Goal: Use online tool/utility: Utilize a website feature to perform a specific function

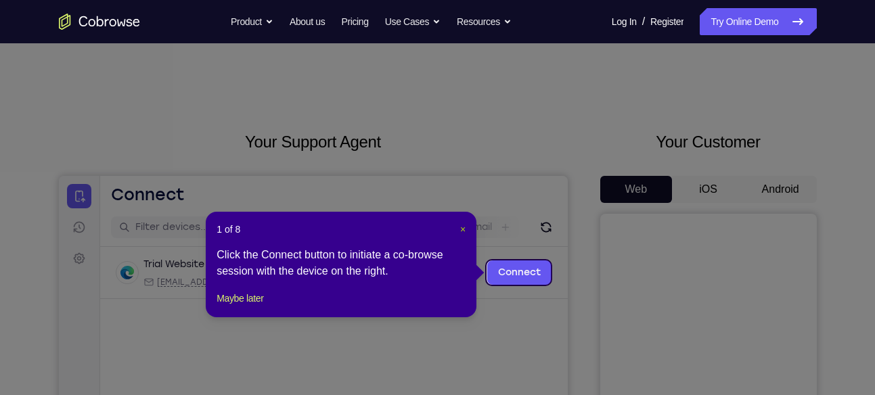
click at [461, 231] on span "×" at bounding box center [462, 229] width 5 height 11
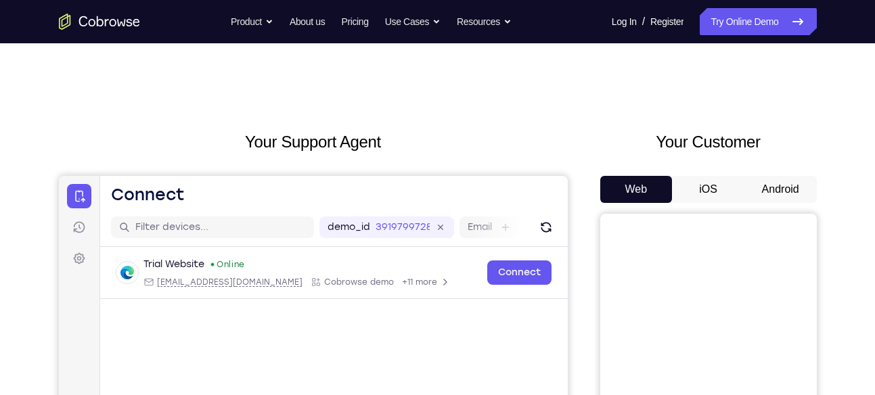
click at [783, 193] on button "Android" at bounding box center [781, 189] width 72 height 27
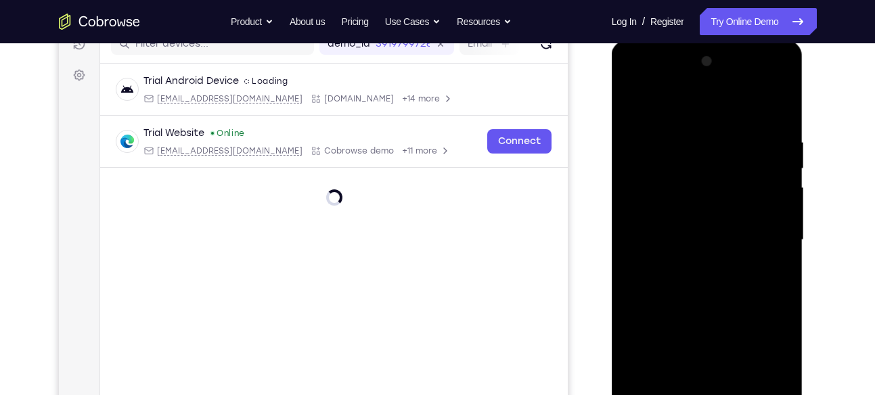
scroll to position [261, 0]
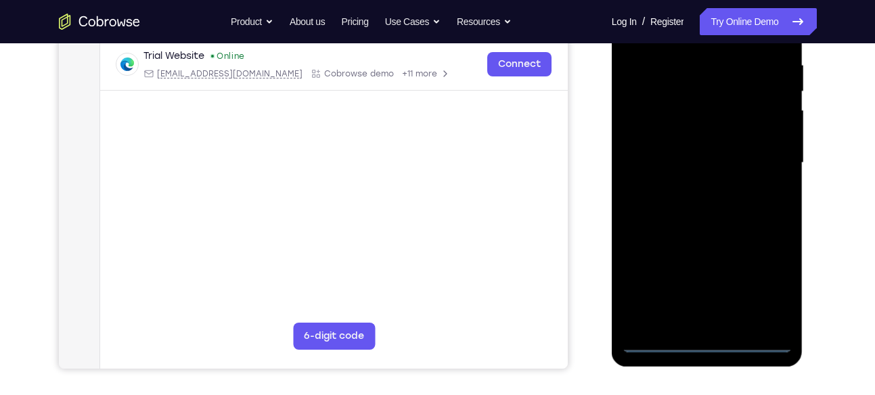
click at [707, 345] on div at bounding box center [707, 163] width 171 height 379
click at [753, 284] on div at bounding box center [707, 163] width 171 height 379
click at [757, 283] on div at bounding box center [707, 163] width 171 height 379
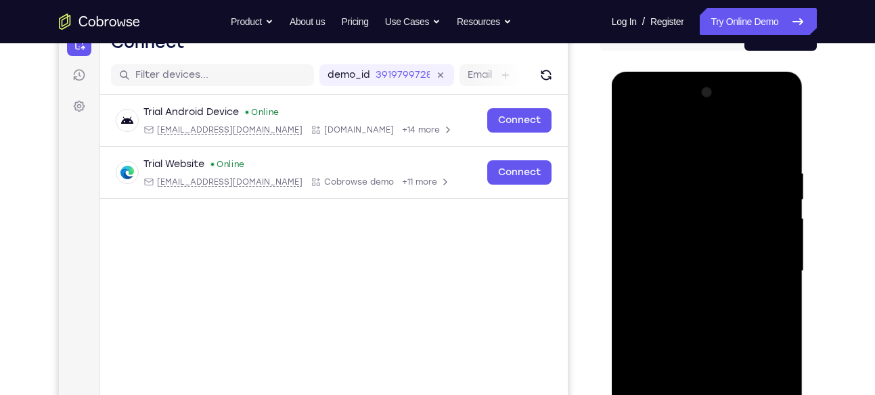
scroll to position [160, 0]
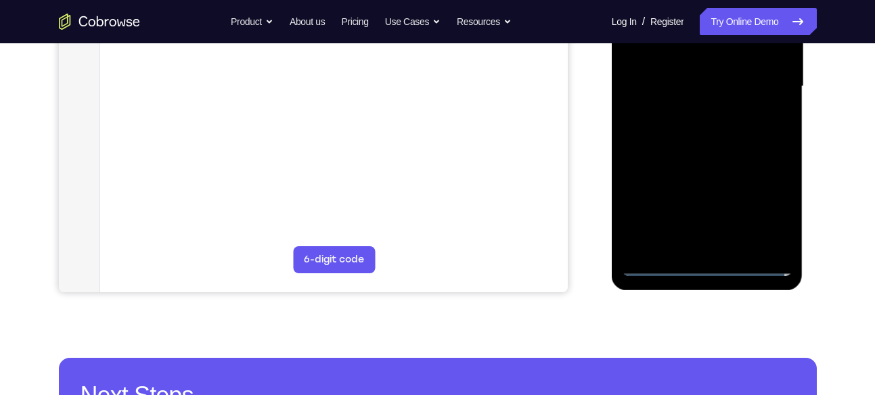
click at [778, 211] on div at bounding box center [707, 86] width 171 height 379
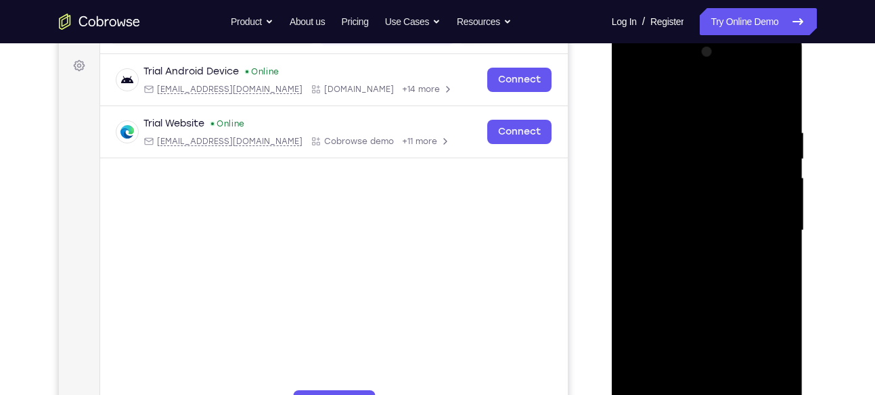
scroll to position [192, 0]
click at [634, 76] on div at bounding box center [707, 231] width 171 height 379
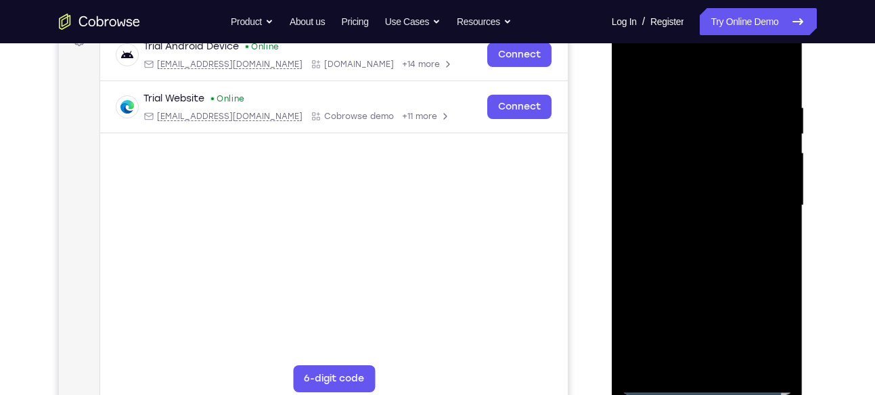
click at [762, 199] on div at bounding box center [707, 205] width 171 height 379
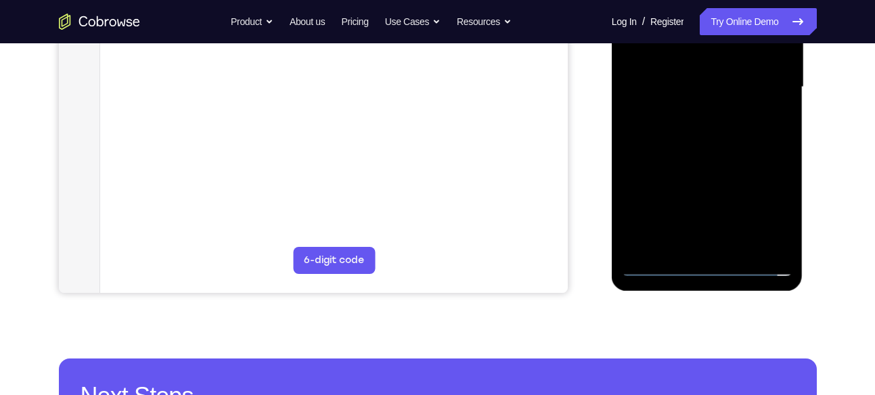
scroll to position [337, 0]
click at [721, 246] on div at bounding box center [707, 86] width 171 height 379
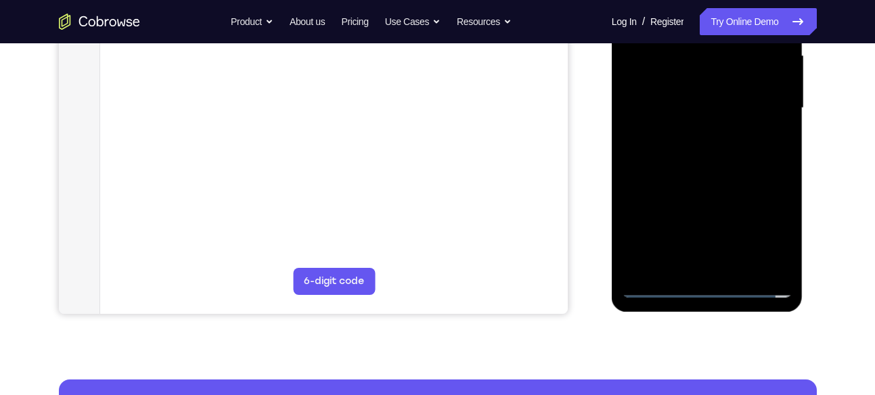
scroll to position [315, 0]
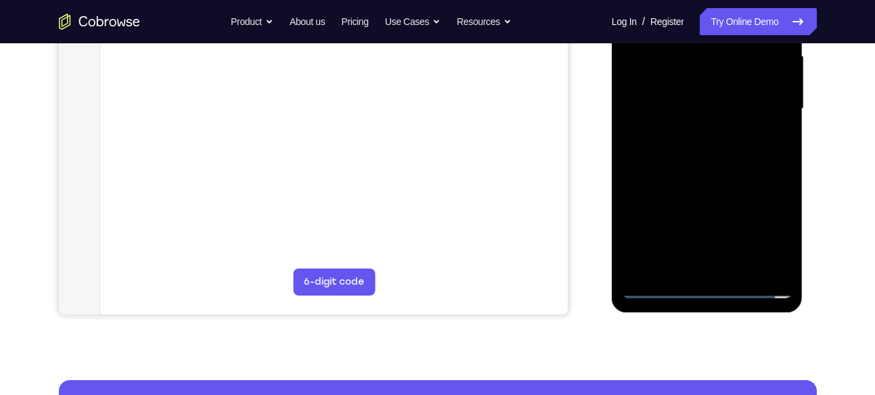
click at [676, 100] on div at bounding box center [707, 108] width 171 height 379
click at [660, 83] on div at bounding box center [707, 108] width 171 height 379
click at [661, 108] on div at bounding box center [707, 108] width 171 height 379
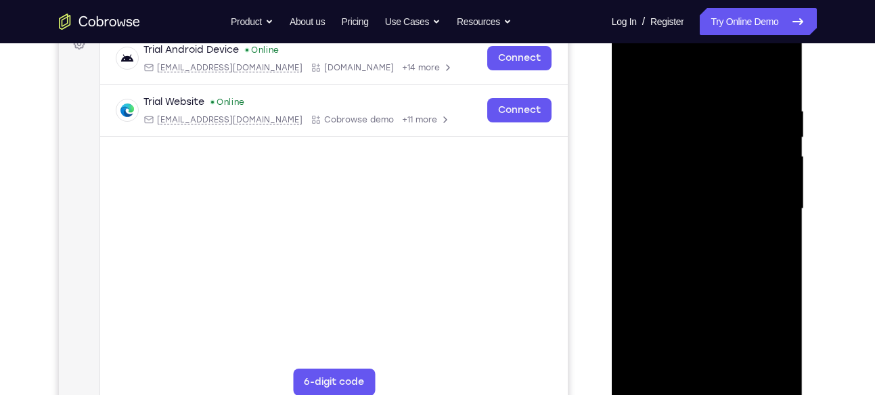
scroll to position [236, 0]
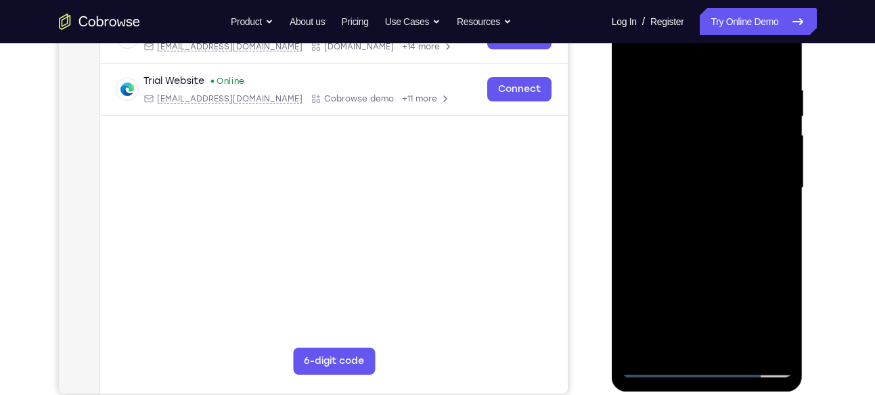
click at [705, 242] on div at bounding box center [707, 188] width 171 height 379
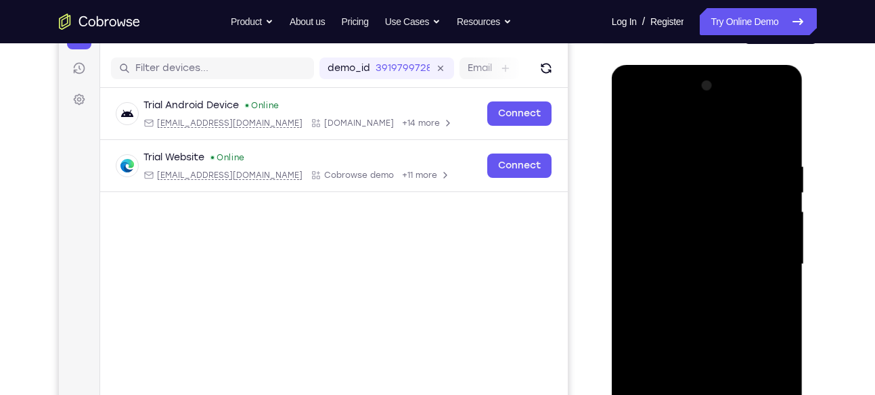
scroll to position [142, 0]
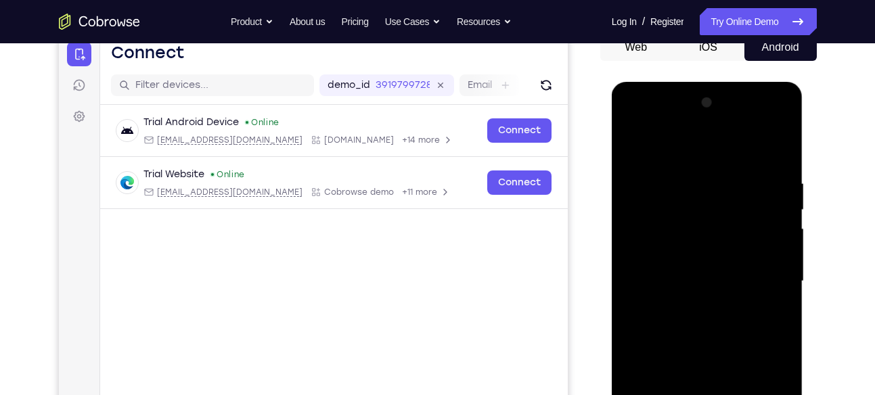
drag, startPoint x: 712, startPoint y: 156, endPoint x: 724, endPoint y: 64, distance: 92.2
click at [724, 82] on html "Online web based iOS Simulators and Android Emulators. Run iPhone, iPad, Mobile…" at bounding box center [708, 285] width 193 height 406
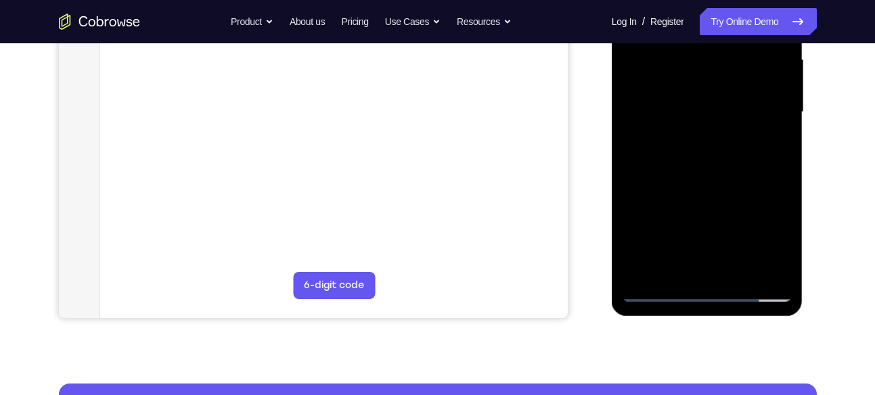
scroll to position [316, 0]
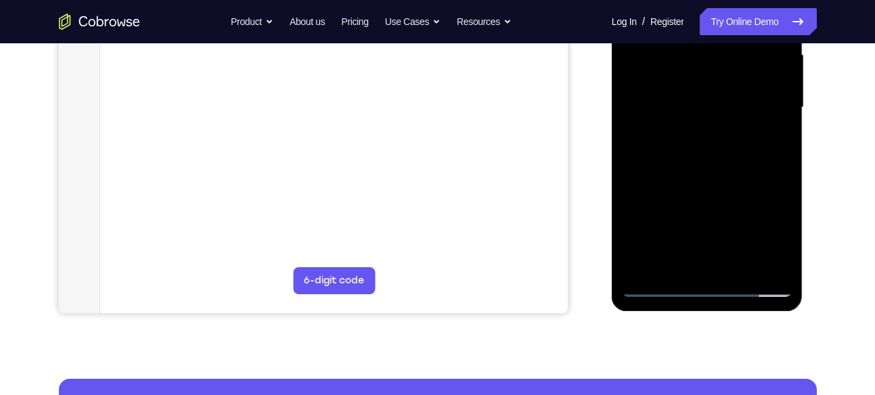
click at [737, 264] on div at bounding box center [707, 107] width 171 height 379
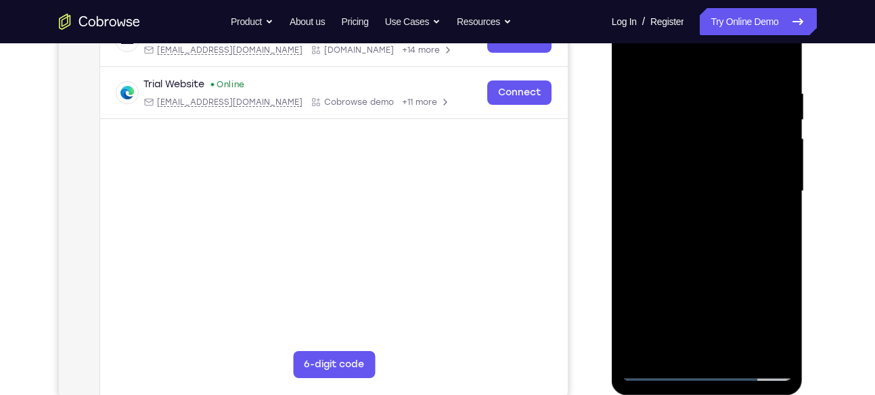
scroll to position [229, 0]
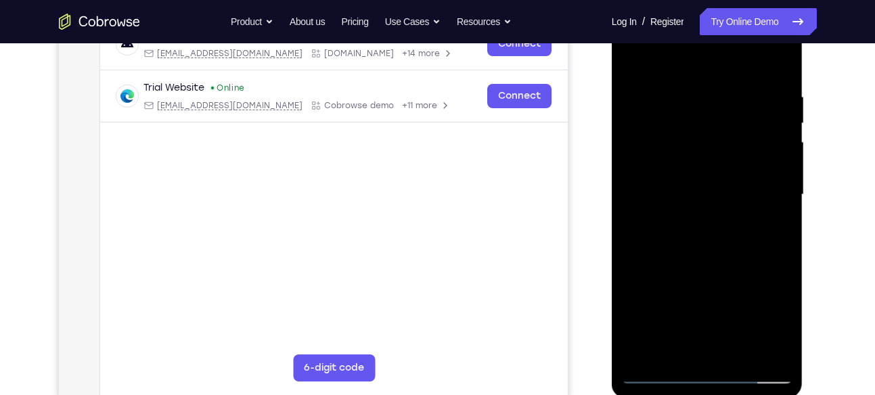
click at [698, 264] on div at bounding box center [707, 194] width 171 height 379
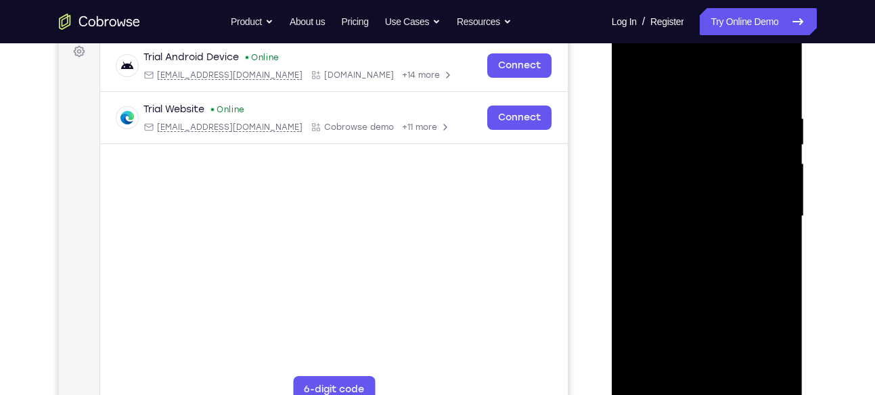
scroll to position [206, 0]
click at [669, 215] on div at bounding box center [707, 217] width 171 height 379
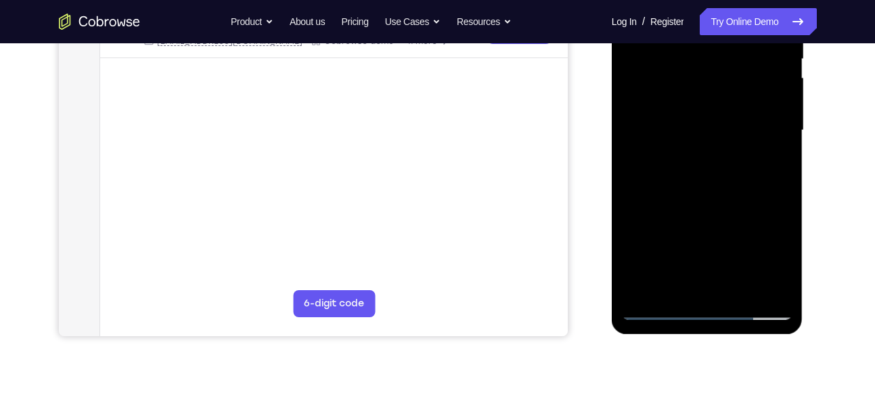
scroll to position [298, 0]
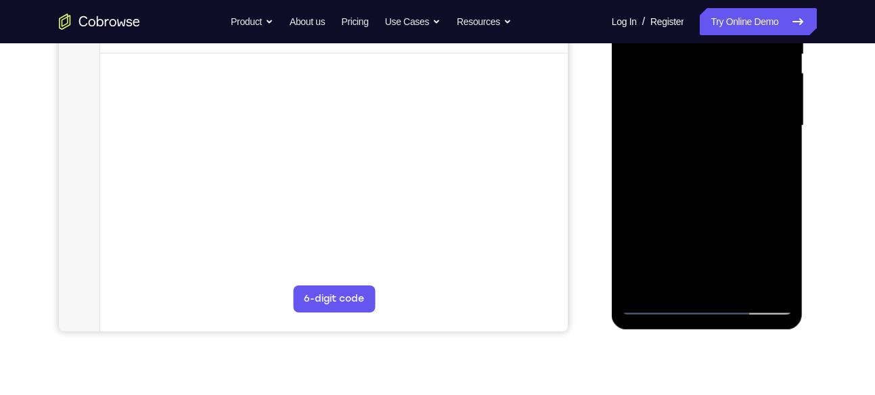
click at [778, 162] on div at bounding box center [707, 125] width 171 height 379
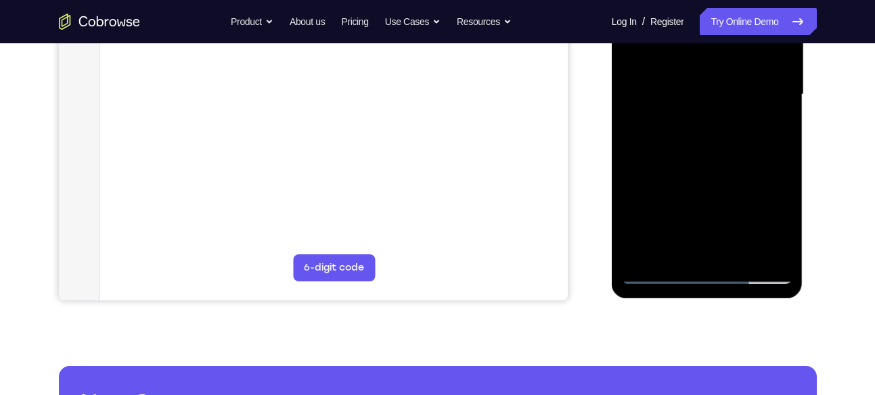
scroll to position [330, 0]
click at [657, 275] on div at bounding box center [707, 94] width 171 height 379
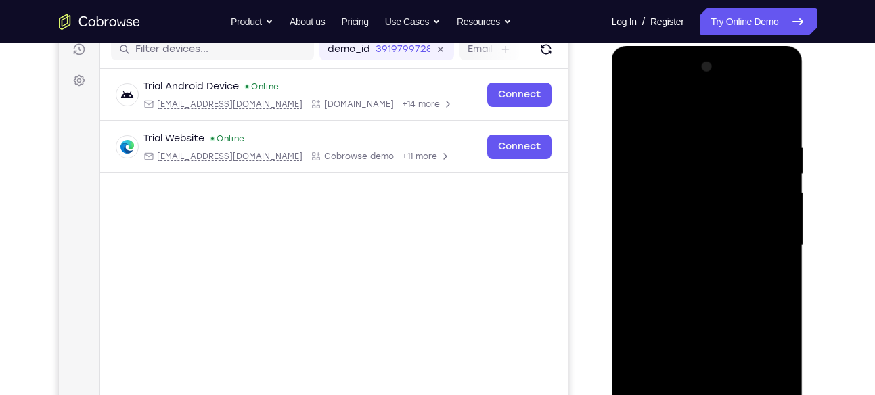
scroll to position [165, 0]
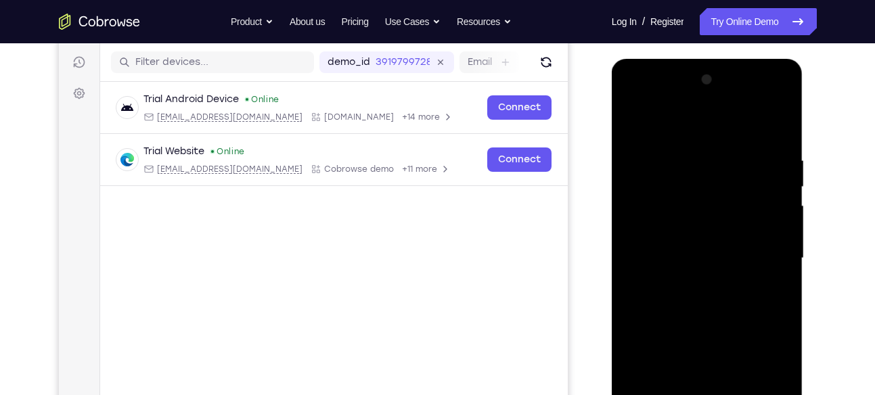
click at [636, 125] on div at bounding box center [707, 258] width 171 height 379
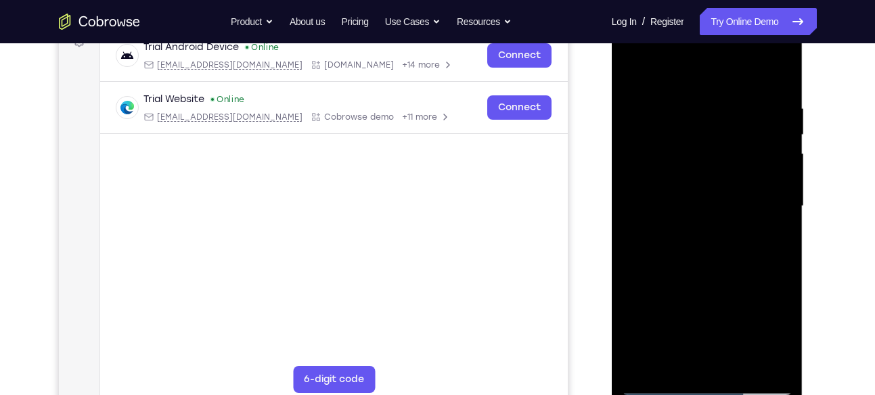
scroll to position [215, 0]
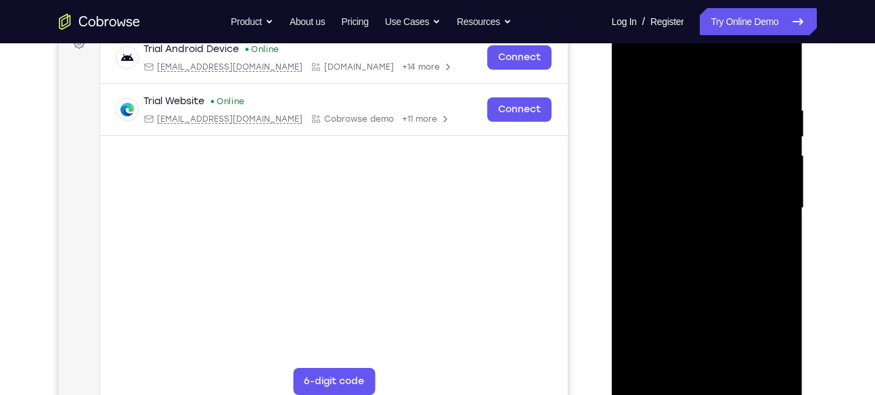
click at [690, 105] on div at bounding box center [707, 208] width 171 height 379
click at [780, 75] on div at bounding box center [707, 208] width 171 height 379
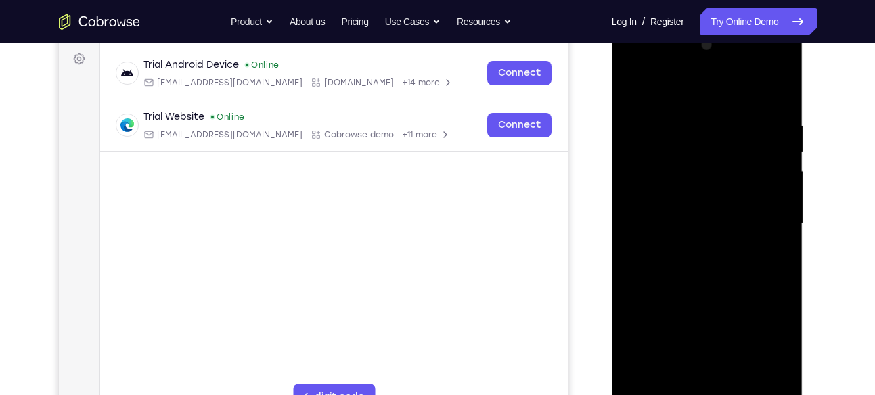
scroll to position [199, 0]
click at [774, 94] on div at bounding box center [707, 224] width 171 height 379
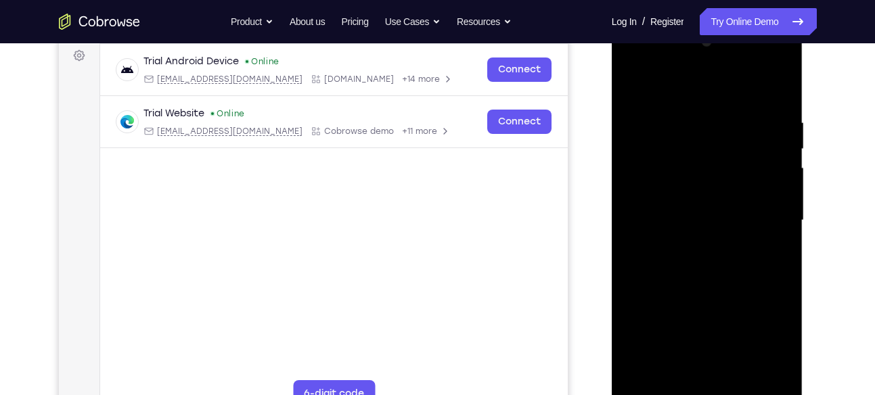
scroll to position [202, 0]
click at [777, 94] on div at bounding box center [707, 221] width 171 height 379
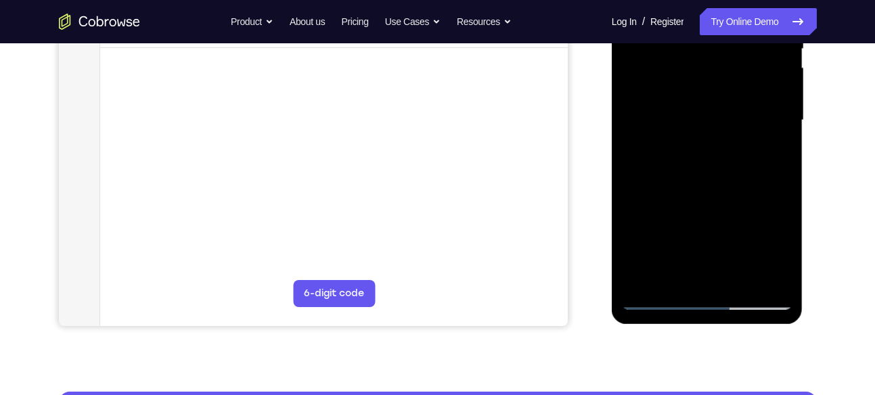
scroll to position [304, 0]
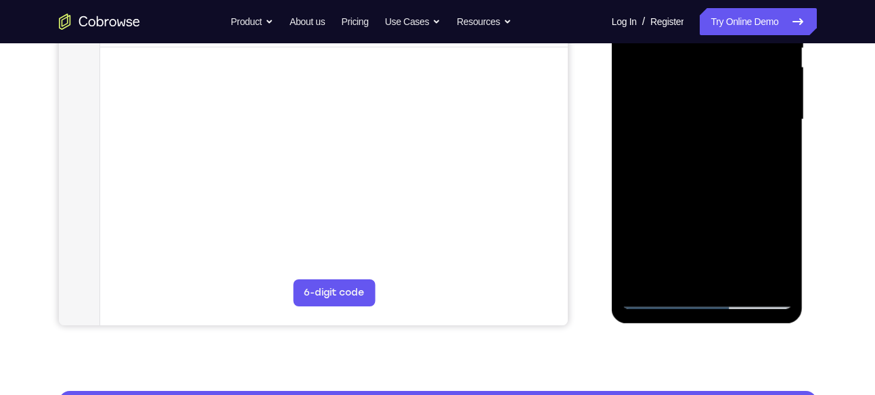
click at [657, 297] on div at bounding box center [707, 119] width 171 height 379
click at [767, 279] on div at bounding box center [707, 119] width 171 height 379
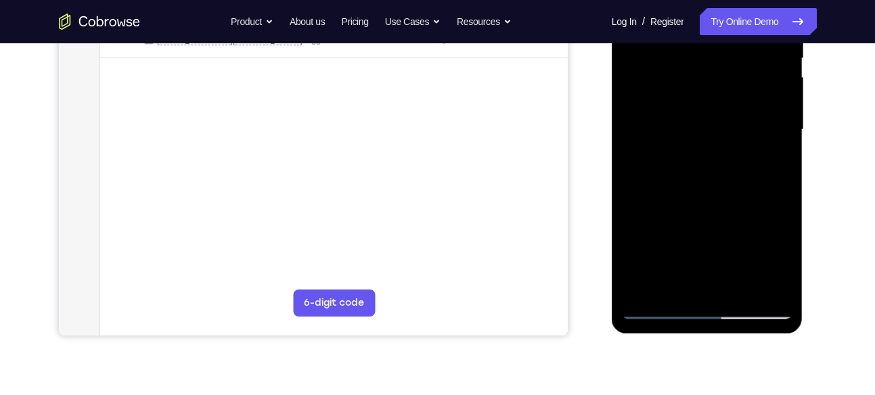
scroll to position [309, 0]
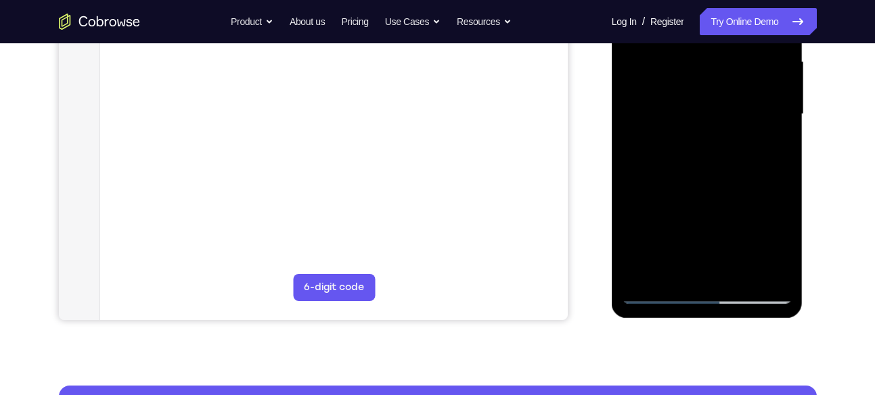
click at [695, 133] on div at bounding box center [707, 114] width 171 height 379
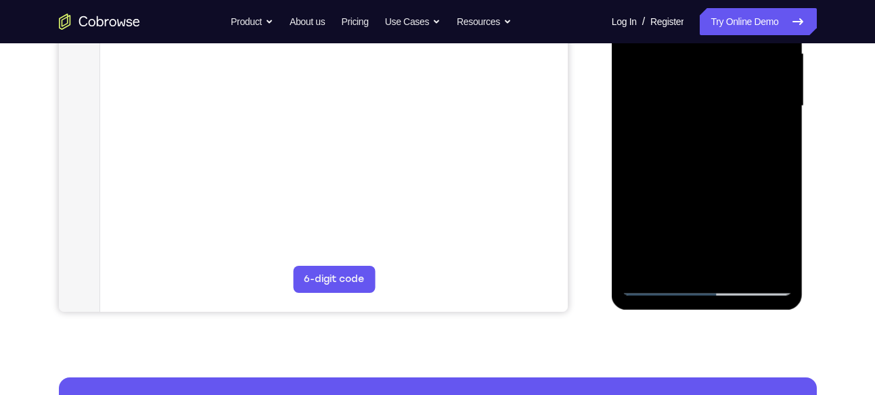
scroll to position [318, 0]
click at [676, 266] on div at bounding box center [707, 105] width 171 height 379
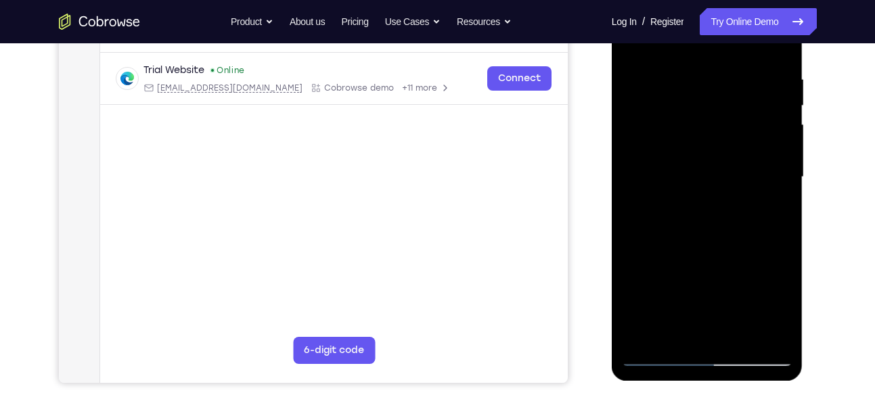
scroll to position [207, 0]
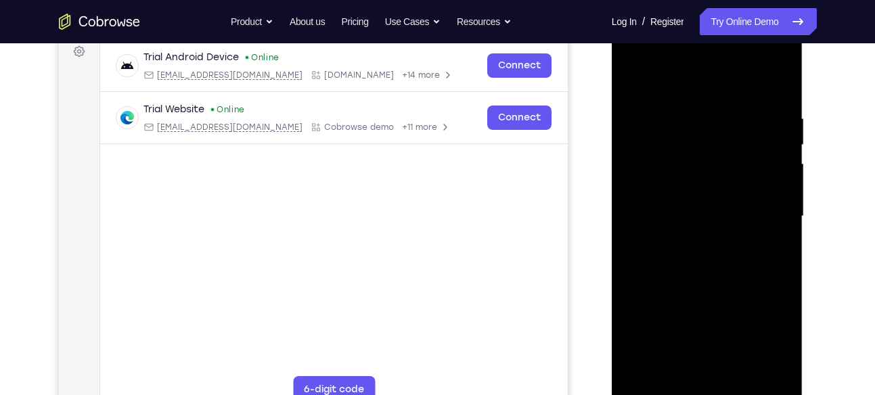
click at [730, 181] on div at bounding box center [707, 216] width 171 height 379
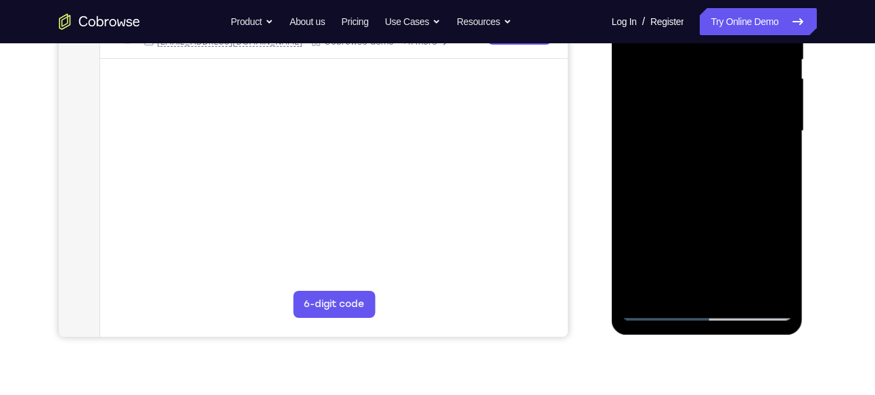
scroll to position [294, 0]
click at [675, 290] on div at bounding box center [707, 129] width 171 height 379
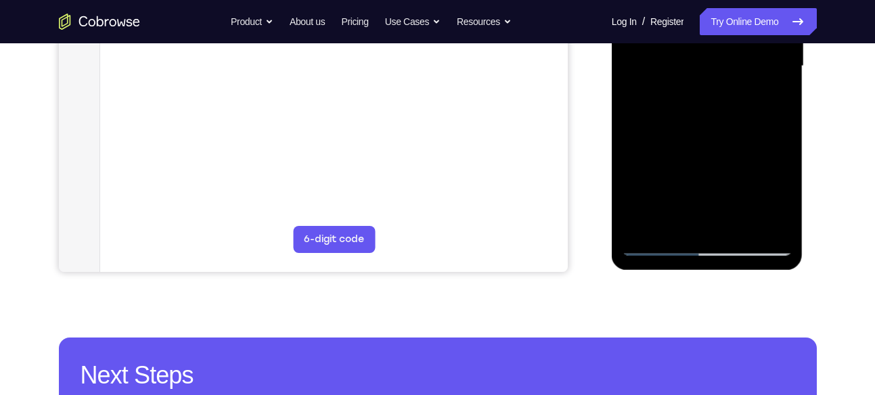
scroll to position [347, 0]
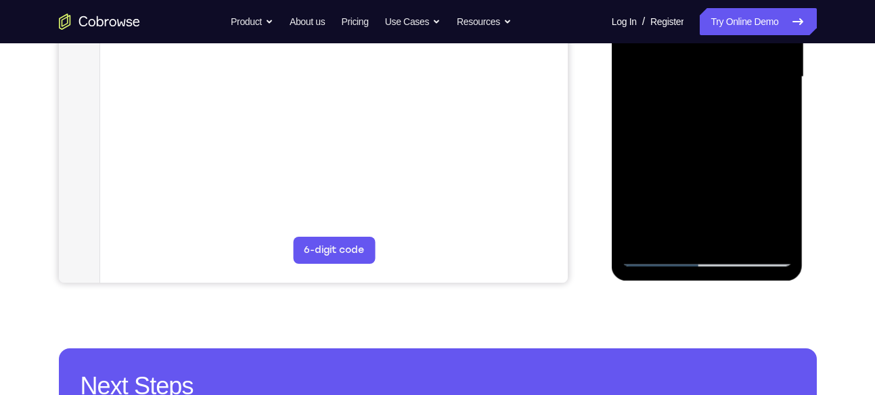
click at [736, 240] on div at bounding box center [707, 77] width 171 height 379
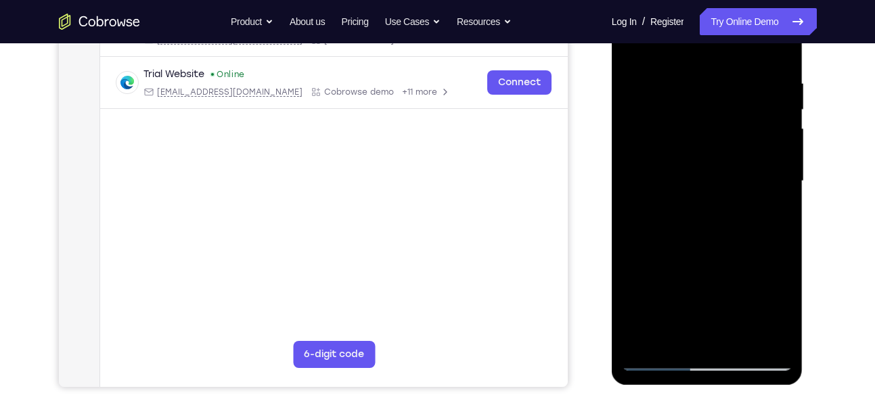
scroll to position [294, 0]
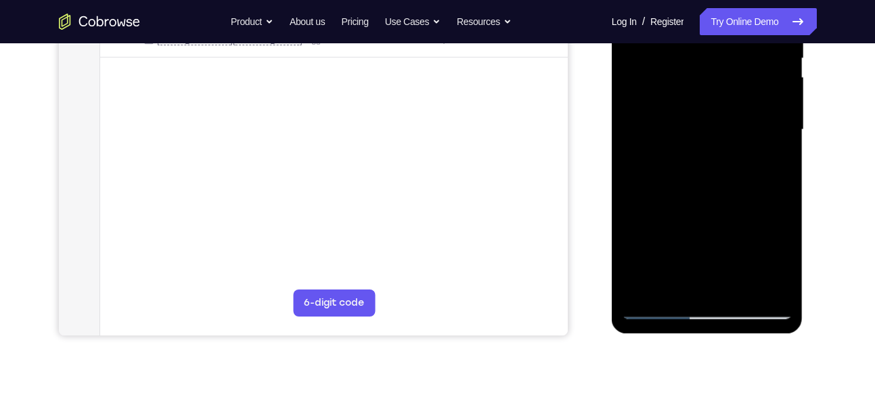
click at [642, 288] on div at bounding box center [707, 129] width 171 height 379
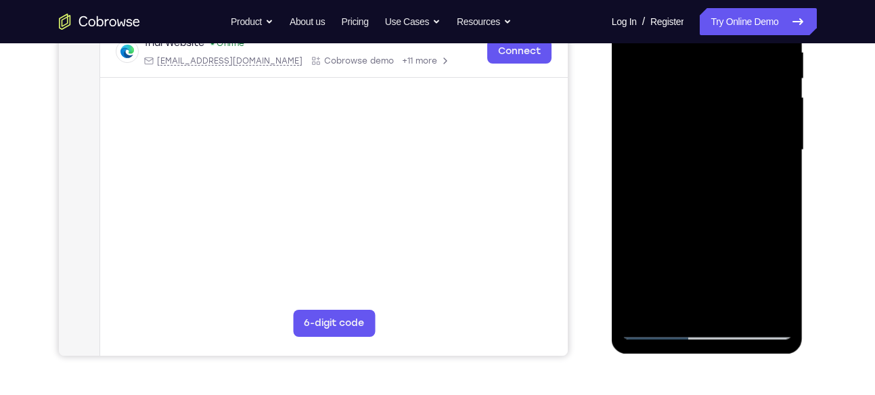
scroll to position [272, 0]
click at [660, 328] on div at bounding box center [707, 151] width 171 height 379
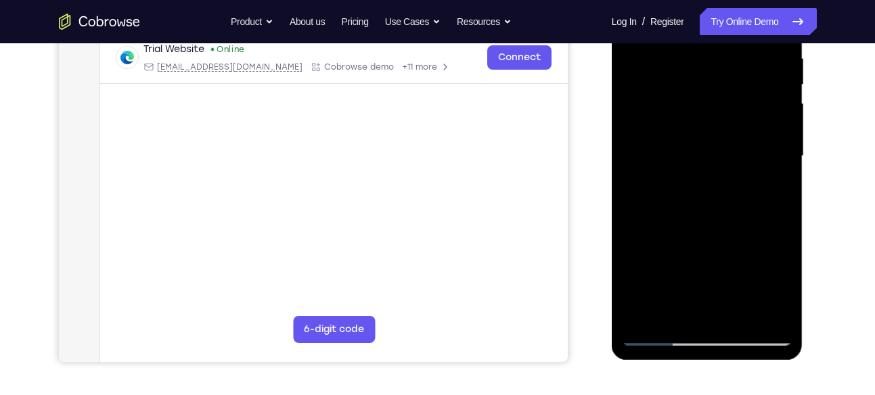
scroll to position [267, 0]
click at [676, 269] on div at bounding box center [707, 157] width 171 height 379
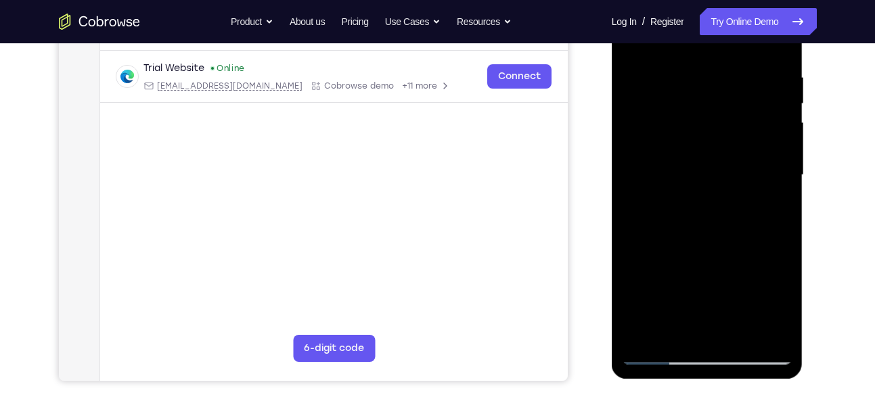
scroll to position [245, 0]
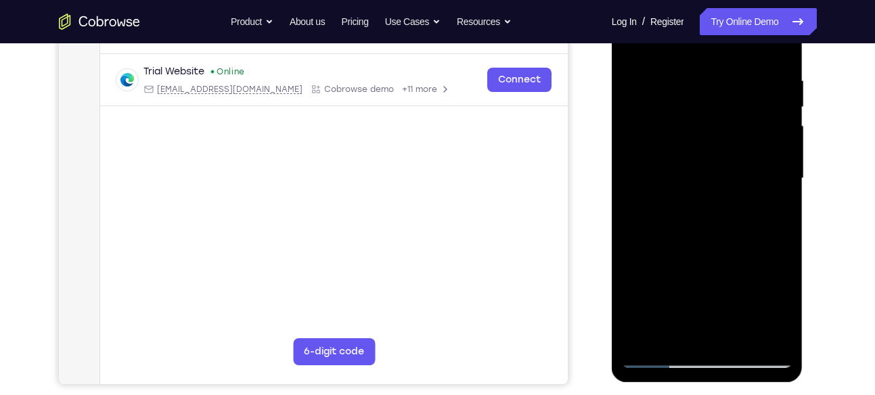
click at [632, 133] on div at bounding box center [707, 178] width 171 height 379
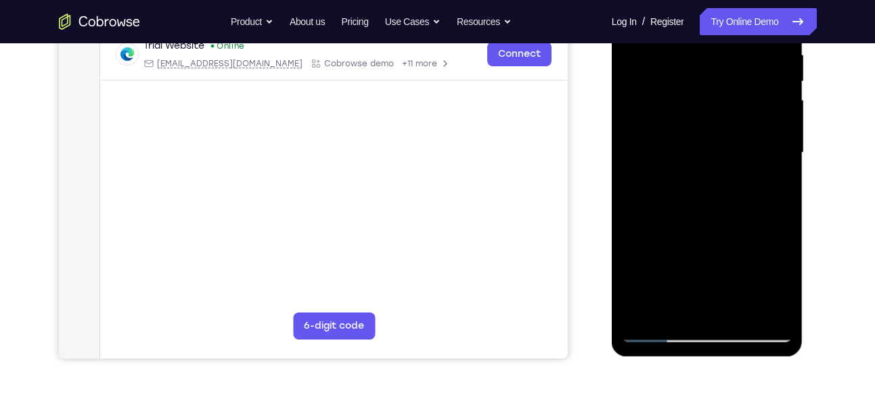
click at [640, 150] on div at bounding box center [707, 152] width 171 height 379
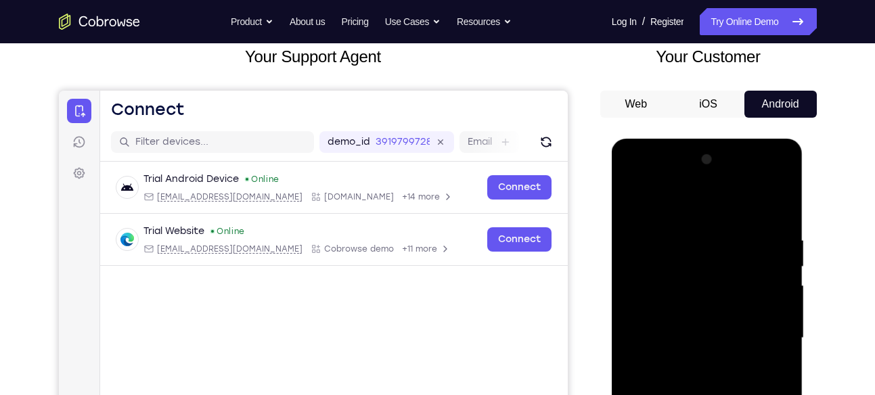
scroll to position [85, 0]
click at [783, 162] on div at bounding box center [707, 339] width 171 height 379
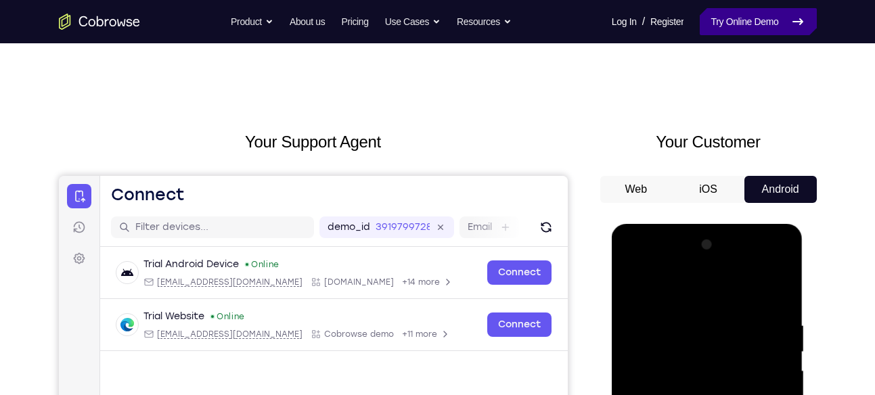
click at [732, 24] on link "Try Online Demo" at bounding box center [758, 21] width 116 height 27
click at [743, 30] on link "Try Online Demo" at bounding box center [758, 21] width 116 height 27
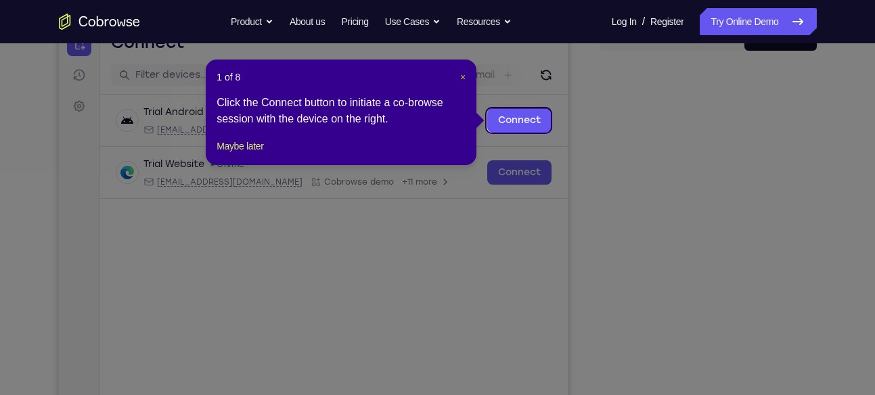
scroll to position [152, 0]
click at [465, 73] on span "×" at bounding box center [462, 77] width 5 height 11
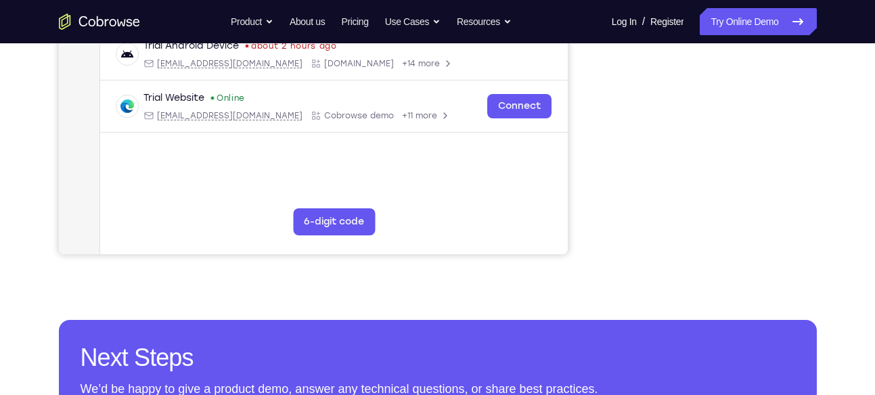
scroll to position [392, 0]
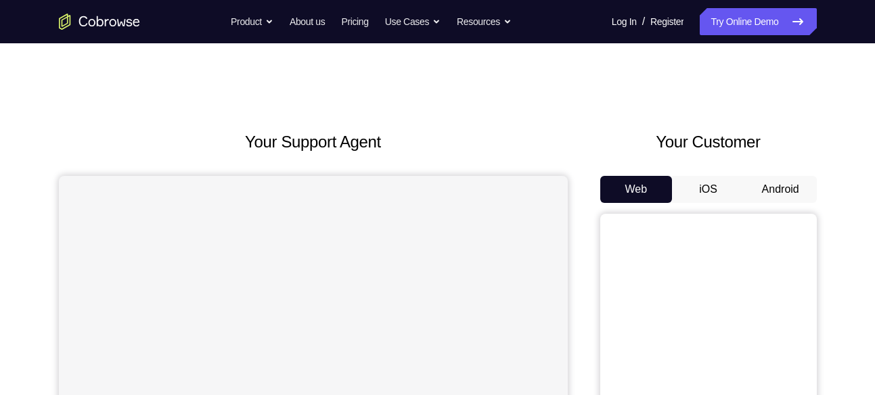
click at [783, 188] on button "Android" at bounding box center [781, 189] width 72 height 27
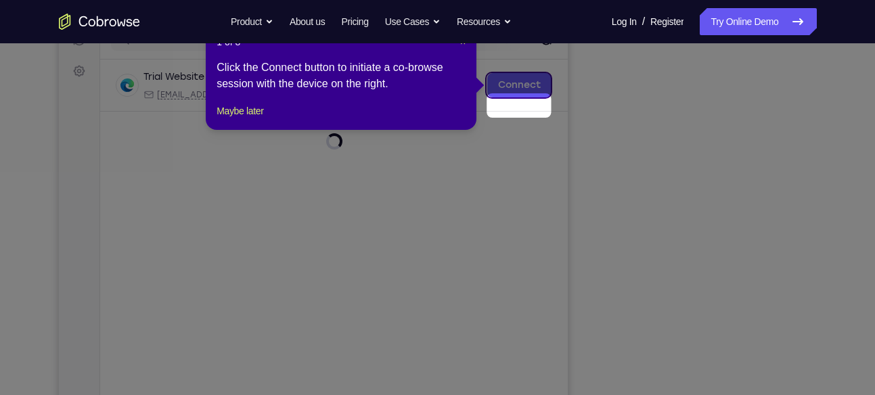
scroll to position [164, 0]
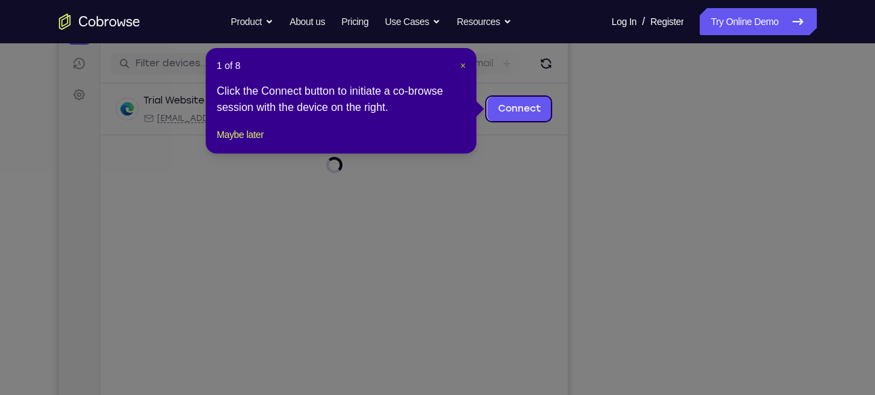
click at [460, 64] on span "×" at bounding box center [462, 65] width 5 height 11
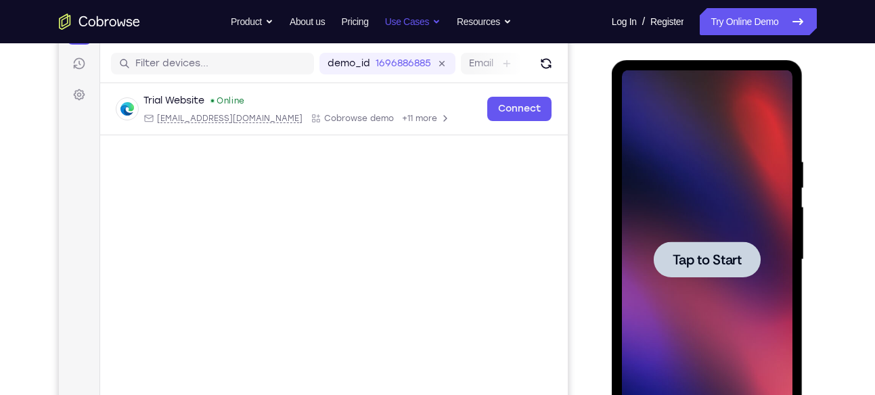
scroll to position [0, 0]
click at [647, 179] on div at bounding box center [707, 259] width 171 height 379
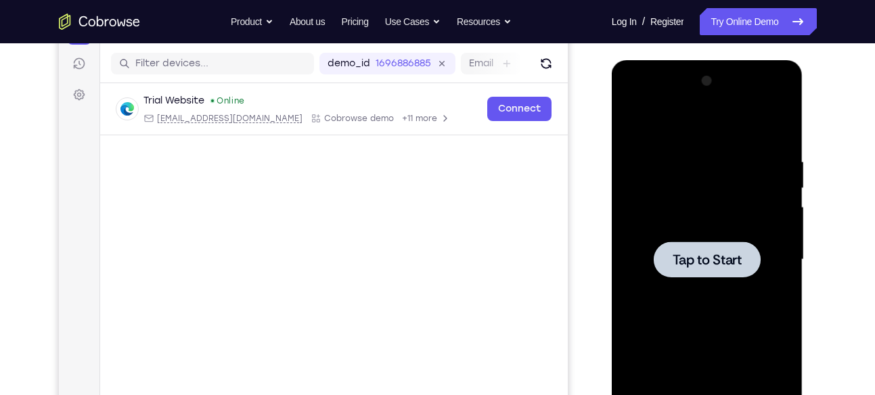
click at [681, 214] on div at bounding box center [707, 259] width 171 height 379
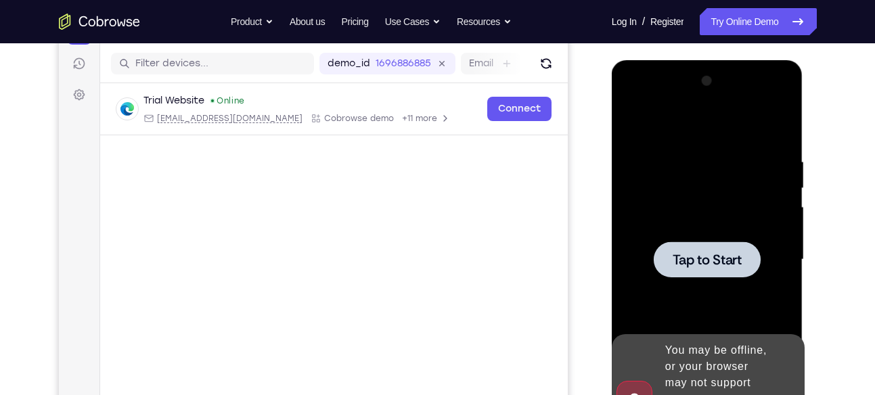
click at [711, 246] on div at bounding box center [707, 260] width 107 height 36
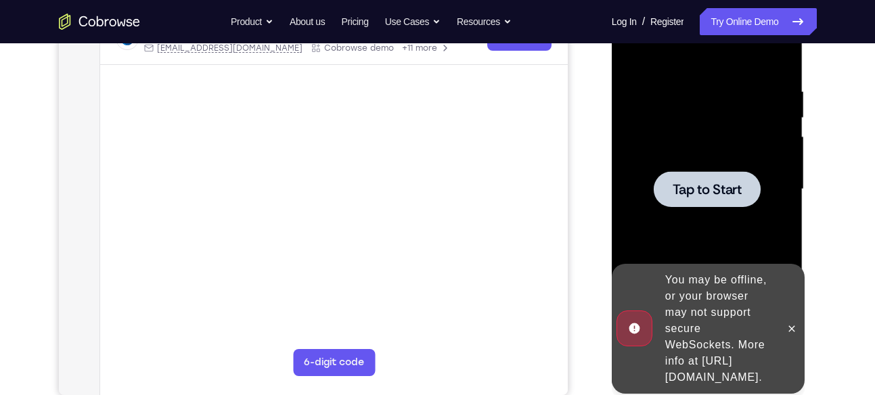
scroll to position [235, 0]
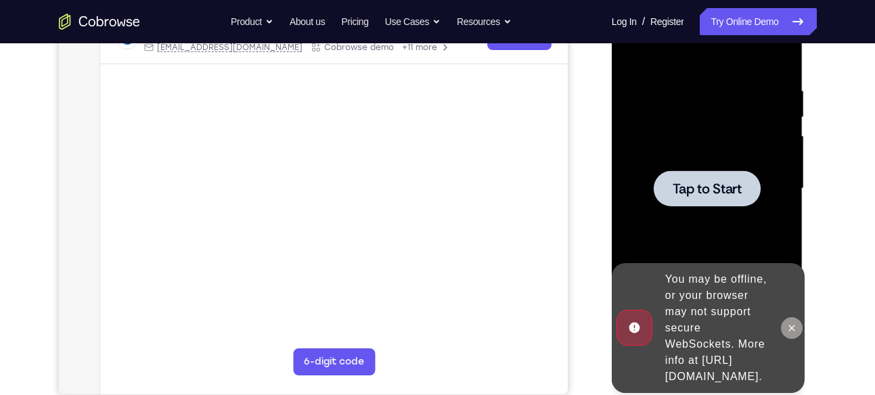
click at [795, 323] on icon at bounding box center [792, 328] width 11 height 11
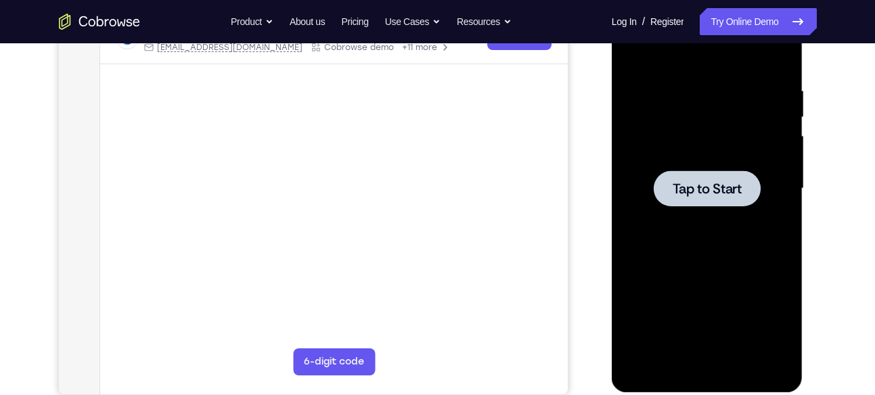
click at [651, 94] on div at bounding box center [707, 188] width 171 height 379
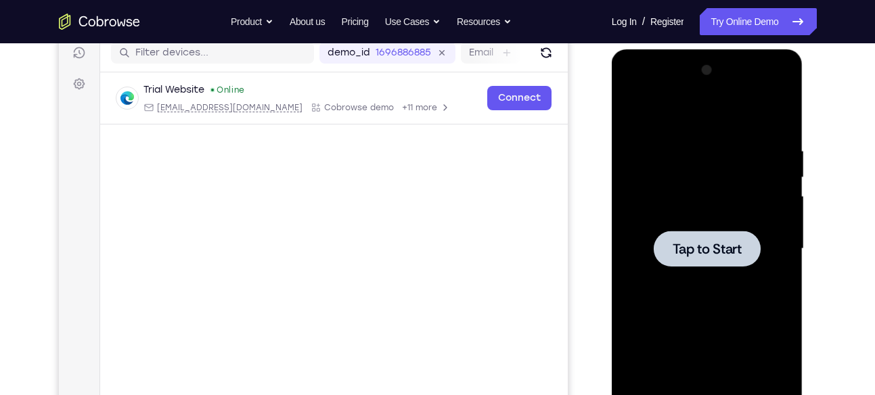
scroll to position [173, 0]
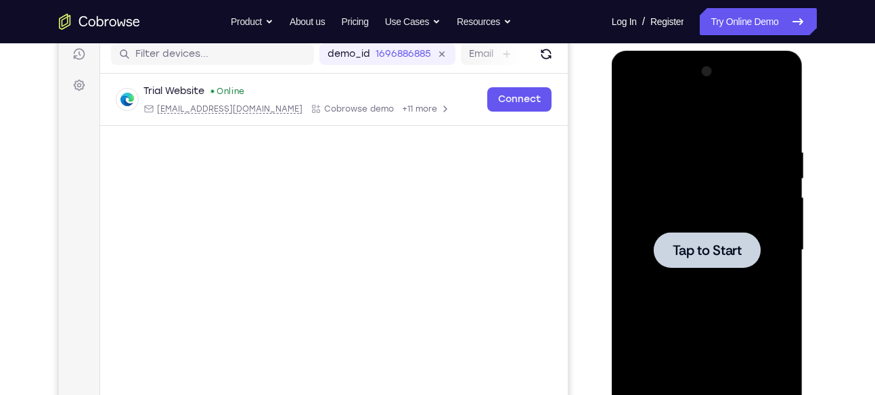
click at [689, 211] on div at bounding box center [707, 250] width 171 height 379
click at [658, 220] on div at bounding box center [707, 250] width 171 height 379
click at [727, 285] on div at bounding box center [707, 250] width 171 height 379
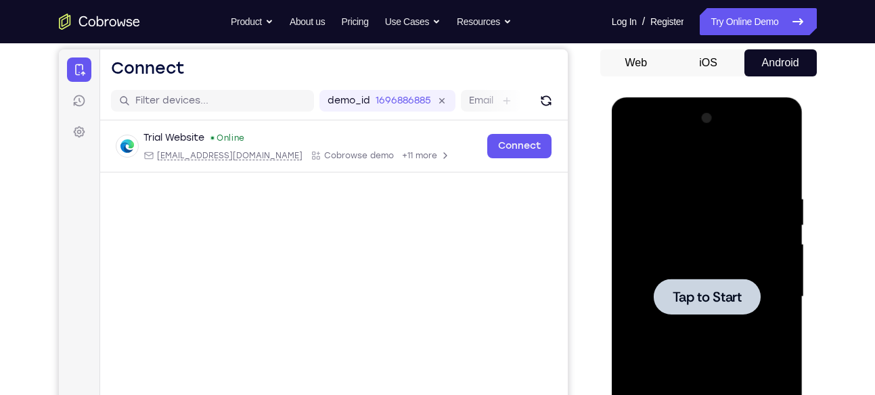
scroll to position [123, 0]
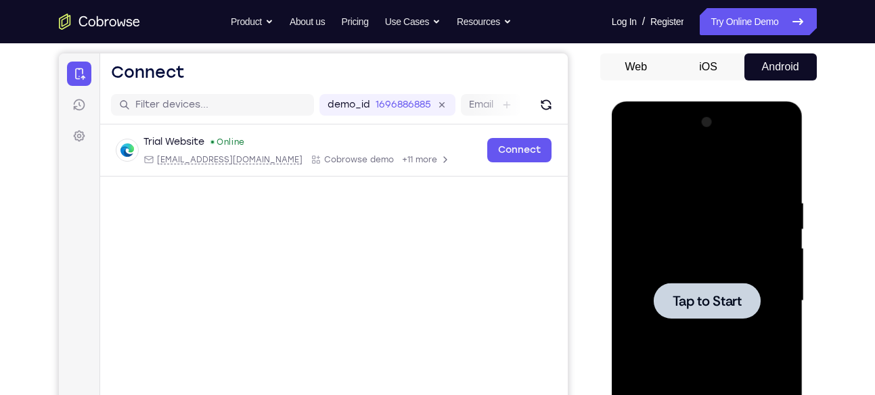
click at [717, 204] on div at bounding box center [707, 301] width 171 height 379
click at [656, 90] on div "Web iOS Android" at bounding box center [708, 280] width 217 height 454
click at [672, 164] on div at bounding box center [707, 301] width 171 height 379
click at [670, 216] on div at bounding box center [707, 301] width 171 height 379
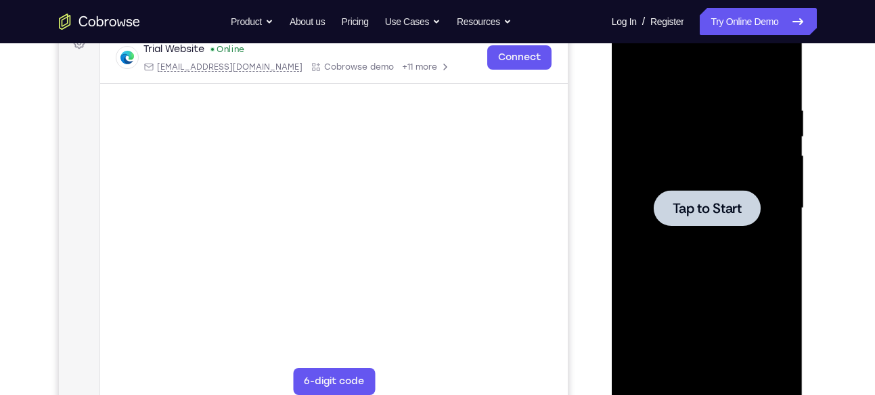
scroll to position [224, 0]
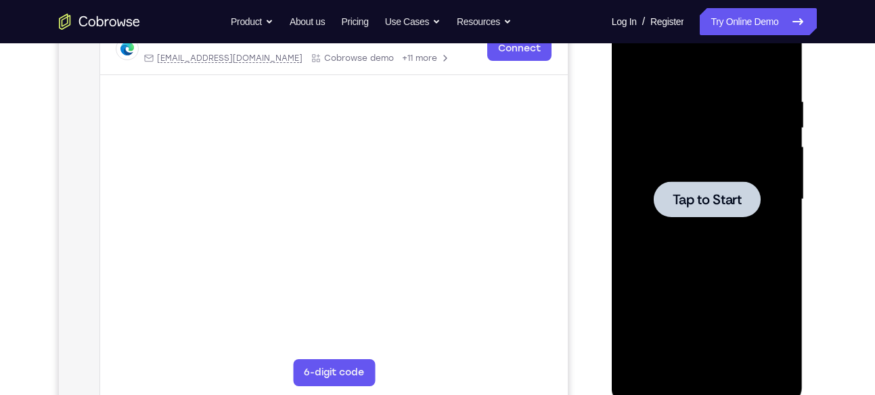
click at [681, 251] on div at bounding box center [707, 199] width 171 height 379
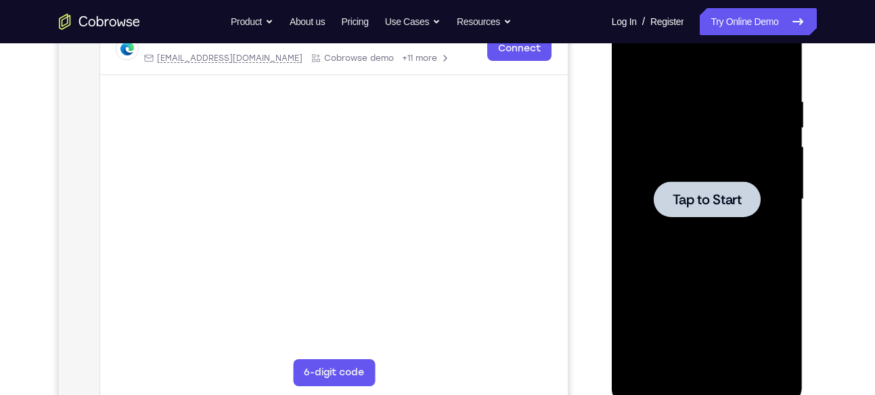
drag, startPoint x: 681, startPoint y: 251, endPoint x: 664, endPoint y: 233, distance: 24.9
click at [664, 233] on div at bounding box center [707, 199] width 171 height 379
click at [682, 178] on div at bounding box center [707, 199] width 171 height 379
click at [701, 157] on div at bounding box center [707, 199] width 171 height 379
click at [667, 180] on div at bounding box center [707, 199] width 171 height 379
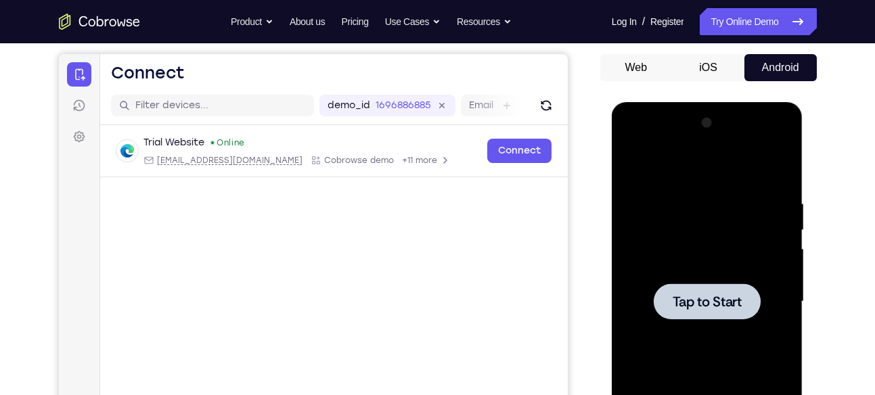
scroll to position [121, 0]
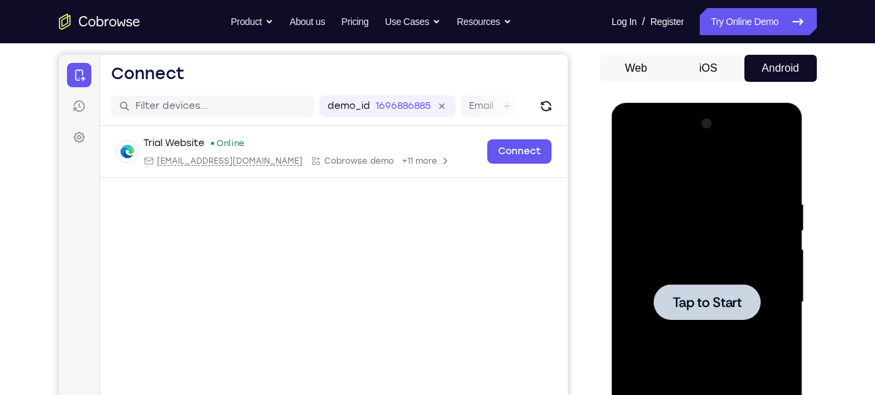
click at [676, 175] on div at bounding box center [707, 302] width 171 height 379
drag, startPoint x: 64, startPoint y: 72, endPoint x: 703, endPoint y: 67, distance: 639.7
click at [703, 67] on button "iOS" at bounding box center [708, 68] width 72 height 27
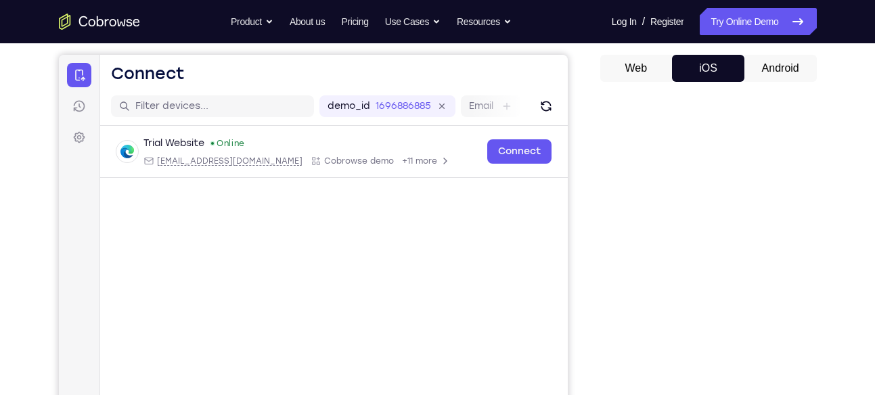
click at [639, 65] on button "Web" at bounding box center [636, 68] width 72 height 27
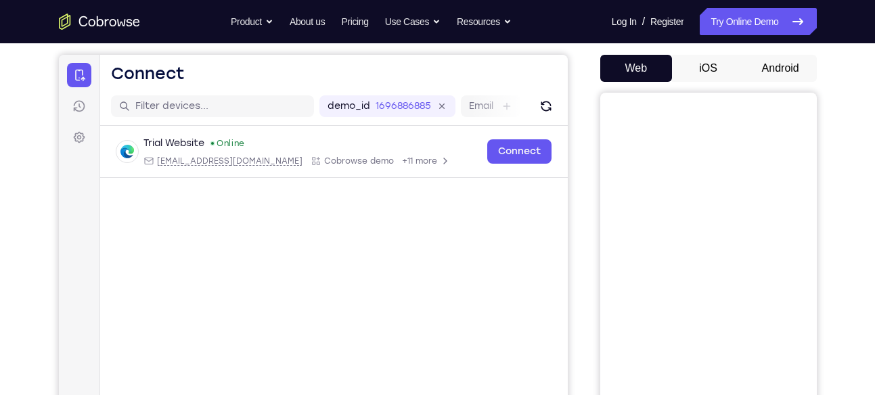
click at [792, 50] on div "Your Customer Web iOS Android" at bounding box center [708, 259] width 217 height 500
click at [788, 56] on button "Android" at bounding box center [781, 68] width 72 height 27
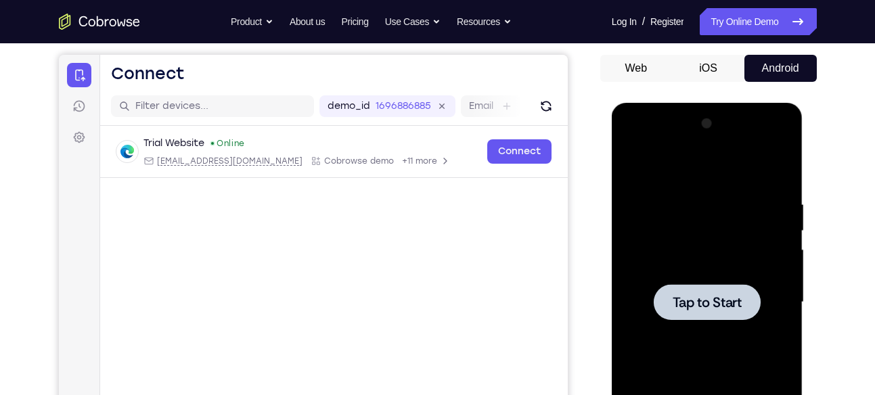
click at [693, 167] on div at bounding box center [707, 302] width 171 height 379
click at [727, 17] on link "Try Online Demo" at bounding box center [758, 21] width 116 height 27
click at [765, 185] on div at bounding box center [707, 302] width 171 height 379
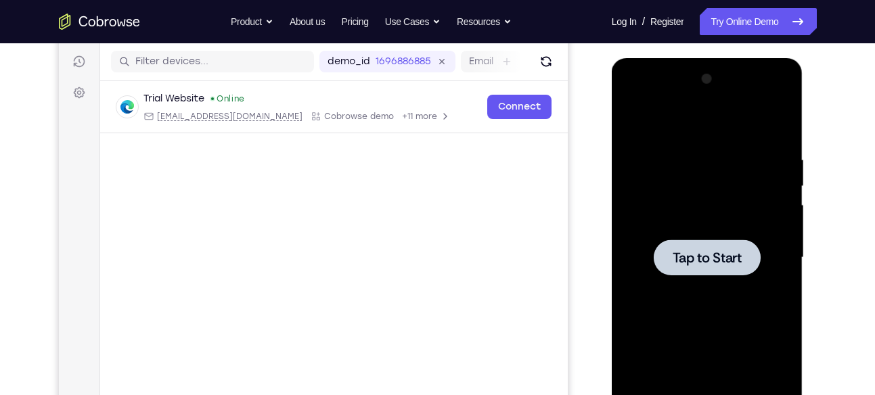
scroll to position [167, 0]
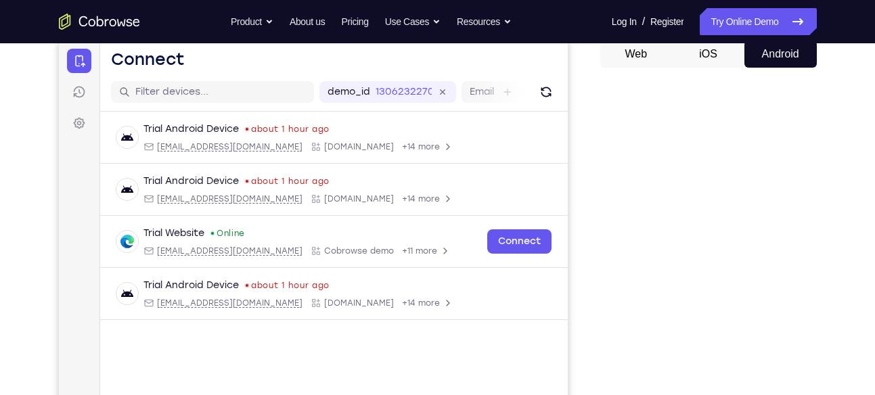
scroll to position [135, 0]
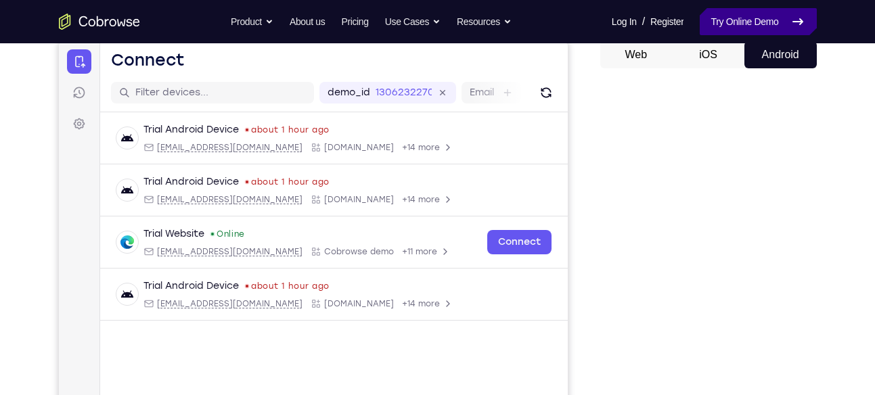
click at [739, 24] on link "Try Online Demo" at bounding box center [758, 21] width 116 height 27
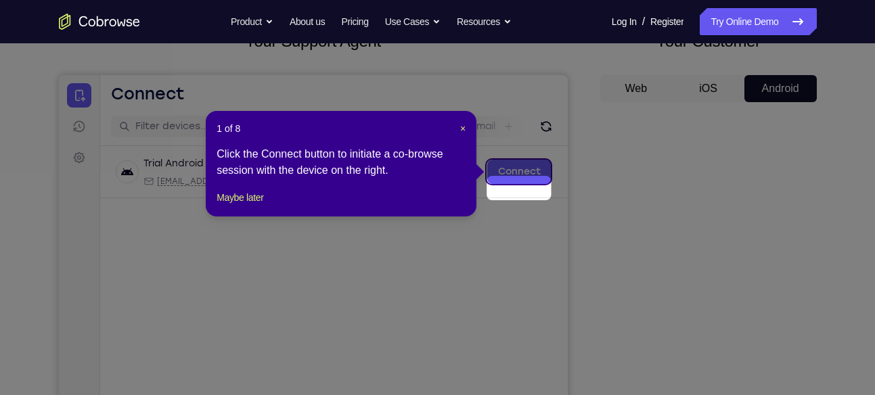
scroll to position [80, 0]
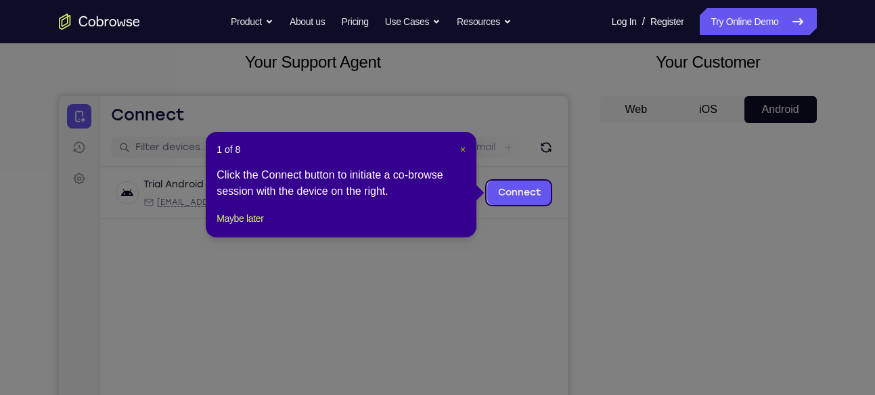
click at [461, 150] on span "×" at bounding box center [462, 149] width 5 height 11
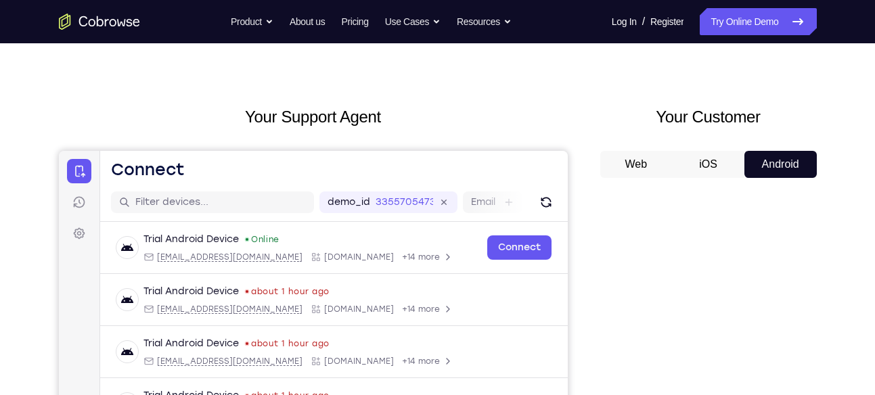
scroll to position [0, 0]
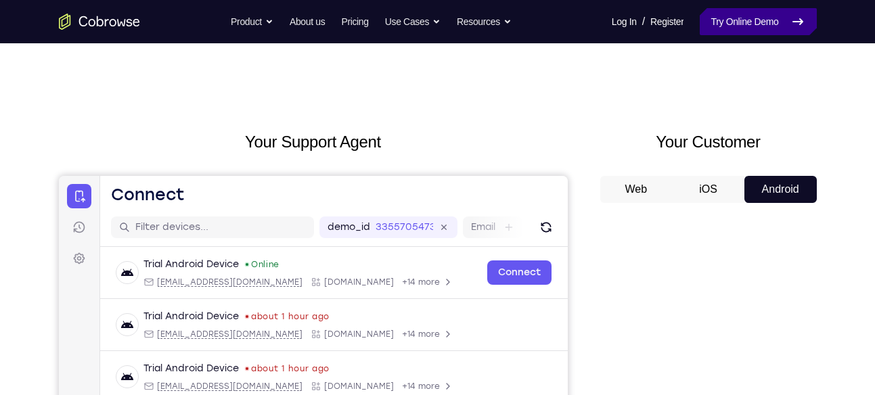
click at [715, 22] on link "Try Online Demo" at bounding box center [758, 21] width 116 height 27
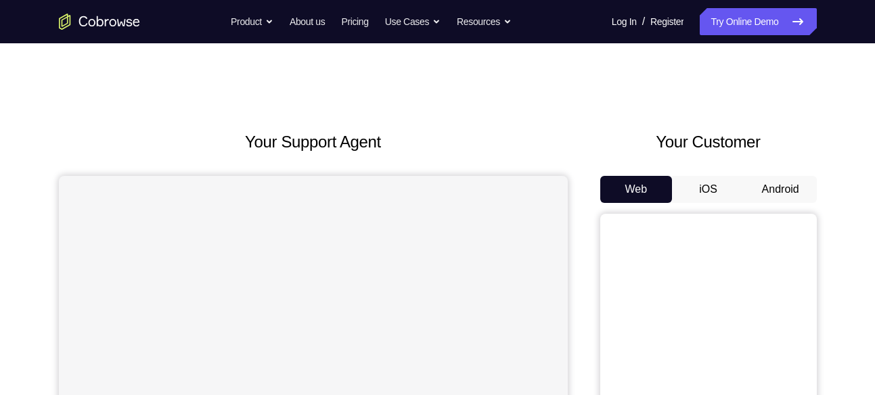
click at [776, 186] on button "Android" at bounding box center [781, 189] width 72 height 27
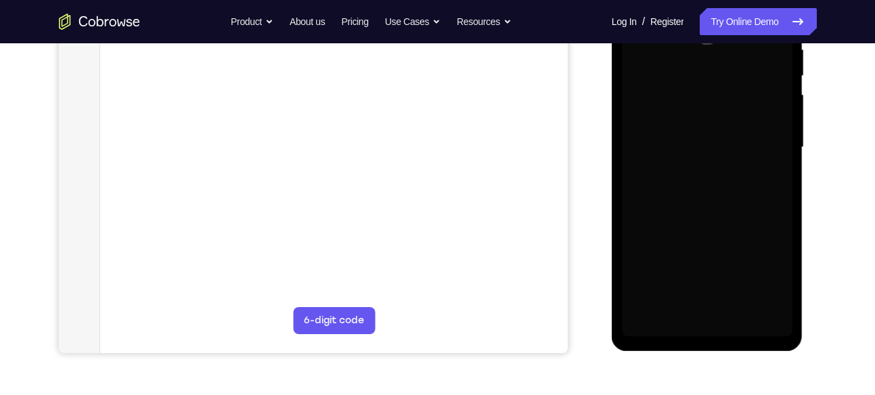
scroll to position [277, 0]
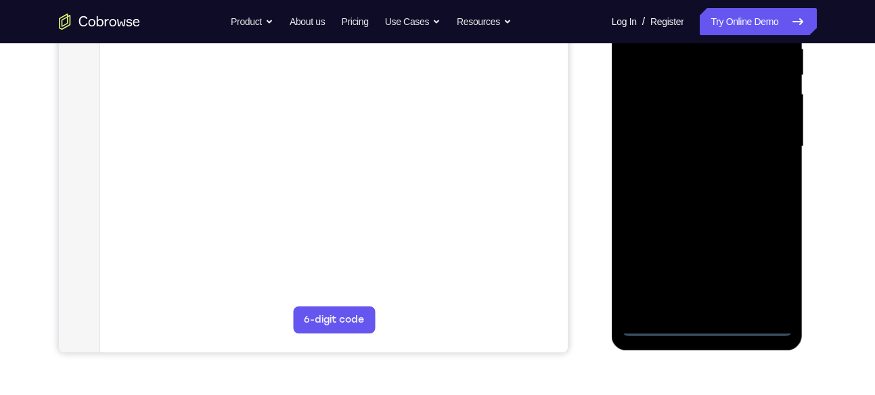
click at [719, 327] on div at bounding box center [707, 146] width 171 height 379
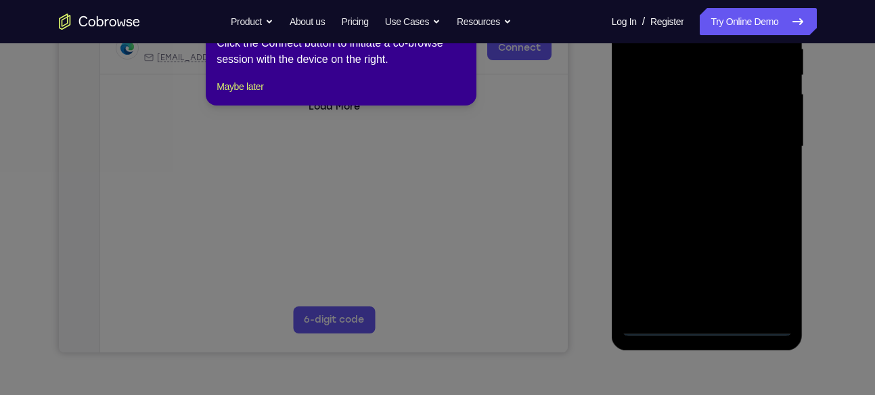
click at [715, 329] on icon at bounding box center [442, 190] width 885 height 412
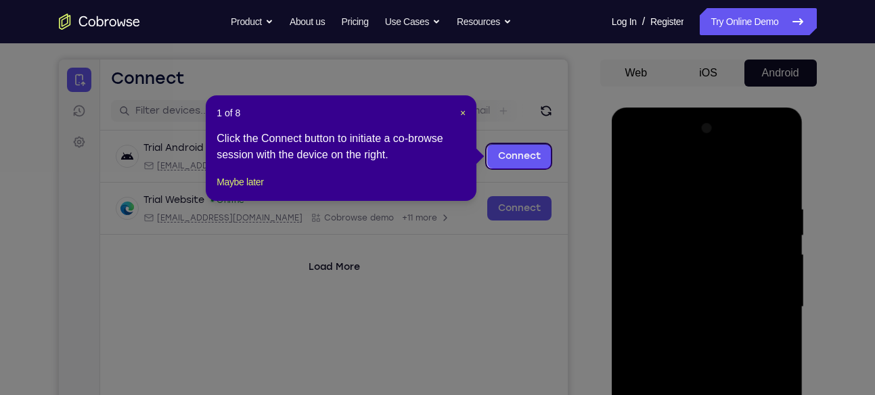
scroll to position [116, 0]
click at [460, 113] on span "×" at bounding box center [462, 113] width 5 height 11
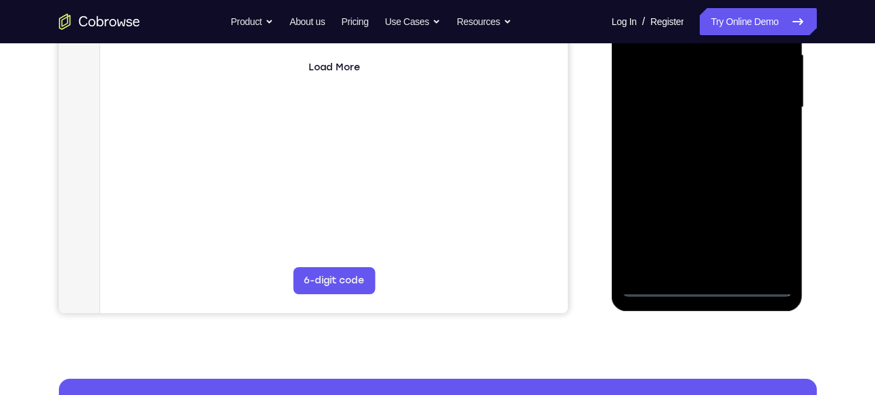
scroll to position [319, 0]
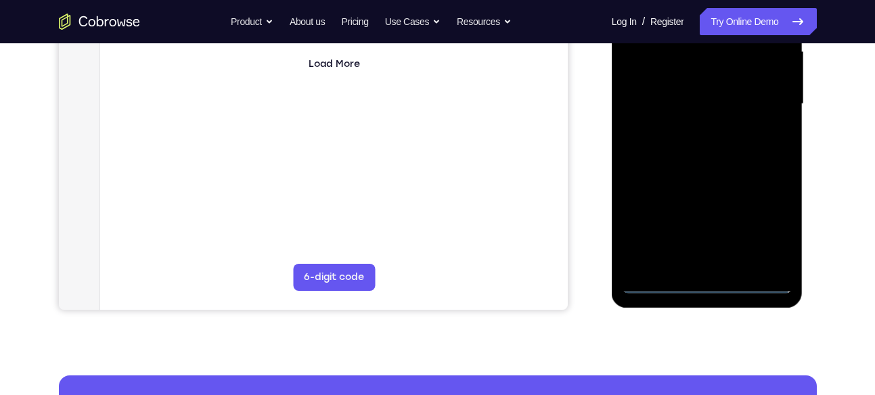
click at [709, 286] on div at bounding box center [707, 104] width 171 height 379
click at [769, 233] on div at bounding box center [707, 104] width 171 height 379
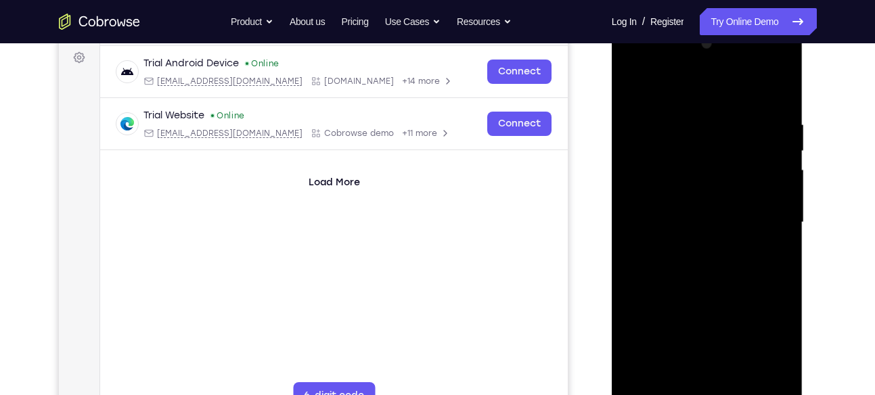
scroll to position [200, 0]
click at [632, 70] on div at bounding box center [707, 224] width 171 height 379
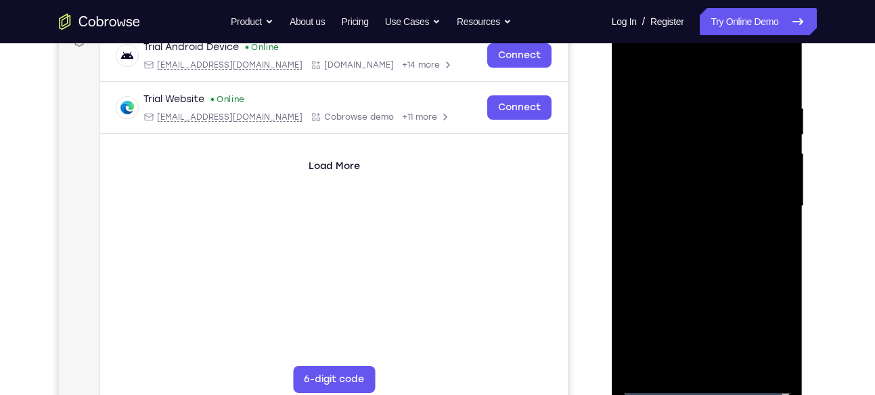
scroll to position [218, 0]
click at [770, 197] on div at bounding box center [707, 205] width 171 height 379
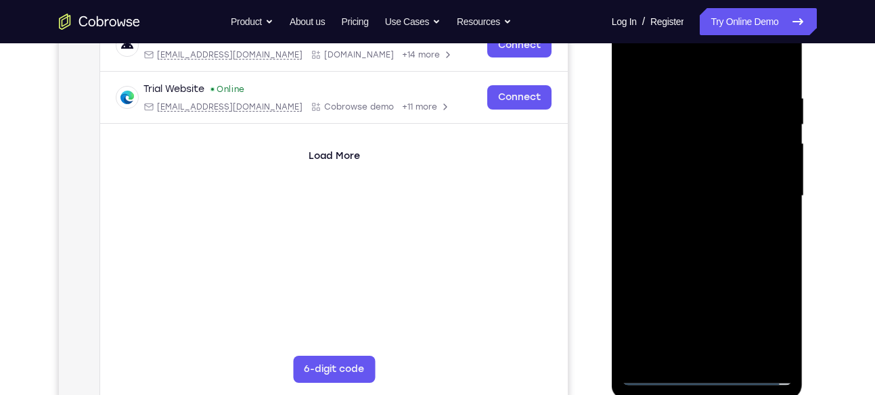
click at [697, 217] on div at bounding box center [707, 196] width 171 height 379
click at [680, 186] on div at bounding box center [707, 196] width 171 height 379
click at [668, 175] on div at bounding box center [707, 196] width 171 height 379
click at [667, 195] on div at bounding box center [707, 196] width 171 height 379
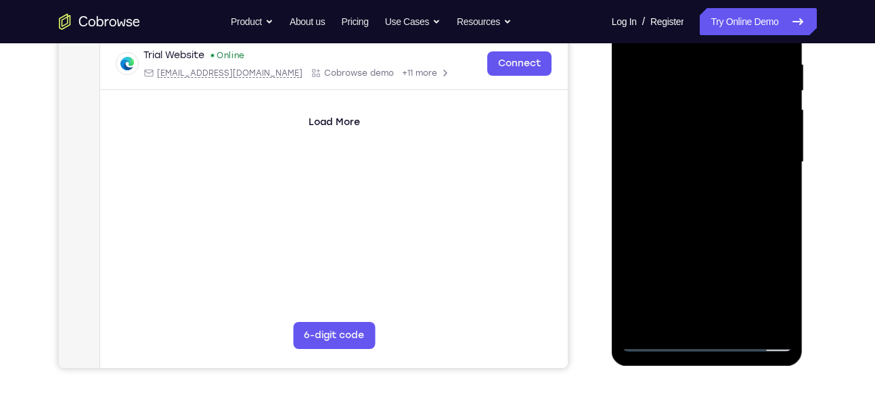
scroll to position [308, 0]
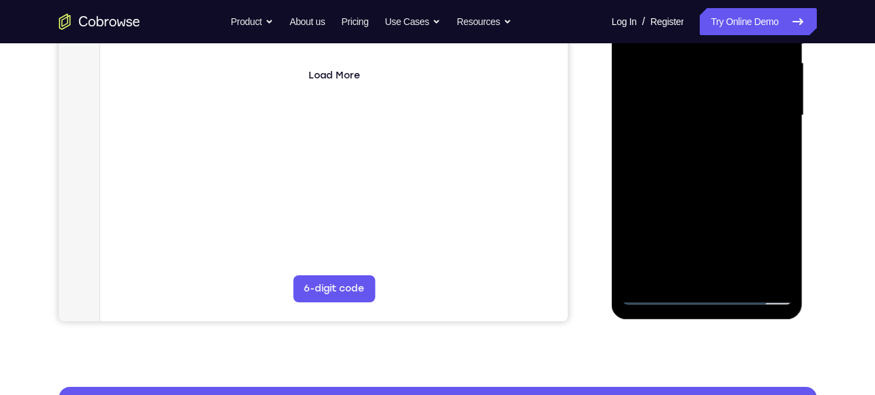
click at [703, 170] on div at bounding box center [707, 115] width 171 height 379
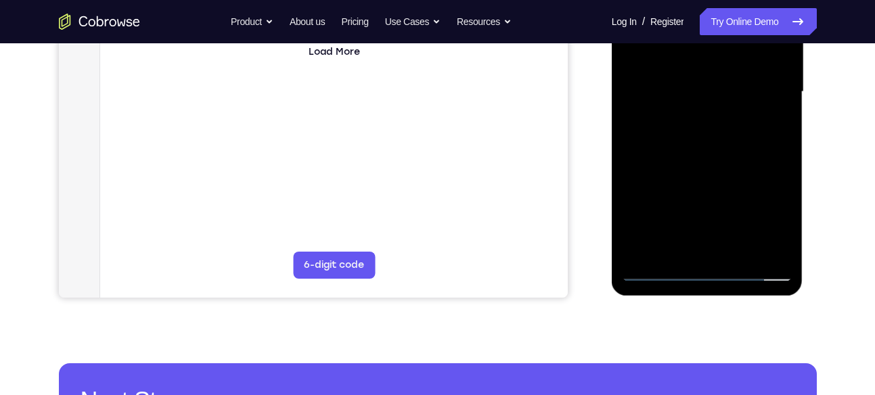
scroll to position [334, 0]
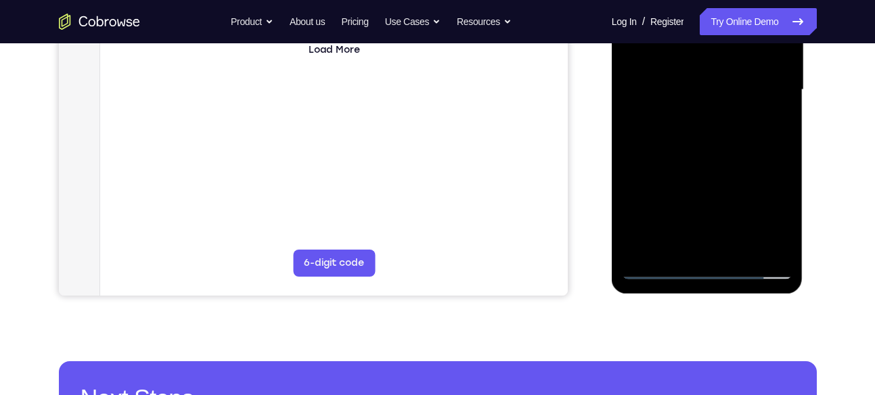
click at [785, 233] on div at bounding box center [707, 89] width 171 height 379
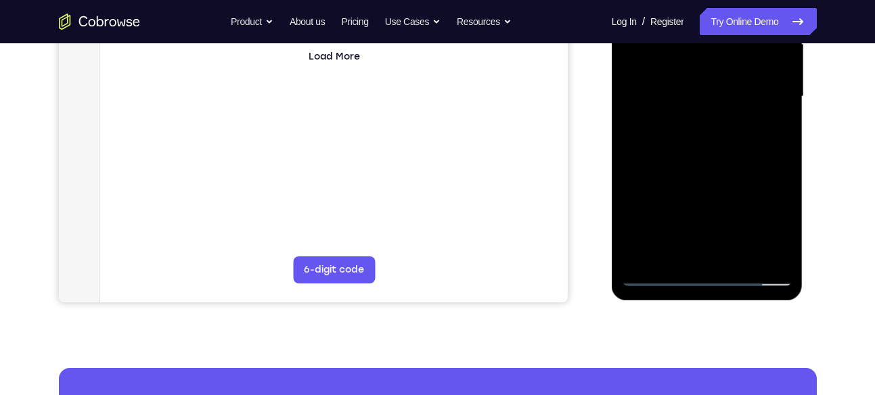
click at [782, 154] on div at bounding box center [707, 96] width 171 height 379
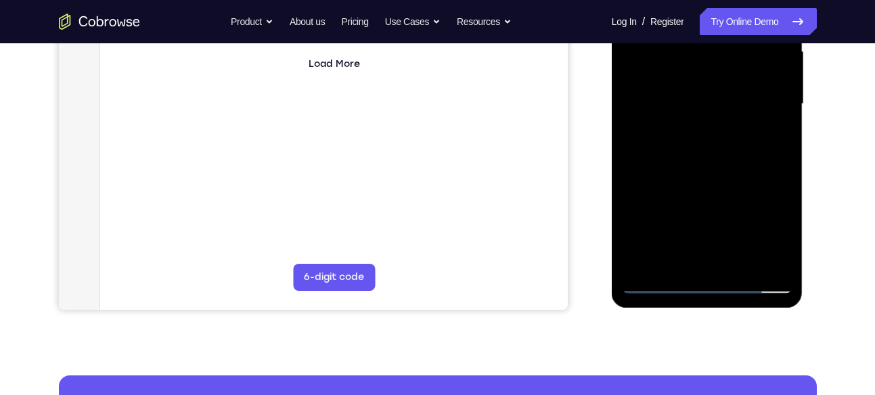
scroll to position [319, 0]
click at [785, 171] on div at bounding box center [707, 104] width 171 height 379
click at [783, 166] on div at bounding box center [707, 104] width 171 height 379
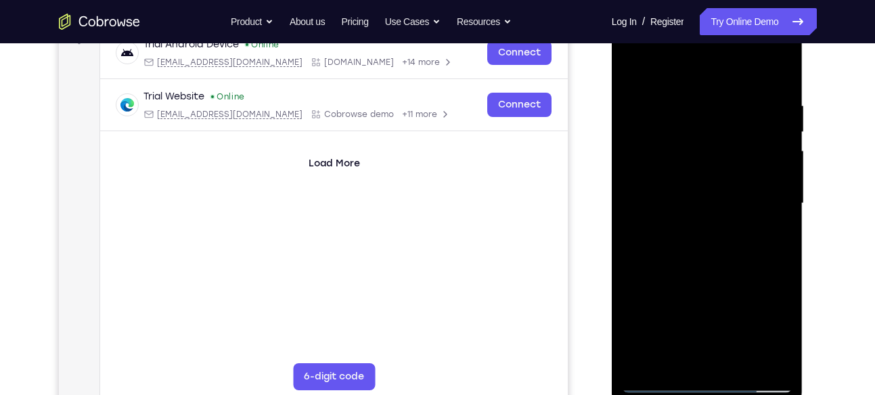
scroll to position [215, 0]
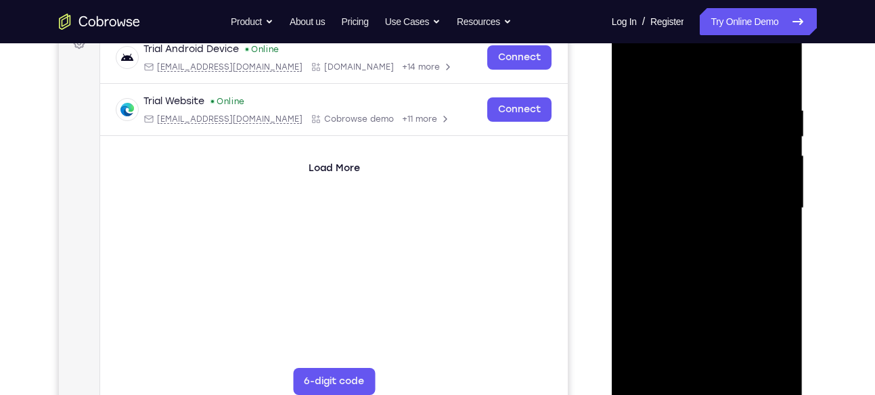
drag, startPoint x: 709, startPoint y: 82, endPoint x: 684, endPoint y: 28, distance: 59.0
click at [684, 28] on div at bounding box center [707, 208] width 171 height 379
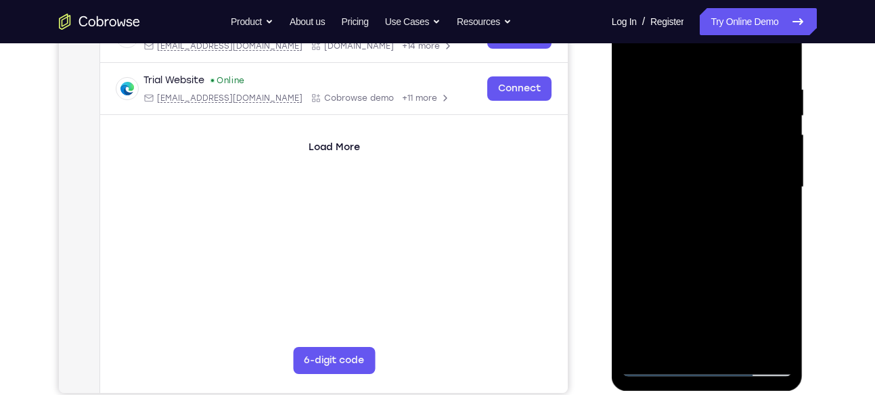
scroll to position [370, 0]
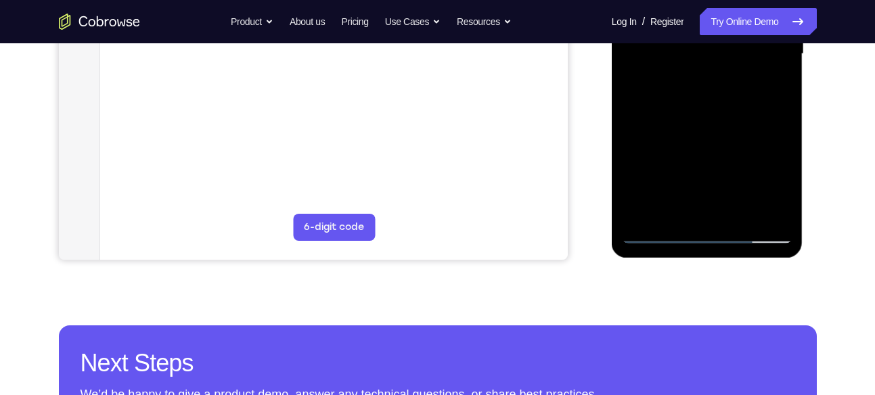
drag, startPoint x: 714, startPoint y: 190, endPoint x: 690, endPoint y: 76, distance: 116.3
click at [690, 76] on div at bounding box center [707, 54] width 171 height 379
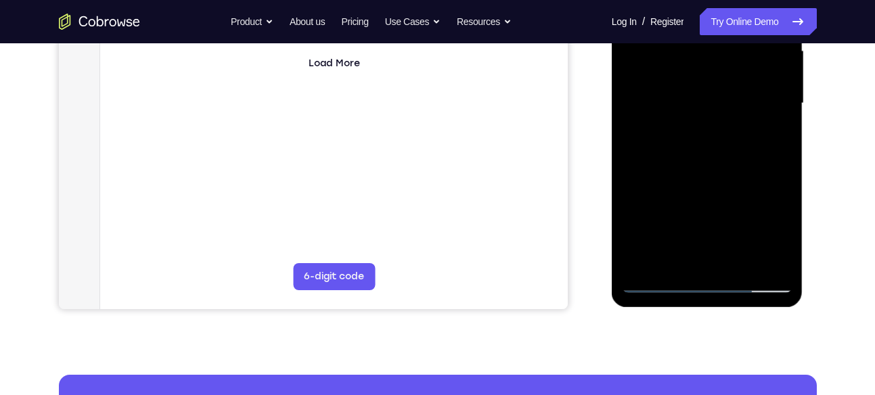
scroll to position [312, 0]
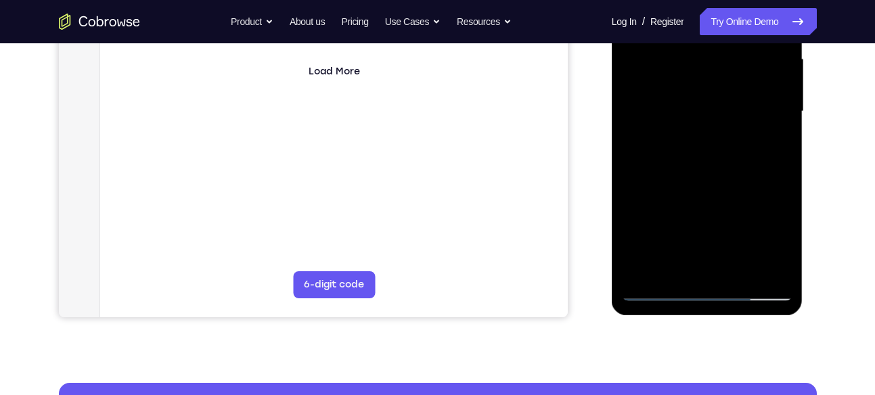
click at [674, 274] on div at bounding box center [707, 111] width 171 height 379
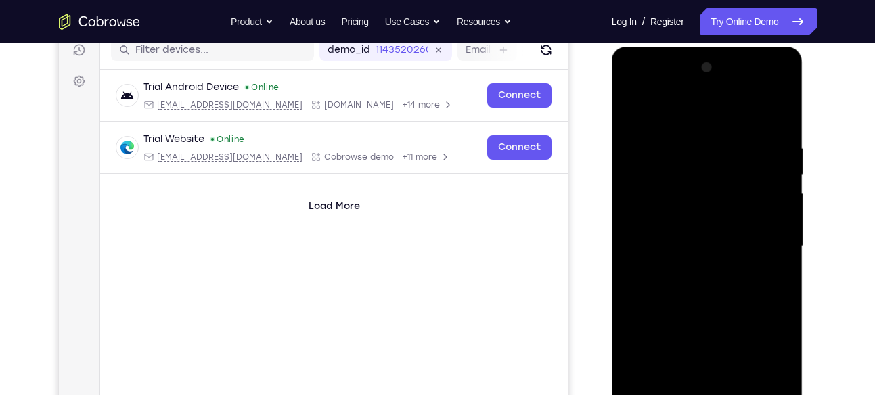
scroll to position [166, 0]
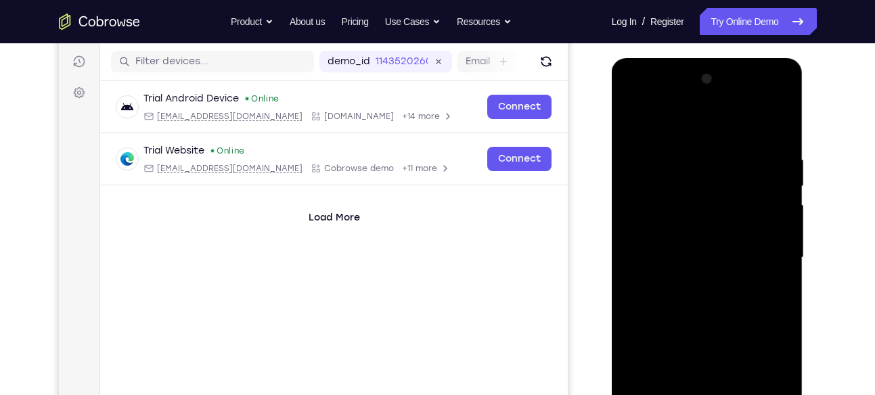
click at [691, 123] on div at bounding box center [707, 257] width 171 height 379
click at [714, 144] on div at bounding box center [707, 257] width 171 height 379
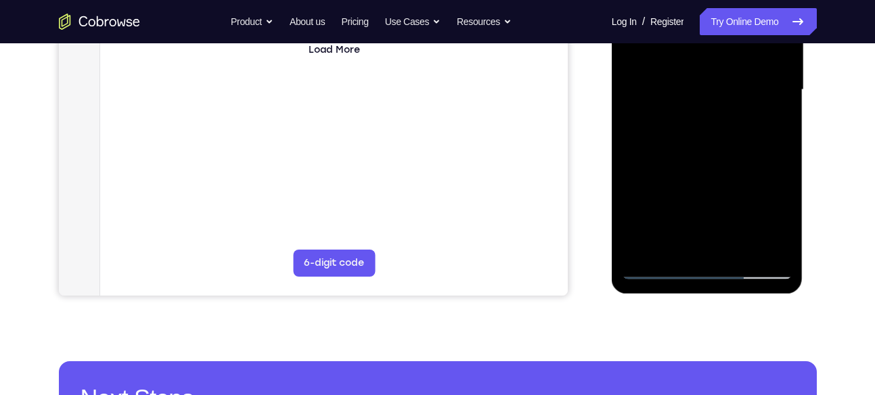
scroll to position [336, 0]
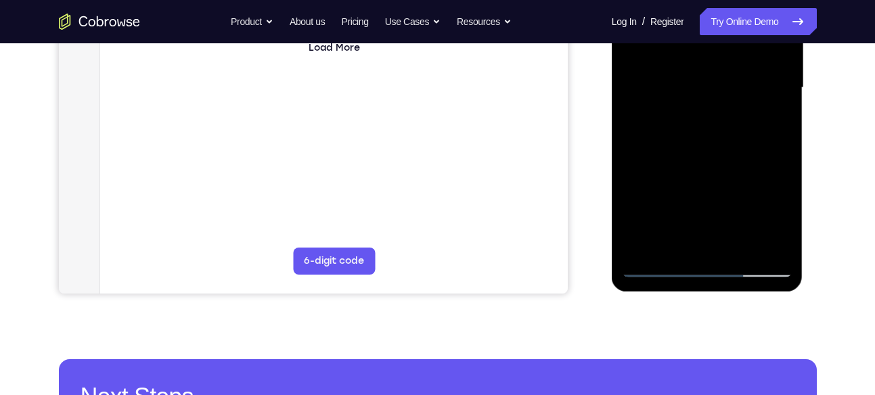
click at [785, 172] on div at bounding box center [707, 87] width 171 height 379
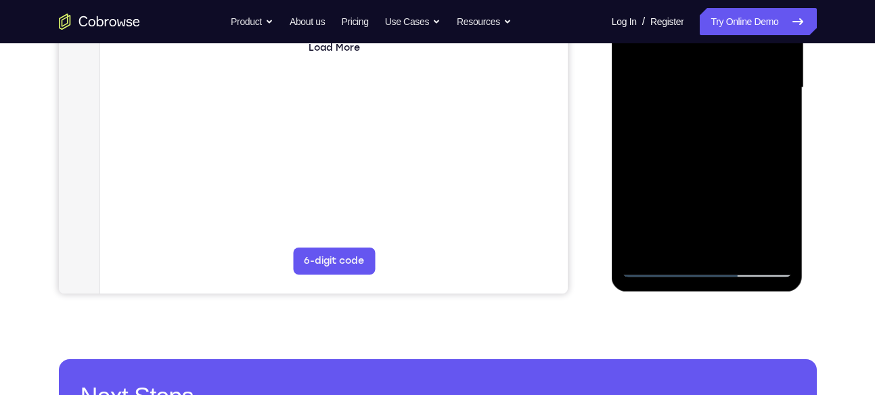
click at [785, 172] on div at bounding box center [707, 87] width 171 height 379
click at [784, 170] on div at bounding box center [707, 87] width 171 height 379
click at [760, 171] on div at bounding box center [707, 87] width 171 height 379
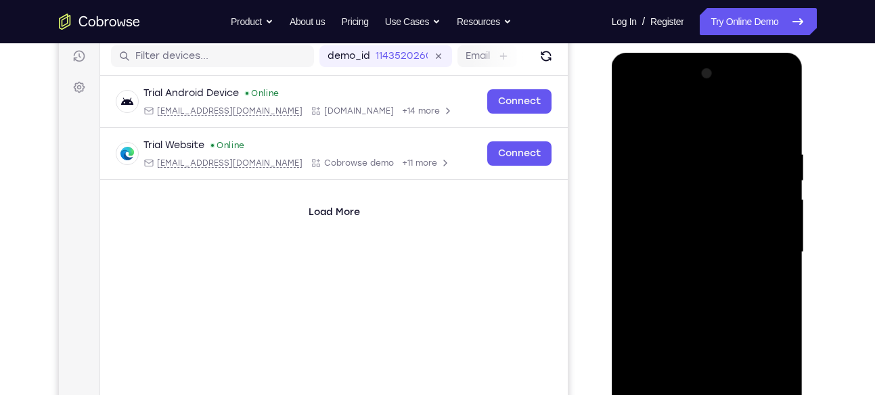
scroll to position [157, 0]
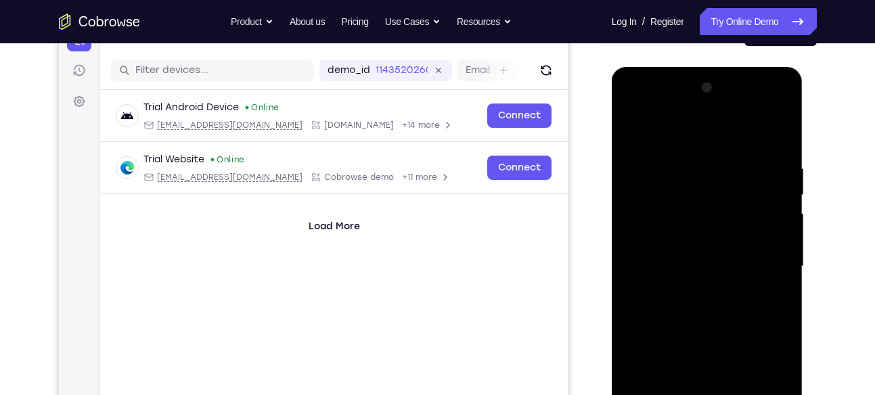
drag, startPoint x: 713, startPoint y: 153, endPoint x: 706, endPoint y: 193, distance: 40.6
click at [706, 193] on div at bounding box center [707, 266] width 171 height 379
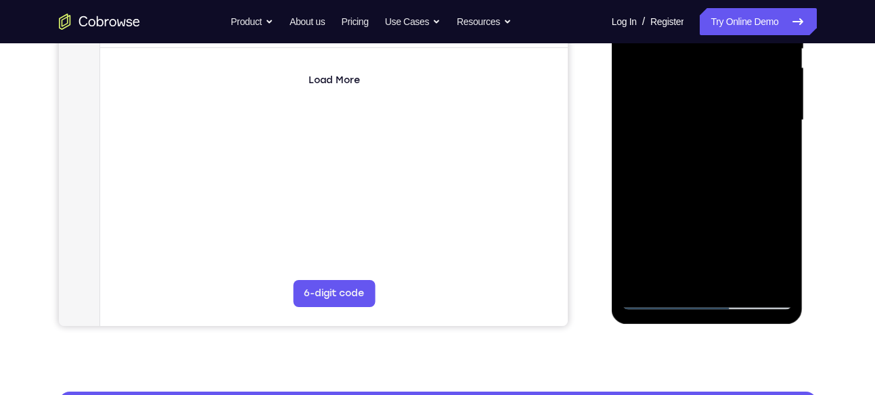
drag, startPoint x: 724, startPoint y: 205, endPoint x: 735, endPoint y: 161, distance: 45.3
click at [735, 161] on div at bounding box center [707, 120] width 171 height 379
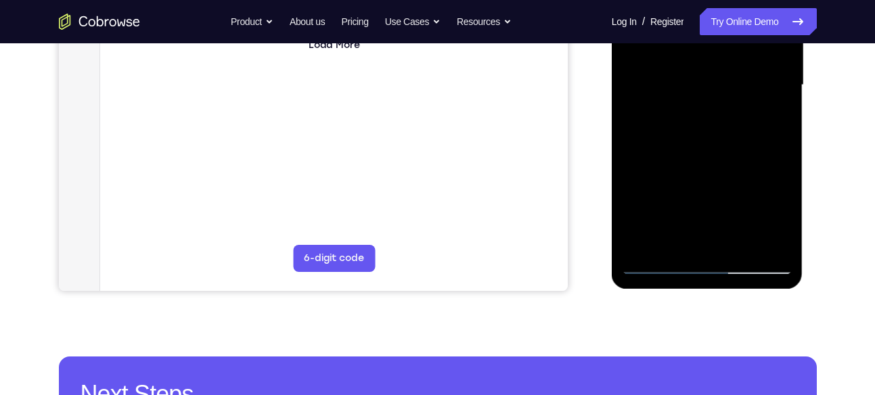
scroll to position [347, 0]
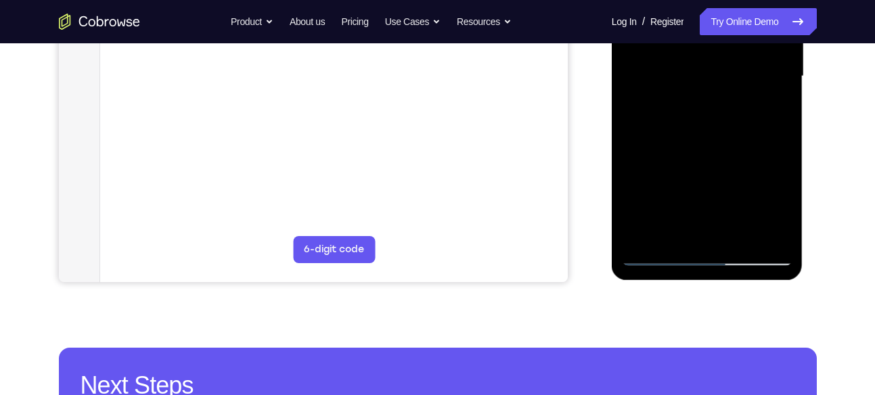
click at [782, 156] on div at bounding box center [707, 76] width 171 height 379
click at [787, 156] on div at bounding box center [707, 76] width 171 height 379
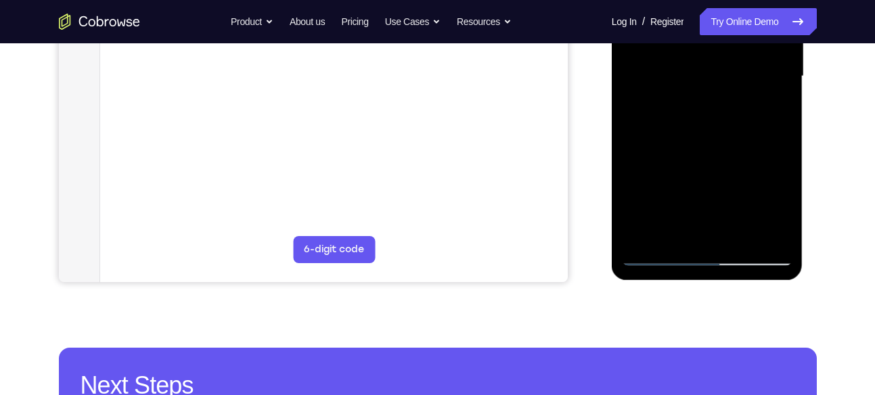
click at [785, 158] on div at bounding box center [707, 76] width 171 height 379
click at [782, 156] on div at bounding box center [707, 76] width 171 height 379
click at [782, 153] on div at bounding box center [707, 76] width 171 height 379
click at [782, 156] on div at bounding box center [707, 76] width 171 height 379
click at [783, 156] on div at bounding box center [707, 76] width 171 height 379
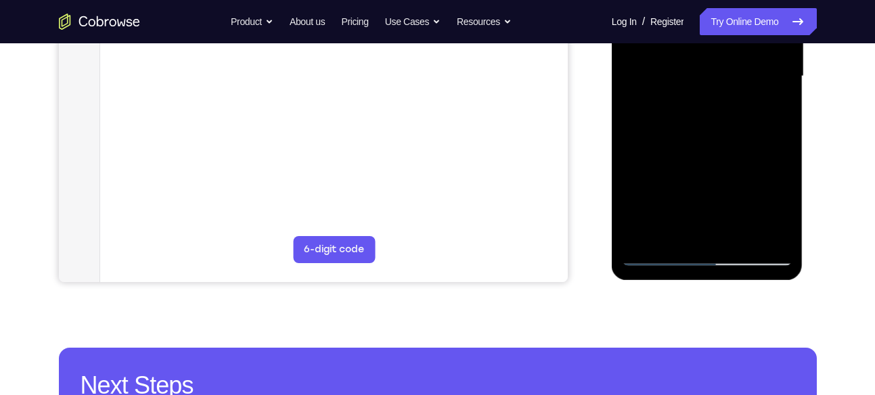
click at [784, 156] on div at bounding box center [707, 76] width 171 height 379
click at [783, 156] on div at bounding box center [707, 76] width 171 height 379
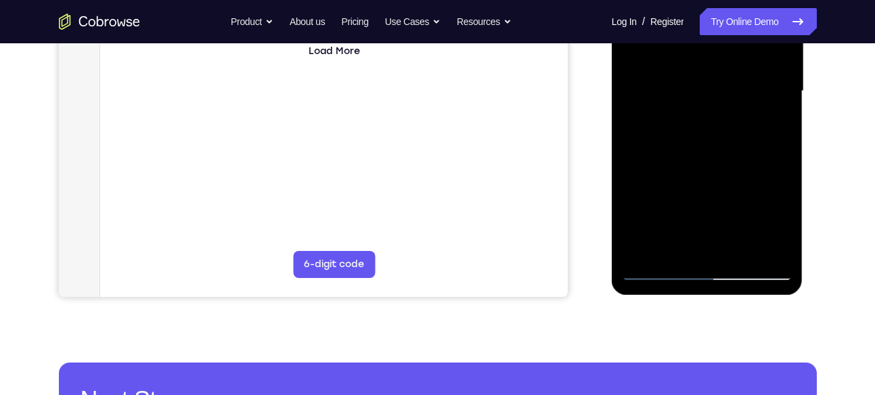
scroll to position [331, 0]
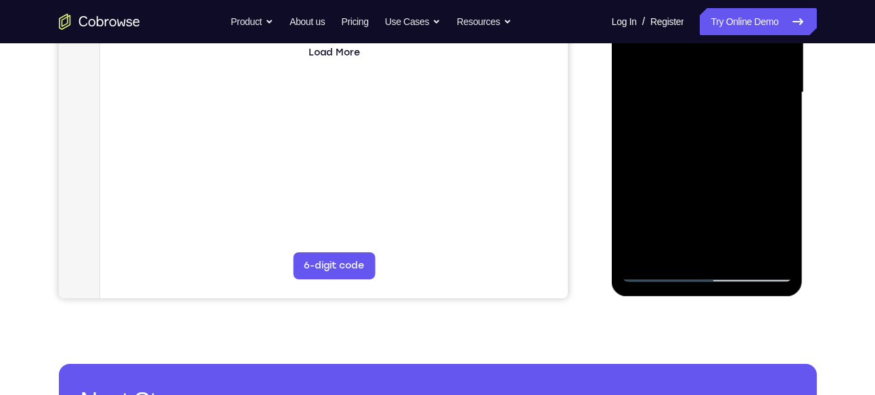
click at [684, 150] on div at bounding box center [707, 92] width 171 height 379
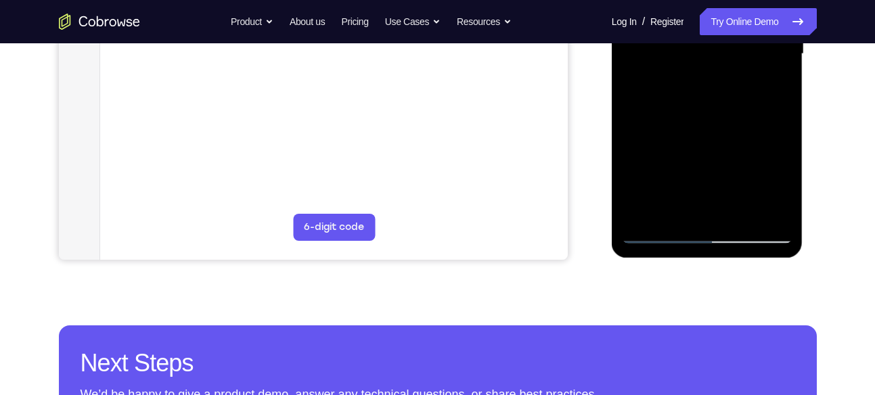
scroll to position [363, 0]
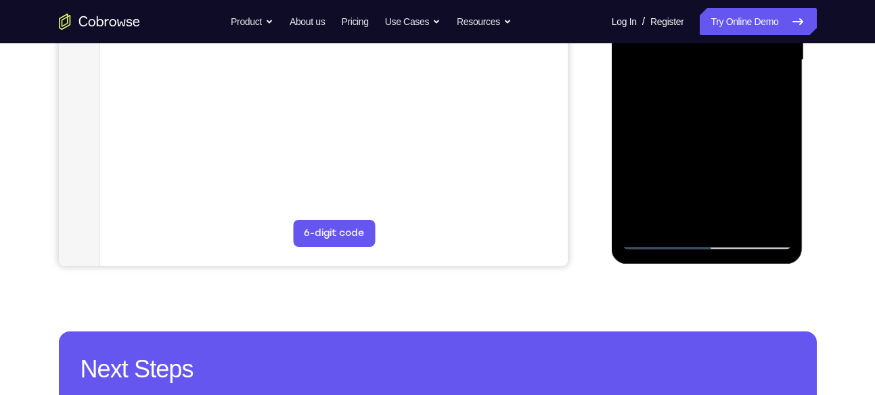
click at [782, 146] on div at bounding box center [707, 60] width 171 height 379
click at [785, 148] on div at bounding box center [707, 60] width 171 height 379
click at [784, 147] on div at bounding box center [707, 60] width 171 height 379
click at [781, 145] on div at bounding box center [707, 60] width 171 height 379
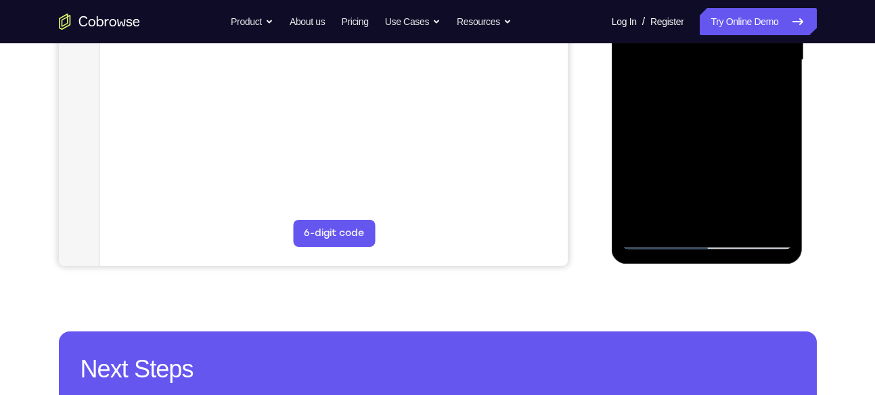
click at [785, 148] on div at bounding box center [707, 60] width 171 height 379
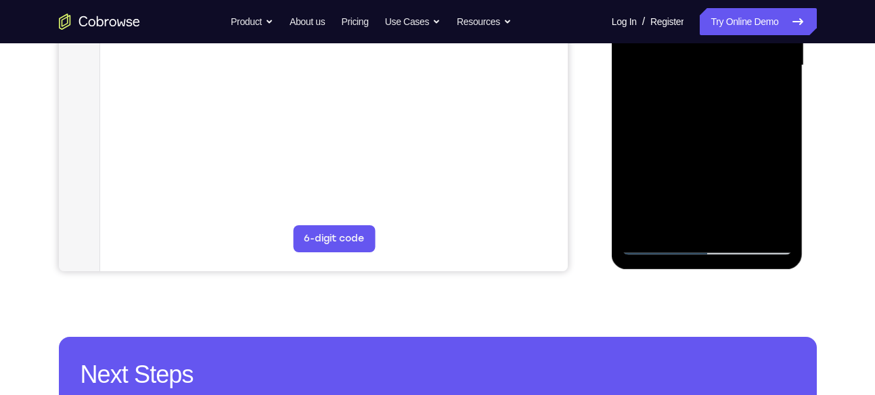
click at [786, 148] on div at bounding box center [707, 65] width 171 height 379
click at [666, 150] on div at bounding box center [707, 65] width 171 height 379
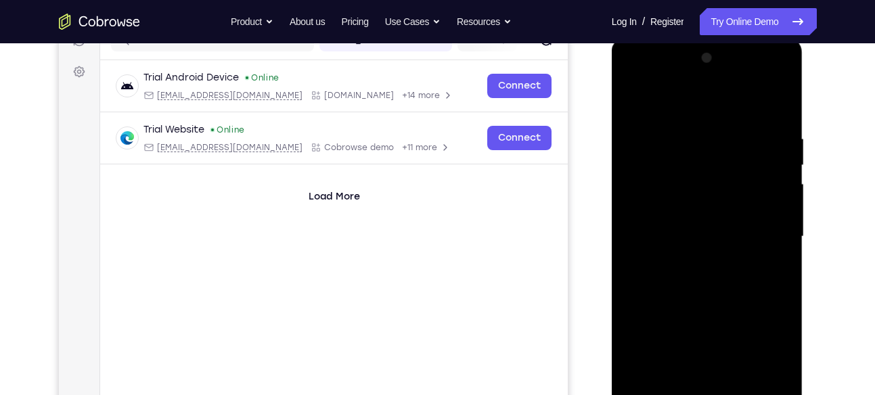
scroll to position [185, 0]
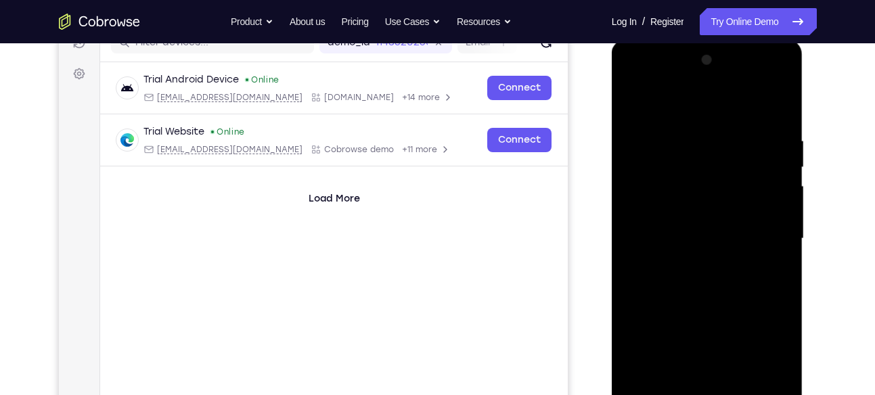
drag, startPoint x: 688, startPoint y: 134, endPoint x: 680, endPoint y: 176, distance: 42.7
click at [680, 176] on div at bounding box center [707, 238] width 171 height 379
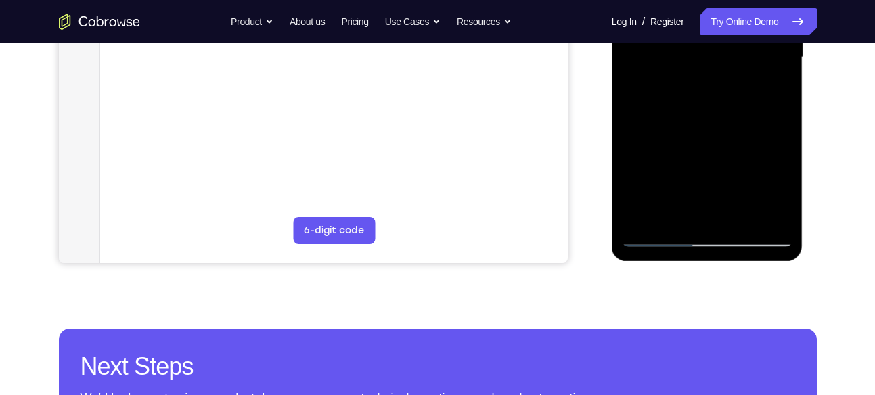
scroll to position [368, 0]
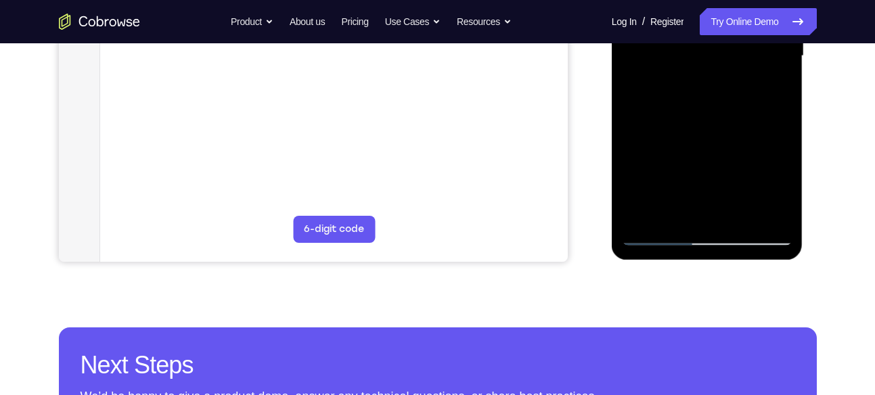
click at [724, 167] on div at bounding box center [707, 56] width 171 height 379
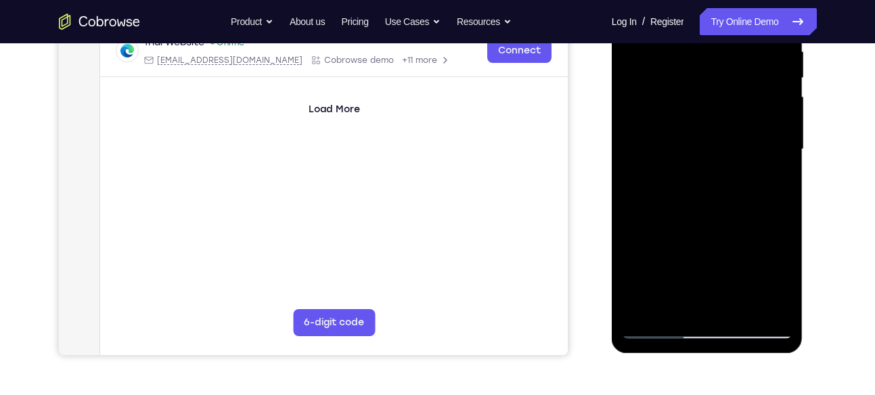
scroll to position [269, 0]
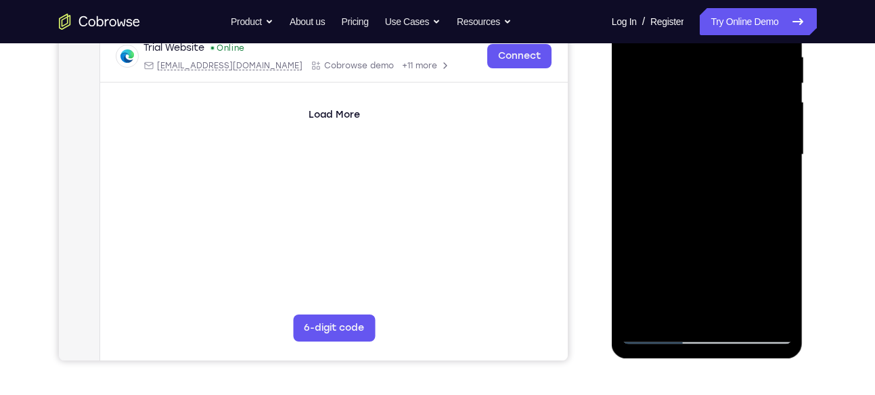
click at [762, 166] on div at bounding box center [707, 154] width 171 height 379
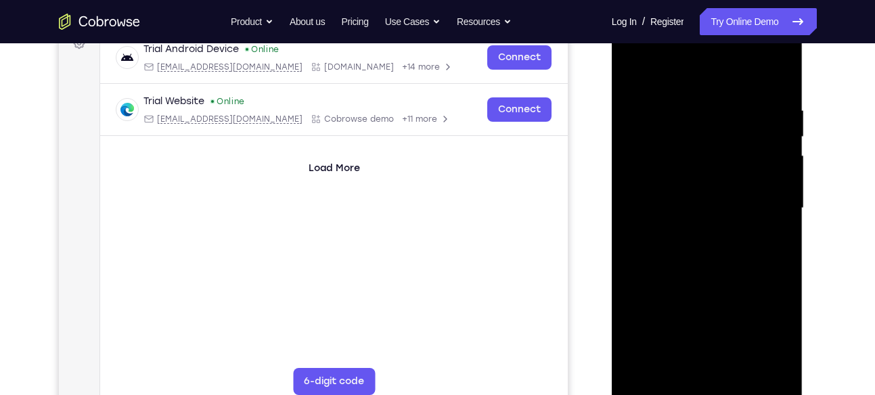
scroll to position [214, 0]
click at [671, 113] on div at bounding box center [707, 209] width 171 height 379
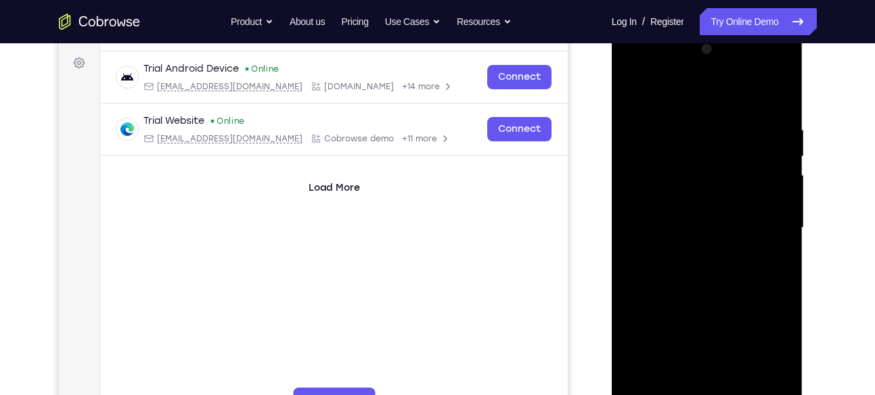
scroll to position [194, 0]
click at [635, 95] on div at bounding box center [707, 229] width 171 height 379
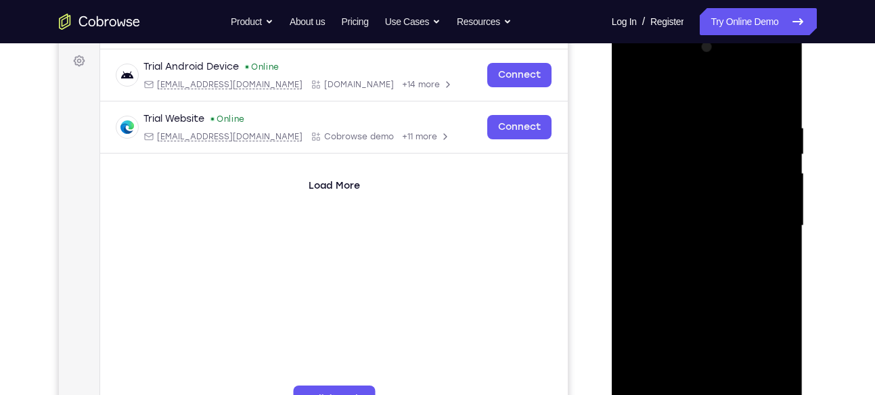
drag, startPoint x: 674, startPoint y: 156, endPoint x: 674, endPoint y: 131, distance: 25.0
click at [674, 131] on div at bounding box center [707, 226] width 171 height 379
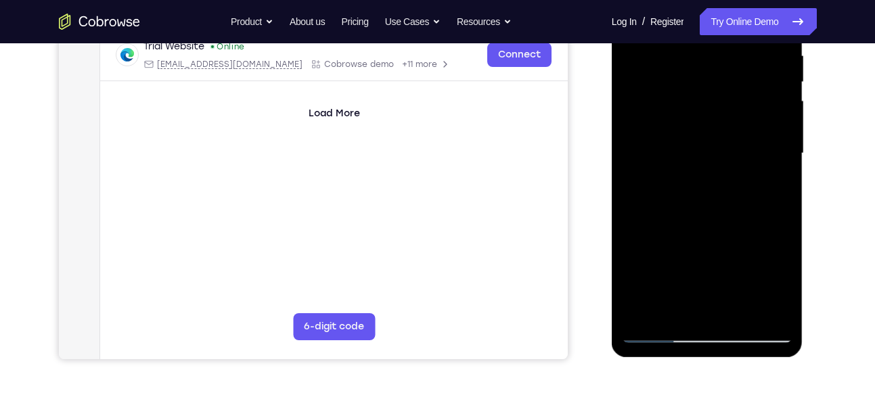
scroll to position [273, 0]
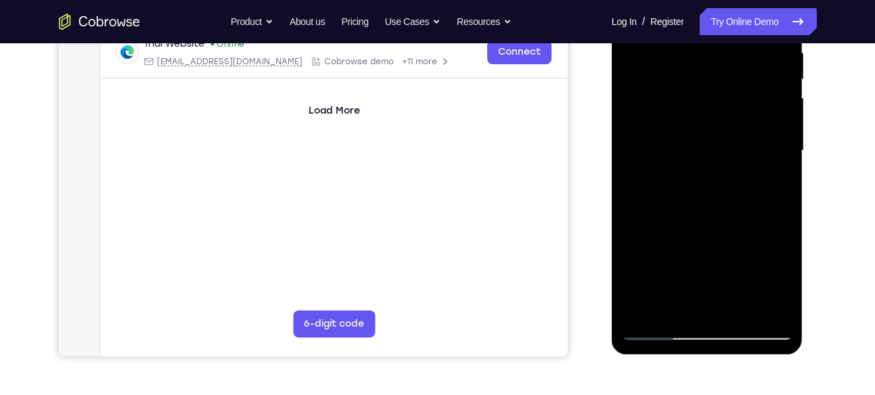
drag, startPoint x: 694, startPoint y: 175, endPoint x: 694, endPoint y: 133, distance: 42.0
click at [694, 133] on div at bounding box center [707, 150] width 171 height 379
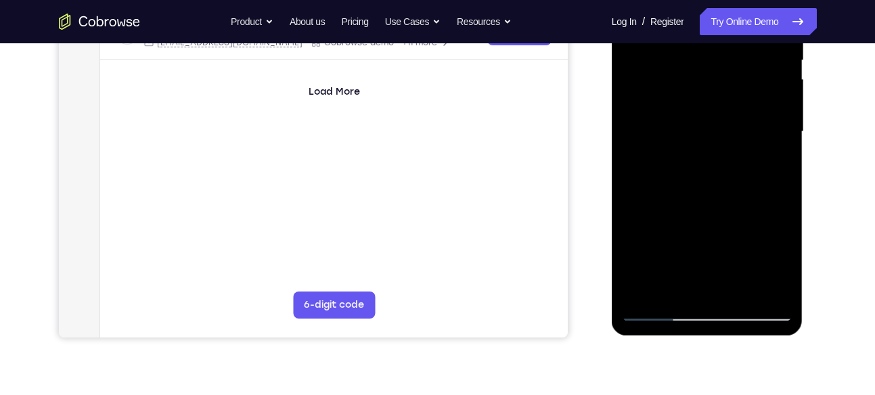
scroll to position [292, 0]
drag, startPoint x: 702, startPoint y: 176, endPoint x: 703, endPoint y: 125, distance: 51.4
click at [703, 125] on div at bounding box center [707, 131] width 171 height 379
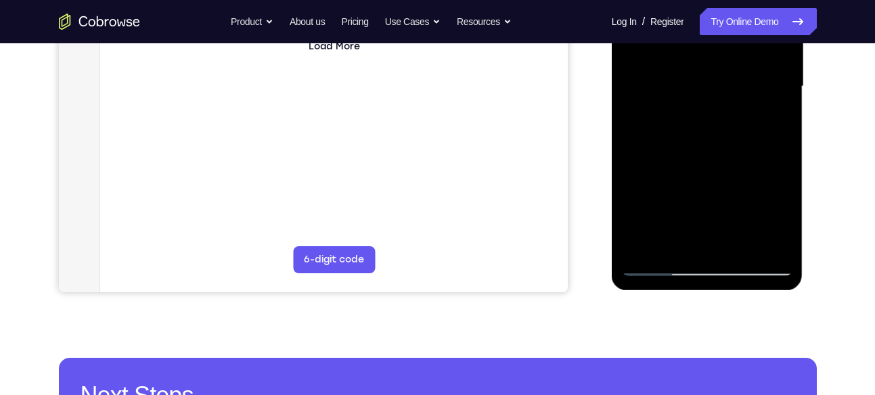
scroll to position [338, 0]
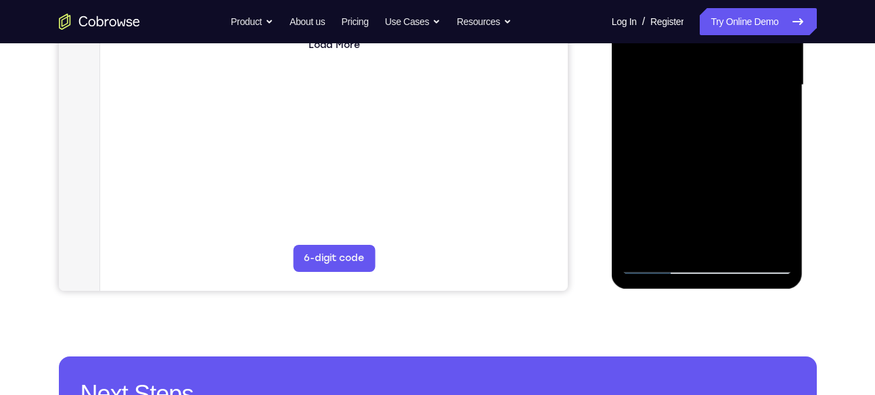
drag, startPoint x: 706, startPoint y: 185, endPoint x: 704, endPoint y: 139, distance: 46.1
click at [704, 139] on div at bounding box center [707, 85] width 171 height 379
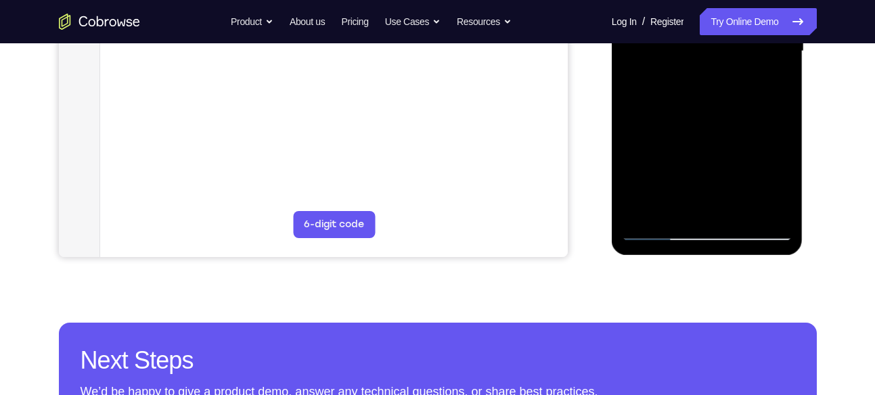
scroll to position [375, 0]
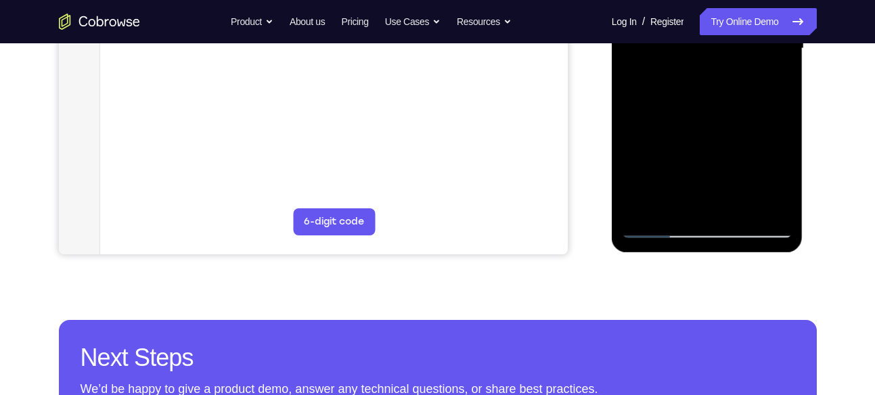
drag, startPoint x: 701, startPoint y: 175, endPoint x: 701, endPoint y: 127, distance: 48.1
click at [701, 127] on div at bounding box center [707, 48] width 171 height 379
drag, startPoint x: 705, startPoint y: 170, endPoint x: 706, endPoint y: 124, distance: 46.0
click at [706, 124] on div at bounding box center [707, 48] width 171 height 379
drag, startPoint x: 713, startPoint y: 164, endPoint x: 713, endPoint y: 125, distance: 39.3
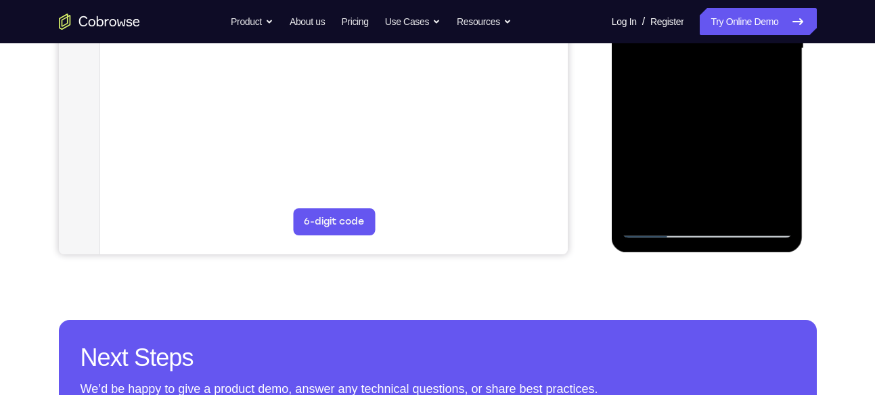
click at [713, 125] on div at bounding box center [707, 48] width 171 height 379
drag, startPoint x: 707, startPoint y: 160, endPoint x: 708, endPoint y: 133, distance: 27.1
click at [708, 133] on div at bounding box center [707, 48] width 171 height 379
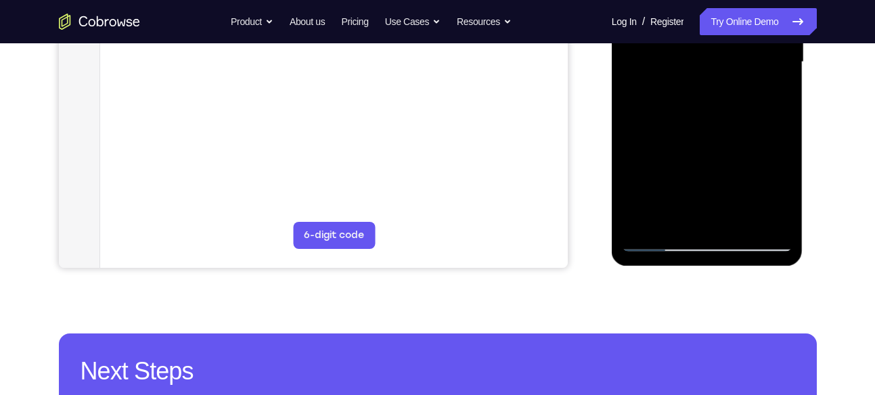
scroll to position [360, 0]
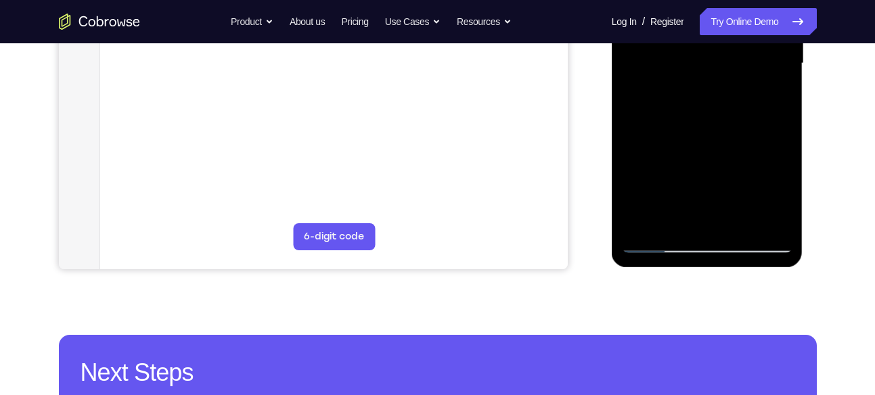
drag, startPoint x: 697, startPoint y: 178, endPoint x: 707, endPoint y: 112, distance: 67.2
click at [707, 112] on div at bounding box center [707, 63] width 171 height 379
drag, startPoint x: 705, startPoint y: 186, endPoint x: 699, endPoint y: 131, distance: 55.8
click at [699, 131] on div at bounding box center [707, 63] width 171 height 379
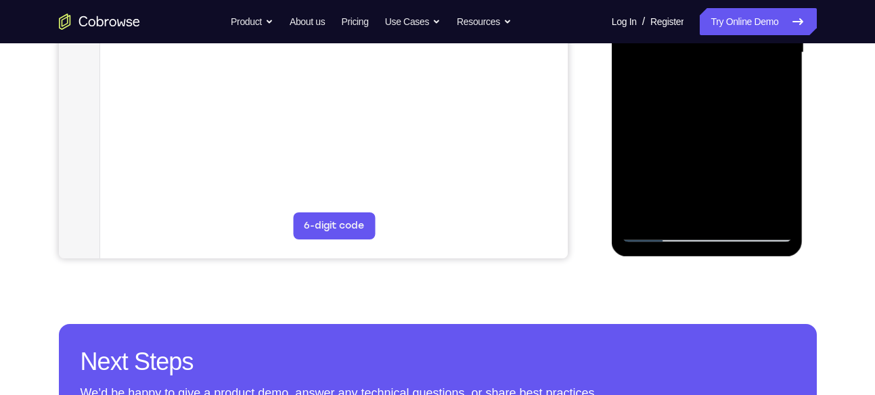
scroll to position [372, 0]
drag, startPoint x: 696, startPoint y: 178, endPoint x: 706, endPoint y: 114, distance: 65.1
click at [706, 114] on div at bounding box center [707, 52] width 171 height 379
drag, startPoint x: 692, startPoint y: 179, endPoint x: 705, endPoint y: 131, distance: 49.6
click at [705, 131] on div at bounding box center [707, 52] width 171 height 379
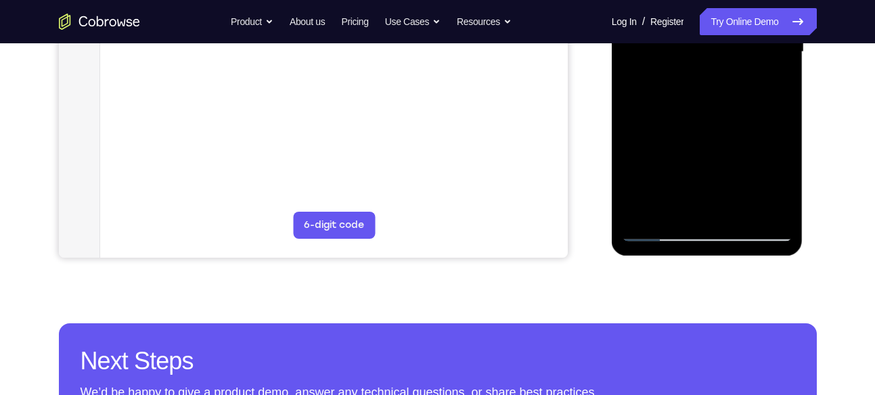
drag, startPoint x: 699, startPoint y: 180, endPoint x: 711, endPoint y: 120, distance: 60.8
click at [711, 120] on div at bounding box center [707, 52] width 171 height 379
drag, startPoint x: 692, startPoint y: 175, endPoint x: 698, endPoint y: 137, distance: 37.7
click at [698, 137] on div at bounding box center [707, 52] width 171 height 379
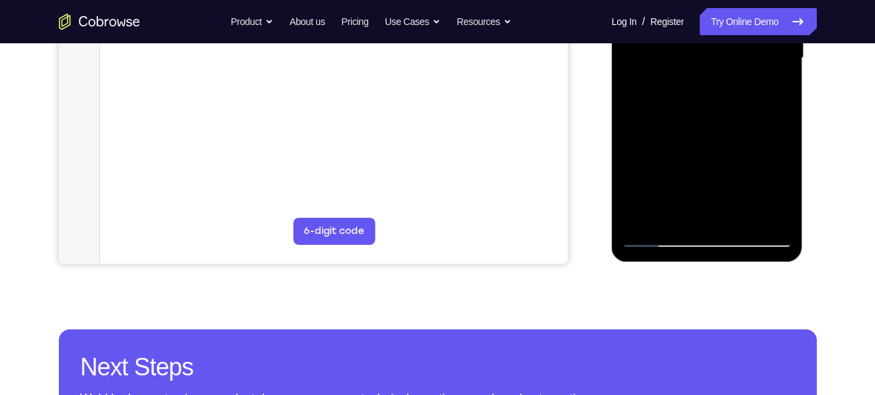
scroll to position [364, 0]
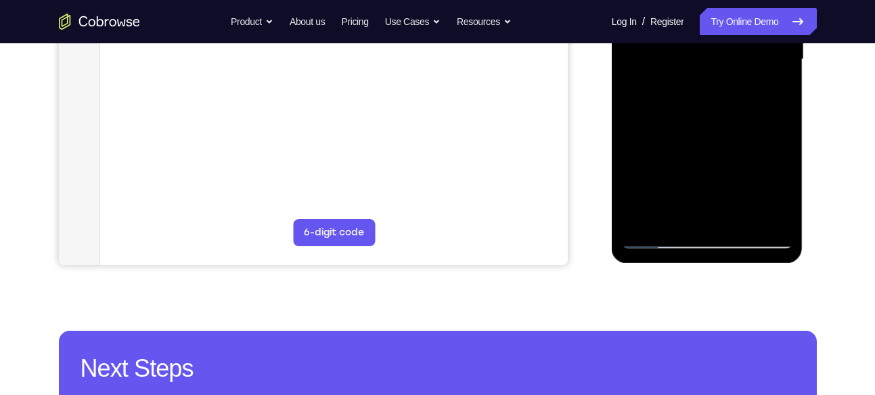
drag, startPoint x: 704, startPoint y: 177, endPoint x: 704, endPoint y: 144, distance: 33.8
click at [704, 144] on div at bounding box center [707, 59] width 171 height 379
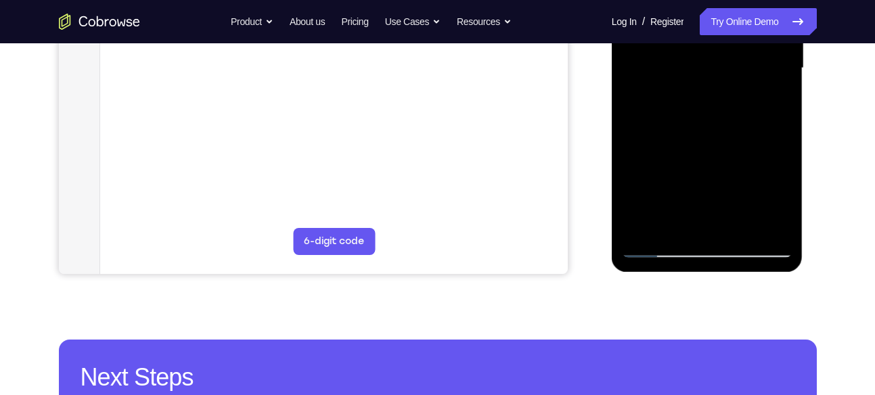
scroll to position [355, 0]
drag, startPoint x: 707, startPoint y: 185, endPoint x: 701, endPoint y: 140, distance: 45.7
click at [701, 140] on div at bounding box center [707, 69] width 171 height 379
drag, startPoint x: 701, startPoint y: 187, endPoint x: 707, endPoint y: 133, distance: 54.5
click at [707, 133] on div at bounding box center [707, 69] width 171 height 379
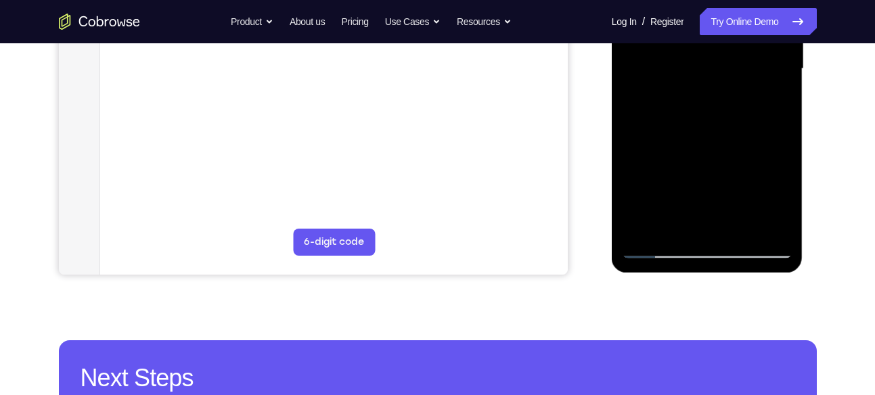
drag, startPoint x: 689, startPoint y: 198, endPoint x: 697, endPoint y: 135, distance: 64.1
click at [697, 135] on div at bounding box center [707, 69] width 171 height 379
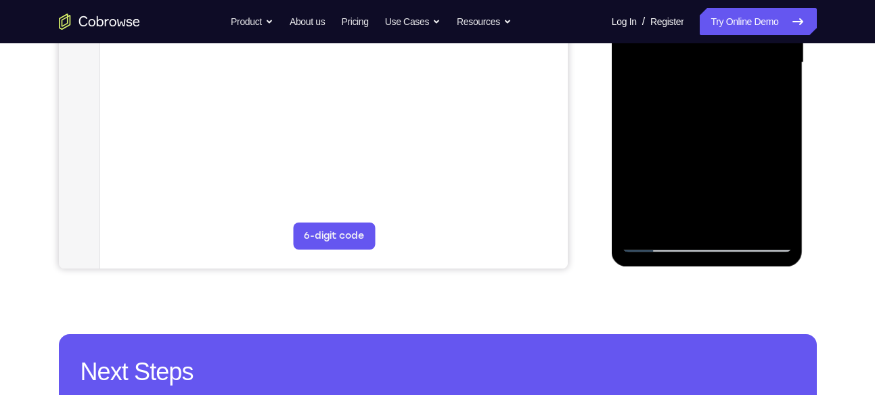
scroll to position [360, 0]
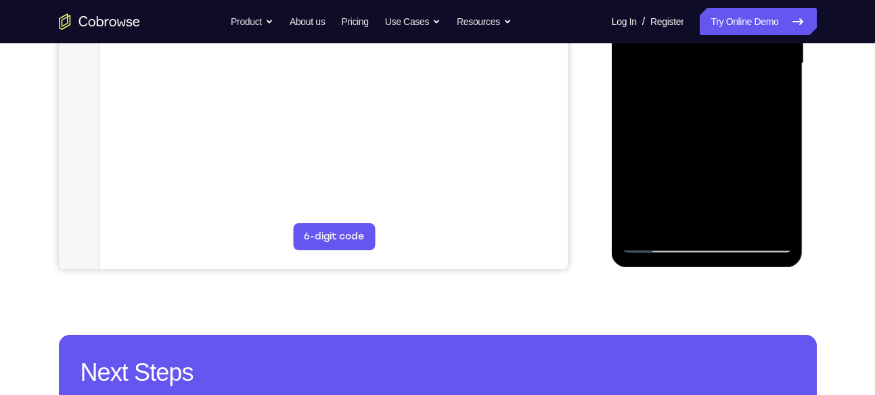
drag, startPoint x: 713, startPoint y: 190, endPoint x: 710, endPoint y: 151, distance: 39.4
click at [710, 151] on div at bounding box center [707, 63] width 171 height 379
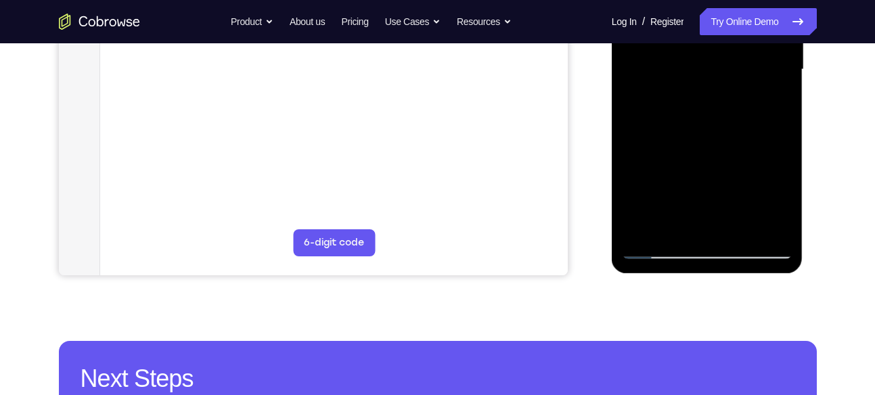
scroll to position [350, 0]
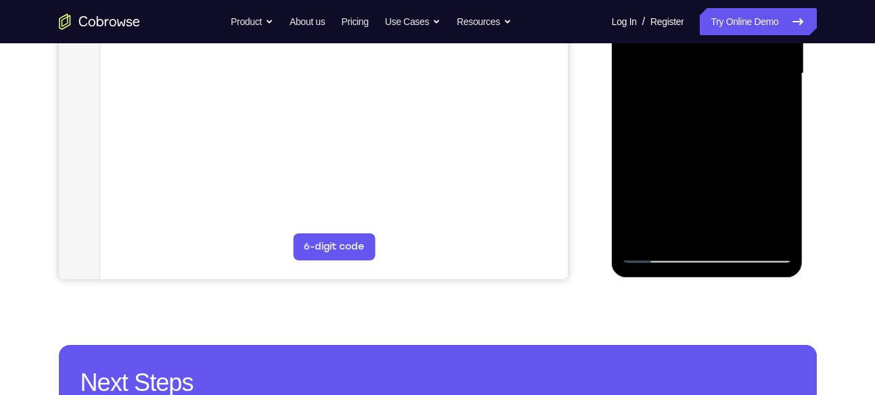
drag, startPoint x: 709, startPoint y: 196, endPoint x: 711, endPoint y: 138, distance: 58.2
click at [711, 138] on div at bounding box center [707, 73] width 171 height 379
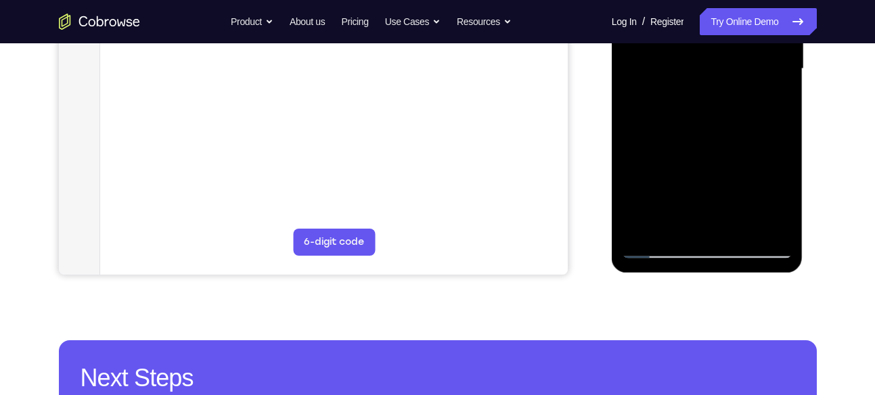
scroll to position [356, 0]
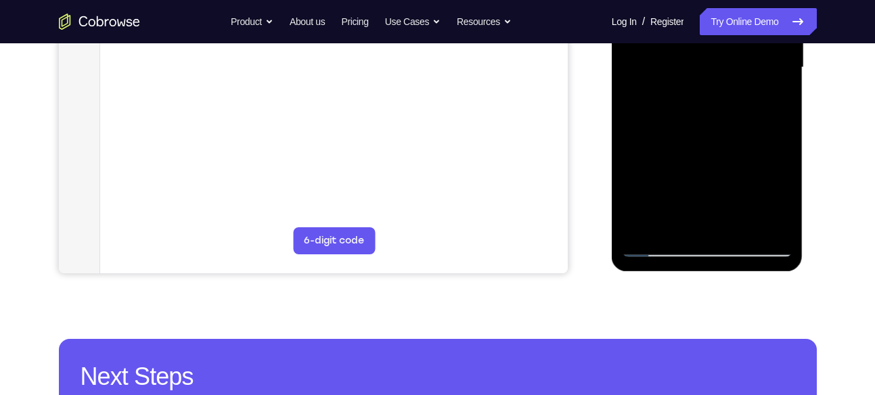
drag, startPoint x: 703, startPoint y: 181, endPoint x: 701, endPoint y: 131, distance: 49.5
click at [701, 131] on div at bounding box center [707, 67] width 171 height 379
click at [694, 206] on div at bounding box center [707, 67] width 171 height 379
drag, startPoint x: 706, startPoint y: 187, endPoint x: 707, endPoint y: 133, distance: 53.5
click at [707, 133] on div at bounding box center [707, 67] width 171 height 379
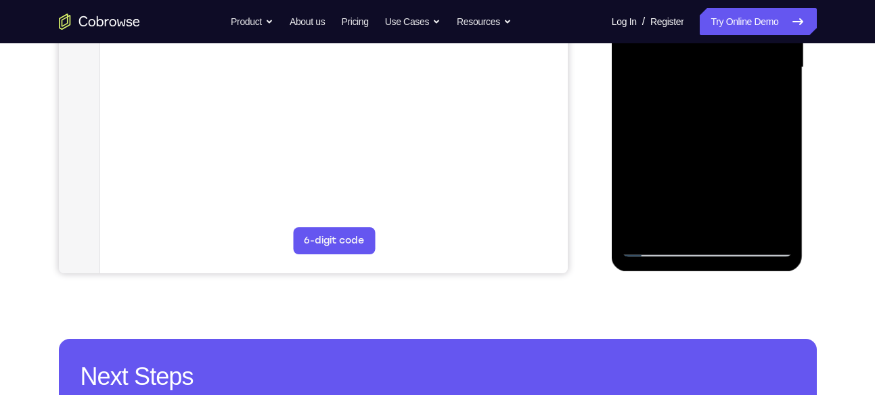
drag, startPoint x: 709, startPoint y: 180, endPoint x: 707, endPoint y: 132, distance: 48.1
click at [707, 132] on div at bounding box center [707, 67] width 171 height 379
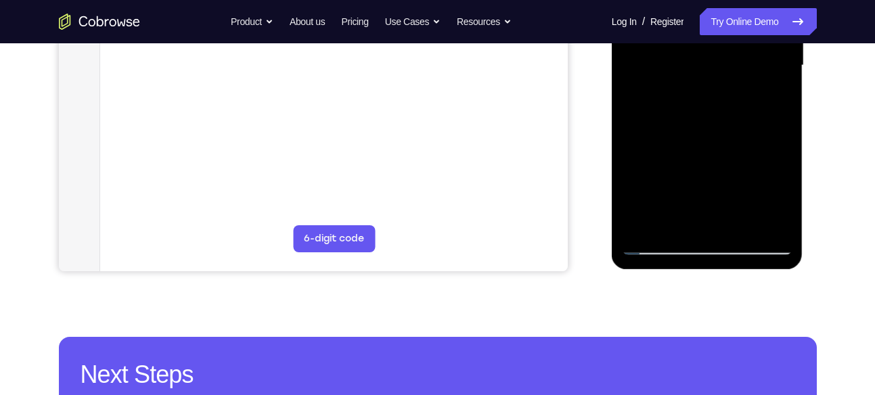
drag, startPoint x: 702, startPoint y: 177, endPoint x: 703, endPoint y: 139, distance: 38.6
click at [703, 139] on div at bounding box center [707, 65] width 171 height 379
drag, startPoint x: 700, startPoint y: 179, endPoint x: 703, endPoint y: 148, distance: 31.3
click at [703, 148] on div at bounding box center [707, 65] width 171 height 379
drag, startPoint x: 709, startPoint y: 178, endPoint x: 704, endPoint y: 140, distance: 38.2
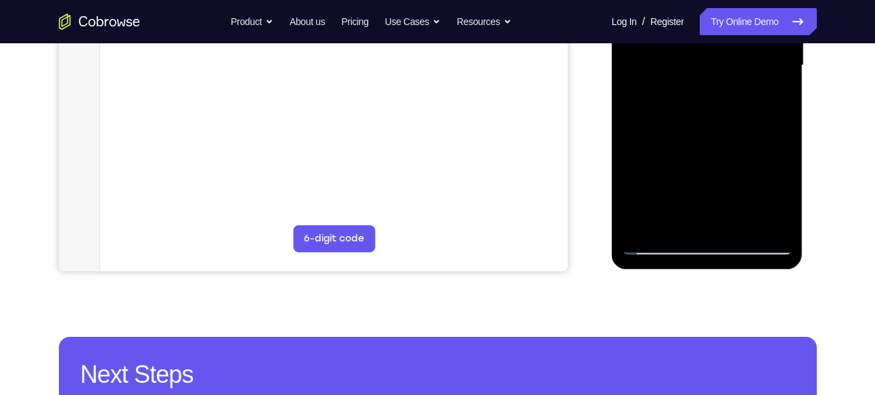
click at [704, 140] on div at bounding box center [707, 65] width 171 height 379
drag, startPoint x: 705, startPoint y: 187, endPoint x: 704, endPoint y: 134, distance: 52.8
click at [704, 134] on div at bounding box center [707, 65] width 171 height 379
drag, startPoint x: 704, startPoint y: 184, endPoint x: 699, endPoint y: 133, distance: 51.7
click at [699, 133] on div at bounding box center [707, 65] width 171 height 379
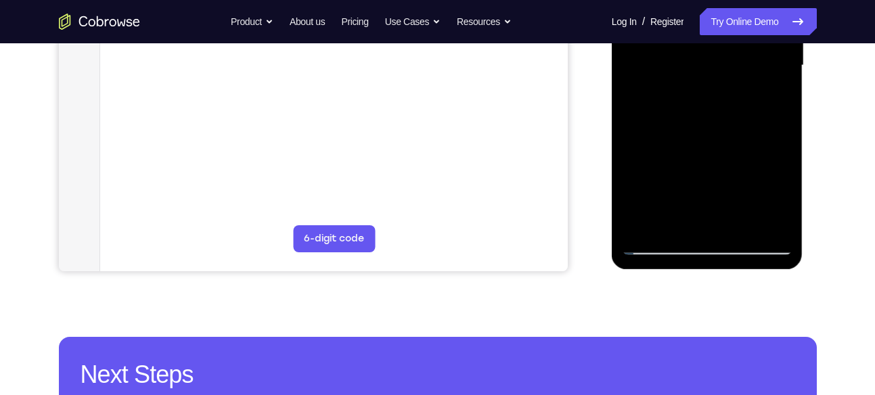
drag, startPoint x: 703, startPoint y: 177, endPoint x: 704, endPoint y: 139, distance: 37.9
click at [704, 139] on div at bounding box center [707, 65] width 171 height 379
drag, startPoint x: 701, startPoint y: 176, endPoint x: 704, endPoint y: 132, distance: 44.1
click at [704, 132] on div at bounding box center [707, 65] width 171 height 379
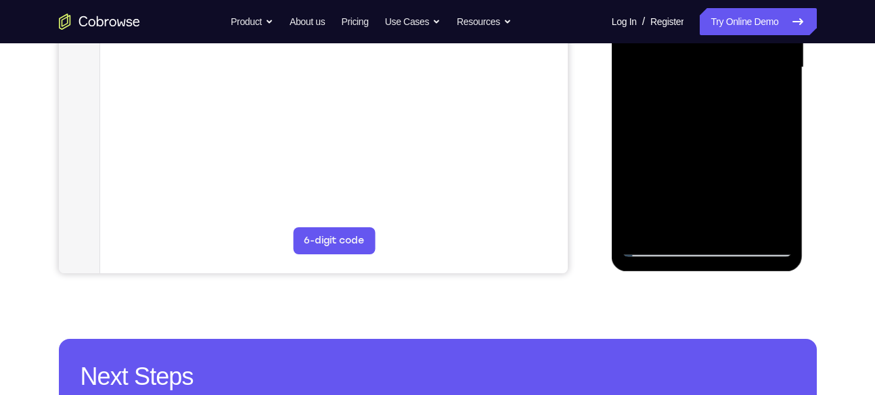
scroll to position [354, 0]
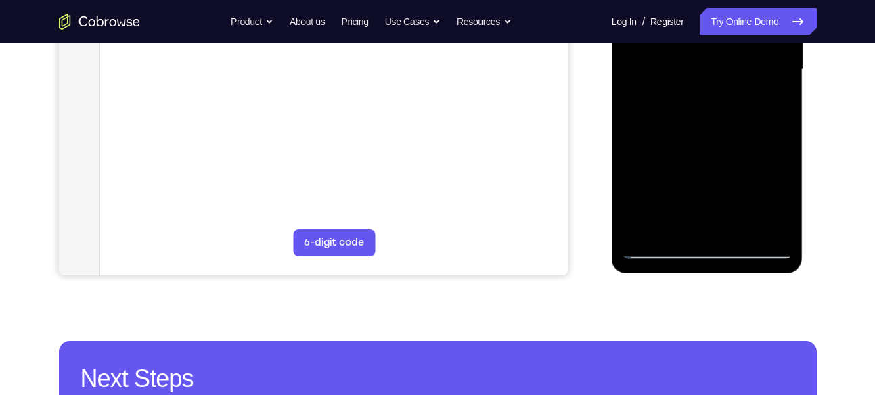
drag, startPoint x: 703, startPoint y: 190, endPoint x: 701, endPoint y: 133, distance: 57.6
click at [701, 133] on div at bounding box center [707, 69] width 171 height 379
drag, startPoint x: 698, startPoint y: 187, endPoint x: 697, endPoint y: 139, distance: 48.1
click at [697, 139] on div at bounding box center [707, 69] width 171 height 379
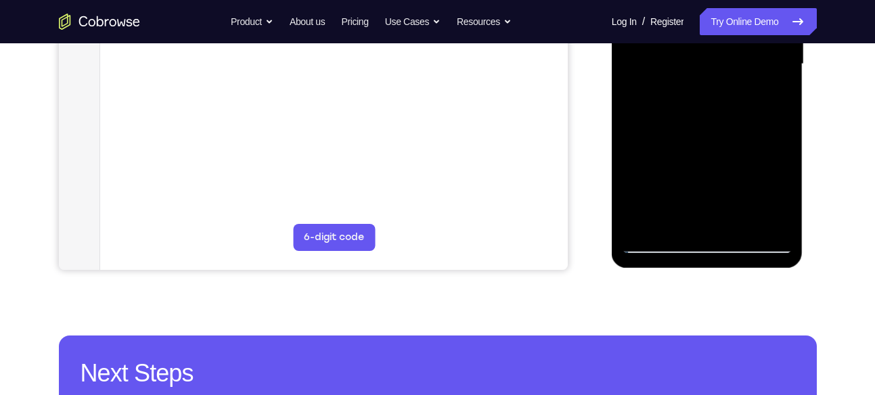
scroll to position [357, 0]
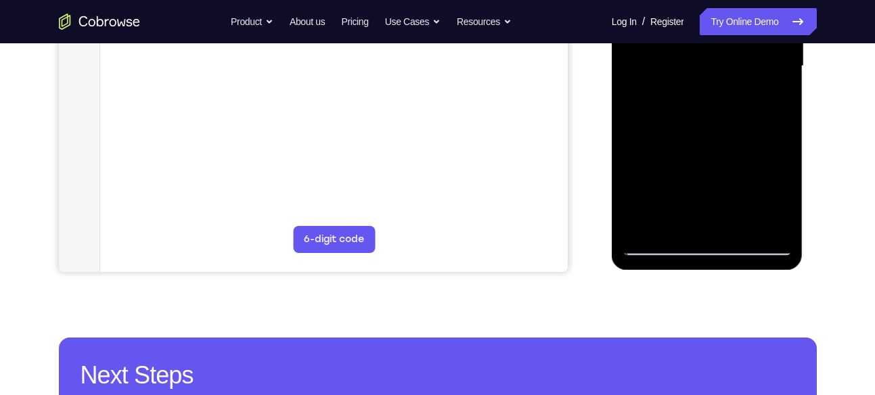
drag, startPoint x: 706, startPoint y: 183, endPoint x: 708, endPoint y: 120, distance: 63.0
click at [708, 120] on div at bounding box center [707, 66] width 171 height 379
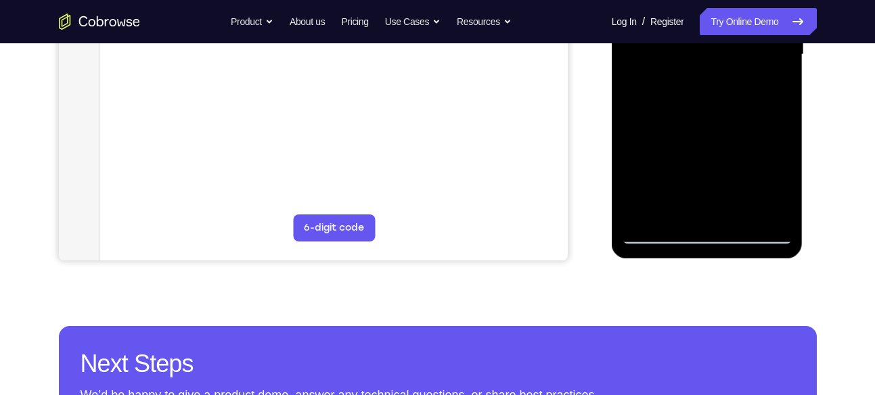
scroll to position [368, 0]
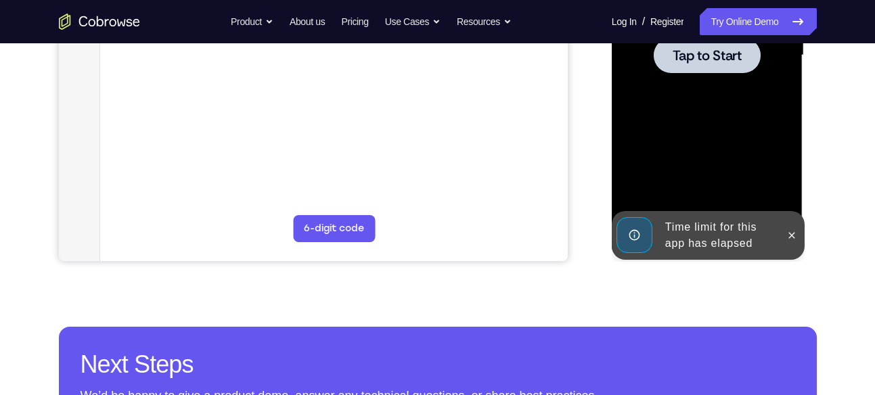
click at [707, 148] on div at bounding box center [707, 55] width 171 height 379
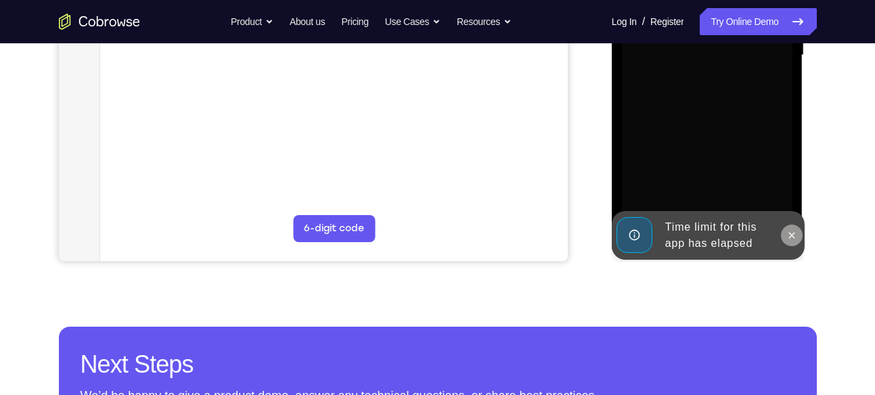
click at [787, 232] on icon at bounding box center [792, 235] width 11 height 11
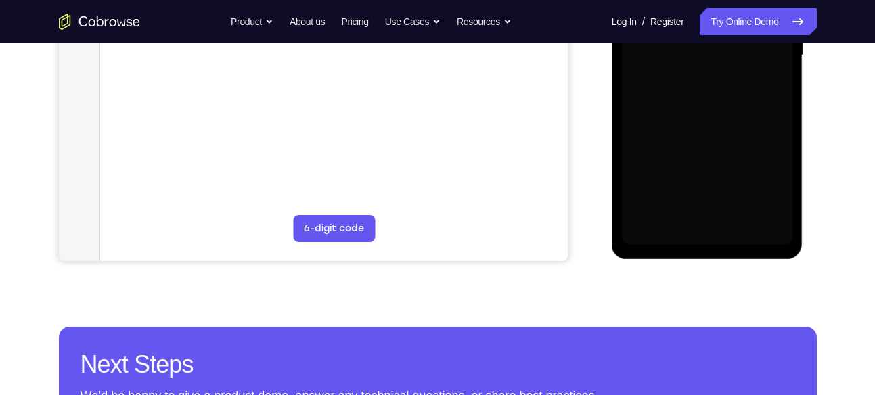
click at [724, 188] on div at bounding box center [707, 55] width 171 height 379
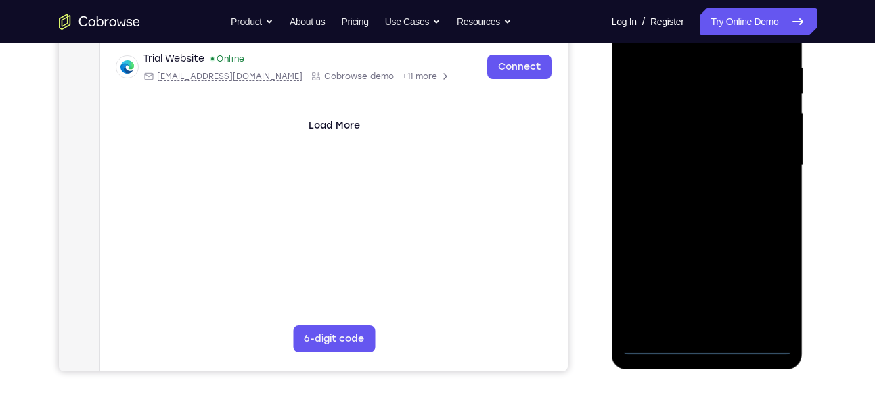
scroll to position [262, 0]
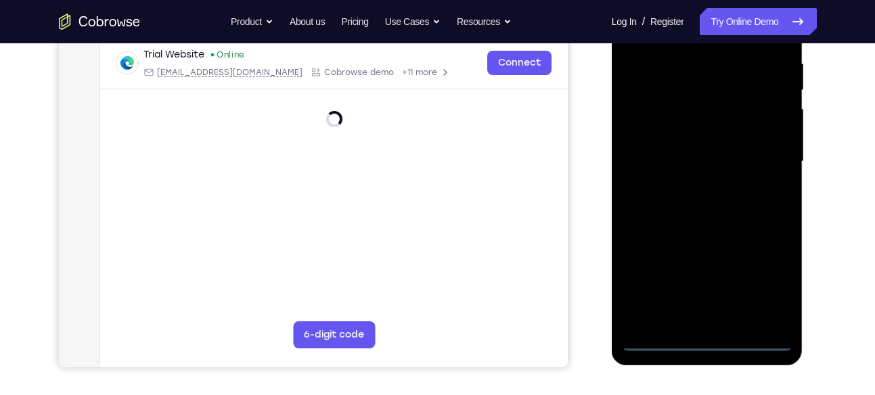
click at [706, 336] on div at bounding box center [707, 161] width 171 height 379
click at [763, 286] on div at bounding box center [707, 161] width 171 height 379
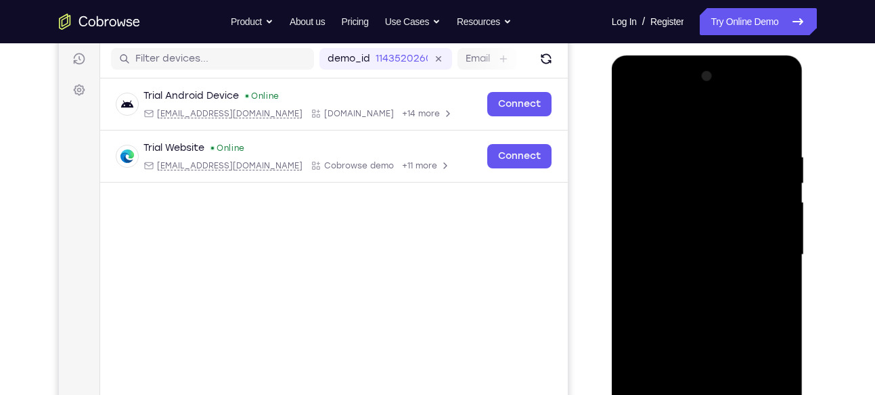
scroll to position [168, 0]
click at [635, 100] on div at bounding box center [707, 255] width 171 height 379
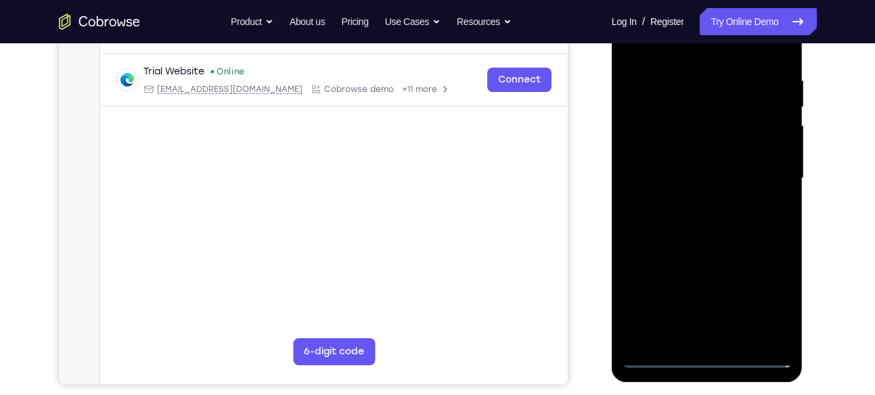
scroll to position [247, 0]
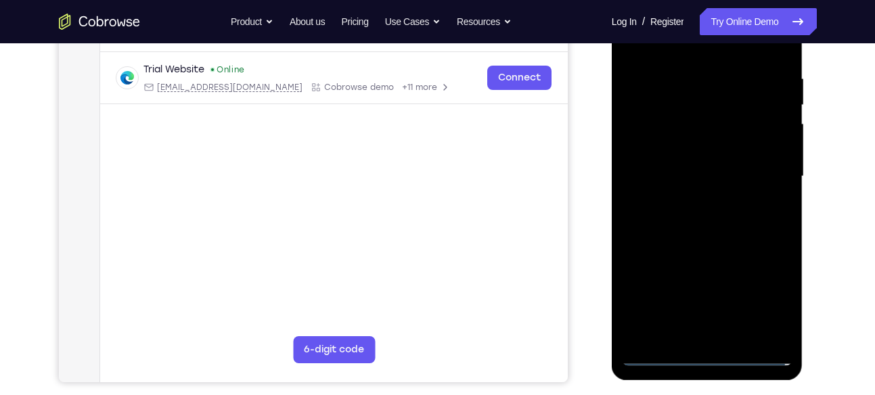
click at [761, 169] on div at bounding box center [707, 176] width 171 height 379
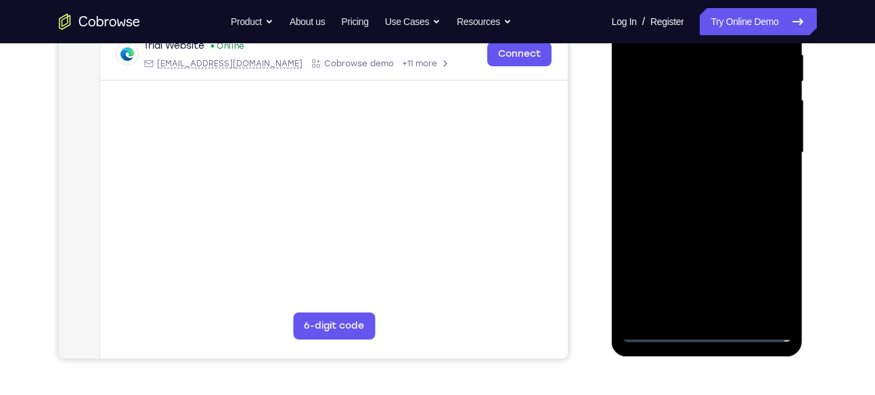
scroll to position [274, 0]
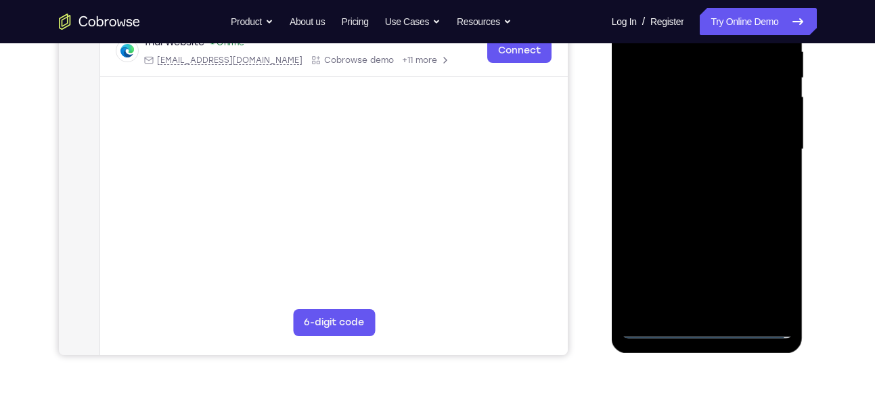
click at [688, 176] on div at bounding box center [707, 149] width 171 height 379
click at [688, 139] on div at bounding box center [707, 149] width 171 height 379
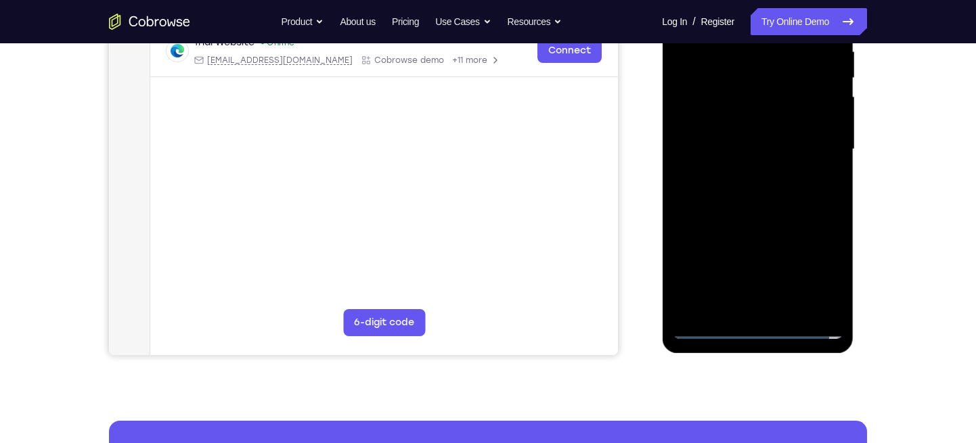
click at [726, 123] on div at bounding box center [757, 149] width 171 height 379
click at [707, 148] on div at bounding box center [757, 149] width 171 height 379
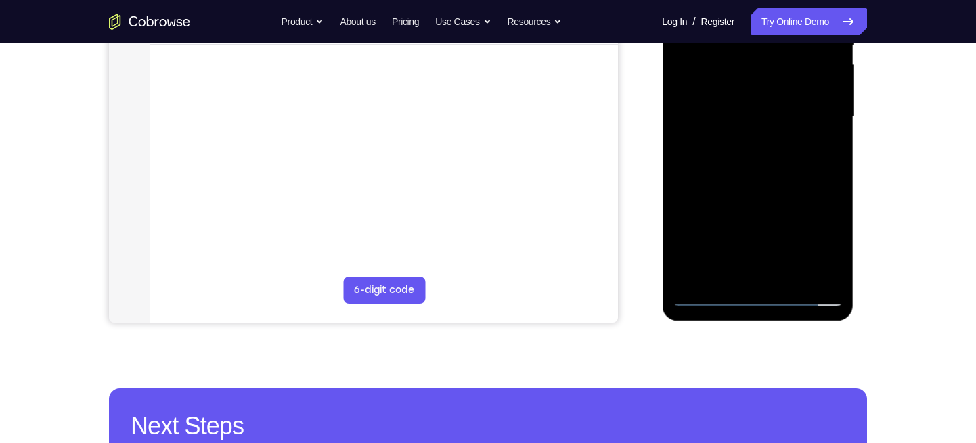
scroll to position [308, 0]
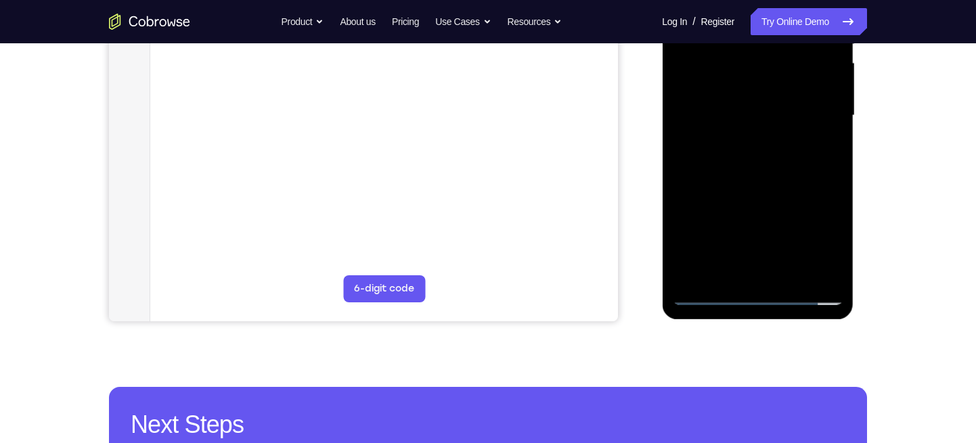
click at [770, 172] on div at bounding box center [757, 115] width 171 height 379
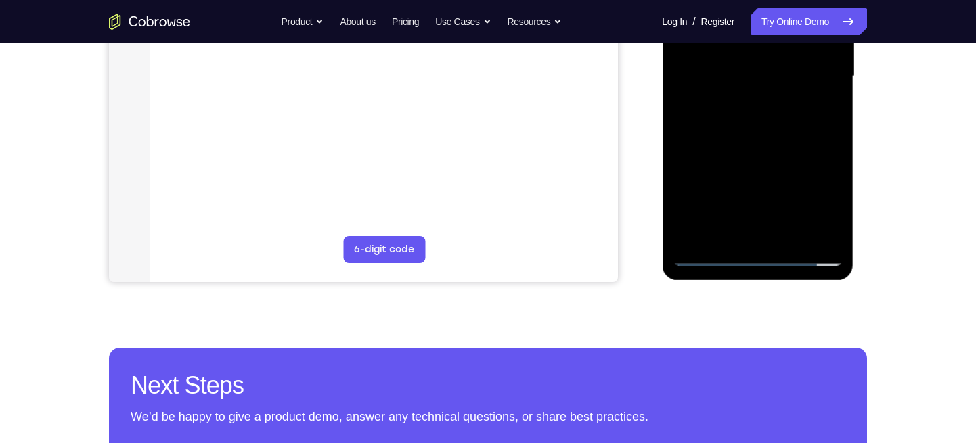
scroll to position [370, 0]
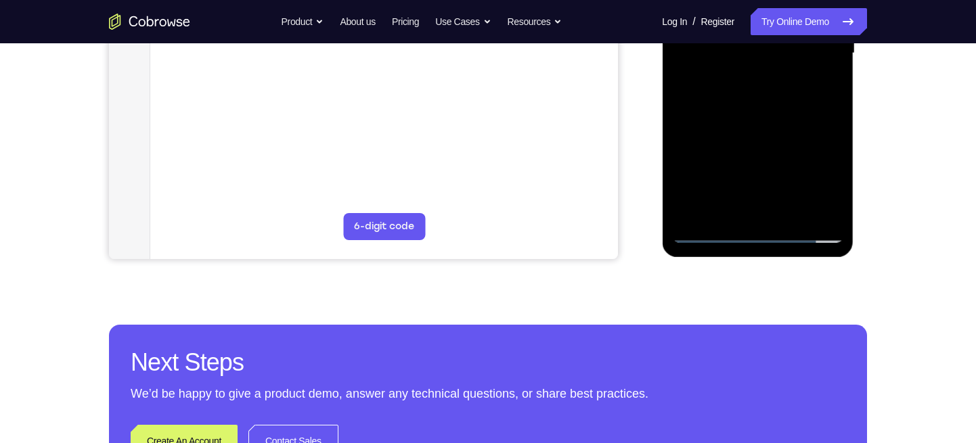
click at [724, 217] on div at bounding box center [757, 53] width 171 height 379
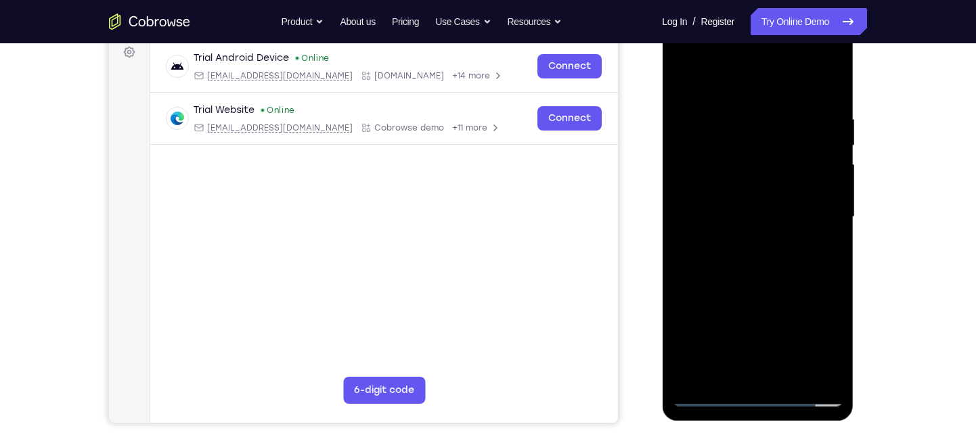
scroll to position [204, 0]
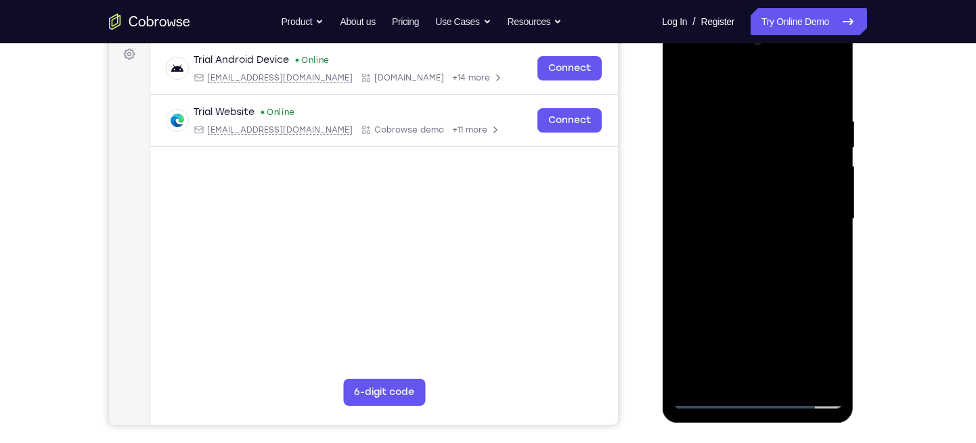
drag, startPoint x: 748, startPoint y: 96, endPoint x: 756, endPoint y: -5, distance: 101.9
click at [756, 20] on html "Online web based iOS Simulators and Android Emulators. Run iPhone, iPad, Mobile…" at bounding box center [758, 223] width 193 height 406
click at [749, 85] on div at bounding box center [757, 219] width 171 height 379
click at [722, 110] on div at bounding box center [757, 219] width 171 height 379
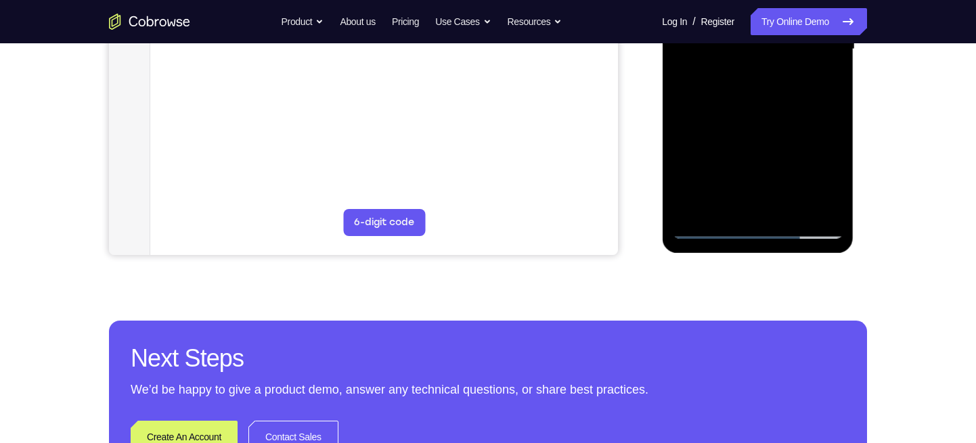
scroll to position [381, 0]
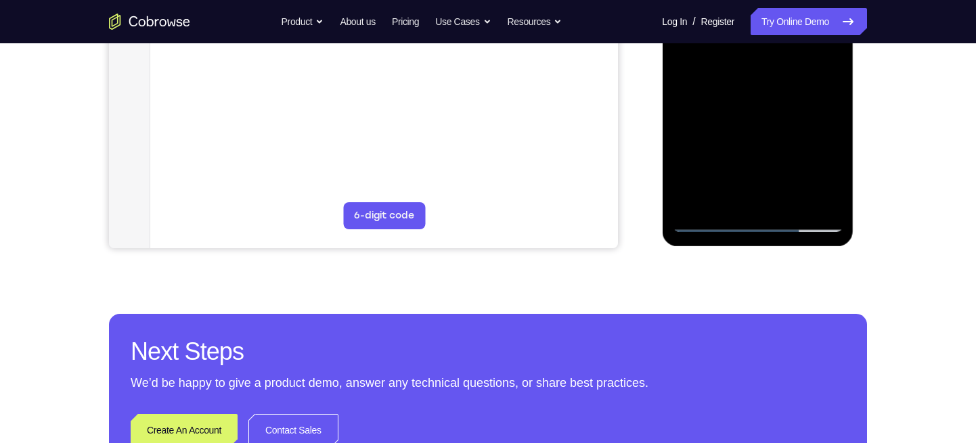
click at [837, 135] on div at bounding box center [757, 42] width 171 height 379
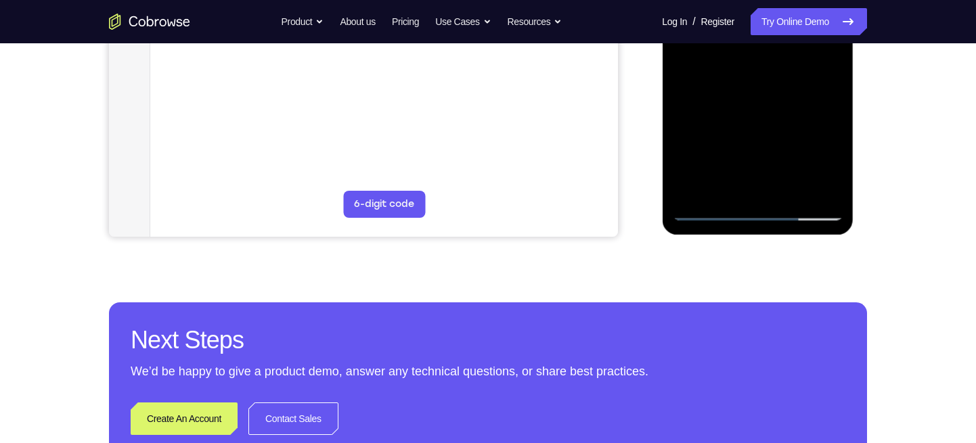
scroll to position [388, 0]
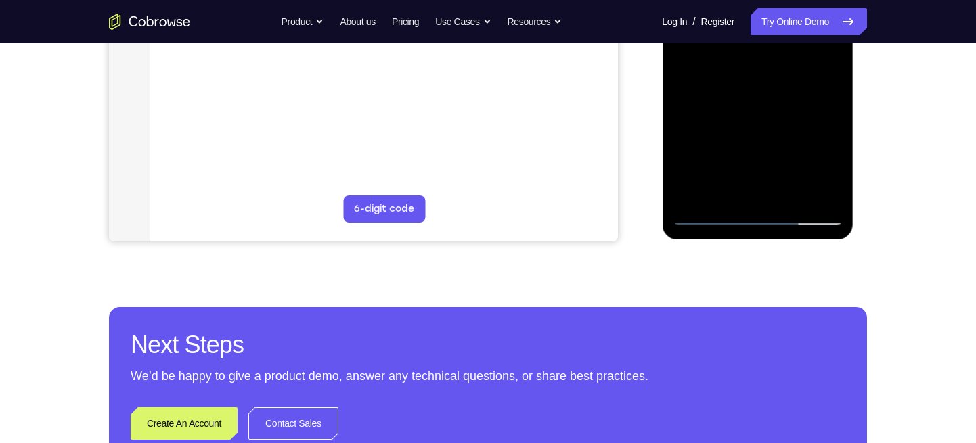
click at [835, 126] on div at bounding box center [757, 35] width 171 height 379
click at [835, 127] on div at bounding box center [757, 35] width 171 height 379
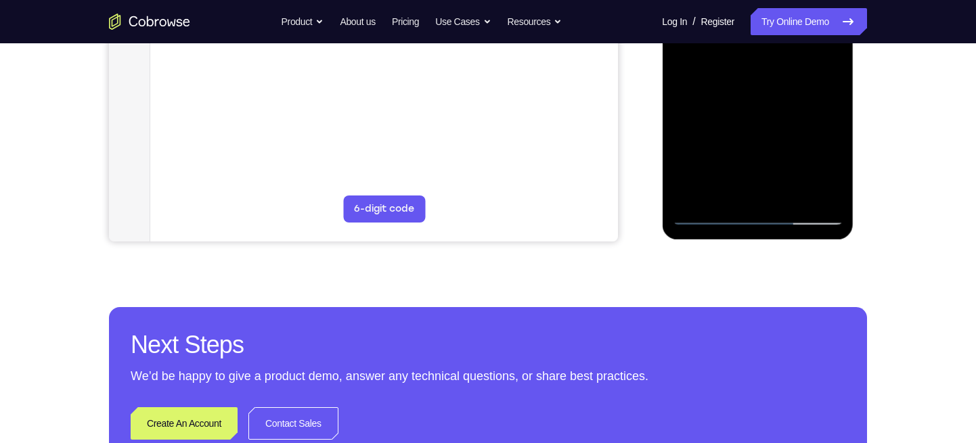
click at [681, 131] on div at bounding box center [757, 35] width 171 height 379
click at [761, 126] on div at bounding box center [757, 35] width 171 height 379
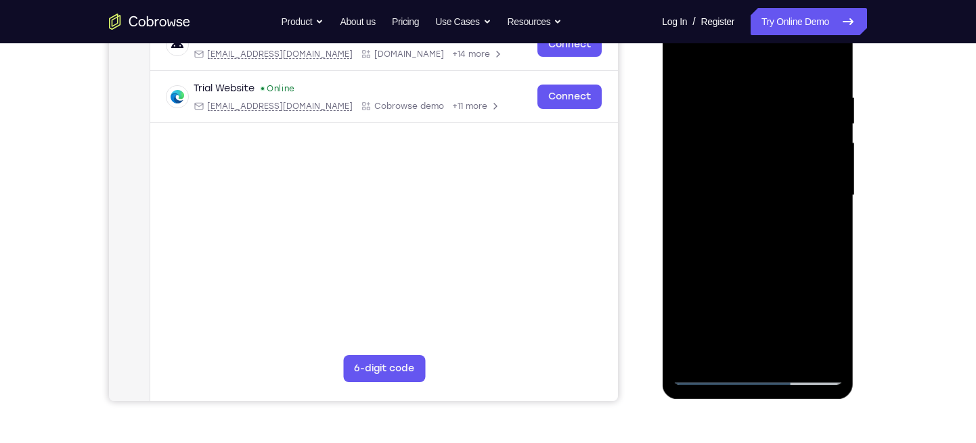
scroll to position [226, 0]
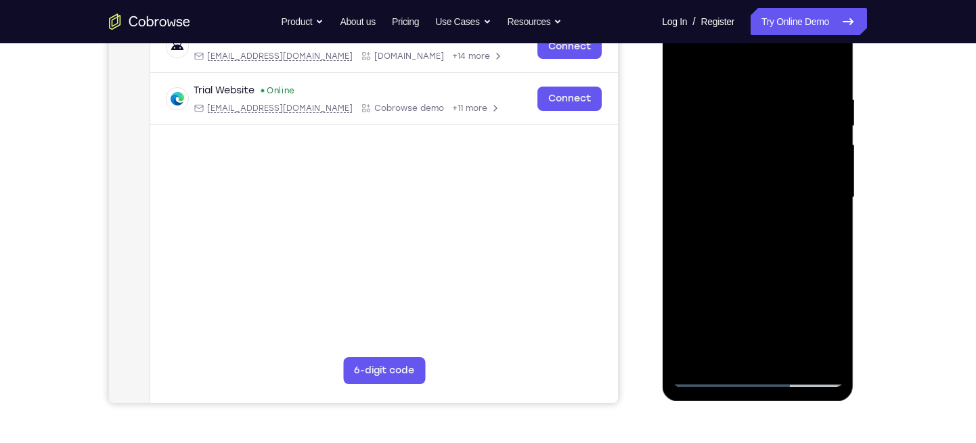
click at [686, 65] on div at bounding box center [757, 197] width 171 height 379
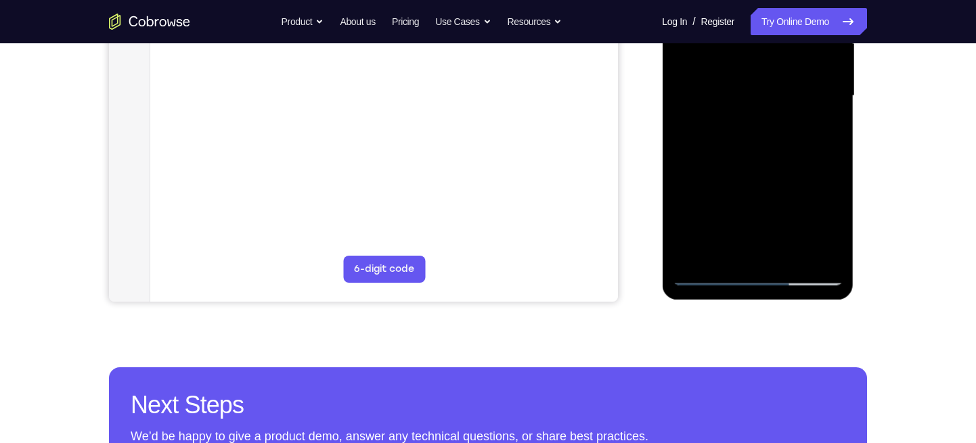
scroll to position [342, 0]
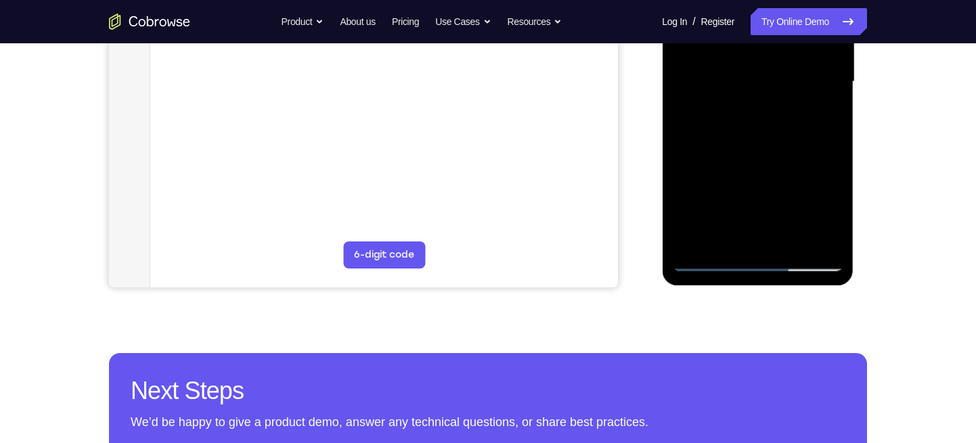
click at [835, 173] on div at bounding box center [757, 81] width 171 height 379
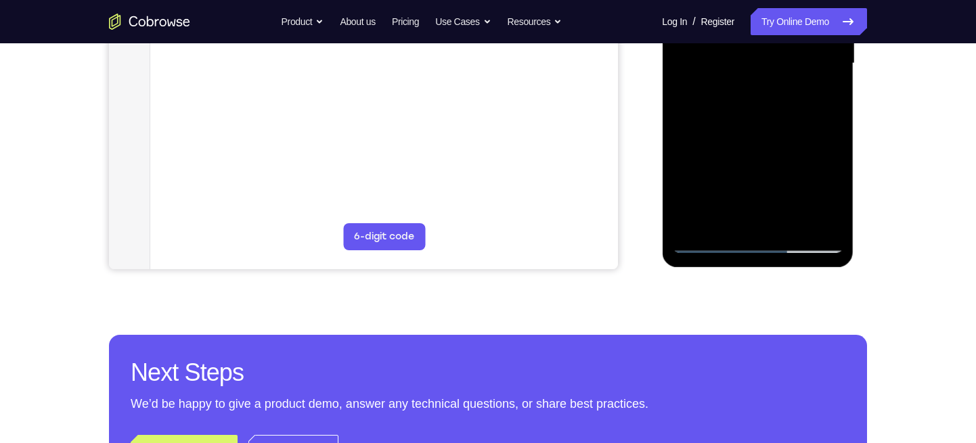
click at [834, 156] on div at bounding box center [757, 63] width 171 height 379
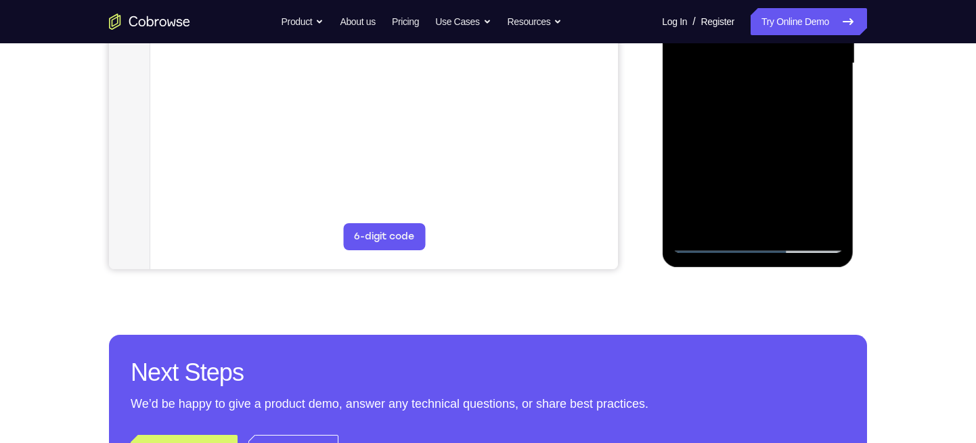
click at [834, 156] on div at bounding box center [757, 63] width 171 height 379
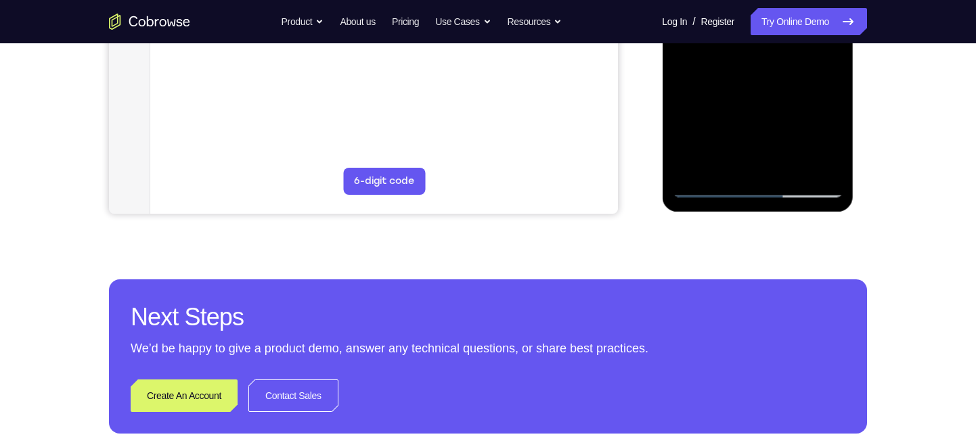
scroll to position [416, 0]
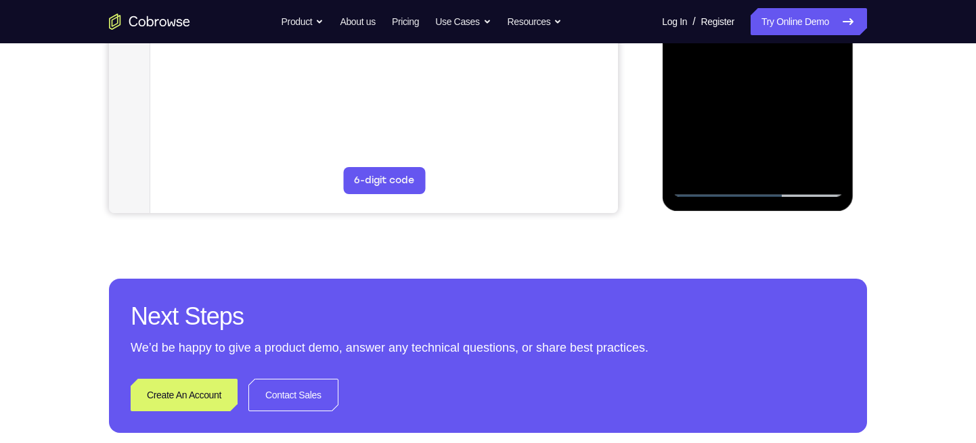
click at [728, 169] on div at bounding box center [757, 7] width 171 height 379
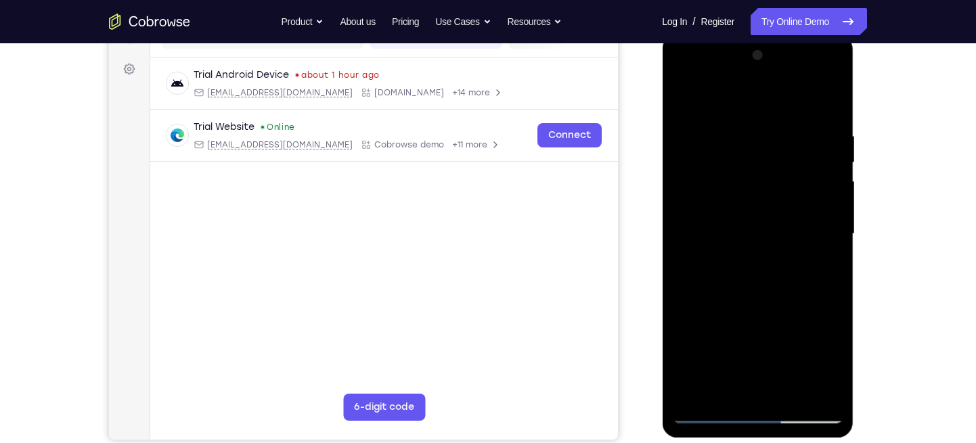
scroll to position [185, 0]
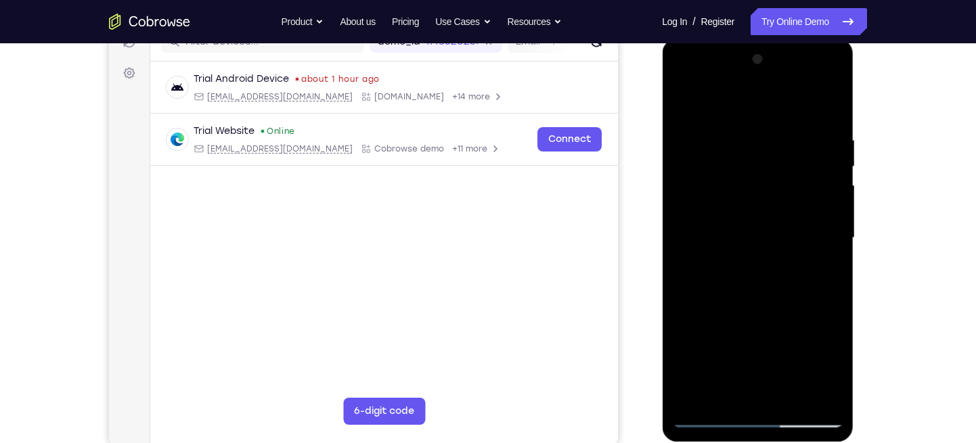
click at [833, 102] on div at bounding box center [757, 238] width 171 height 379
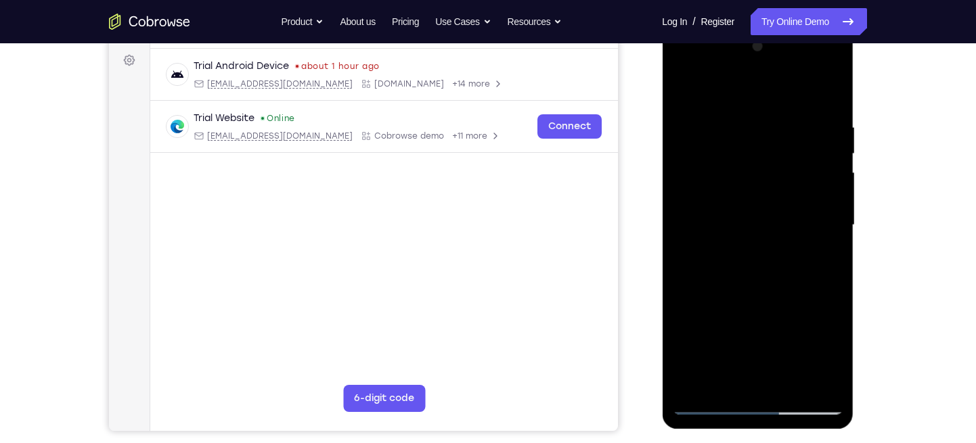
scroll to position [202, 0]
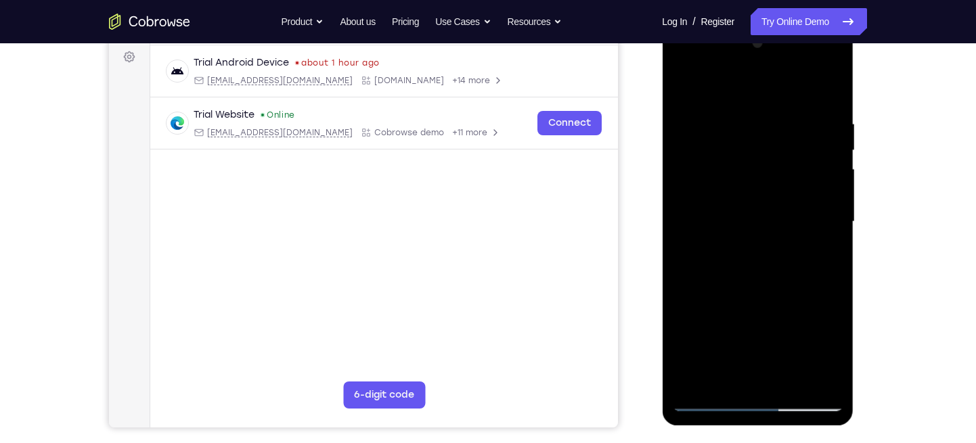
click at [831, 125] on div at bounding box center [757, 221] width 171 height 379
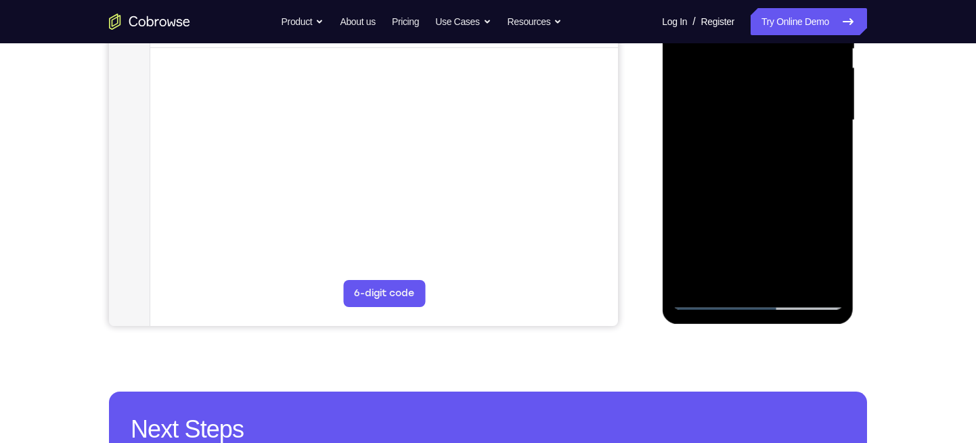
scroll to position [246, 0]
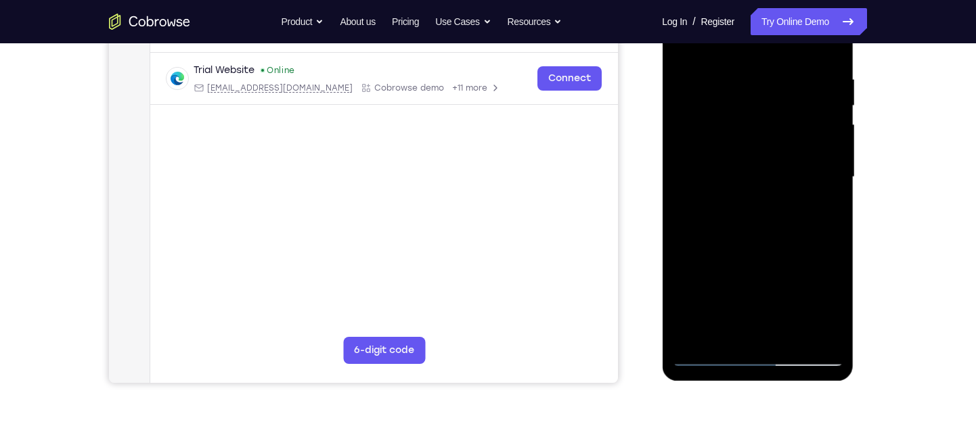
click at [742, 83] on div at bounding box center [757, 177] width 171 height 379
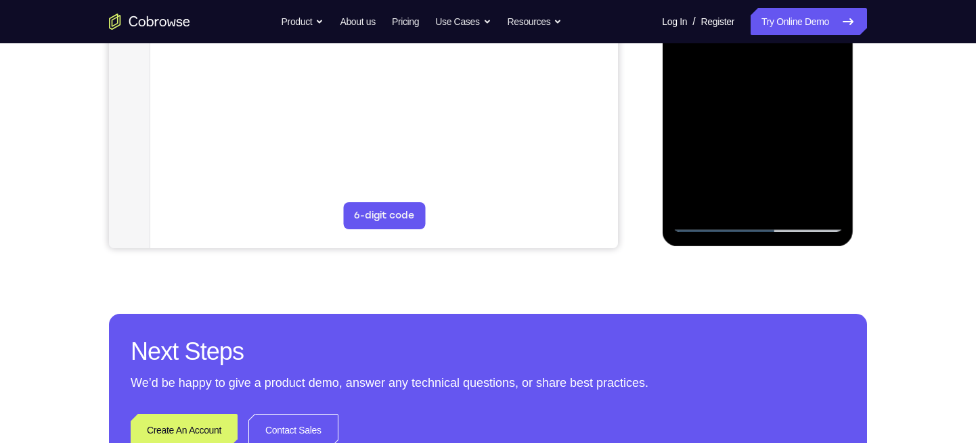
scroll to position [390, 0]
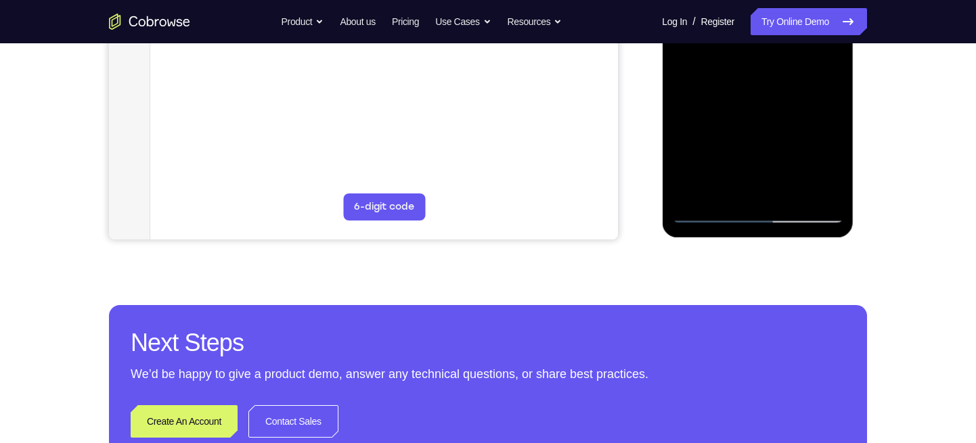
click at [833, 162] on div at bounding box center [757, 33] width 171 height 379
click at [836, 177] on div at bounding box center [757, 33] width 171 height 379
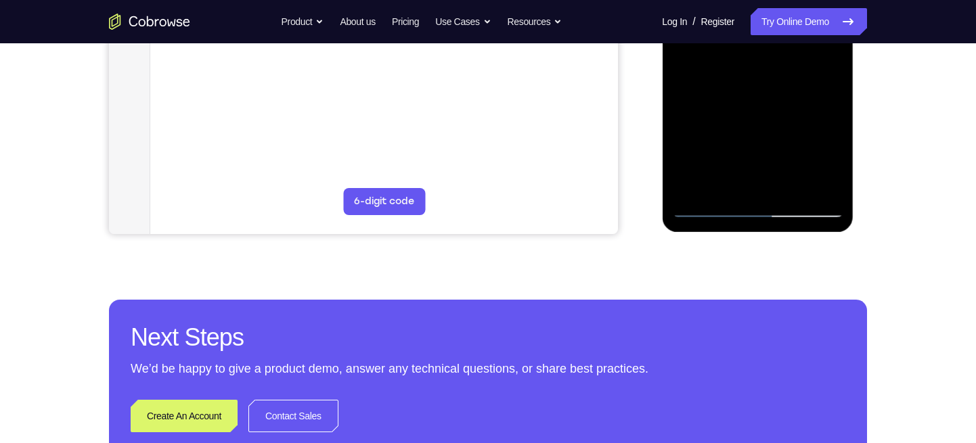
scroll to position [396, 0]
click at [833, 153] on div at bounding box center [757, 27] width 171 height 379
click at [833, 154] on div at bounding box center [757, 27] width 171 height 379
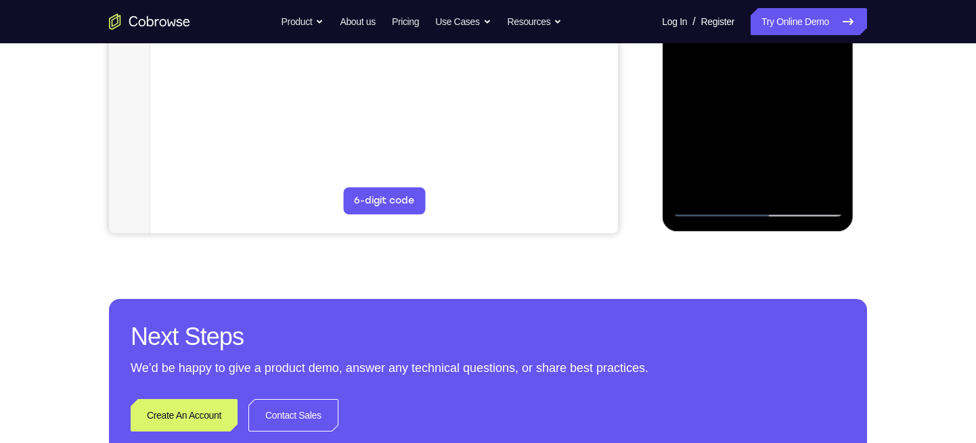
click at [833, 154] on div at bounding box center [757, 27] width 171 height 379
click at [835, 156] on div at bounding box center [757, 27] width 171 height 379
click at [684, 154] on div at bounding box center [757, 27] width 171 height 379
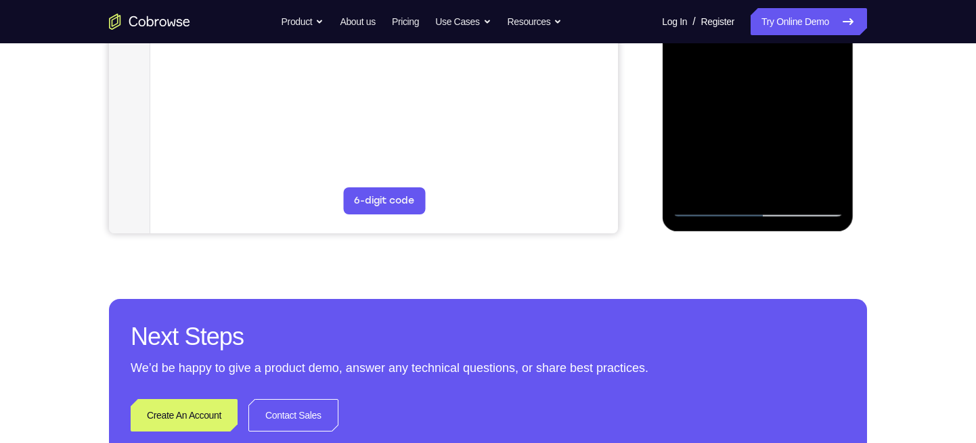
click at [684, 154] on div at bounding box center [757, 27] width 171 height 379
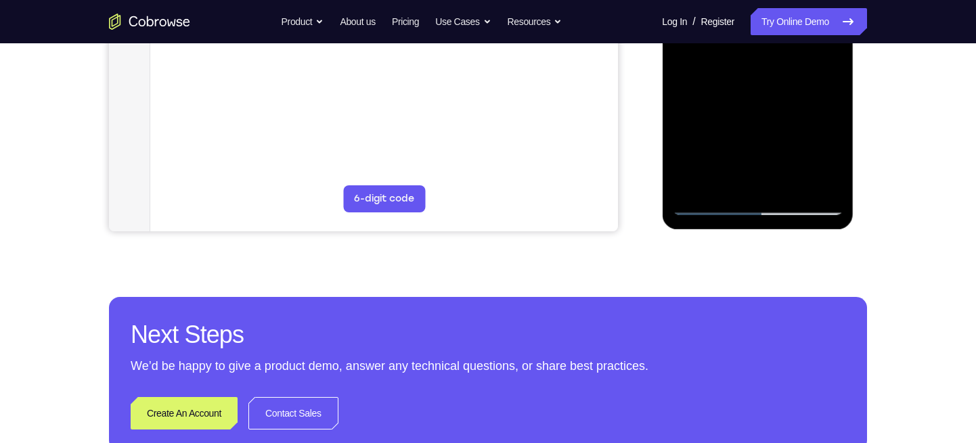
scroll to position [399, 0]
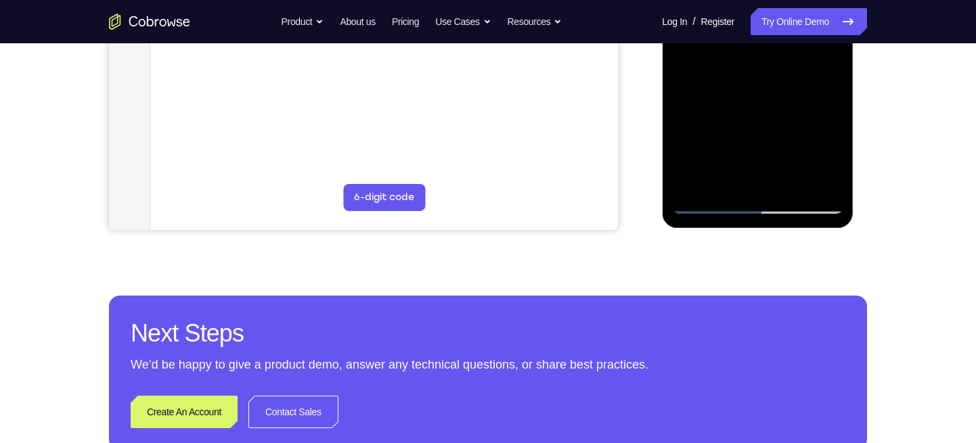
click at [676, 146] on div at bounding box center [757, 24] width 171 height 379
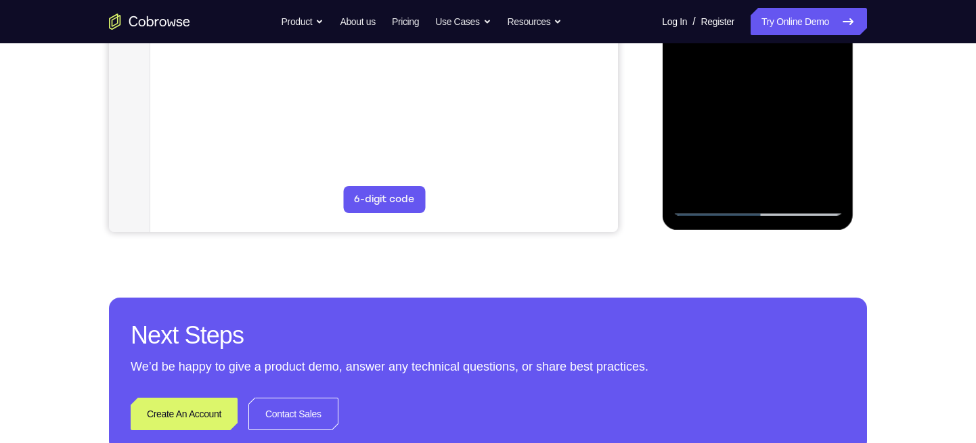
click at [676, 157] on div at bounding box center [757, 26] width 171 height 379
click at [682, 154] on div at bounding box center [757, 26] width 171 height 379
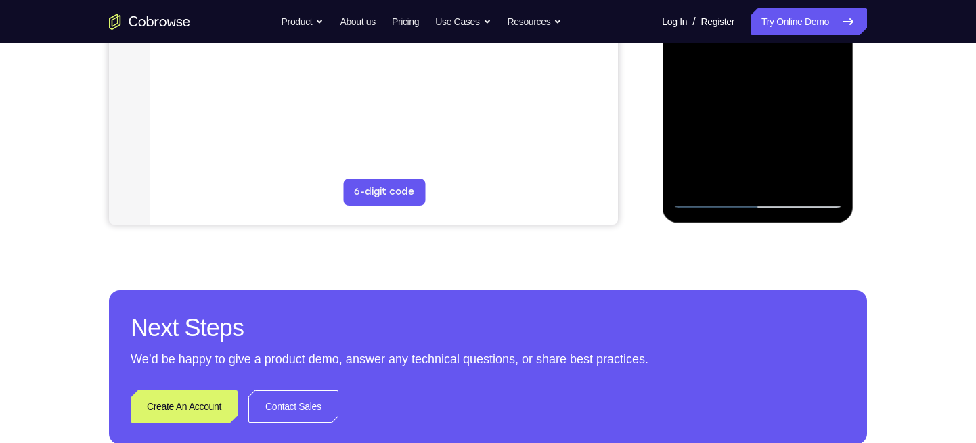
scroll to position [406, 0]
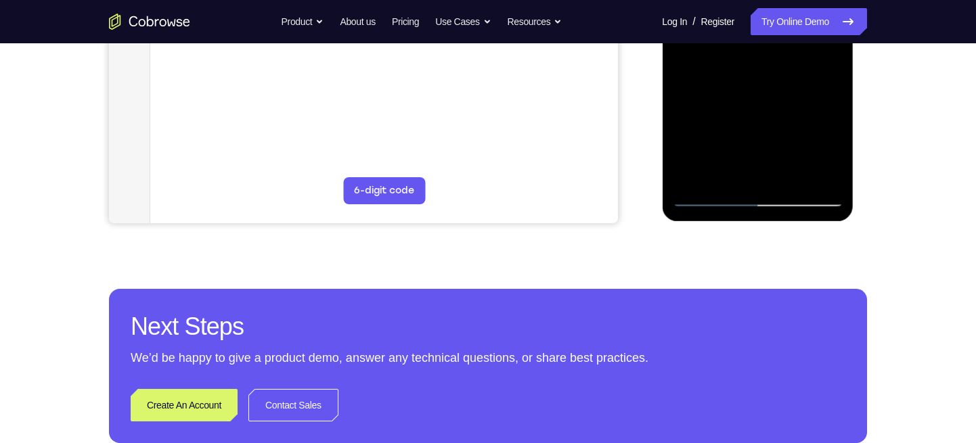
click at [681, 141] on div at bounding box center [757, 17] width 171 height 379
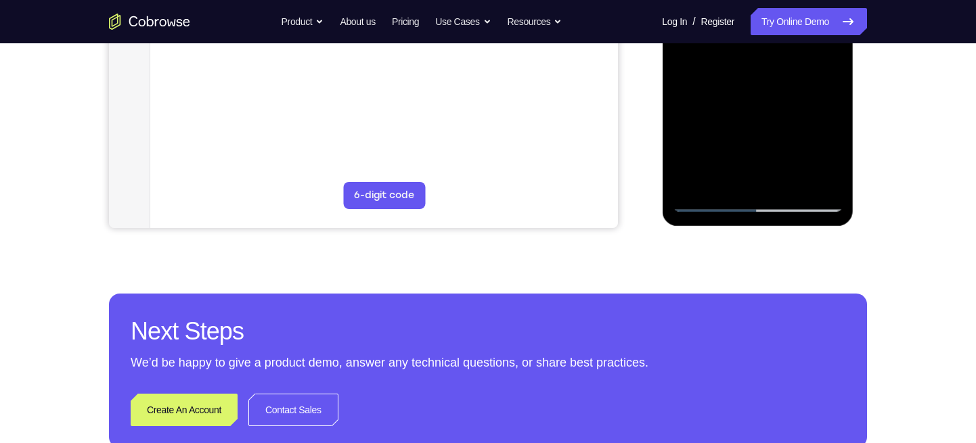
scroll to position [401, 0]
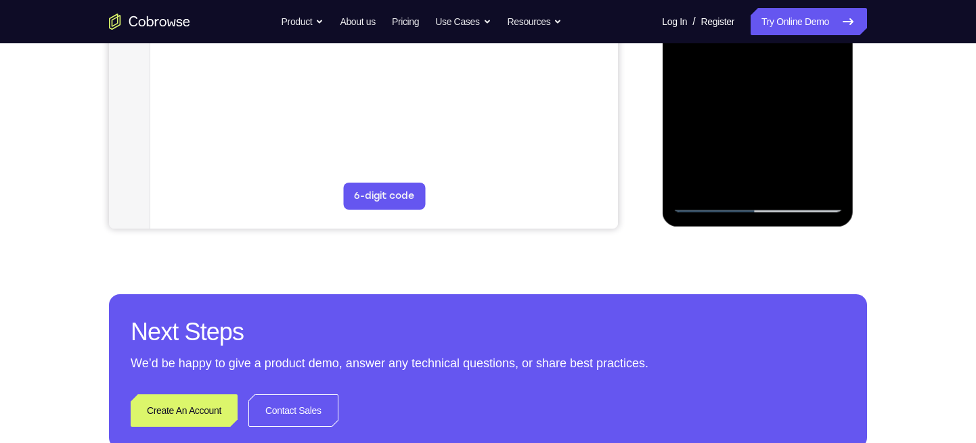
click at [690, 150] on div at bounding box center [757, 22] width 171 height 379
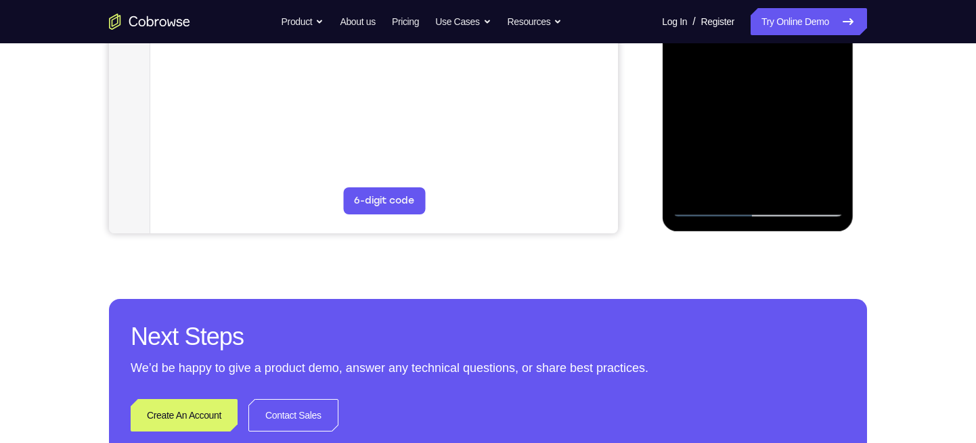
scroll to position [397, 0]
click at [718, 153] on div at bounding box center [757, 27] width 171 height 379
click at [837, 139] on div at bounding box center [757, 27] width 171 height 379
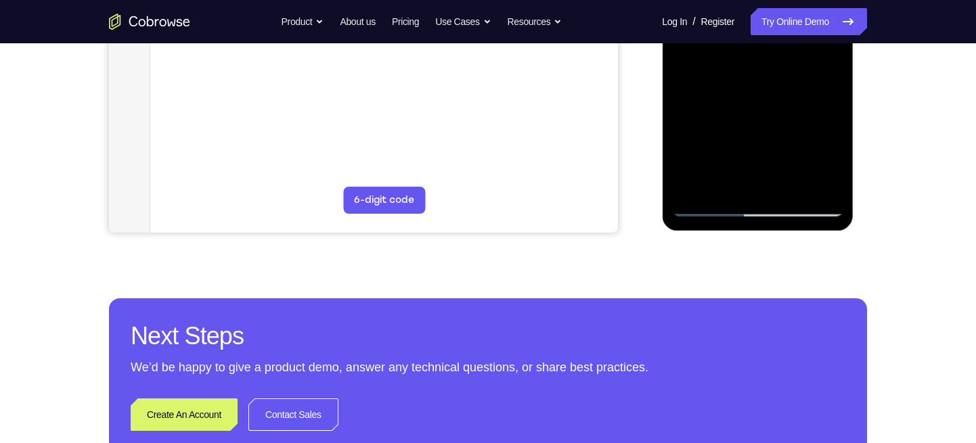
click at [682, 137] on div at bounding box center [757, 27] width 171 height 379
click at [762, 135] on div at bounding box center [757, 27] width 171 height 379
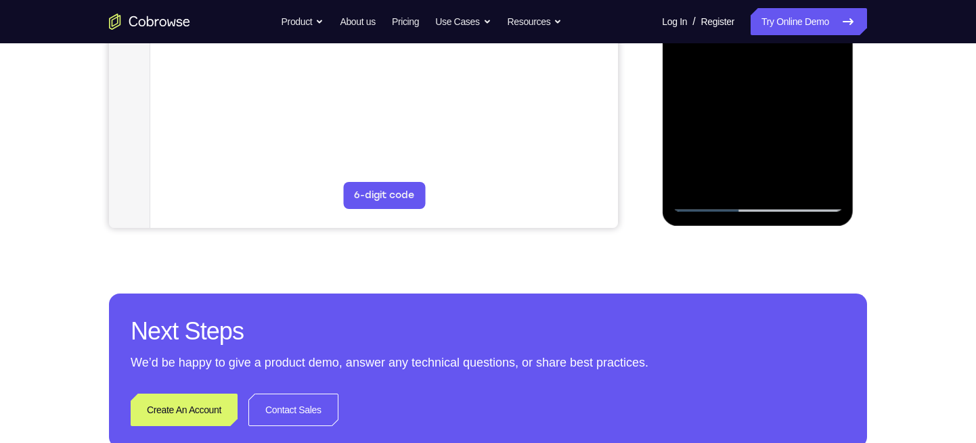
scroll to position [420, 0]
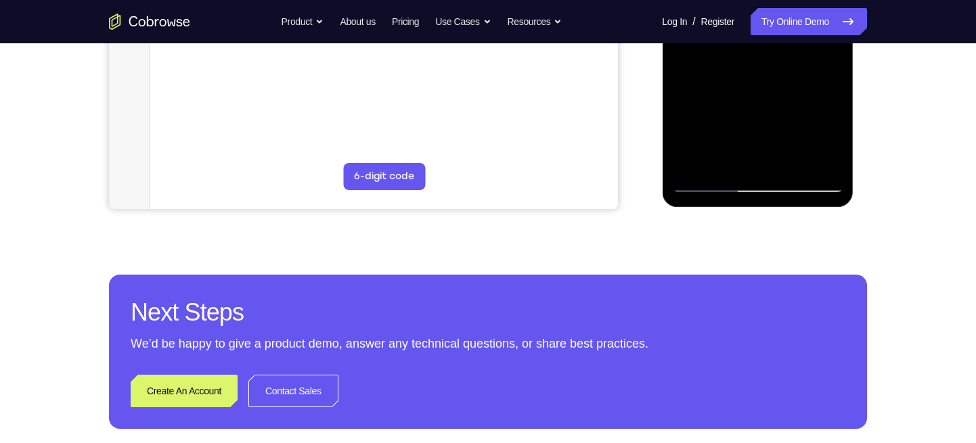
click at [829, 136] on div at bounding box center [757, 3] width 171 height 379
click at [831, 137] on div at bounding box center [757, 3] width 171 height 379
click at [677, 138] on div at bounding box center [757, 3] width 171 height 379
click at [773, 129] on div at bounding box center [757, 3] width 171 height 379
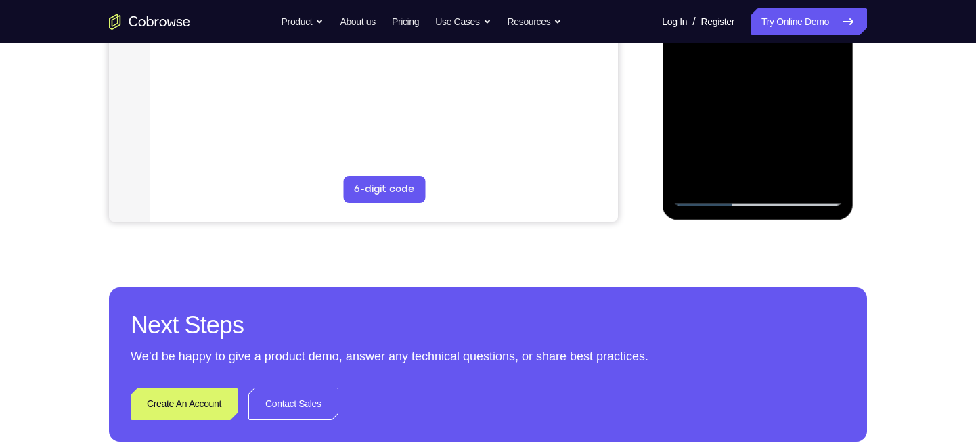
scroll to position [411, 0]
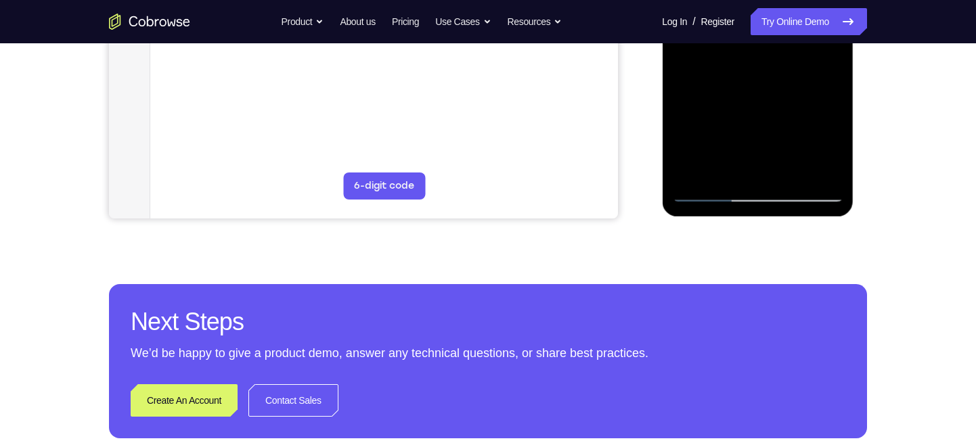
click at [713, 187] on div at bounding box center [757, 12] width 171 height 379
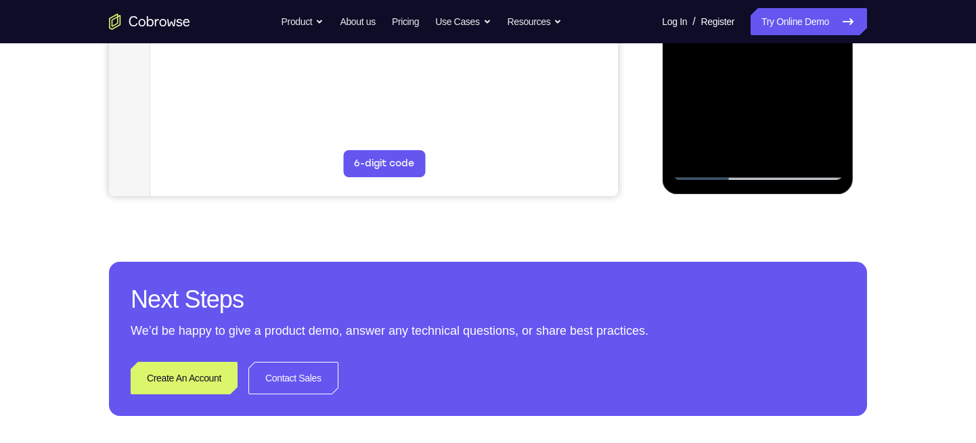
scroll to position [434, 0]
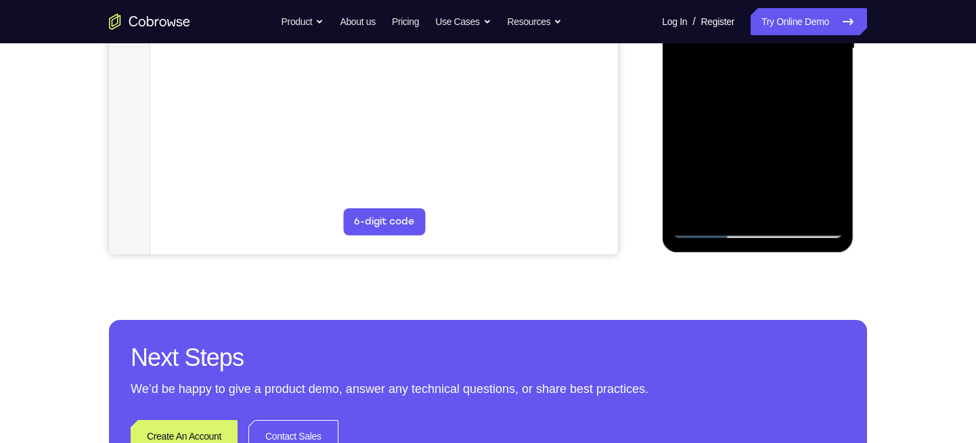
scroll to position [384, 0]
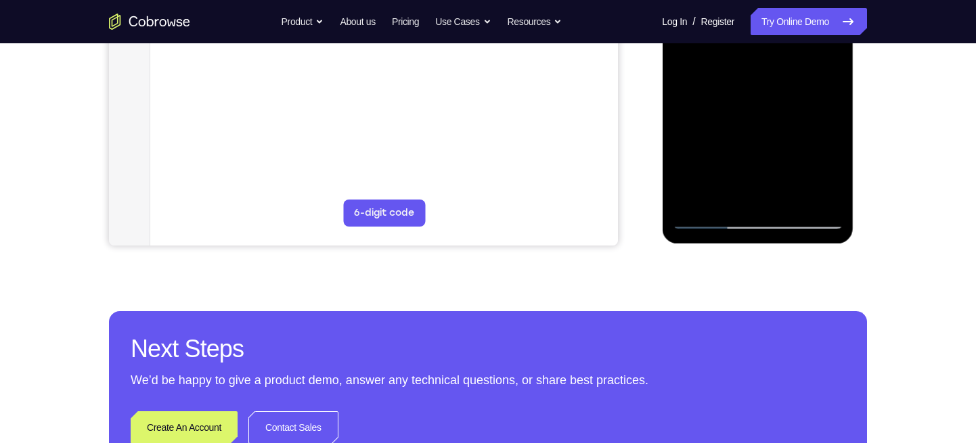
click at [835, 173] on div at bounding box center [757, 39] width 171 height 379
click at [705, 173] on div at bounding box center [757, 39] width 171 height 379
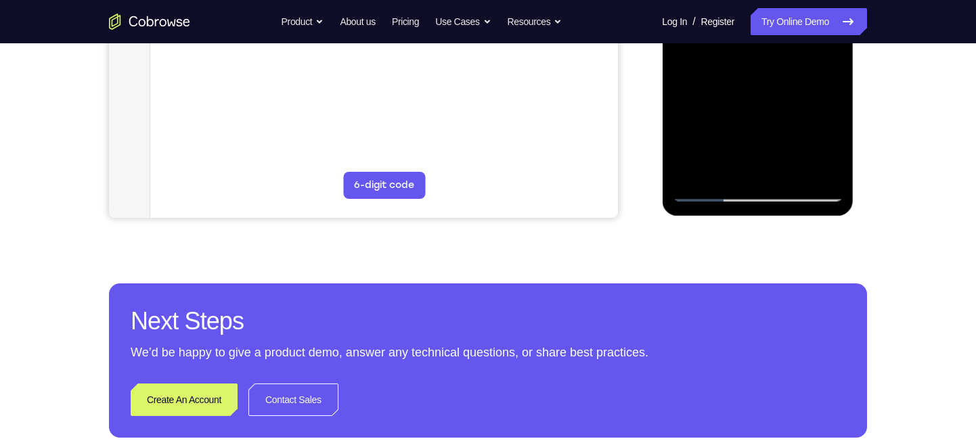
scroll to position [414, 0]
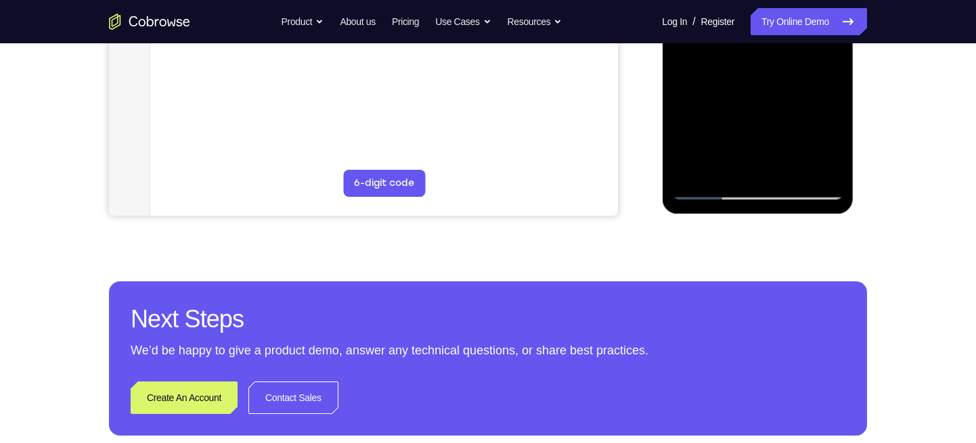
click at [839, 133] on div at bounding box center [757, 10] width 171 height 379
click at [838, 133] on div at bounding box center [757, 10] width 171 height 379
click at [835, 134] on div at bounding box center [757, 10] width 171 height 379
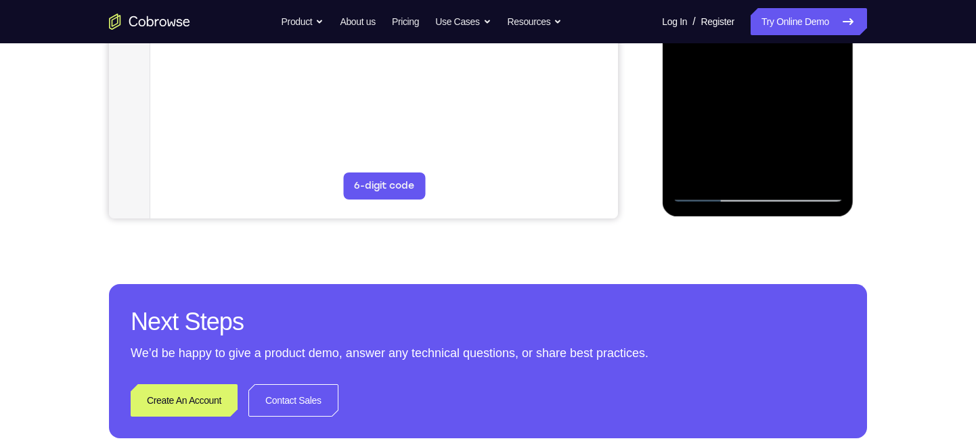
scroll to position [410, 0]
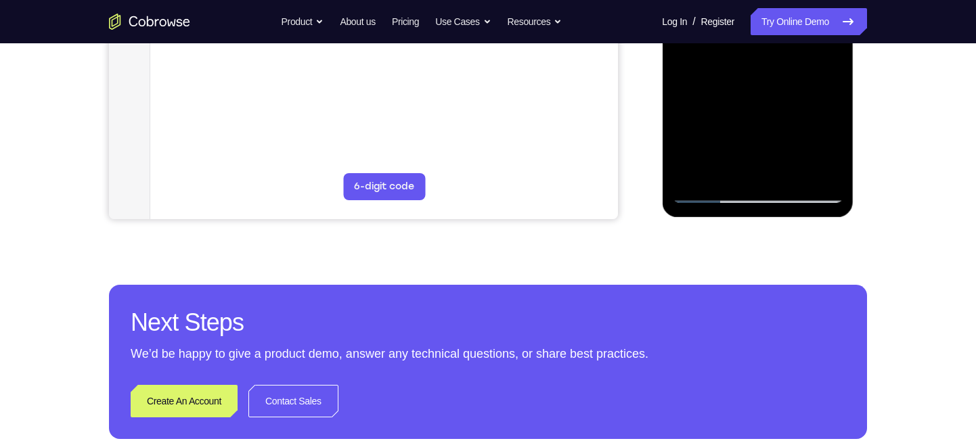
click at [685, 137] on div at bounding box center [757, 13] width 171 height 379
click at [717, 129] on div at bounding box center [757, 13] width 171 height 379
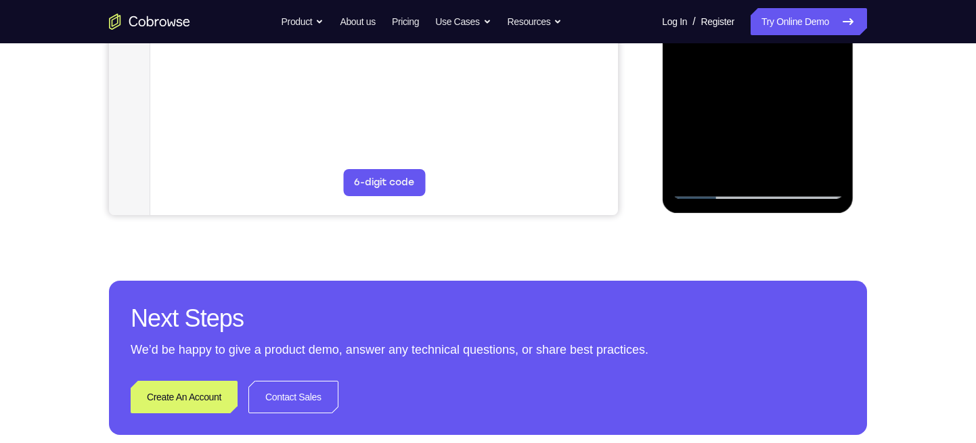
scroll to position [417, 0]
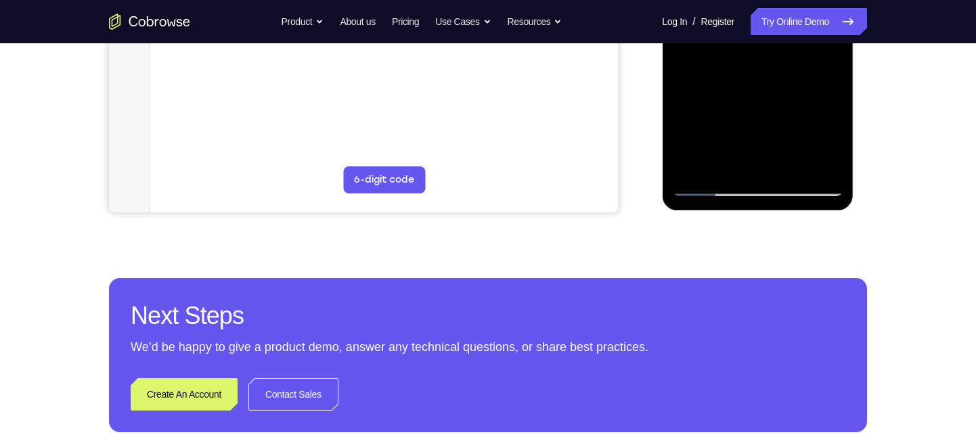
drag, startPoint x: 773, startPoint y: 138, endPoint x: 776, endPoint y: 124, distance: 14.6
click at [776, 124] on div at bounding box center [757, 6] width 171 height 379
click at [833, 142] on div at bounding box center [757, 6] width 171 height 379
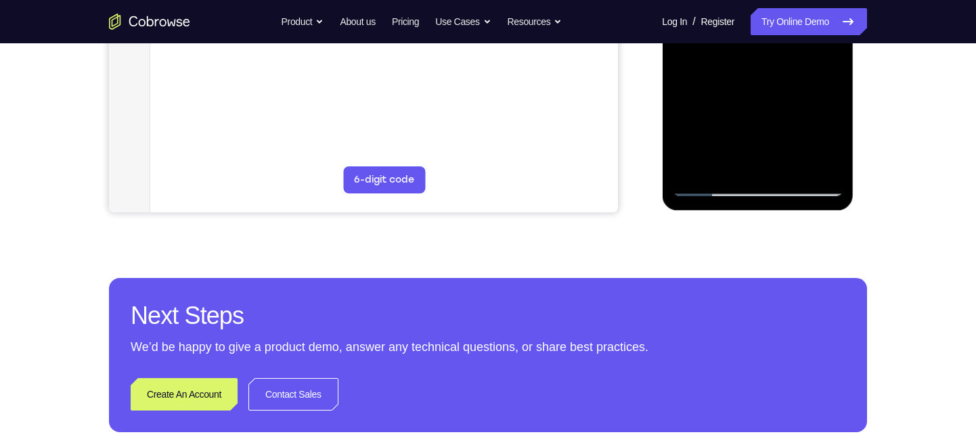
click at [833, 142] on div at bounding box center [757, 6] width 171 height 379
click at [835, 144] on div at bounding box center [757, 6] width 171 height 379
click at [837, 144] on div at bounding box center [757, 6] width 171 height 379
click at [707, 137] on div at bounding box center [757, 6] width 171 height 379
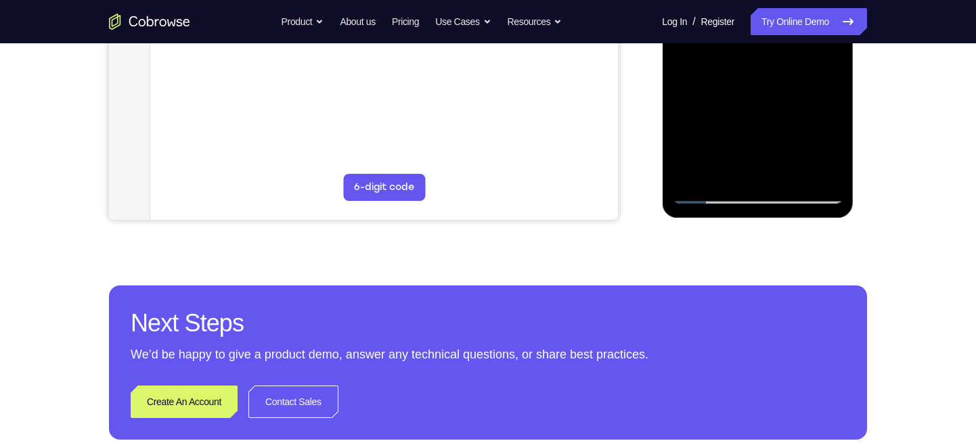
scroll to position [404, 0]
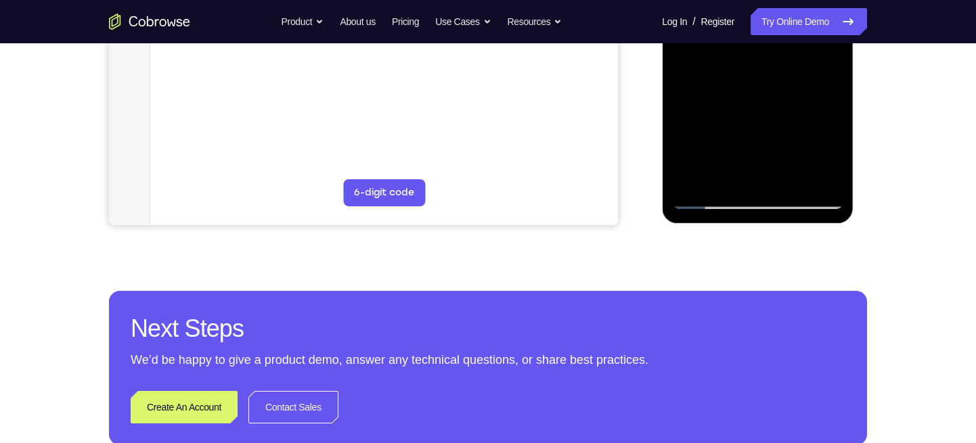
click at [778, 131] on div at bounding box center [757, 19] width 171 height 379
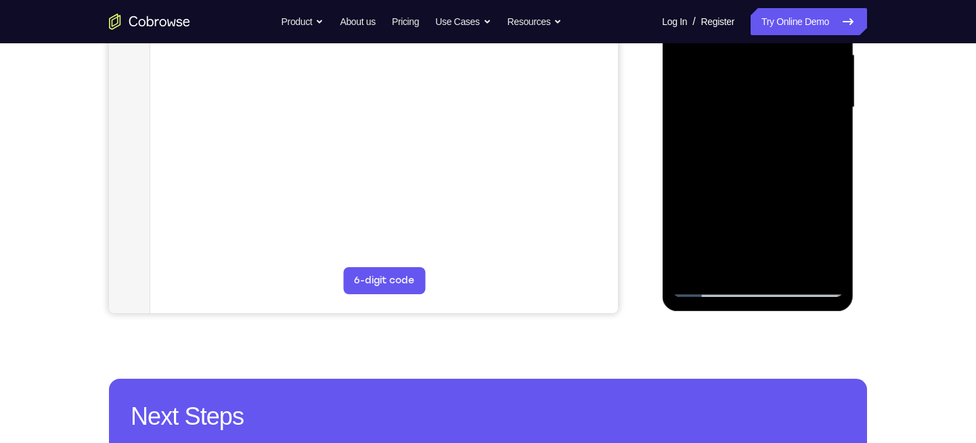
scroll to position [315, 0]
click at [808, 114] on div at bounding box center [757, 108] width 171 height 379
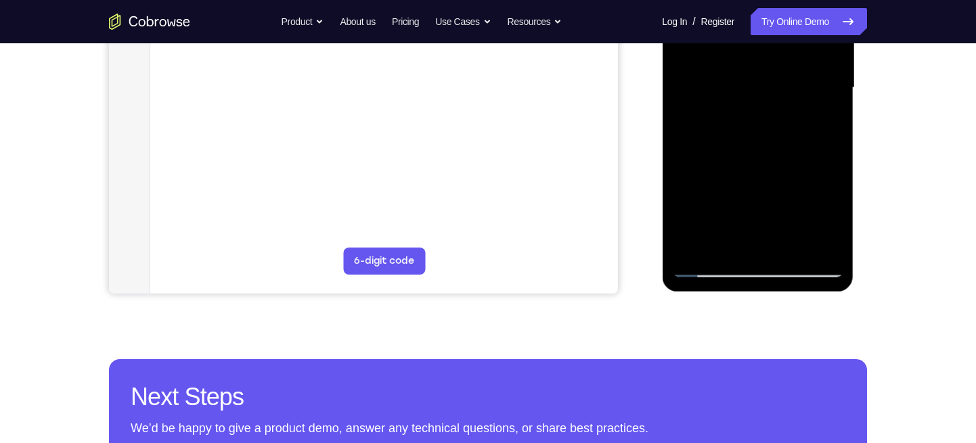
drag, startPoint x: 747, startPoint y: 197, endPoint x: 743, endPoint y: 75, distance: 121.9
click at [743, 75] on div at bounding box center [757, 87] width 171 height 379
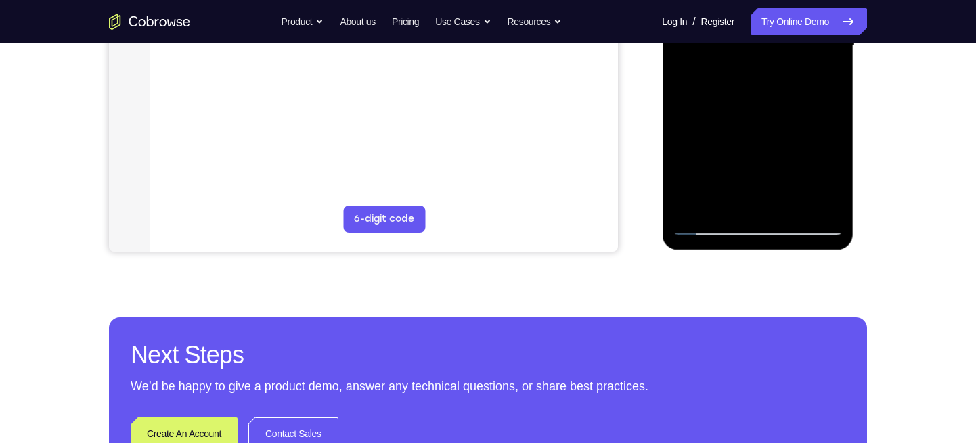
scroll to position [379, 0]
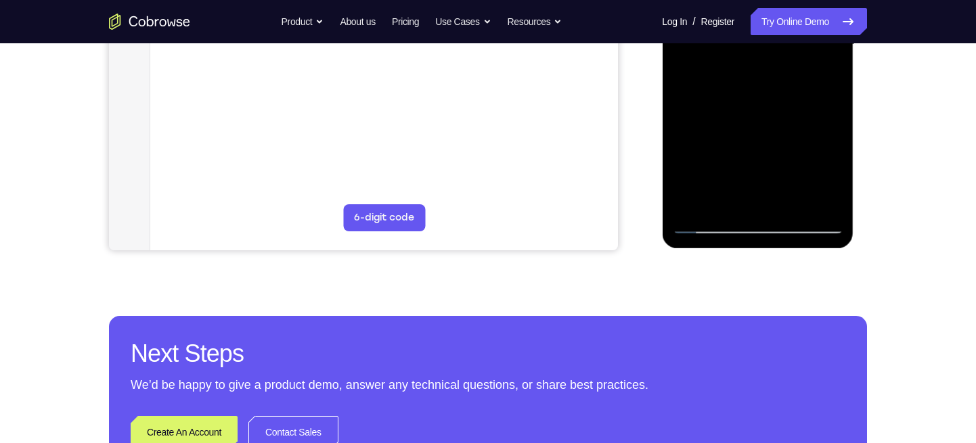
drag, startPoint x: 754, startPoint y: 171, endPoint x: 747, endPoint y: 103, distance: 68.7
click at [747, 103] on div at bounding box center [757, 44] width 171 height 379
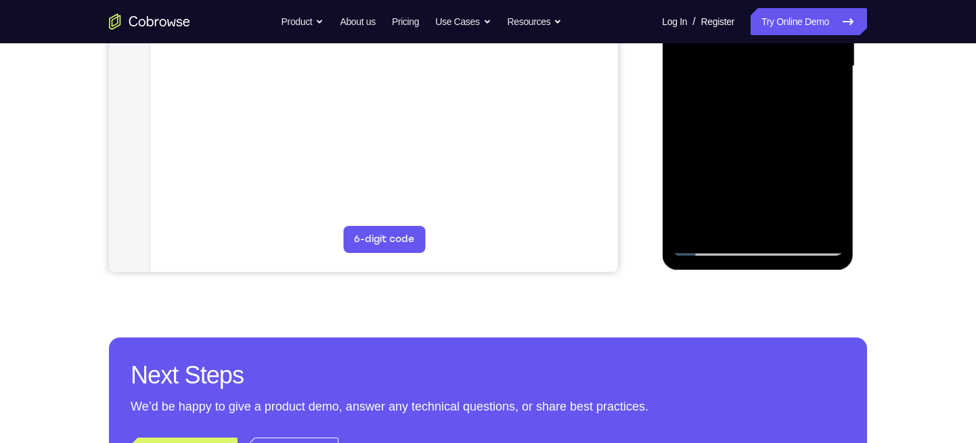
scroll to position [355, 0]
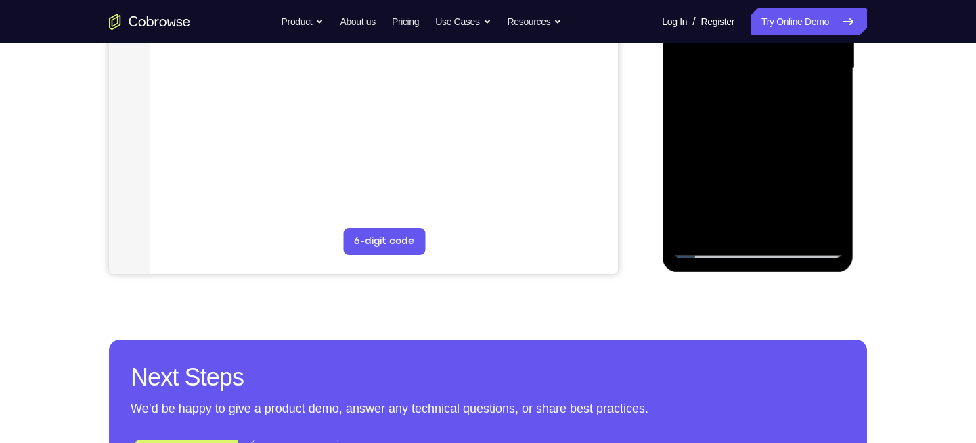
drag, startPoint x: 741, startPoint y: 180, endPoint x: 742, endPoint y: 218, distance: 37.9
click at [742, 218] on div at bounding box center [757, 68] width 171 height 379
drag, startPoint x: 743, startPoint y: 102, endPoint x: 743, endPoint y: 169, distance: 67.0
click at [743, 169] on div at bounding box center [757, 68] width 171 height 379
click at [690, 84] on div at bounding box center [757, 68] width 171 height 379
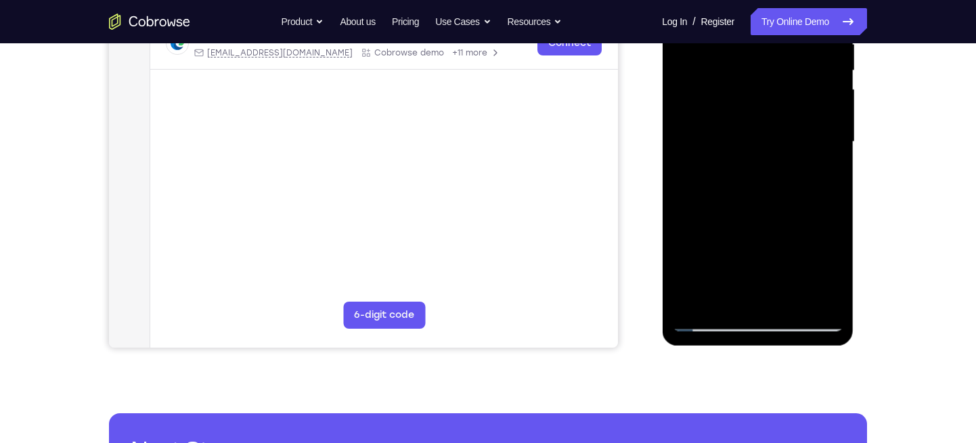
scroll to position [278, 0]
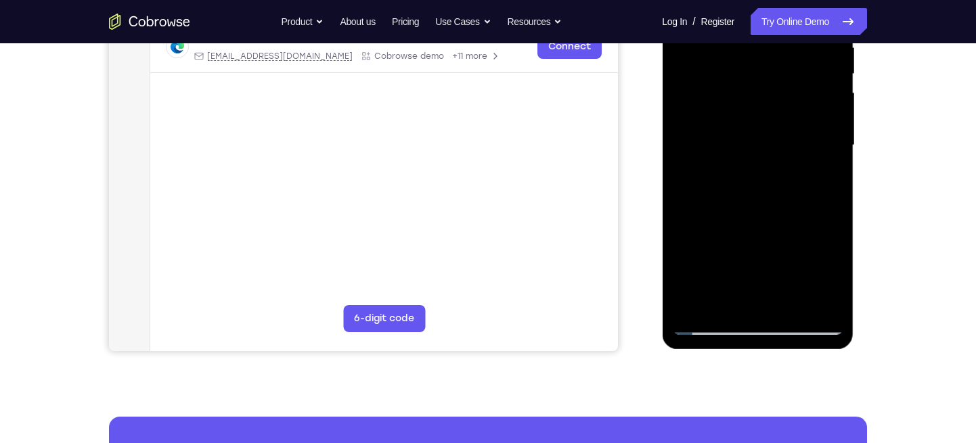
drag, startPoint x: 725, startPoint y: 108, endPoint x: 726, endPoint y: 142, distance: 33.9
click at [726, 142] on div at bounding box center [757, 145] width 171 height 379
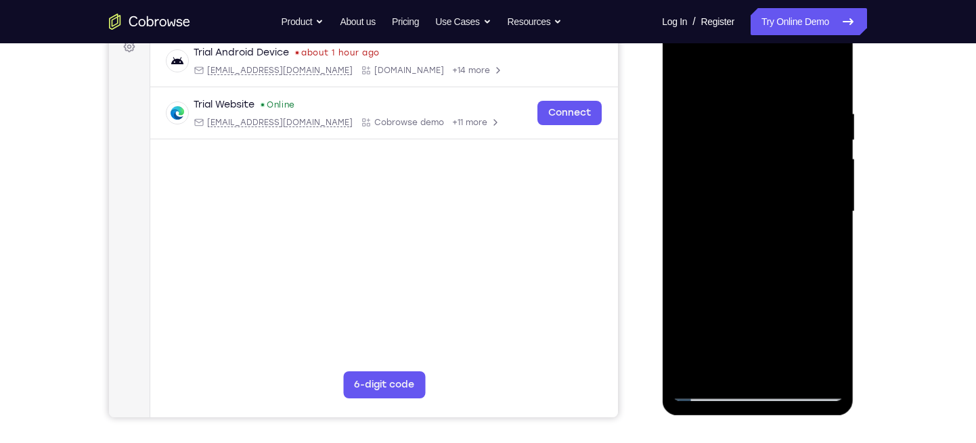
scroll to position [206, 0]
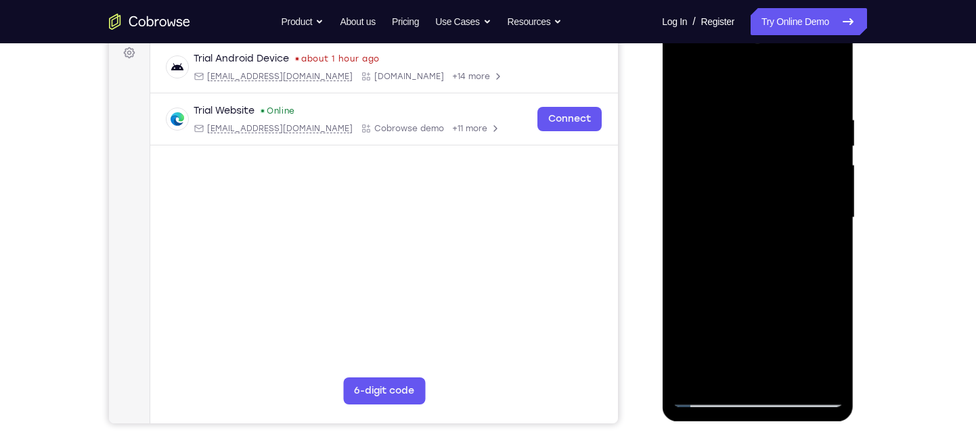
click at [684, 81] on div at bounding box center [757, 217] width 171 height 379
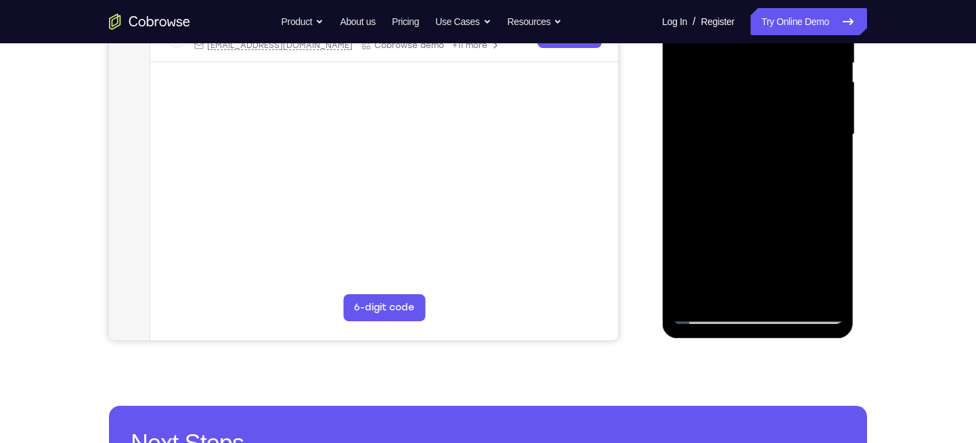
scroll to position [292, 0]
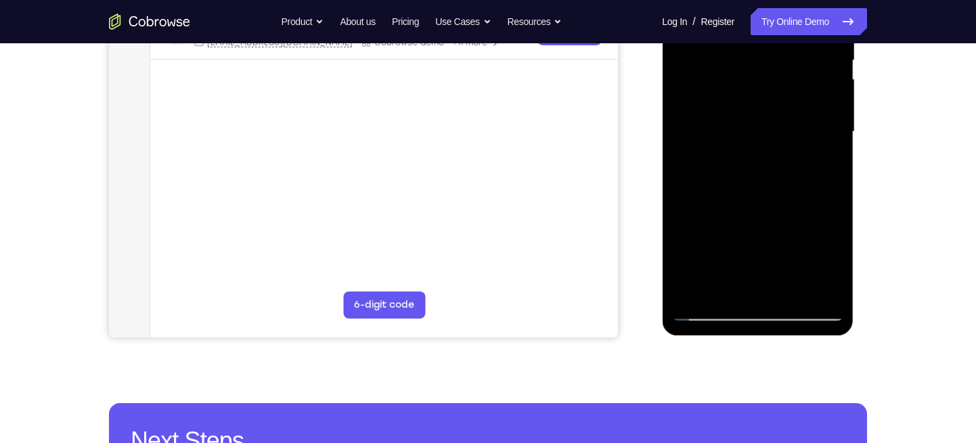
drag, startPoint x: 754, startPoint y: 187, endPoint x: 741, endPoint y: 91, distance: 97.0
click at [741, 91] on div at bounding box center [757, 131] width 171 height 379
drag, startPoint x: 756, startPoint y: 179, endPoint x: 751, endPoint y: 106, distance: 74.0
click at [751, 106] on div at bounding box center [757, 131] width 171 height 379
drag, startPoint x: 751, startPoint y: 169, endPoint x: 739, endPoint y: 98, distance: 72.1
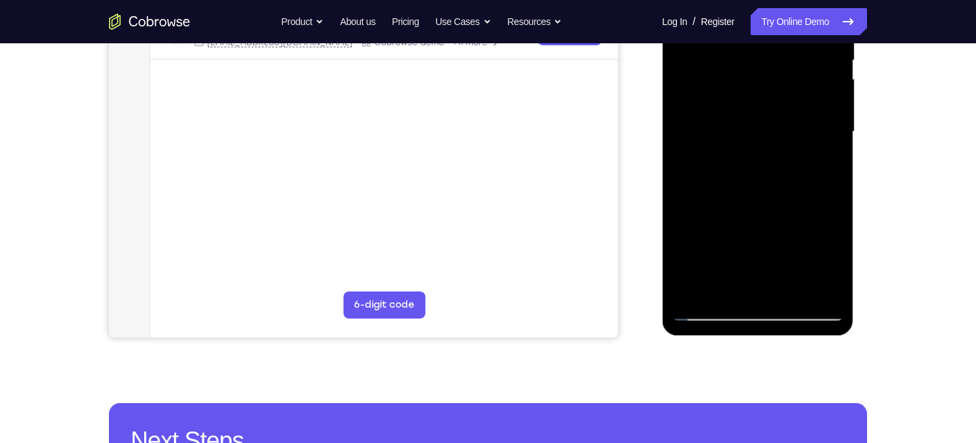
click at [739, 98] on div at bounding box center [757, 131] width 171 height 379
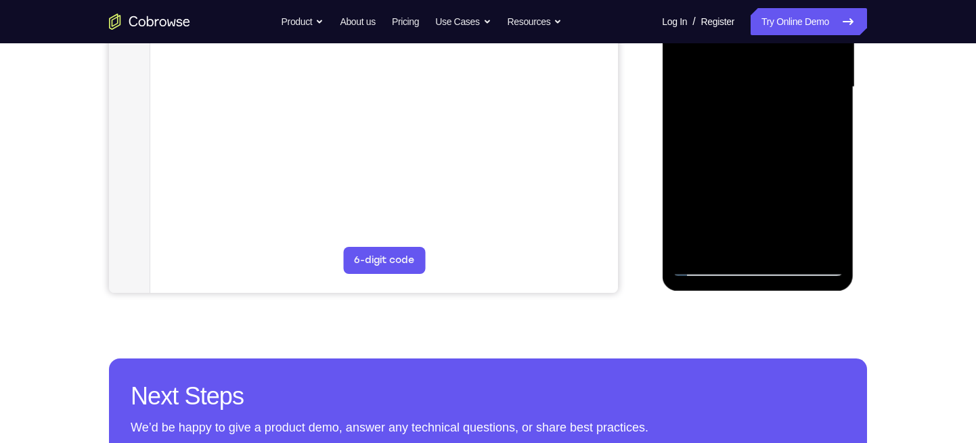
scroll to position [346, 0]
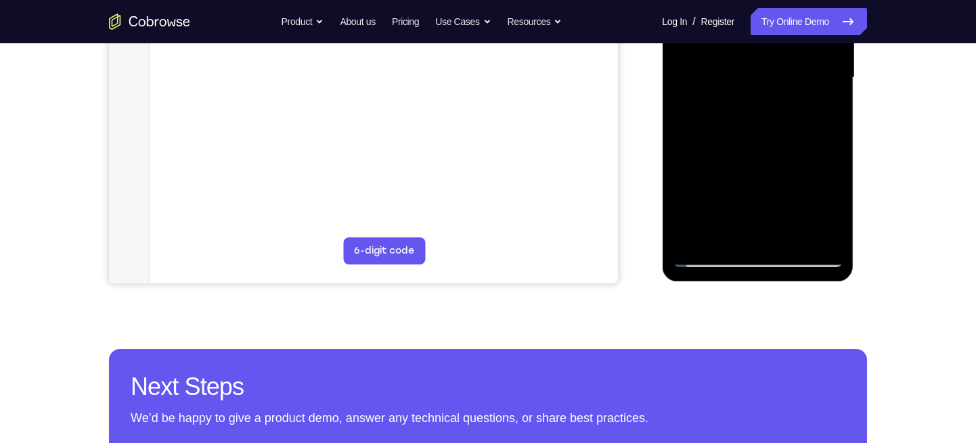
drag, startPoint x: 748, startPoint y: 170, endPoint x: 747, endPoint y: 117, distance: 52.8
click at [747, 117] on div at bounding box center [757, 77] width 171 height 379
drag, startPoint x: 750, startPoint y: 176, endPoint x: 750, endPoint y: 138, distance: 37.9
click at [750, 138] on div at bounding box center [757, 77] width 171 height 379
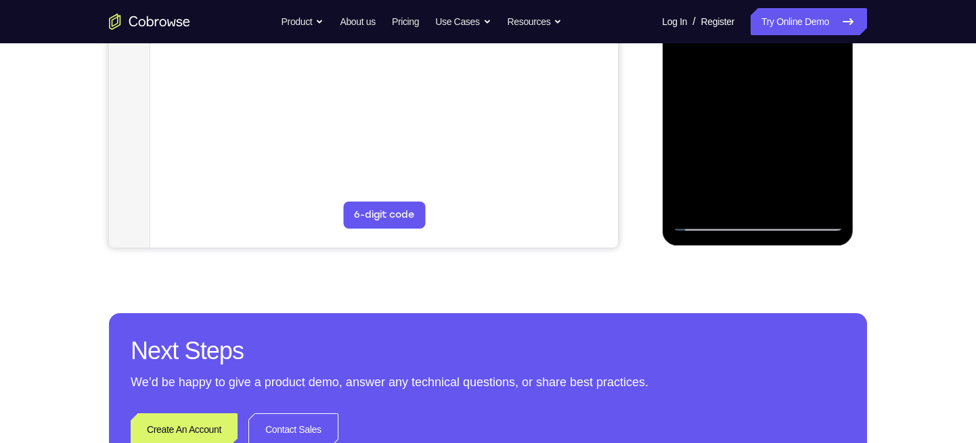
scroll to position [382, 0]
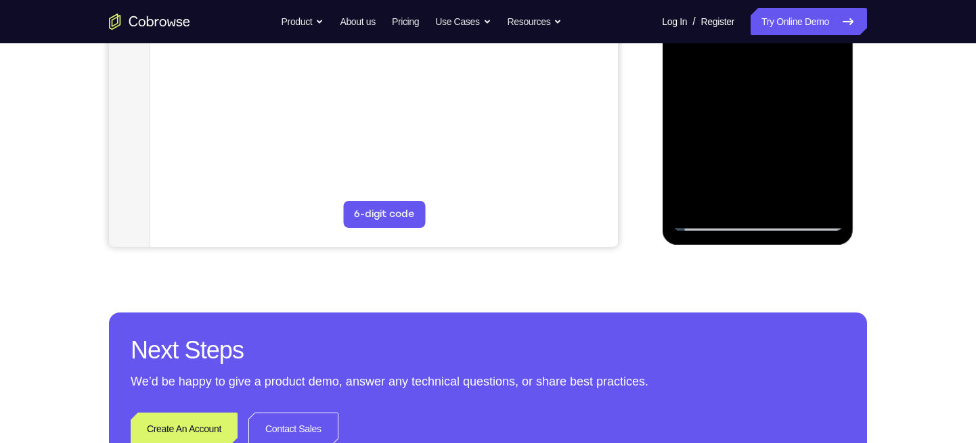
drag, startPoint x: 749, startPoint y: 164, endPoint x: 740, endPoint y: 95, distance: 69.7
click at [740, 95] on div at bounding box center [757, 41] width 171 height 379
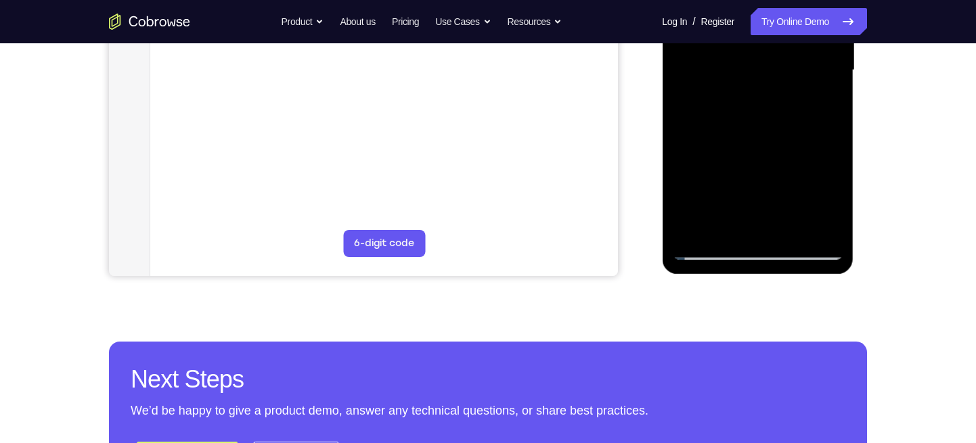
scroll to position [353, 0]
drag, startPoint x: 747, startPoint y: 175, endPoint x: 741, endPoint y: 138, distance: 37.6
click at [741, 138] on div at bounding box center [757, 71] width 171 height 379
drag, startPoint x: 753, startPoint y: 197, endPoint x: 736, endPoint y: 126, distance: 73.1
click at [736, 126] on div at bounding box center [757, 71] width 171 height 379
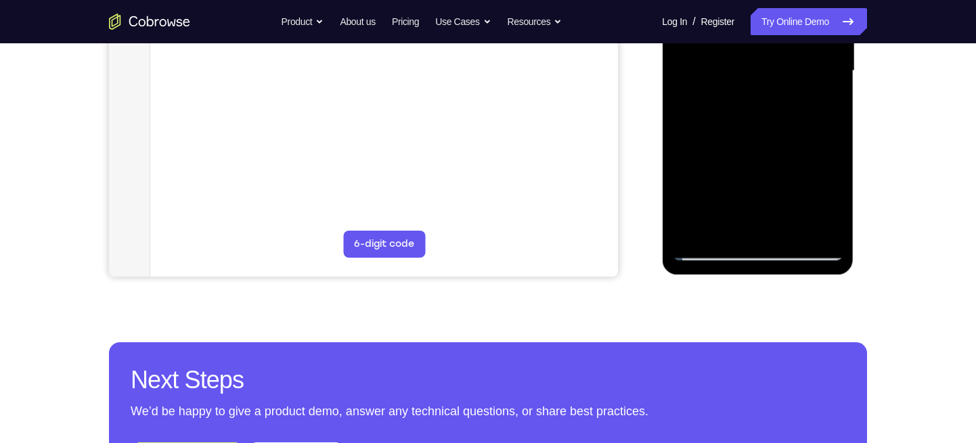
drag, startPoint x: 747, startPoint y: 181, endPoint x: 741, endPoint y: 131, distance: 49.7
click at [741, 131] on div at bounding box center [757, 71] width 171 height 379
drag, startPoint x: 749, startPoint y: 172, endPoint x: 749, endPoint y: 145, distance: 27.1
click at [749, 145] on div at bounding box center [757, 71] width 171 height 379
drag, startPoint x: 751, startPoint y: 181, endPoint x: 745, endPoint y: 123, distance: 58.5
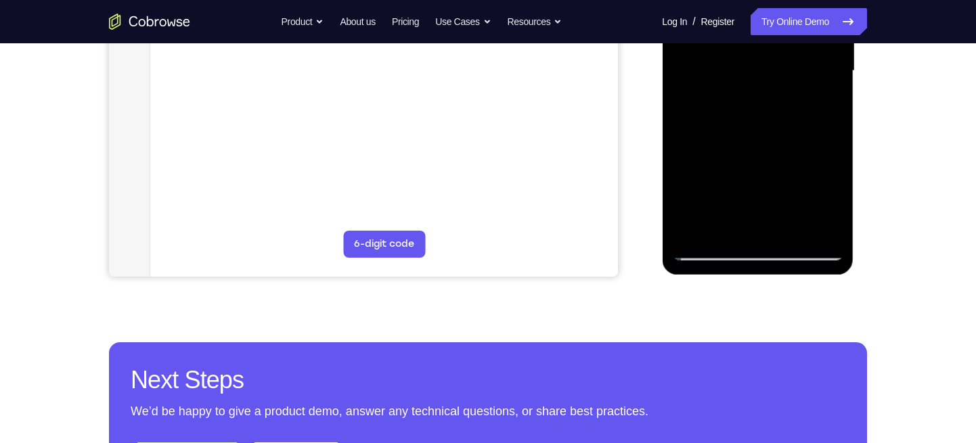
click at [745, 123] on div at bounding box center [757, 71] width 171 height 379
drag, startPoint x: 748, startPoint y: 164, endPoint x: 748, endPoint y: 125, distance: 39.9
click at [748, 125] on div at bounding box center [757, 71] width 171 height 379
drag, startPoint x: 751, startPoint y: 185, endPoint x: 748, endPoint y: 139, distance: 46.8
click at [748, 139] on div at bounding box center [757, 71] width 171 height 379
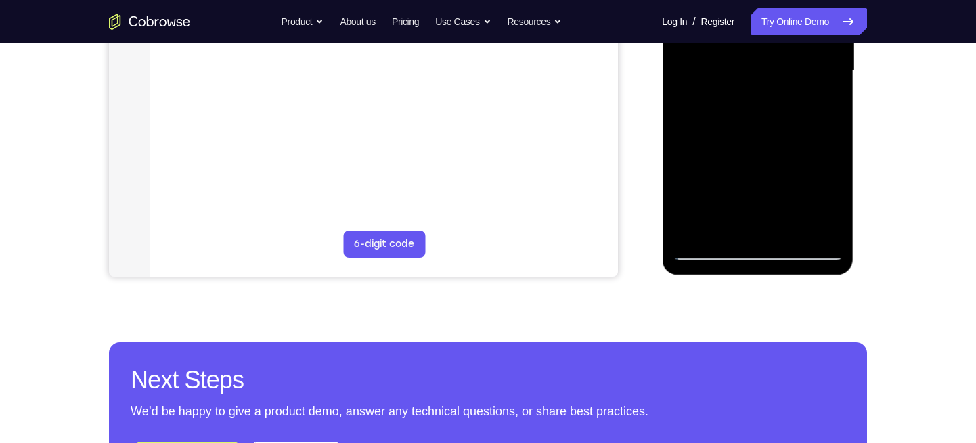
drag, startPoint x: 755, startPoint y: 180, endPoint x: 752, endPoint y: 116, distance: 63.7
click at [752, 116] on div at bounding box center [757, 71] width 171 height 379
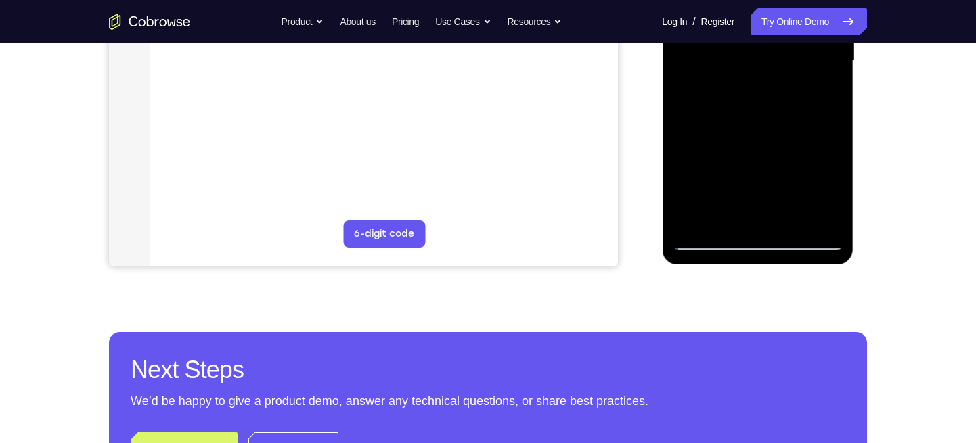
drag, startPoint x: 753, startPoint y: 173, endPoint x: 746, endPoint y: 112, distance: 60.7
click at [746, 112] on div at bounding box center [757, 60] width 171 height 379
drag, startPoint x: 745, startPoint y: 162, endPoint x: 745, endPoint y: 116, distance: 46.0
click at [745, 116] on div at bounding box center [757, 60] width 171 height 379
drag, startPoint x: 749, startPoint y: 169, endPoint x: 749, endPoint y: 119, distance: 49.4
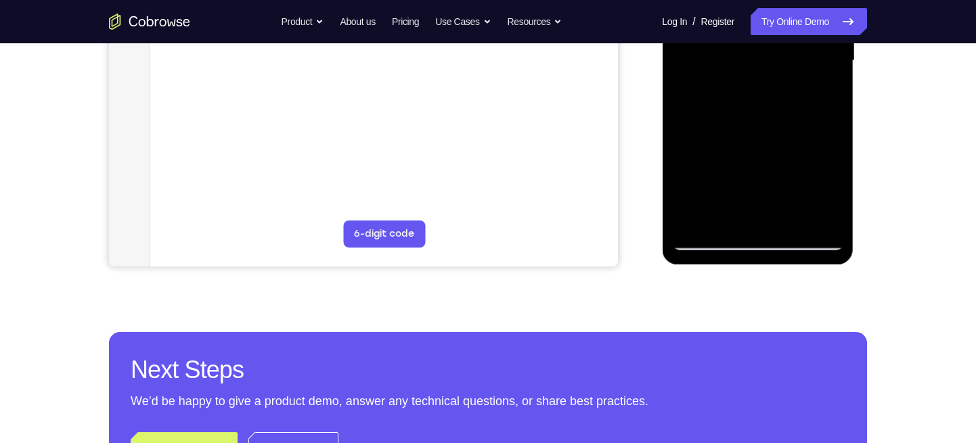
click at [749, 119] on div at bounding box center [757, 60] width 171 height 379
drag, startPoint x: 749, startPoint y: 172, endPoint x: 755, endPoint y: 116, distance: 55.8
click at [755, 116] on div at bounding box center [757, 60] width 171 height 379
drag, startPoint x: 751, startPoint y: 169, endPoint x: 746, endPoint y: 98, distance: 70.6
click at [746, 98] on div at bounding box center [757, 60] width 171 height 379
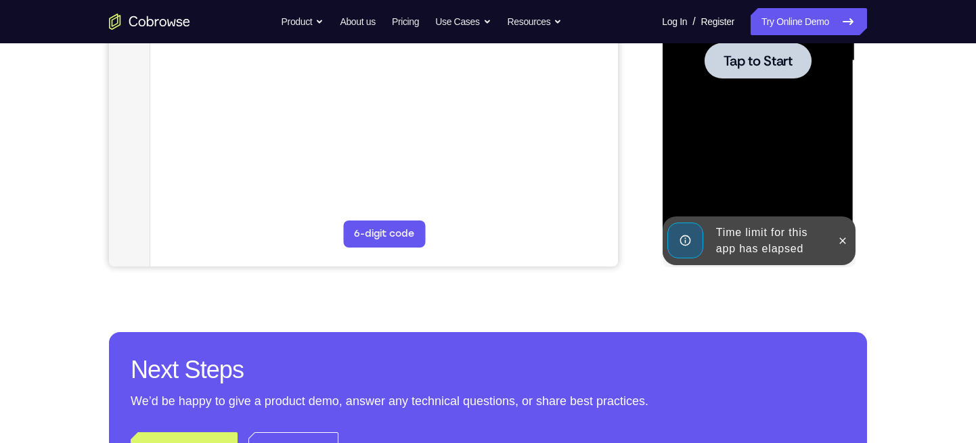
click at [754, 170] on div at bounding box center [757, 60] width 171 height 379
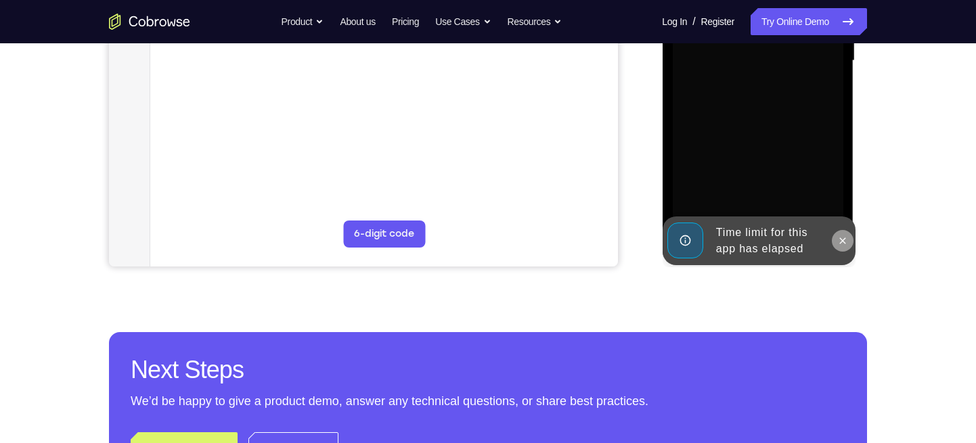
click at [849, 246] on button at bounding box center [842, 241] width 22 height 22
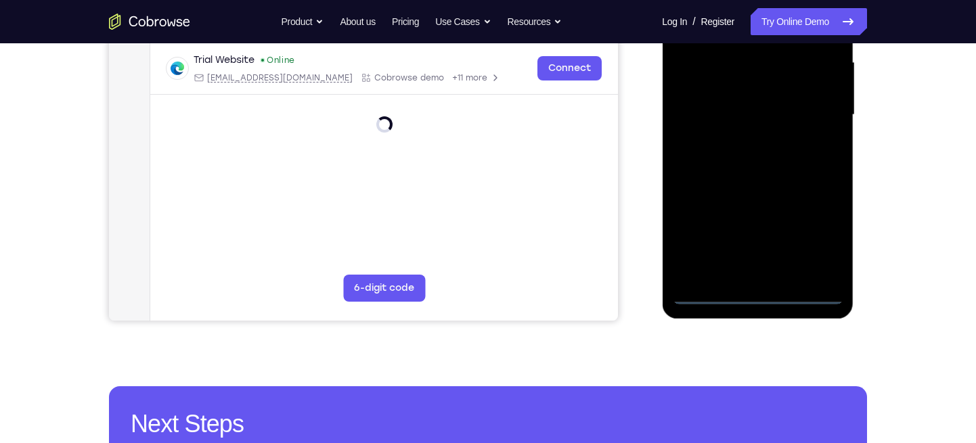
scroll to position [361, 0]
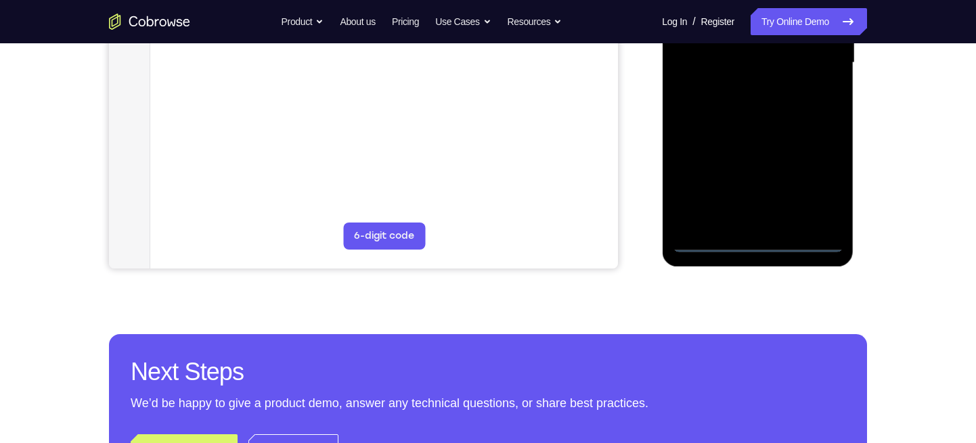
click at [755, 240] on div at bounding box center [757, 62] width 171 height 379
click at [824, 195] on div at bounding box center [757, 62] width 171 height 379
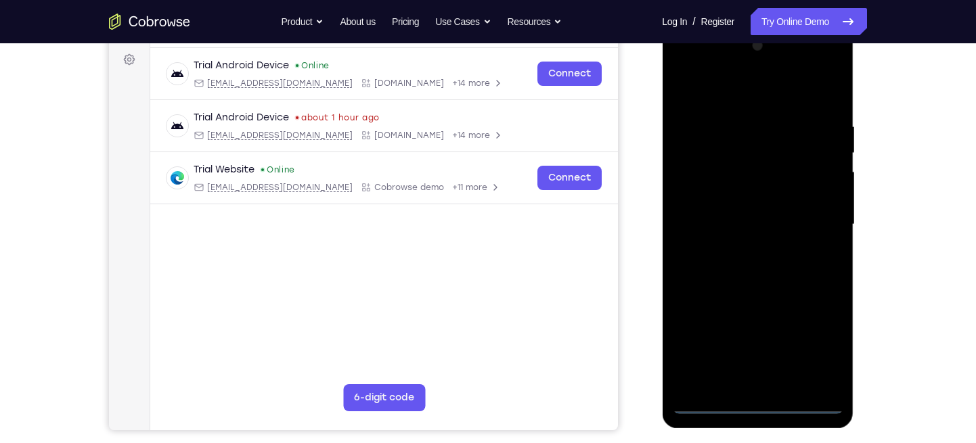
scroll to position [190, 0]
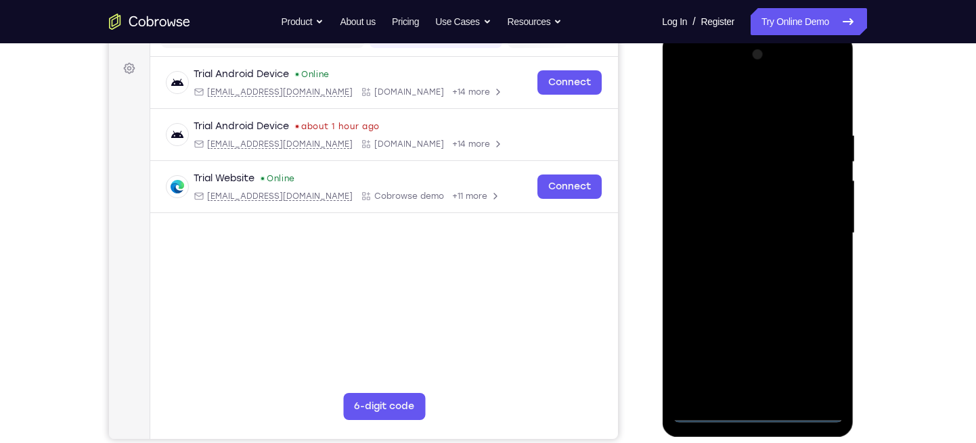
click at [691, 82] on div at bounding box center [757, 233] width 171 height 379
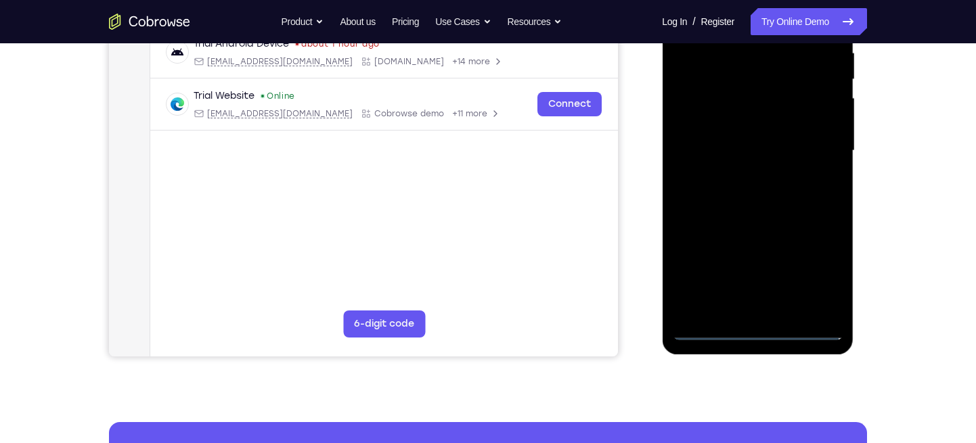
click at [806, 144] on div at bounding box center [757, 150] width 171 height 379
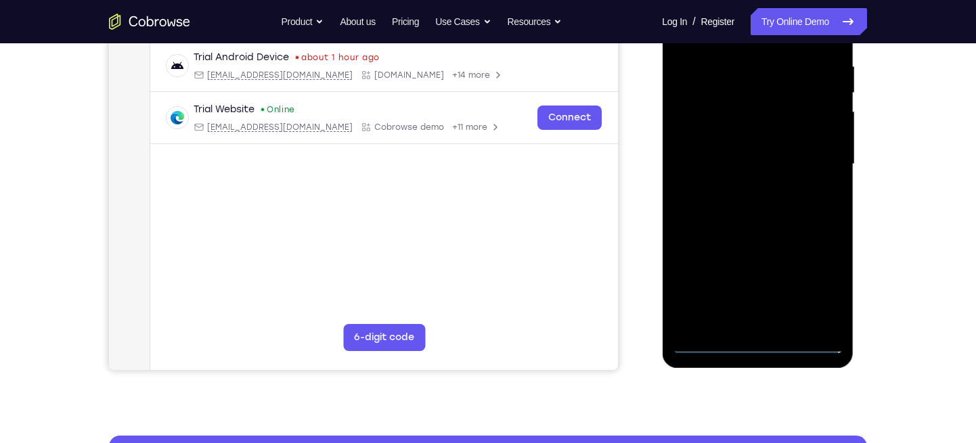
scroll to position [283, 0]
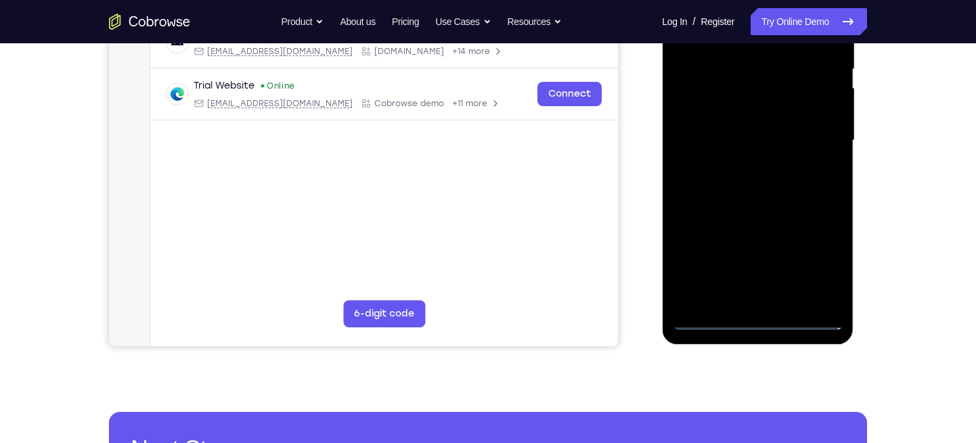
click at [739, 166] on div at bounding box center [757, 140] width 171 height 379
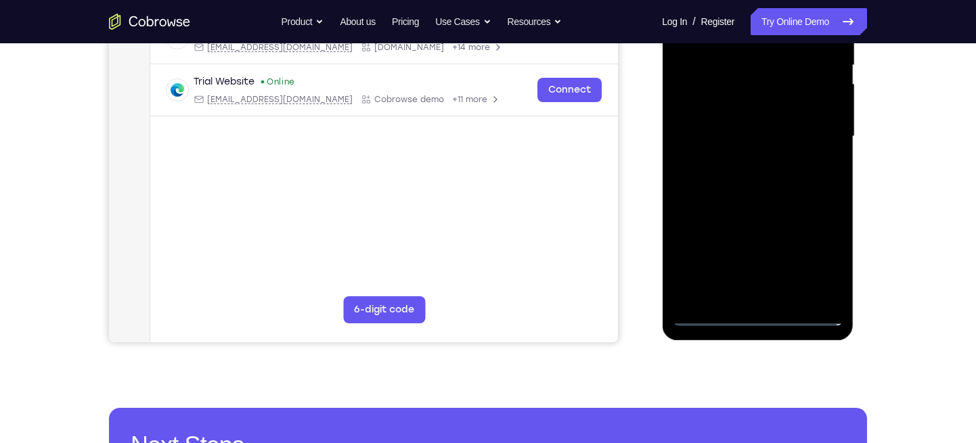
click at [745, 128] on div at bounding box center [757, 136] width 171 height 379
click at [734, 117] on div at bounding box center [757, 136] width 171 height 379
click at [724, 132] on div at bounding box center [757, 136] width 171 height 379
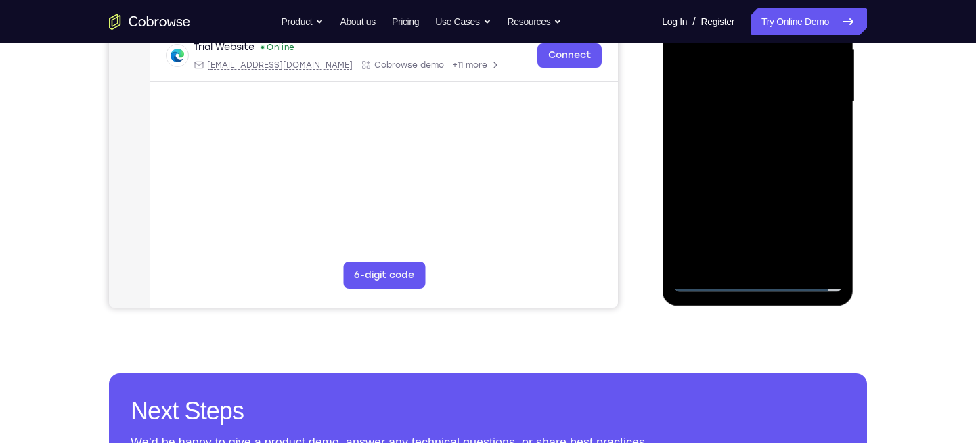
scroll to position [321, 0]
click at [757, 154] on div at bounding box center [757, 101] width 171 height 379
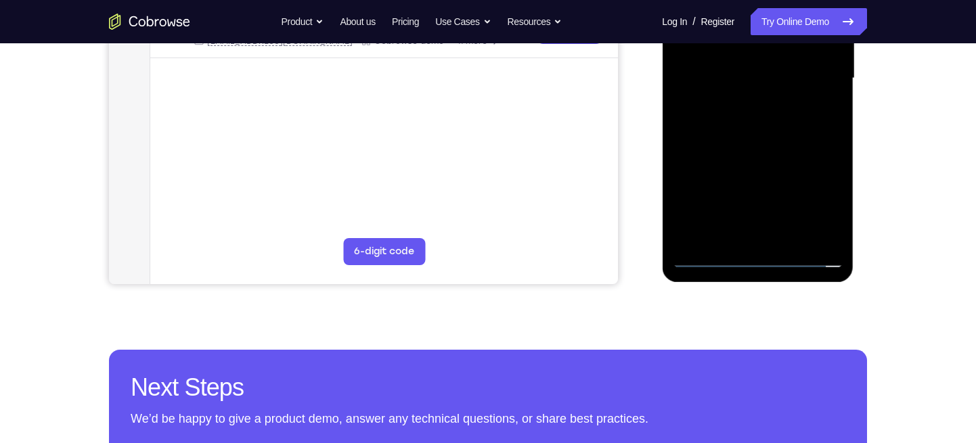
scroll to position [347, 0]
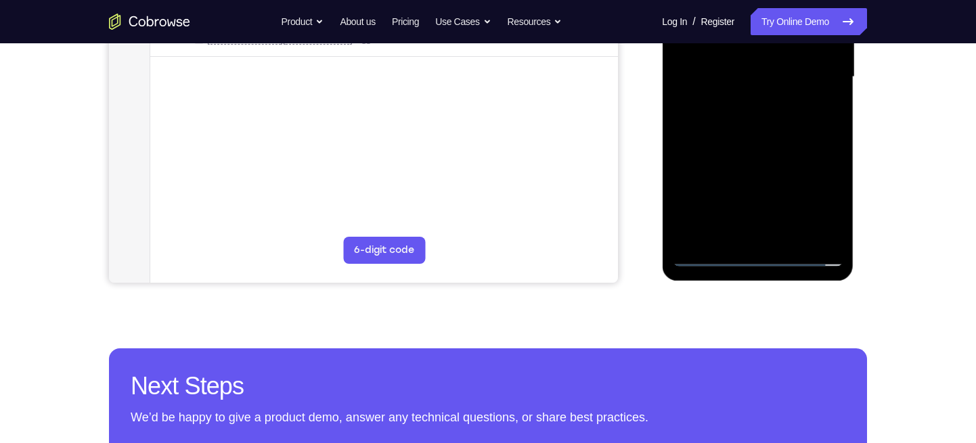
click at [728, 236] on div at bounding box center [757, 77] width 171 height 379
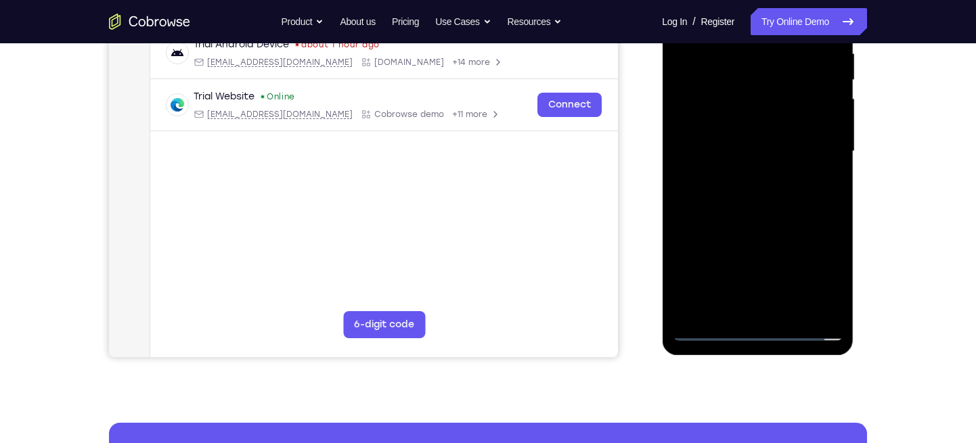
scroll to position [225, 0]
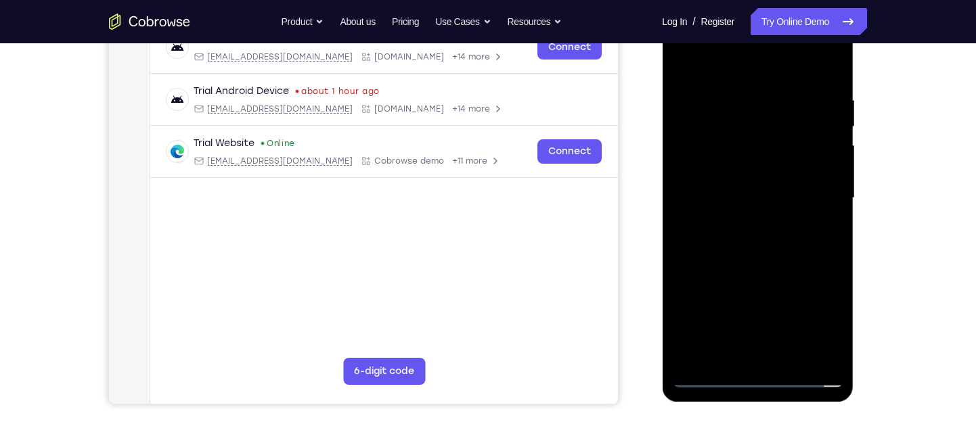
drag, startPoint x: 751, startPoint y: 75, endPoint x: 759, endPoint y: 0, distance: 75.6
click at [759, 0] on div at bounding box center [758, 200] width 192 height 403
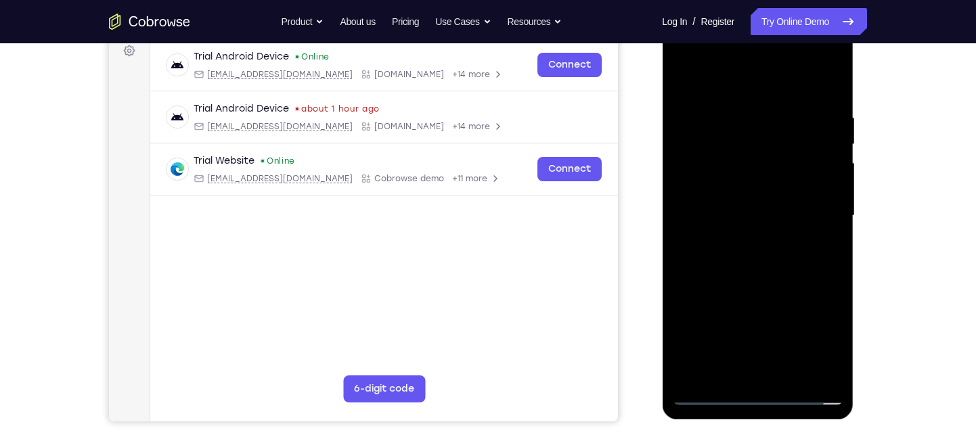
scroll to position [207, 0]
click at [738, 85] on div at bounding box center [757, 216] width 171 height 379
click at [762, 123] on div at bounding box center [757, 216] width 171 height 379
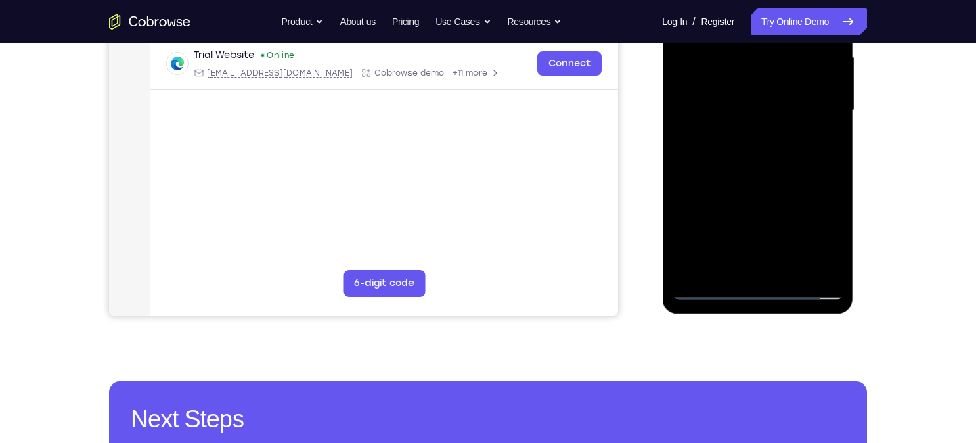
scroll to position [345, 0]
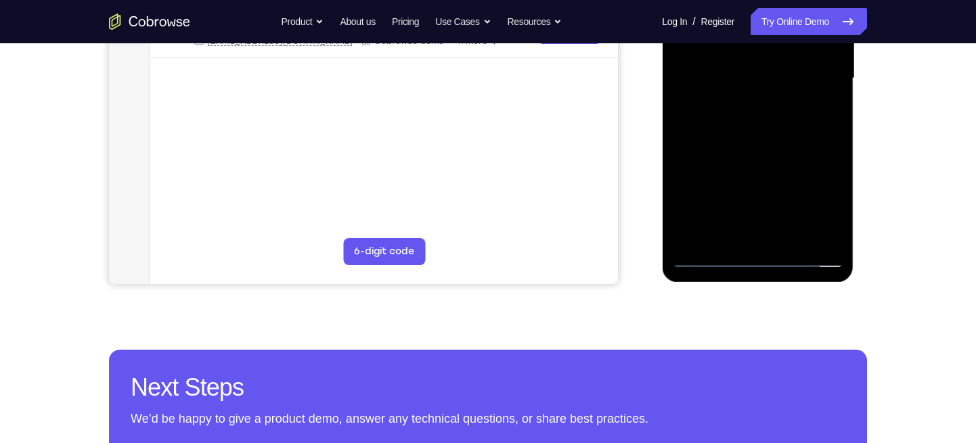
click at [831, 206] on div at bounding box center [757, 78] width 171 height 379
click at [833, 223] on div at bounding box center [757, 78] width 171 height 379
click at [835, 209] on div at bounding box center [757, 78] width 171 height 379
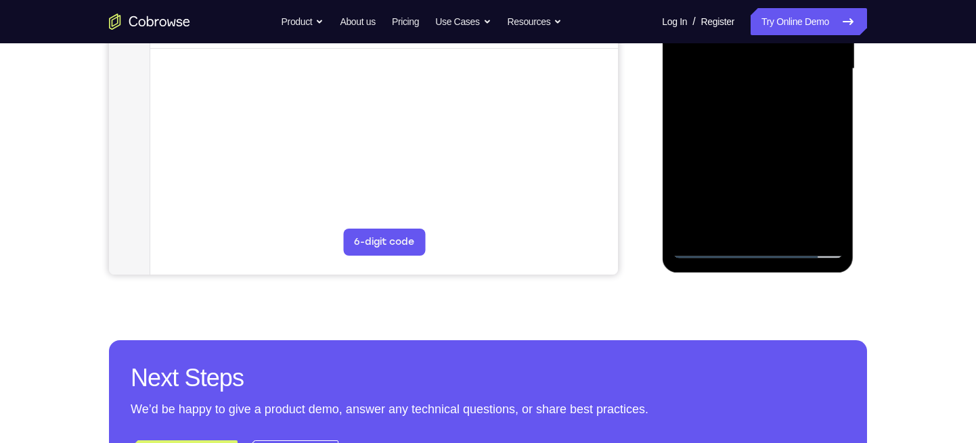
click at [713, 194] on div at bounding box center [757, 69] width 171 height 379
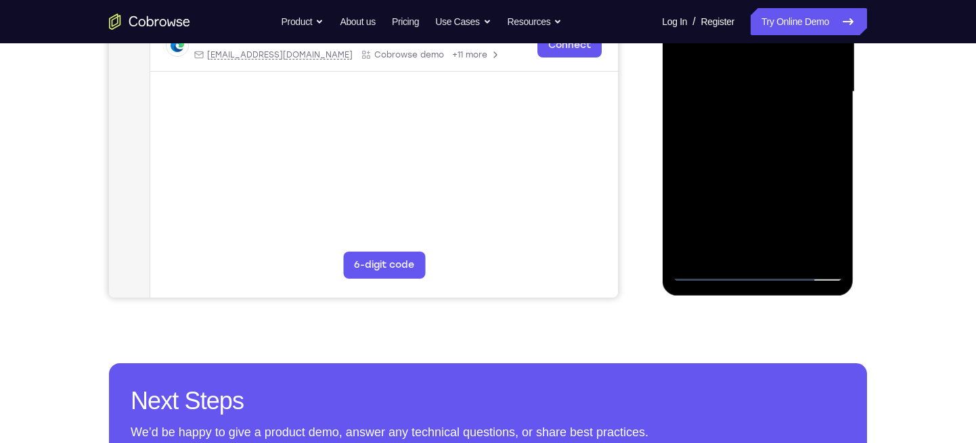
scroll to position [336, 0]
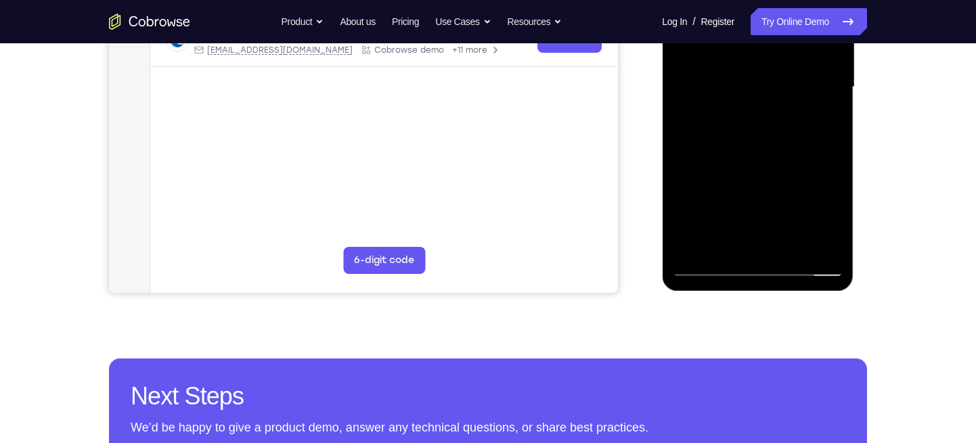
drag, startPoint x: 757, startPoint y: 201, endPoint x: 778, endPoint y: 134, distance: 70.2
click at [778, 134] on div at bounding box center [757, 87] width 171 height 379
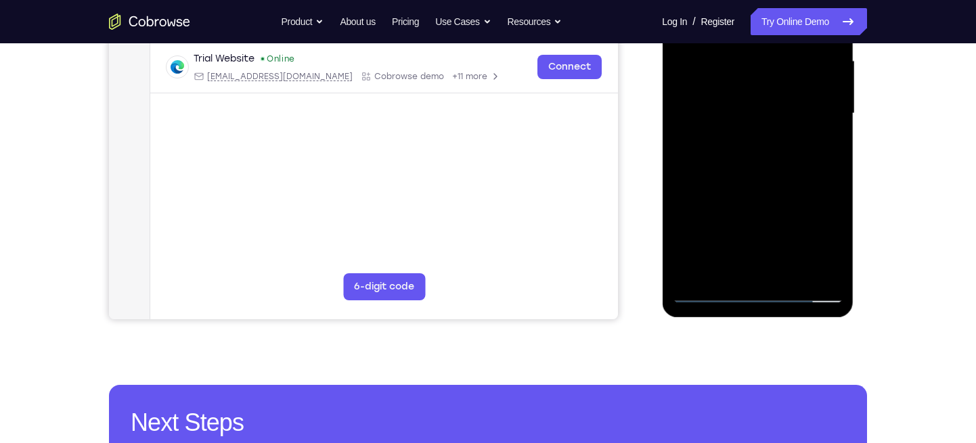
scroll to position [303, 0]
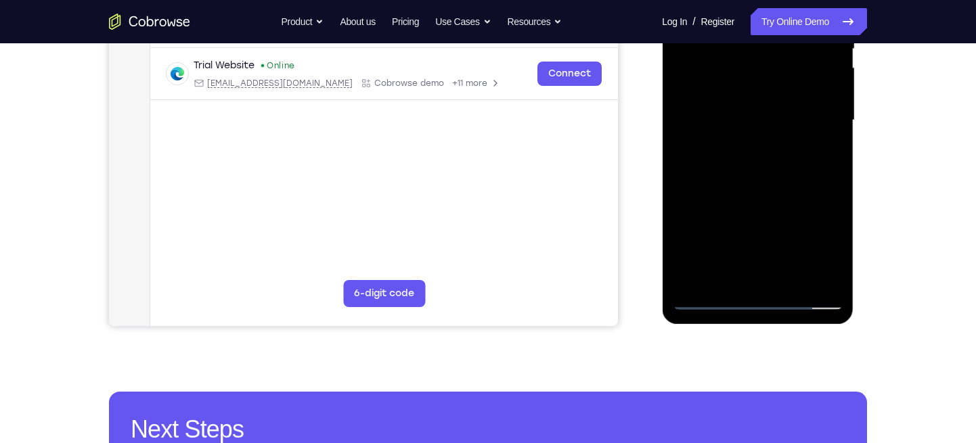
click at [810, 131] on div at bounding box center [757, 120] width 171 height 379
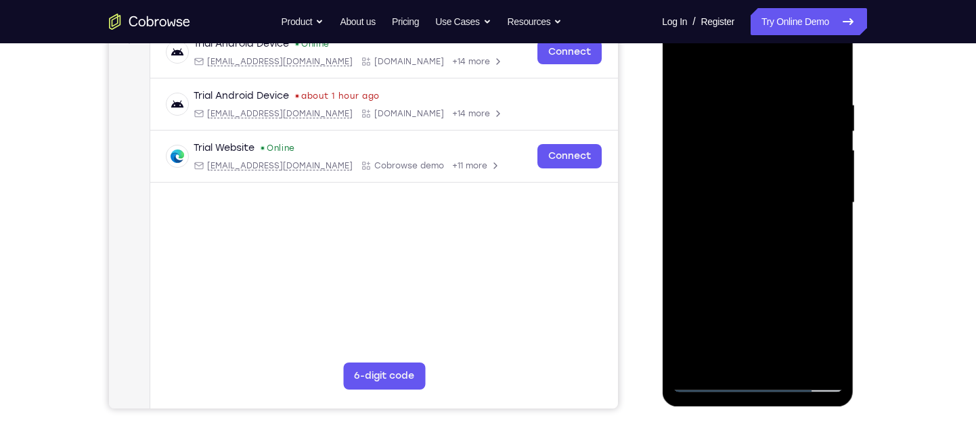
scroll to position [150, 0]
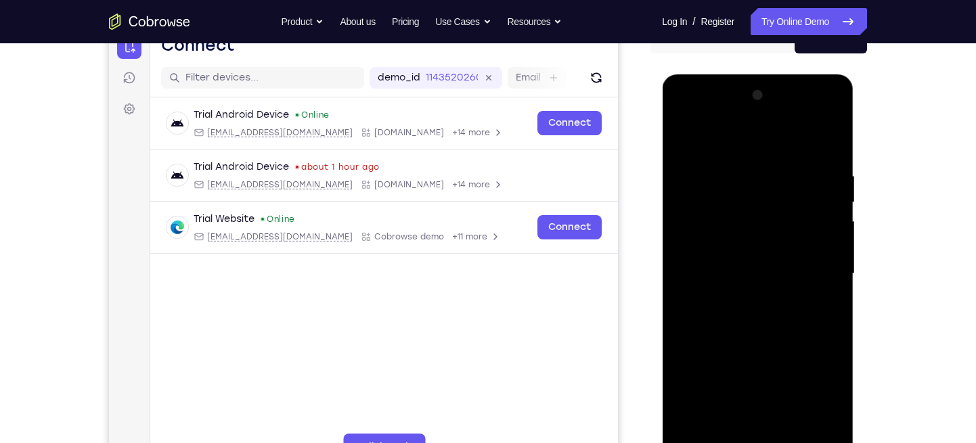
drag, startPoint x: 752, startPoint y: 162, endPoint x: 747, endPoint y: 196, distance: 33.5
click at [747, 196] on div at bounding box center [757, 274] width 171 height 379
click at [743, 158] on div at bounding box center [757, 274] width 171 height 379
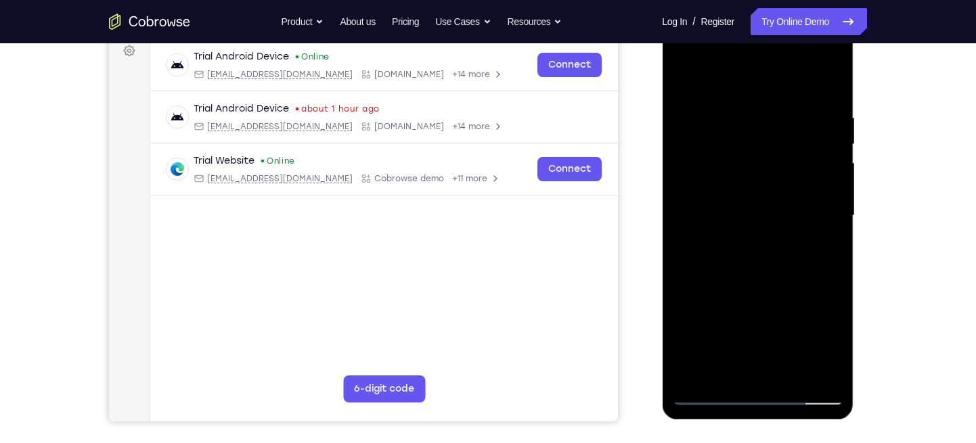
scroll to position [206, 0]
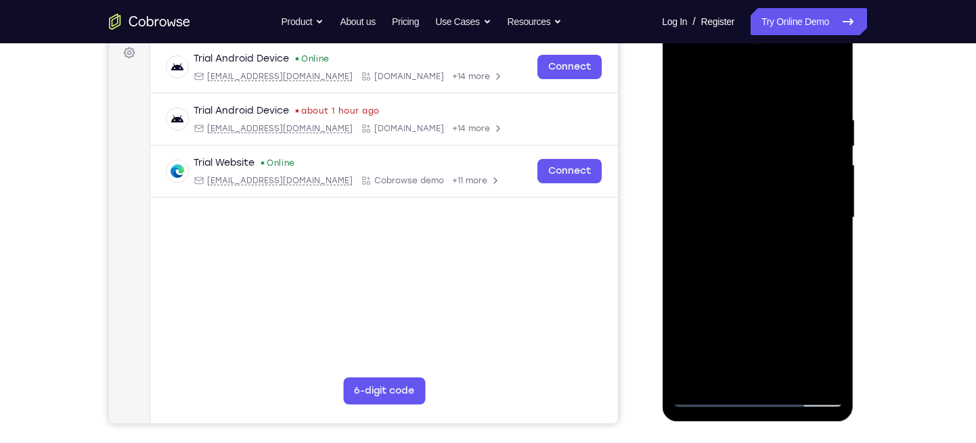
drag, startPoint x: 718, startPoint y: 190, endPoint x: 745, endPoint y: 110, distance: 84.6
click at [745, 110] on div at bounding box center [757, 217] width 171 height 379
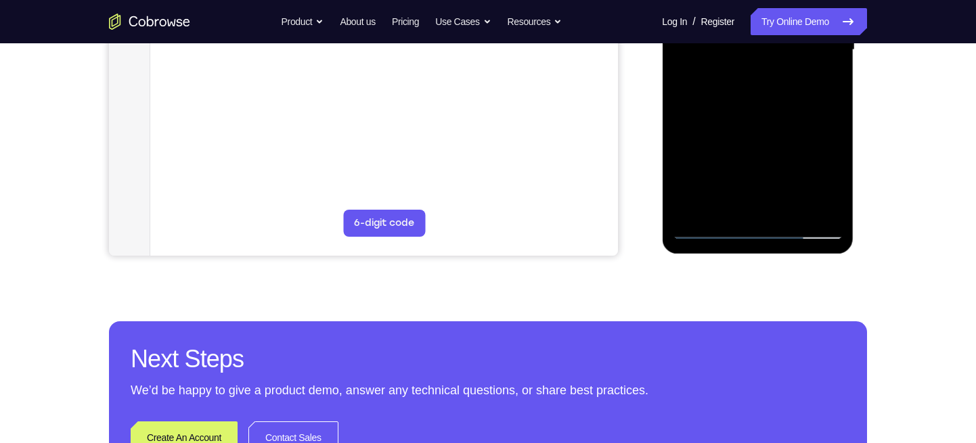
click at [711, 233] on div at bounding box center [757, 50] width 171 height 379
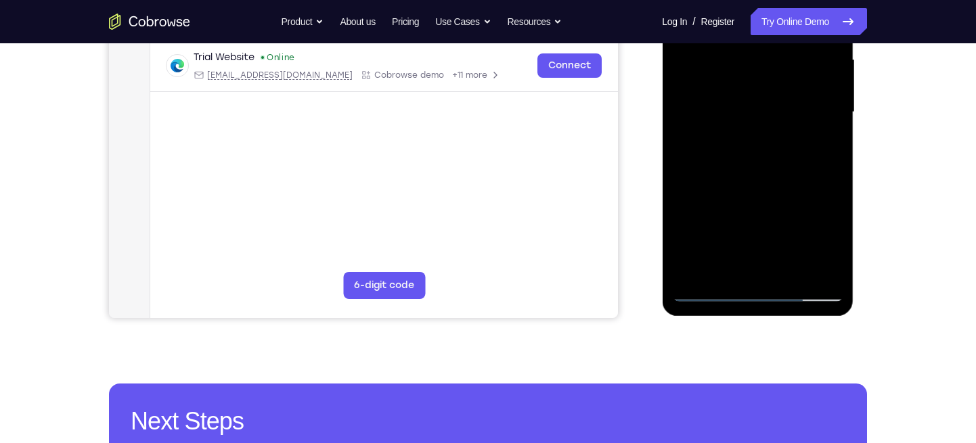
scroll to position [275, 0]
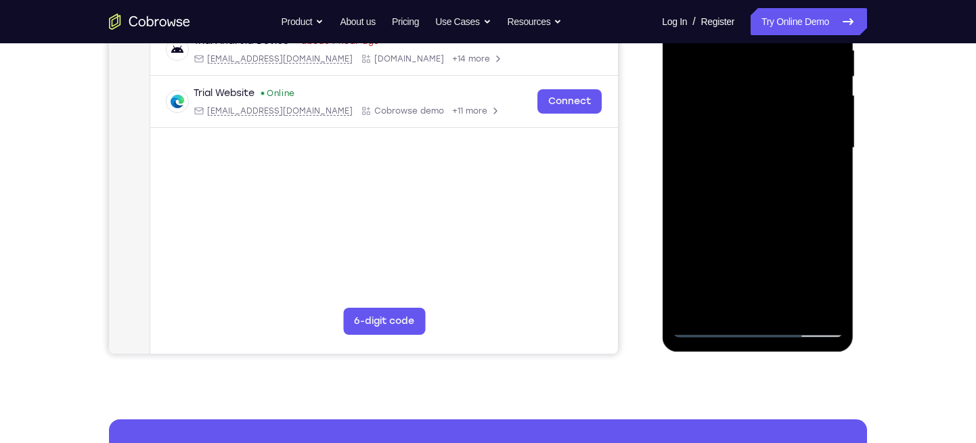
drag, startPoint x: 735, startPoint y: 234, endPoint x: 747, endPoint y: 169, distance: 66.1
click at [747, 169] on div at bounding box center [757, 148] width 171 height 379
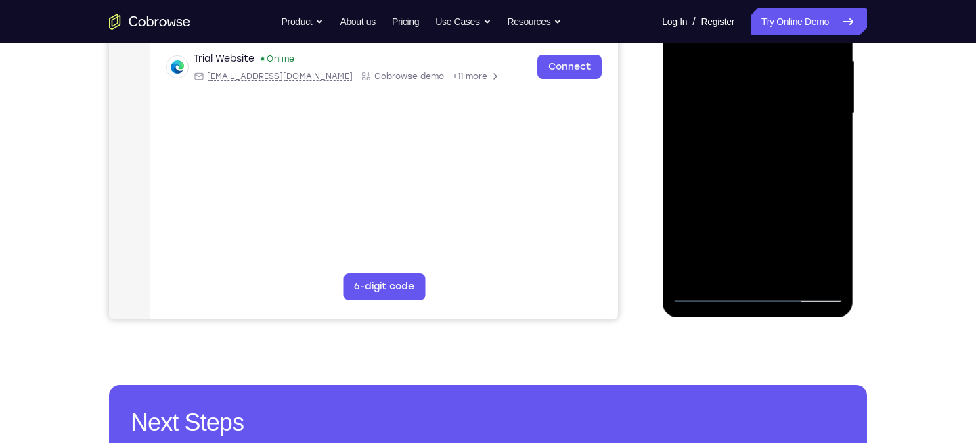
scroll to position [312, 0]
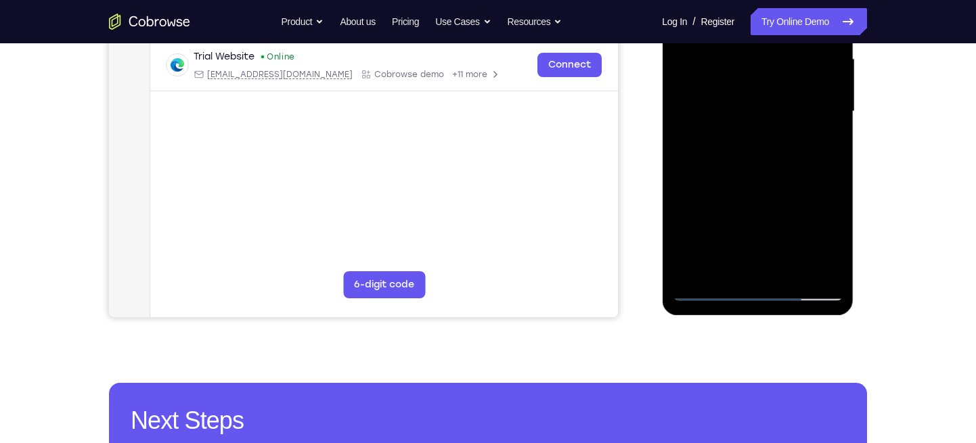
drag, startPoint x: 732, startPoint y: 220, endPoint x: 747, endPoint y: 152, distance: 69.8
click at [747, 152] on div at bounding box center [757, 111] width 171 height 379
drag, startPoint x: 738, startPoint y: 236, endPoint x: 770, endPoint y: 118, distance: 122.0
click at [770, 118] on div at bounding box center [757, 111] width 171 height 379
drag, startPoint x: 735, startPoint y: 227, endPoint x: 760, endPoint y: 139, distance: 91.5
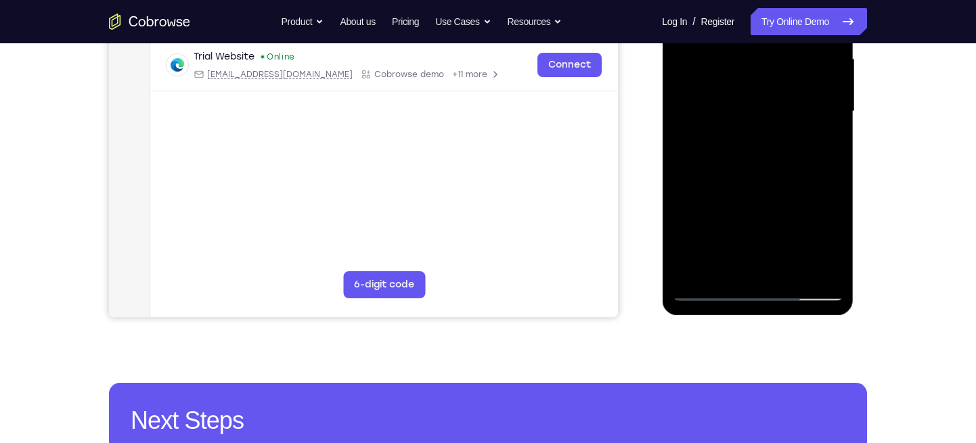
click at [760, 139] on div at bounding box center [757, 111] width 171 height 379
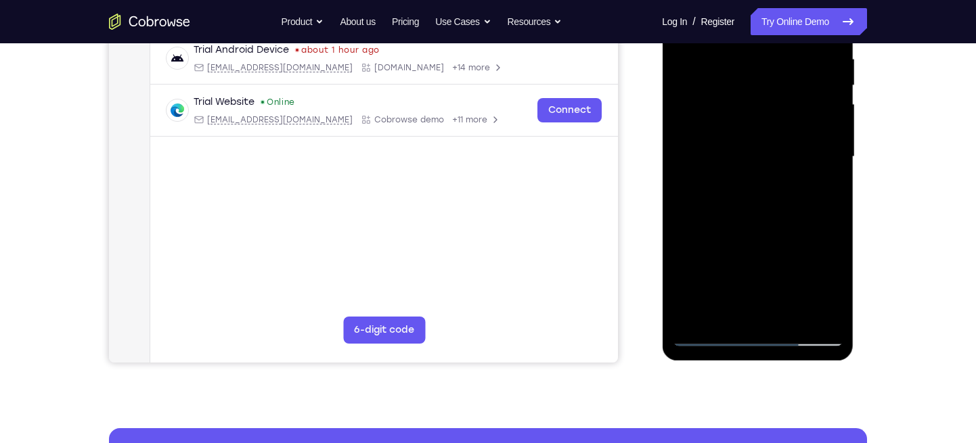
scroll to position [273, 0]
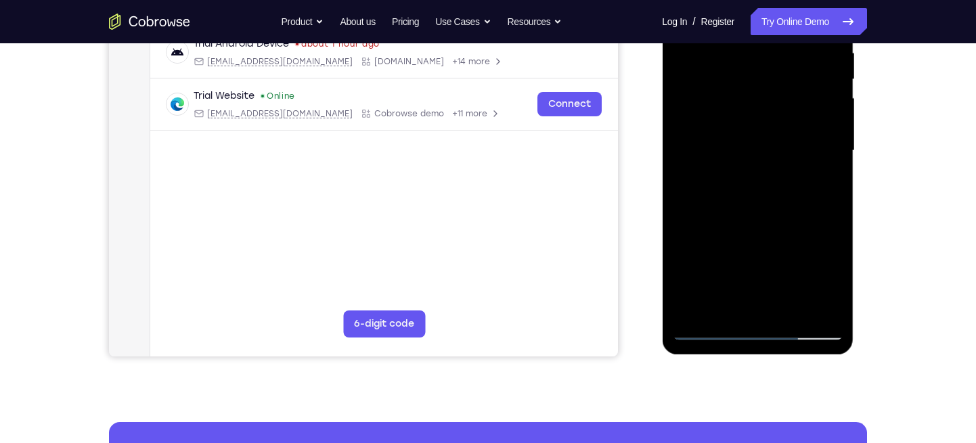
drag, startPoint x: 730, startPoint y: 255, endPoint x: 743, endPoint y: 132, distance: 123.8
click at [743, 132] on div at bounding box center [757, 150] width 171 height 379
drag, startPoint x: 729, startPoint y: 267, endPoint x: 749, endPoint y: 158, distance: 110.1
click at [749, 158] on div at bounding box center [757, 150] width 171 height 379
drag, startPoint x: 722, startPoint y: 257, endPoint x: 754, endPoint y: 157, distance: 105.1
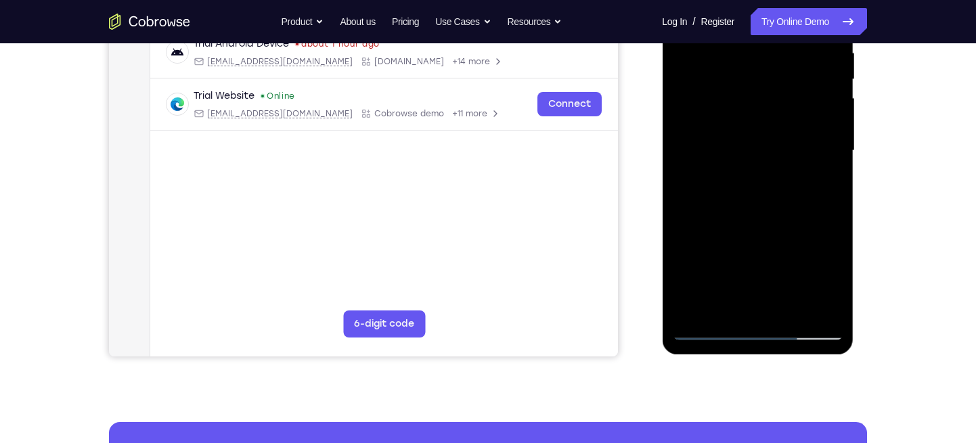
click at [754, 157] on div at bounding box center [757, 150] width 171 height 379
drag, startPoint x: 738, startPoint y: 234, endPoint x: 754, endPoint y: 152, distance: 82.8
click at [754, 152] on div at bounding box center [757, 150] width 171 height 379
drag, startPoint x: 741, startPoint y: 238, endPoint x: 755, endPoint y: 173, distance: 67.2
click at [755, 173] on div at bounding box center [757, 150] width 171 height 379
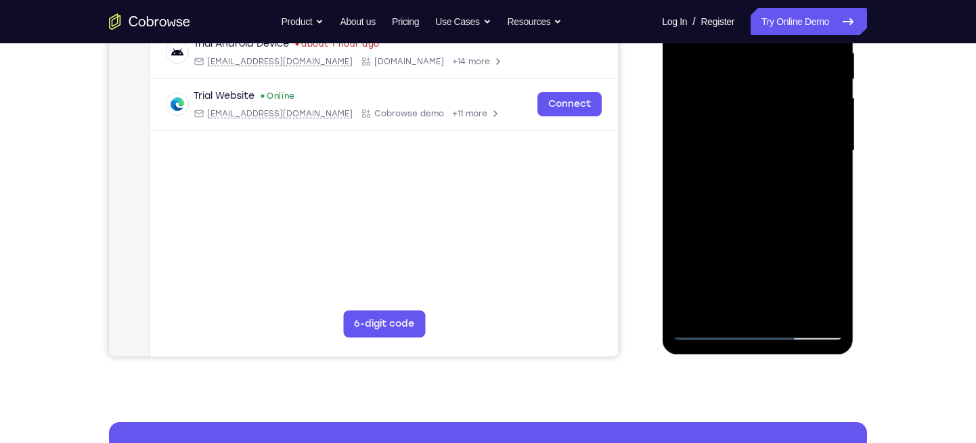
drag, startPoint x: 740, startPoint y: 244, endPoint x: 750, endPoint y: 158, distance: 85.9
click at [750, 158] on div at bounding box center [757, 150] width 171 height 379
drag, startPoint x: 749, startPoint y: 236, endPoint x: 755, endPoint y: 179, distance: 57.9
click at [755, 179] on div at bounding box center [757, 150] width 171 height 379
drag, startPoint x: 746, startPoint y: 260, endPoint x: 754, endPoint y: 213, distance: 47.4
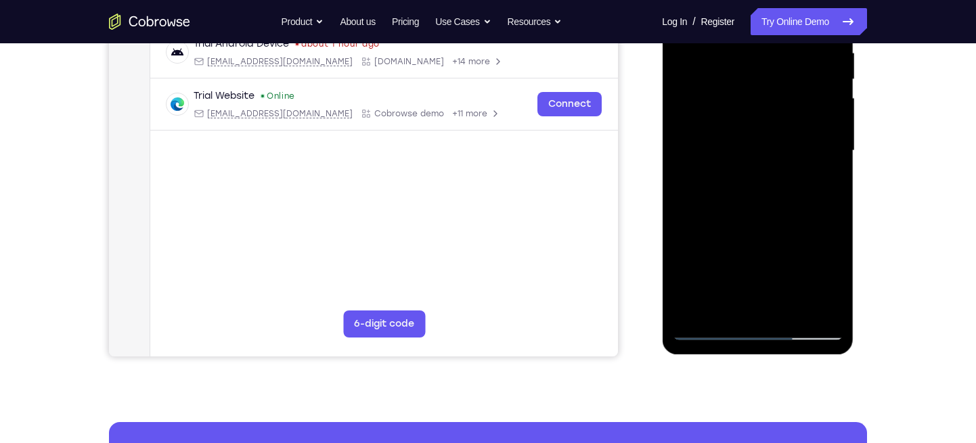
click at [754, 213] on div at bounding box center [757, 150] width 171 height 379
drag, startPoint x: 749, startPoint y: 266, endPoint x: 757, endPoint y: 210, distance: 56.8
click at [757, 210] on div at bounding box center [757, 150] width 171 height 379
drag, startPoint x: 753, startPoint y: 240, endPoint x: 754, endPoint y: 200, distance: 40.0
click at [754, 200] on div at bounding box center [757, 150] width 171 height 379
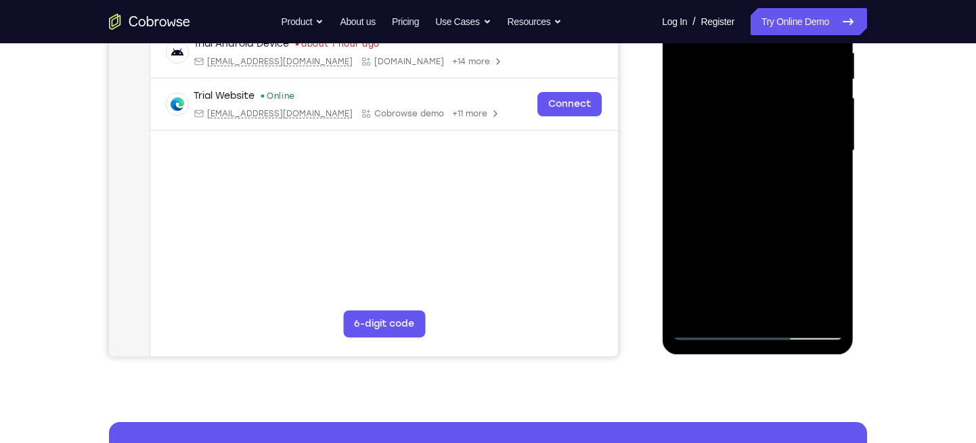
drag, startPoint x: 743, startPoint y: 255, endPoint x: 747, endPoint y: 214, distance: 40.8
click at [747, 214] on div at bounding box center [757, 150] width 171 height 379
click at [747, 175] on div at bounding box center [757, 150] width 171 height 379
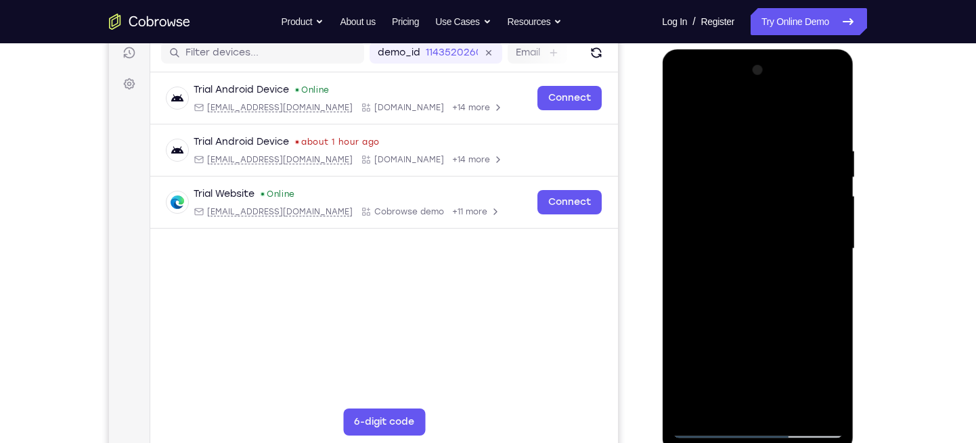
scroll to position [153, 0]
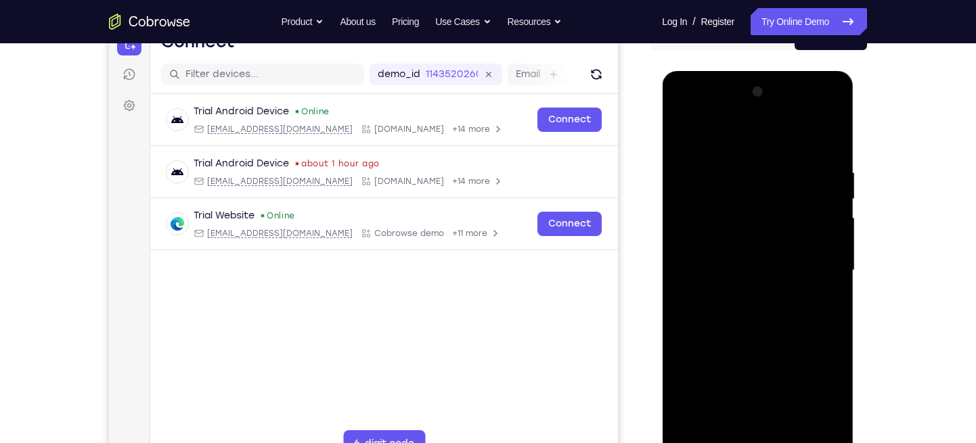
drag, startPoint x: 761, startPoint y: 175, endPoint x: 749, endPoint y: 250, distance: 76.1
click at [749, 250] on div at bounding box center [757, 270] width 171 height 379
drag, startPoint x: 772, startPoint y: 164, endPoint x: 741, endPoint y: 261, distance: 102.3
click at [741, 261] on div at bounding box center [757, 270] width 171 height 379
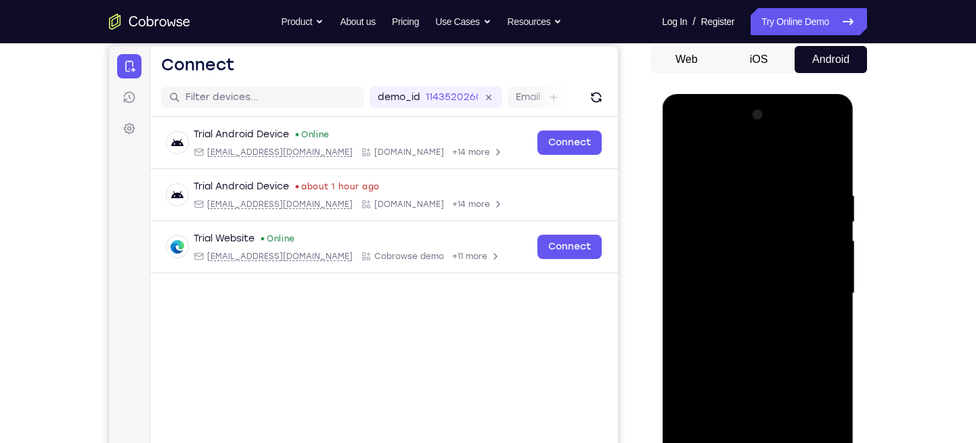
drag, startPoint x: 782, startPoint y: 194, endPoint x: 765, endPoint y: 269, distance: 77.2
click at [765, 269] on div at bounding box center [757, 293] width 171 height 379
drag, startPoint x: 766, startPoint y: 208, endPoint x: 747, endPoint y: 251, distance: 46.7
click at [747, 251] on div at bounding box center [757, 293] width 171 height 379
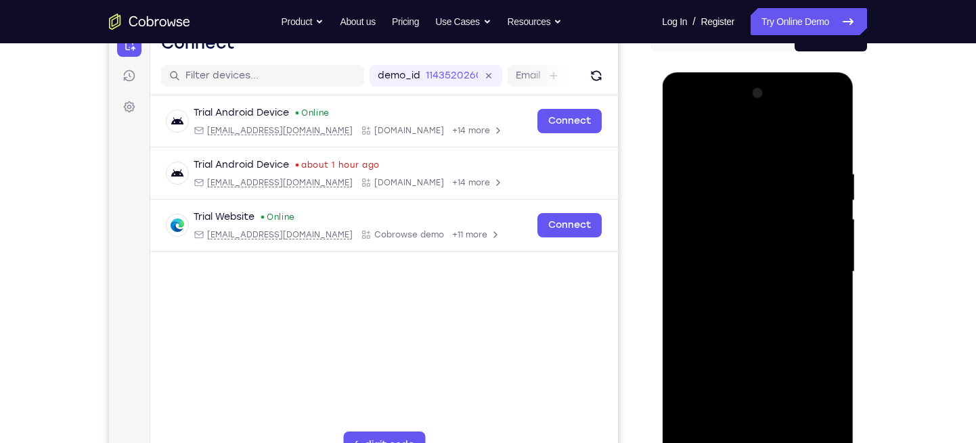
scroll to position [156, 0]
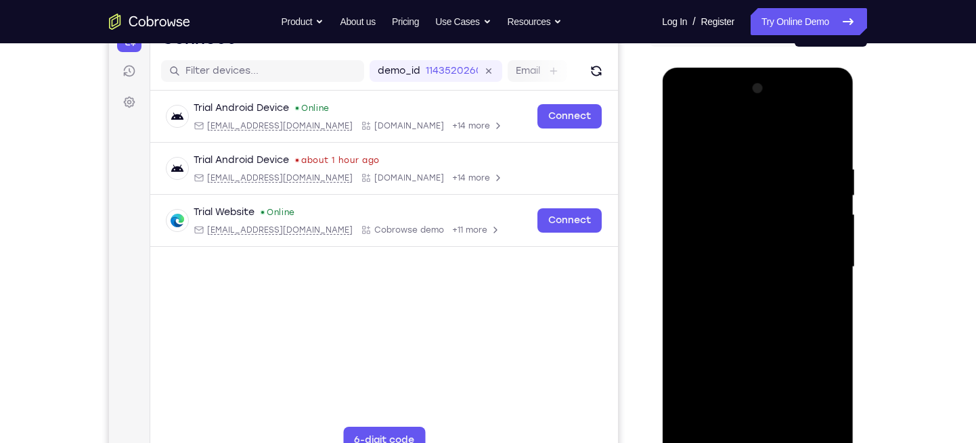
click at [718, 250] on div at bounding box center [757, 267] width 171 height 379
click at [766, 237] on div at bounding box center [757, 266] width 171 height 379
click at [764, 230] on div at bounding box center [757, 266] width 171 height 379
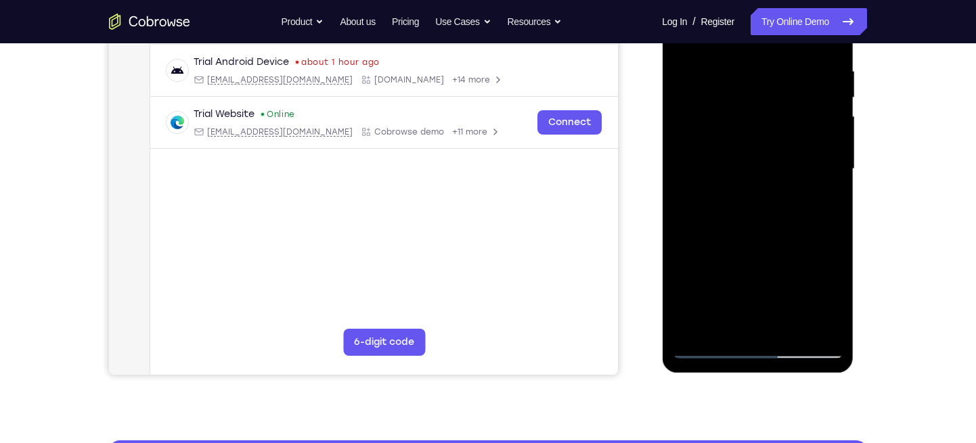
scroll to position [269, 0]
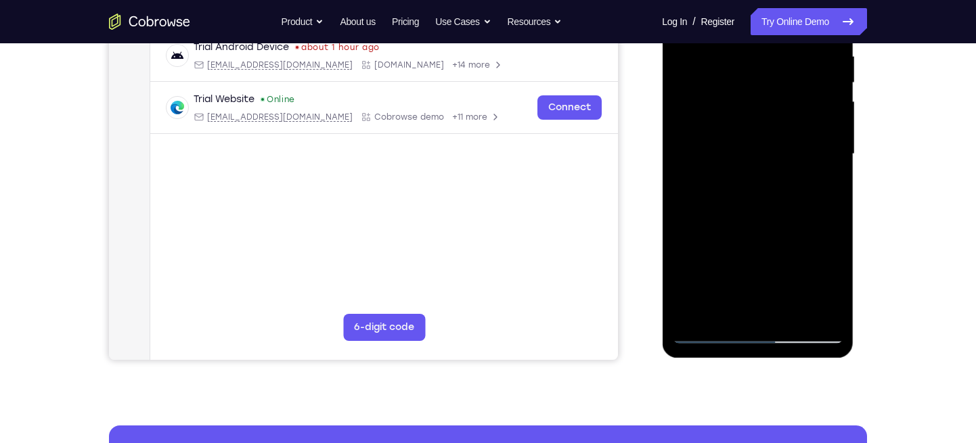
drag, startPoint x: 766, startPoint y: 281, endPoint x: 774, endPoint y: 252, distance: 29.6
click at [774, 252] on div at bounding box center [757, 154] width 171 height 379
click at [778, 285] on div at bounding box center [757, 154] width 171 height 379
drag, startPoint x: 786, startPoint y: 248, endPoint x: 776, endPoint y: 294, distance: 47.1
click at [776, 294] on div at bounding box center [757, 154] width 171 height 379
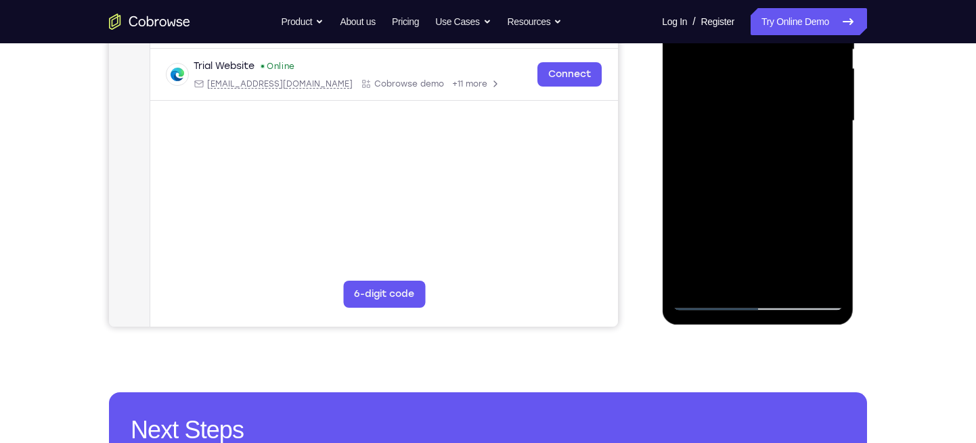
scroll to position [303, 0]
click at [707, 303] on div at bounding box center [757, 120] width 171 height 379
click at [708, 303] on div at bounding box center [757, 120] width 171 height 379
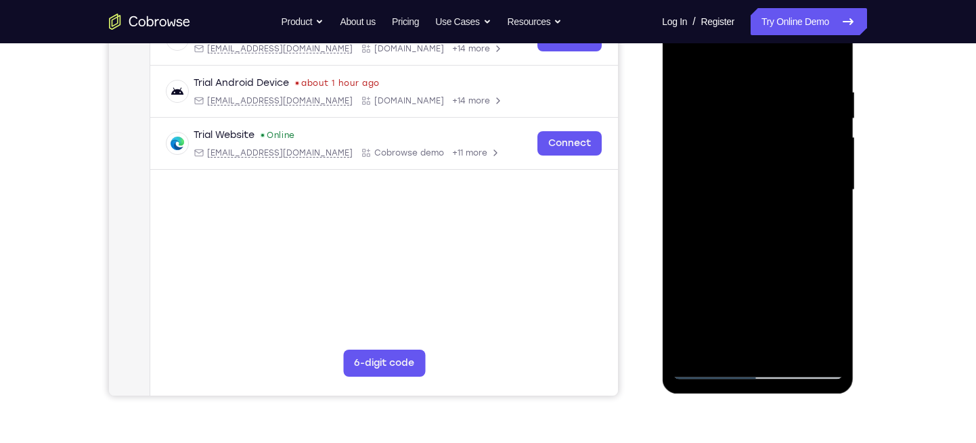
scroll to position [222, 0]
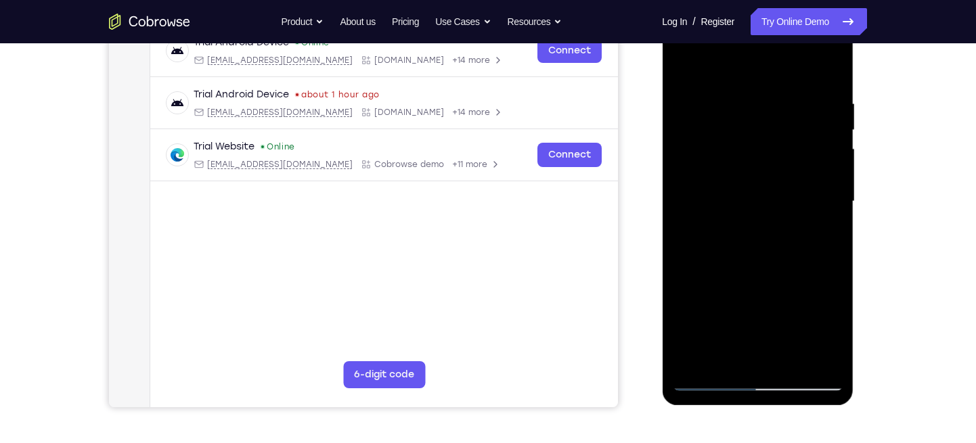
click at [747, 181] on div at bounding box center [757, 201] width 171 height 379
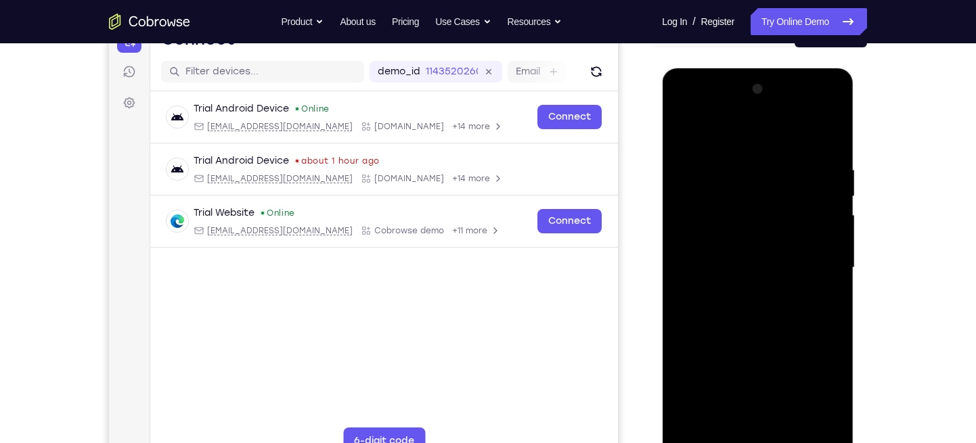
scroll to position [154, 0]
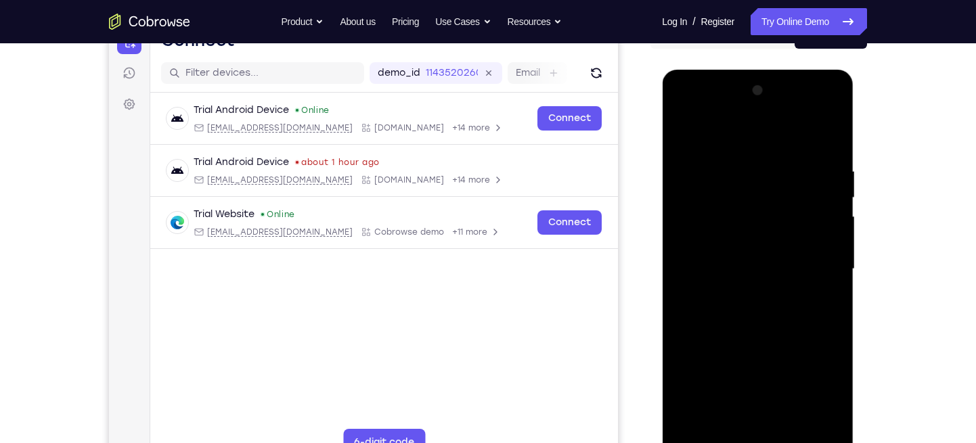
click at [813, 210] on div at bounding box center [757, 269] width 171 height 379
click at [820, 211] on div at bounding box center [757, 269] width 171 height 379
click at [822, 160] on div at bounding box center [757, 269] width 171 height 379
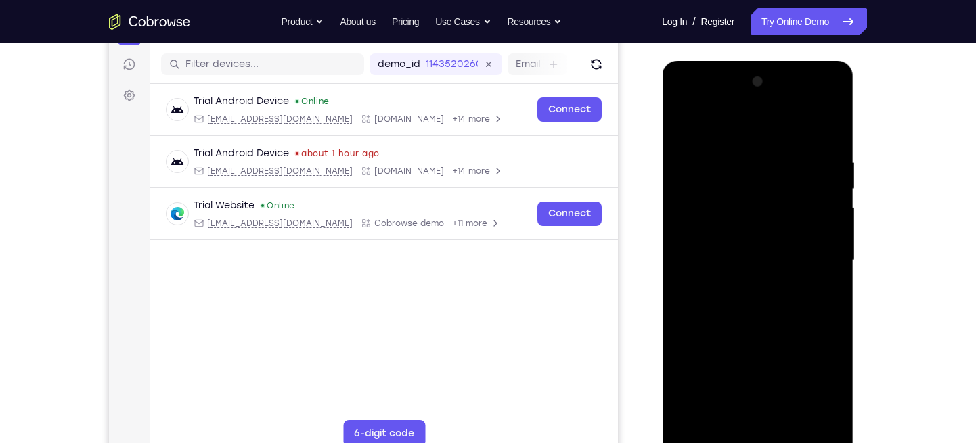
scroll to position [160, 0]
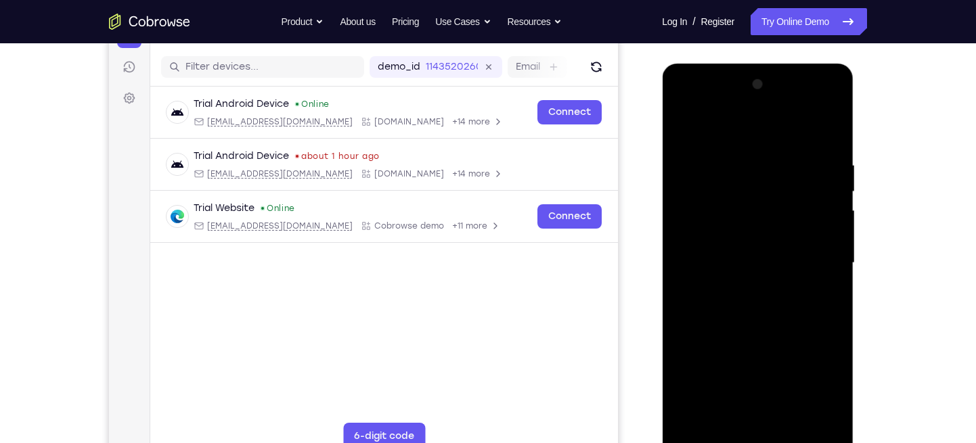
click at [730, 225] on div at bounding box center [757, 263] width 171 height 379
click at [826, 183] on div at bounding box center [757, 263] width 171 height 379
click at [814, 157] on div at bounding box center [757, 263] width 171 height 379
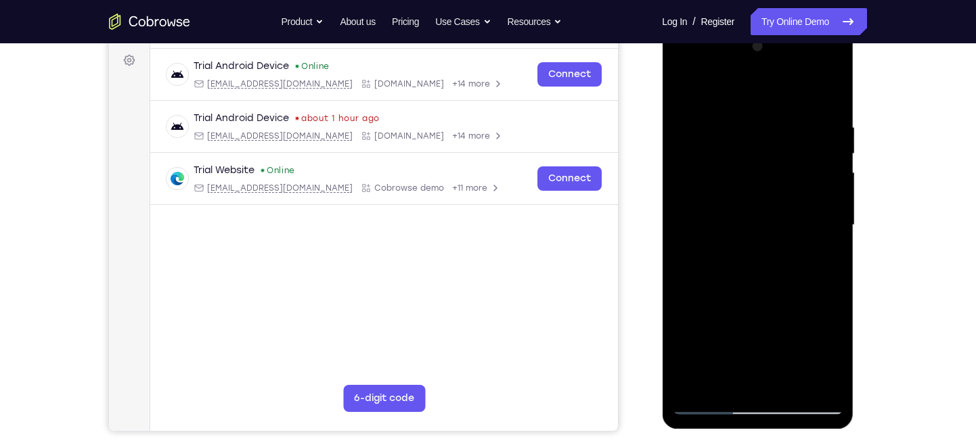
drag, startPoint x: 824, startPoint y: 247, endPoint x: 823, endPoint y: 239, distance: 8.2
click at [823, 239] on div at bounding box center [757, 225] width 171 height 379
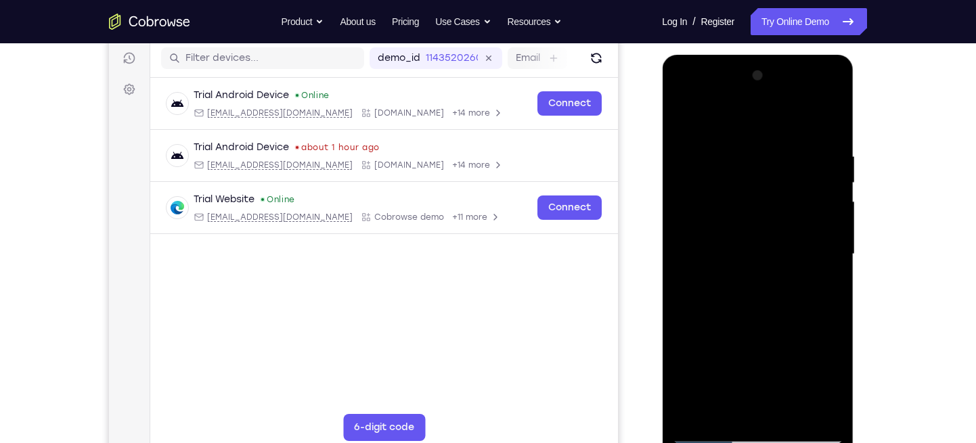
scroll to position [168, 0]
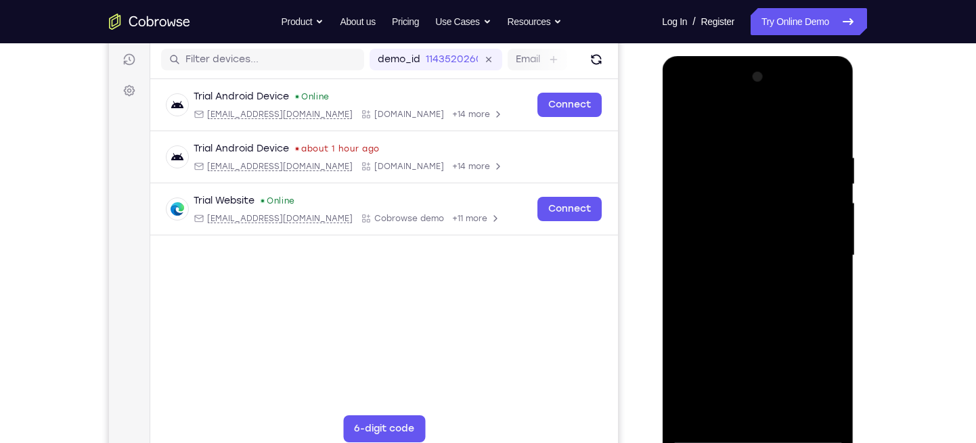
click at [692, 150] on div at bounding box center [757, 255] width 171 height 379
click at [822, 135] on div at bounding box center [757, 255] width 171 height 379
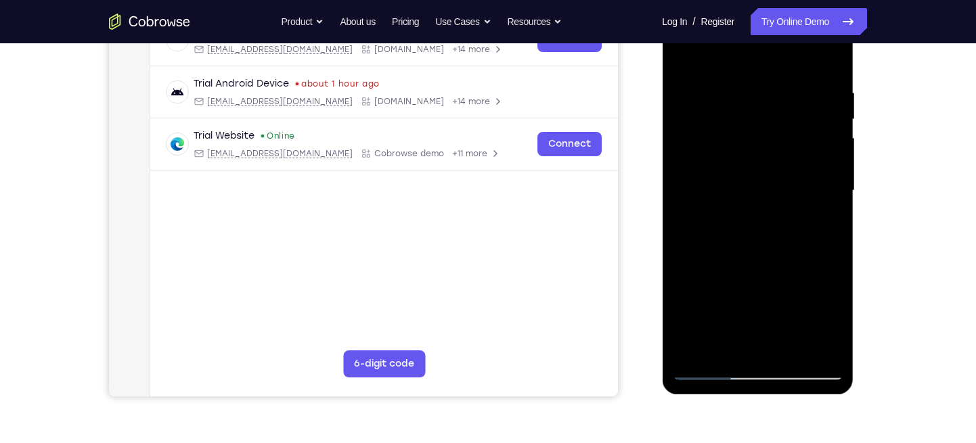
scroll to position [232, 0]
click at [823, 222] on div at bounding box center [757, 191] width 171 height 379
click at [812, 215] on div at bounding box center [757, 191] width 171 height 379
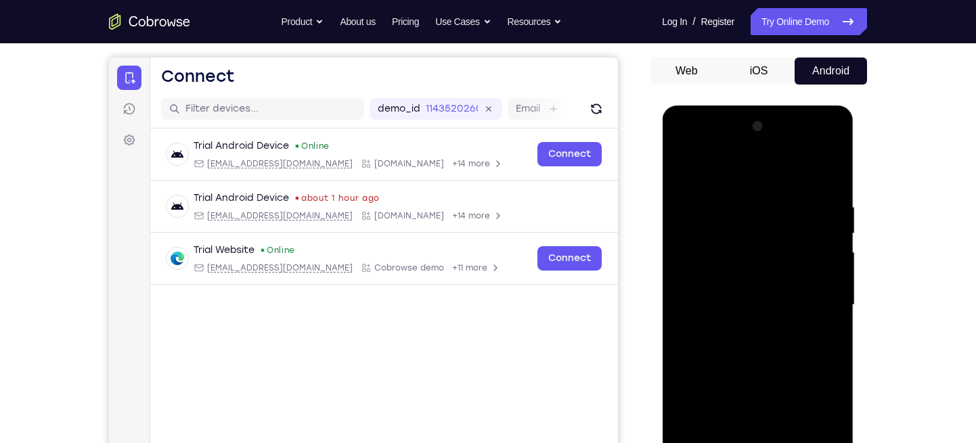
scroll to position [97, 0]
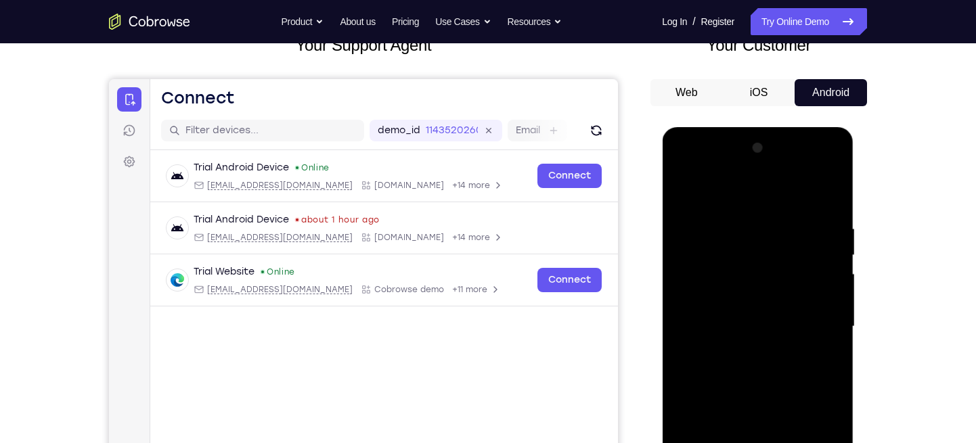
click at [833, 152] on div at bounding box center [757, 326] width 171 height 379
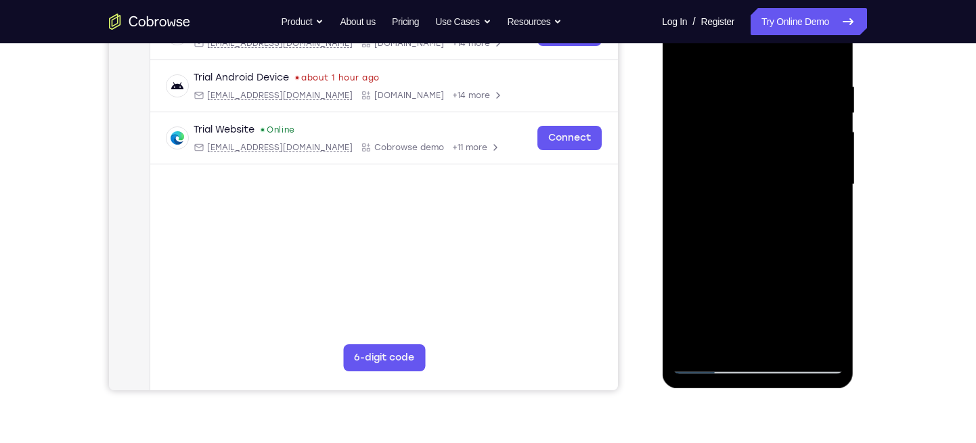
scroll to position [231, 0]
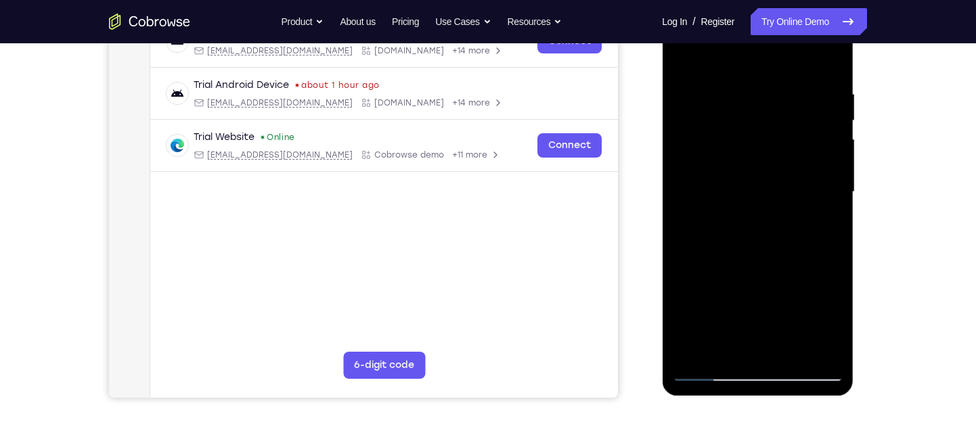
click at [761, 172] on div at bounding box center [757, 192] width 171 height 379
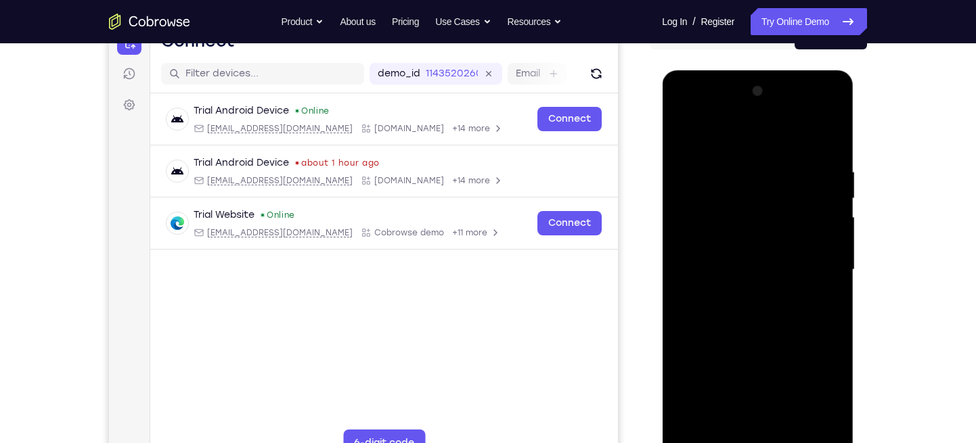
scroll to position [153, 0]
click at [820, 187] on div at bounding box center [757, 270] width 171 height 379
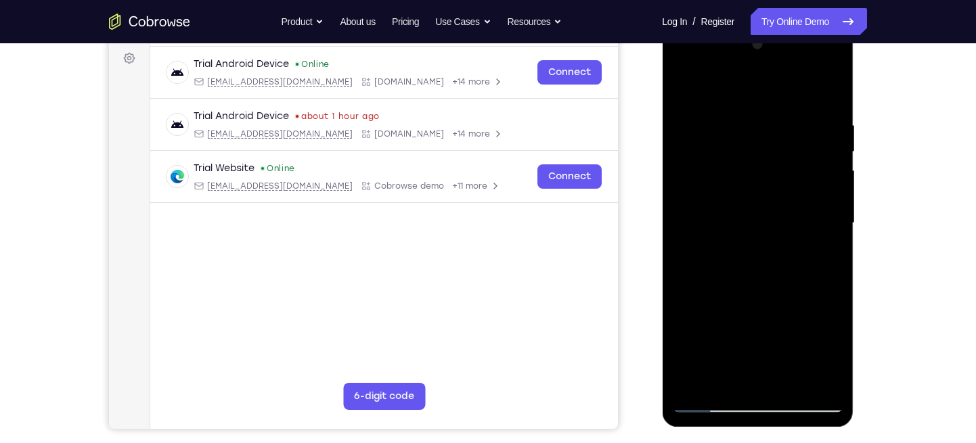
scroll to position [199, 0]
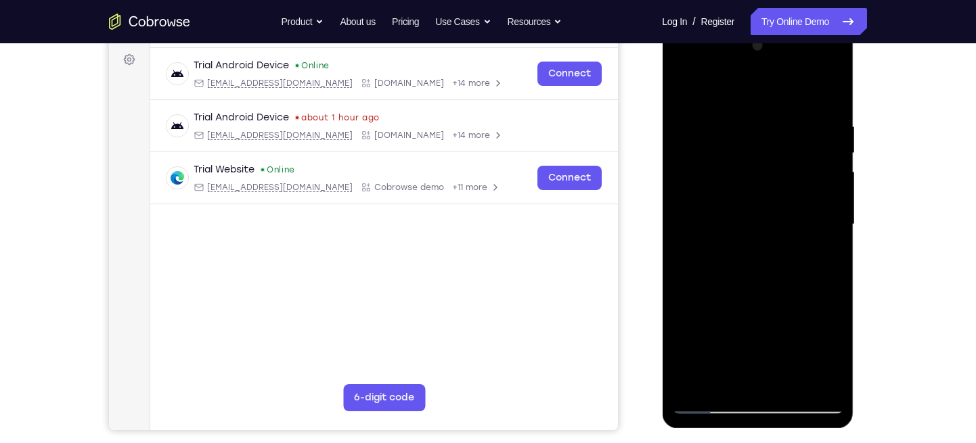
click at [822, 189] on div at bounding box center [757, 224] width 171 height 379
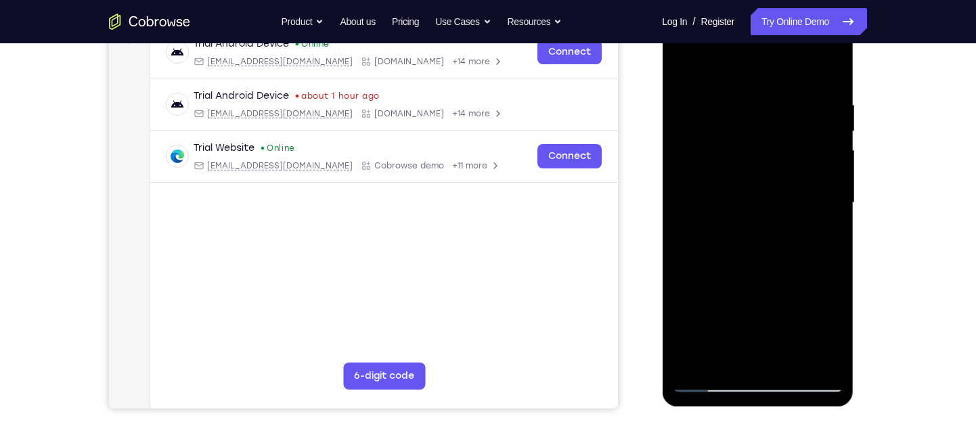
click at [826, 162] on div at bounding box center [757, 203] width 171 height 379
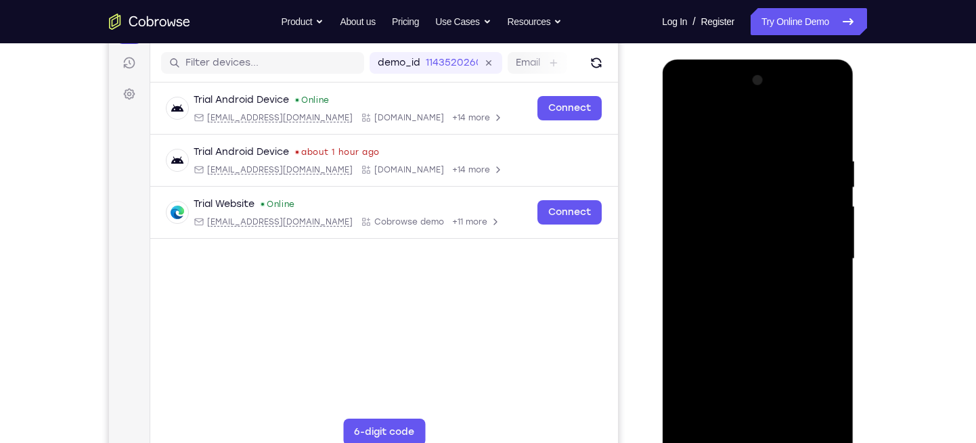
scroll to position [163, 0]
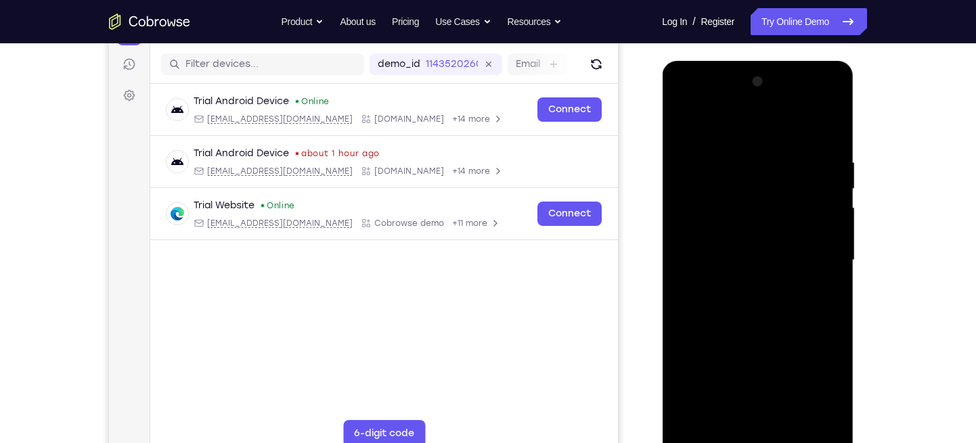
click at [828, 190] on div at bounding box center [757, 260] width 171 height 379
click at [827, 89] on div at bounding box center [757, 260] width 171 height 379
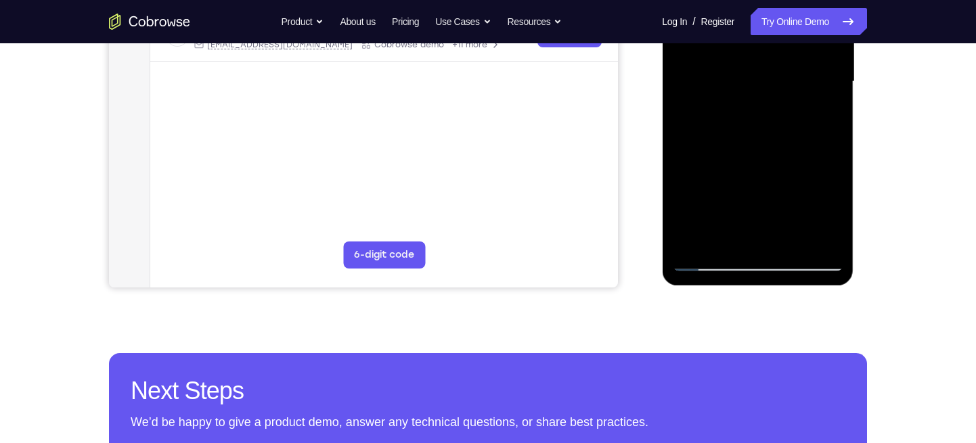
scroll to position [341, 0]
click at [816, 240] on div at bounding box center [757, 82] width 171 height 379
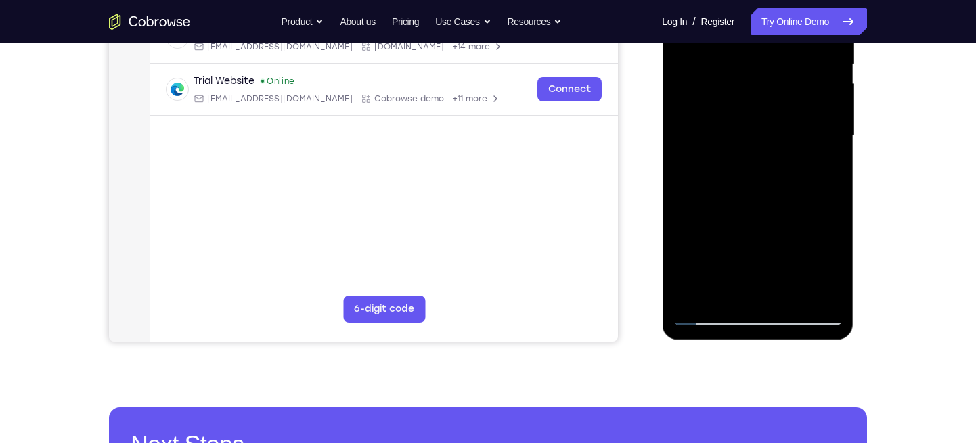
scroll to position [323, 0]
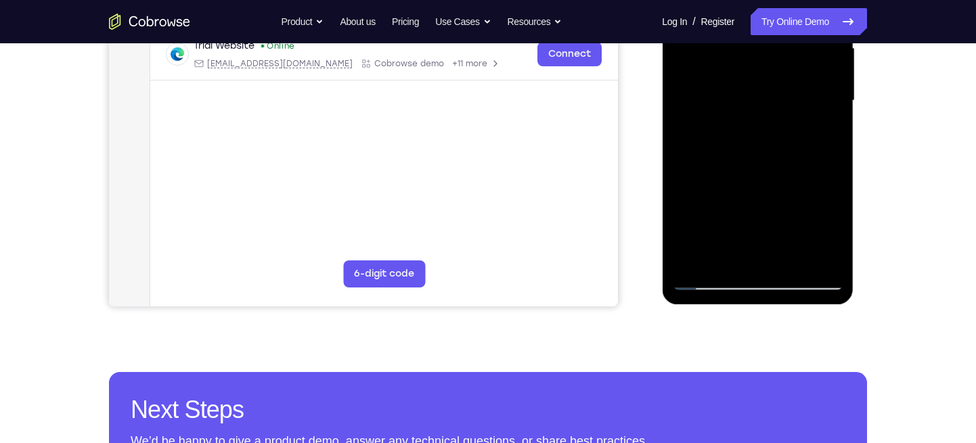
click at [711, 280] on div at bounding box center [757, 100] width 171 height 379
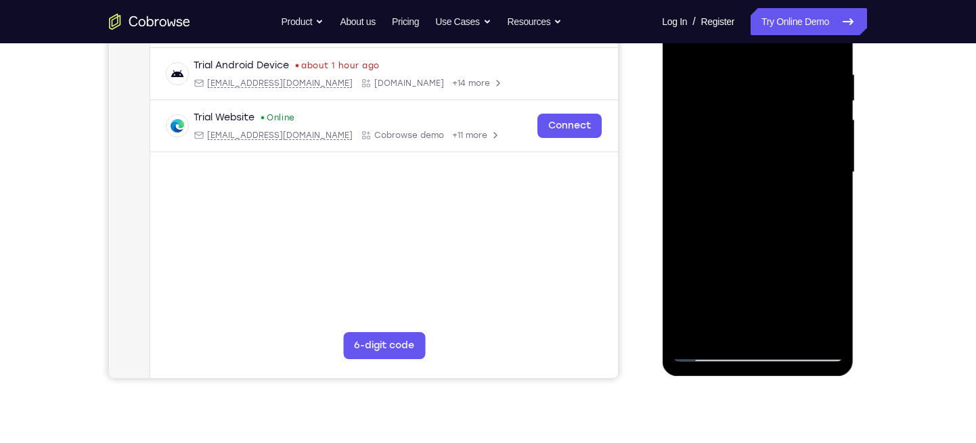
scroll to position [248, 0]
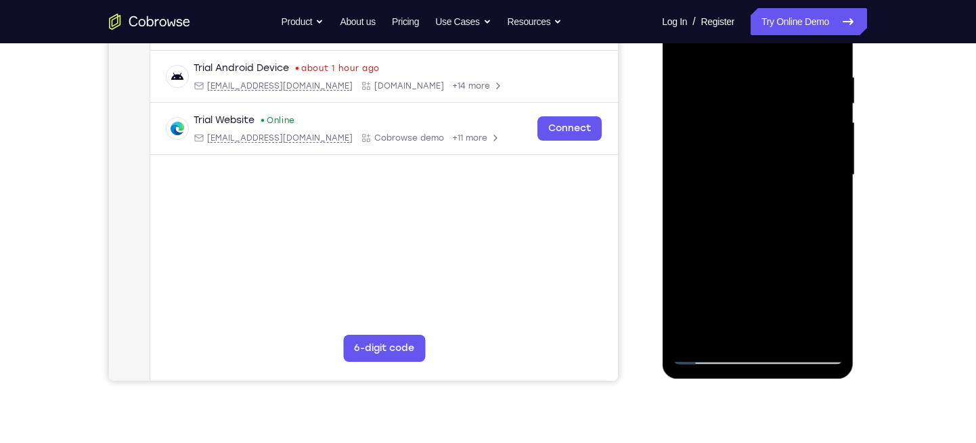
click at [762, 198] on div at bounding box center [757, 175] width 171 height 379
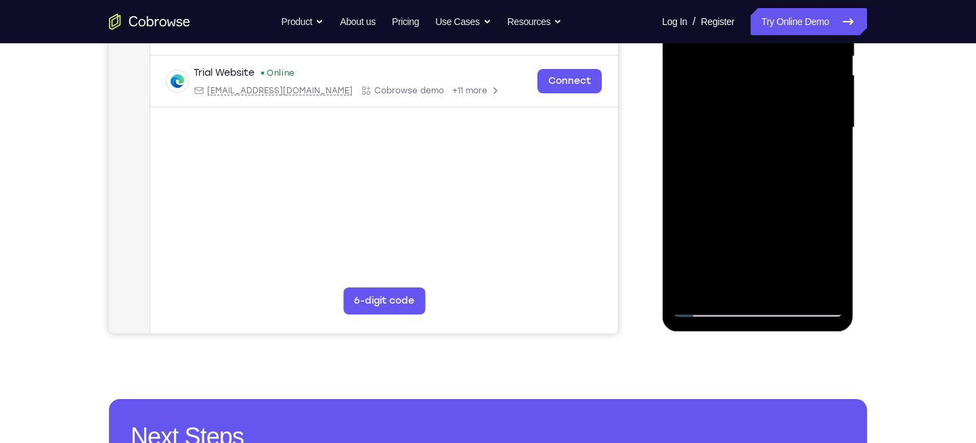
scroll to position [299, 0]
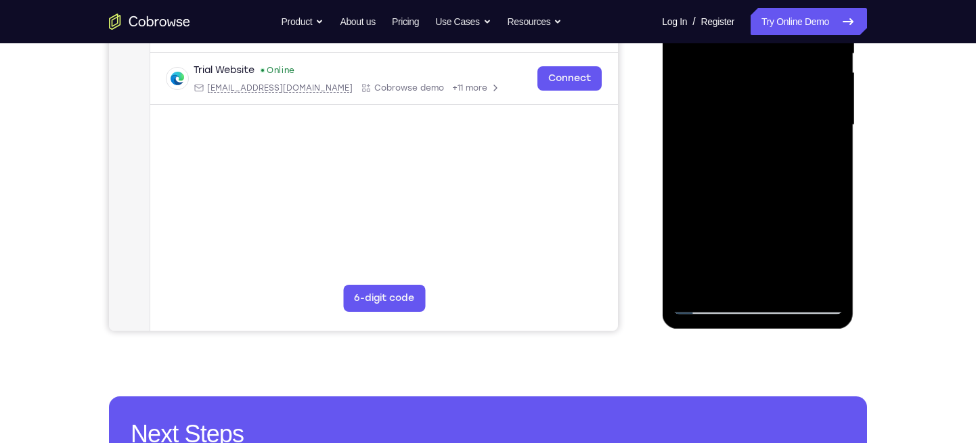
drag, startPoint x: 736, startPoint y: 204, endPoint x: 746, endPoint y: 129, distance: 75.1
click at [746, 129] on div at bounding box center [757, 125] width 171 height 379
drag, startPoint x: 739, startPoint y: 217, endPoint x: 741, endPoint y: 134, distance: 83.3
click at [741, 134] on div at bounding box center [757, 125] width 171 height 379
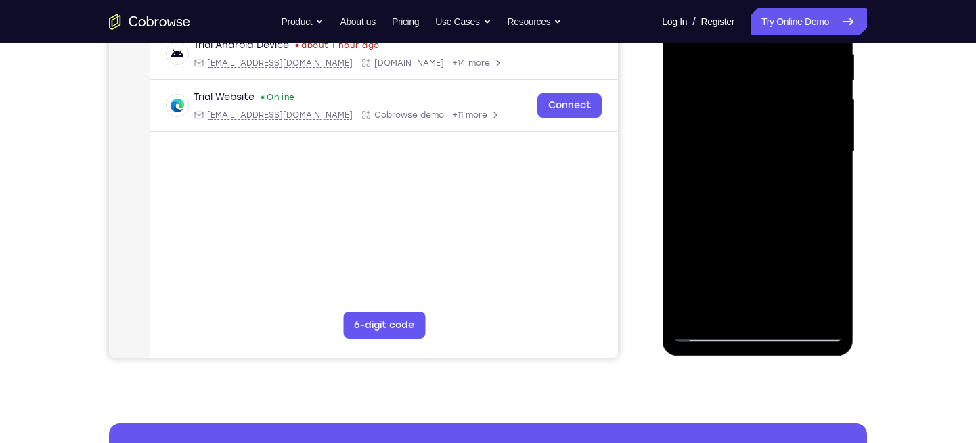
drag, startPoint x: 739, startPoint y: 198, endPoint x: 744, endPoint y: 148, distance: 50.3
click at [744, 148] on div at bounding box center [757, 152] width 171 height 379
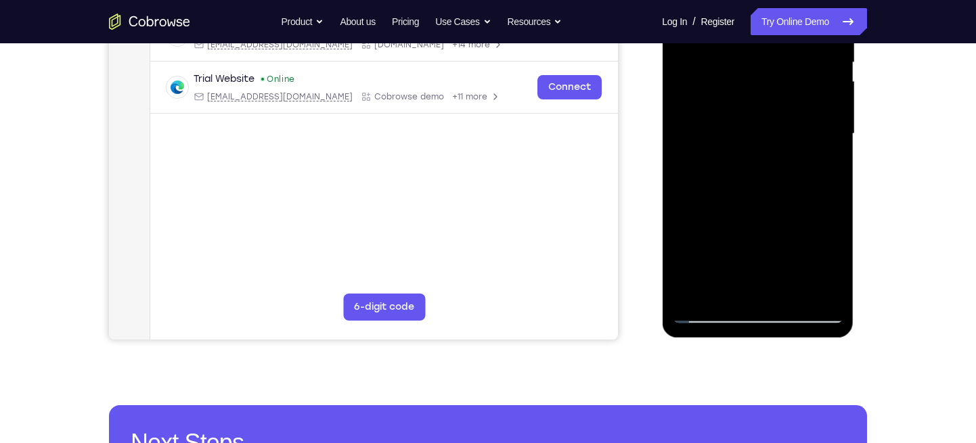
drag, startPoint x: 739, startPoint y: 221, endPoint x: 747, endPoint y: 181, distance: 41.3
click at [747, 181] on div at bounding box center [757, 133] width 171 height 379
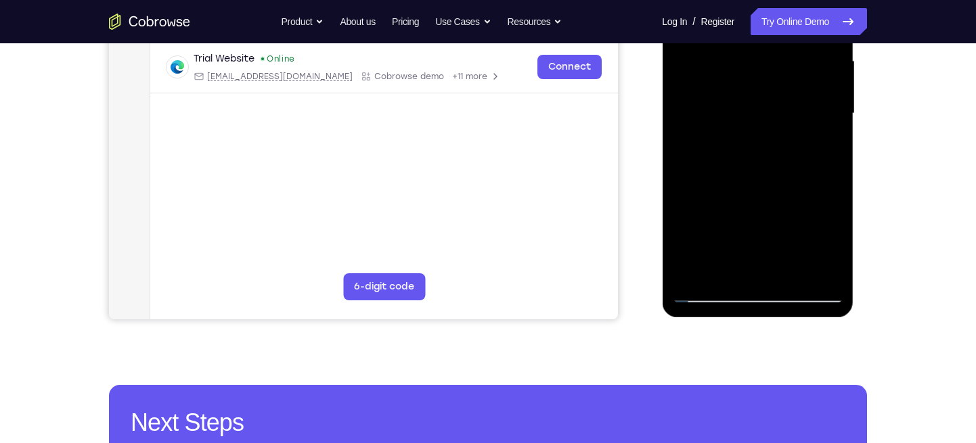
drag, startPoint x: 749, startPoint y: 214, endPoint x: 746, endPoint y: 162, distance: 51.6
click at [746, 162] on div at bounding box center [757, 113] width 171 height 379
drag, startPoint x: 744, startPoint y: 215, endPoint x: 748, endPoint y: 174, distance: 40.8
click at [748, 174] on div at bounding box center [757, 113] width 171 height 379
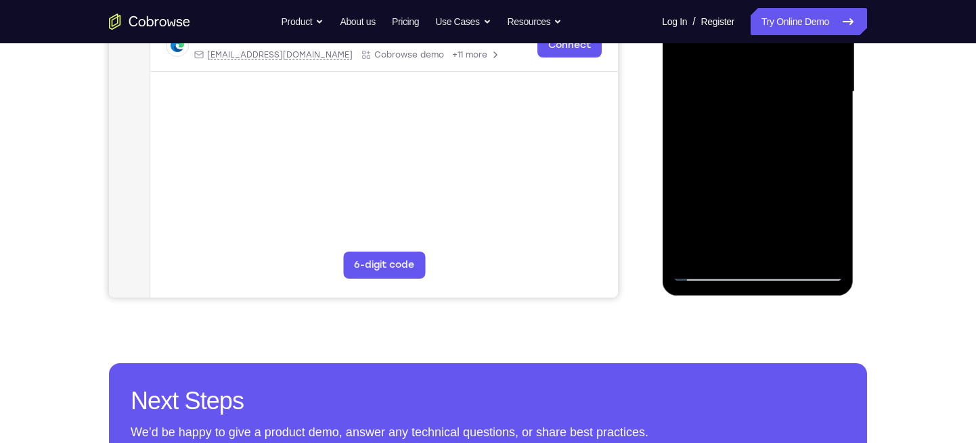
scroll to position [333, 0]
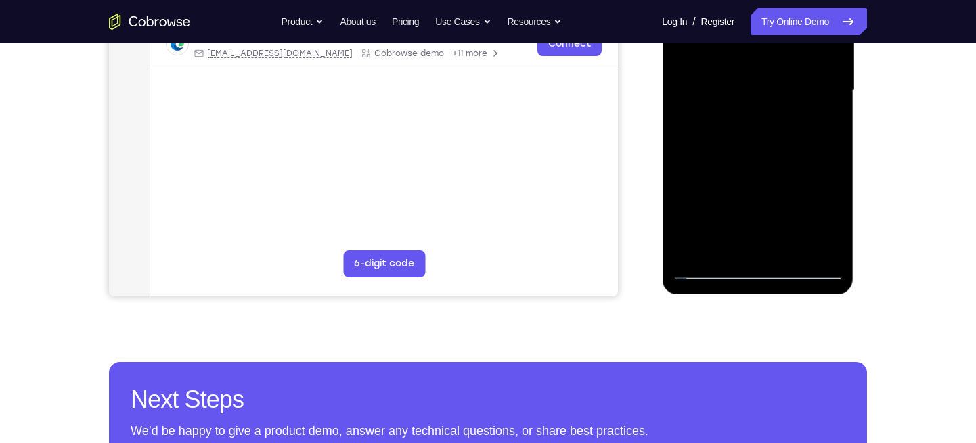
drag, startPoint x: 748, startPoint y: 208, endPoint x: 753, endPoint y: 152, distance: 55.8
click at [753, 152] on div at bounding box center [757, 90] width 171 height 379
drag, startPoint x: 748, startPoint y: 207, endPoint x: 748, endPoint y: 160, distance: 47.4
click at [748, 160] on div at bounding box center [757, 90] width 171 height 379
drag, startPoint x: 750, startPoint y: 215, endPoint x: 753, endPoint y: 185, distance: 29.3
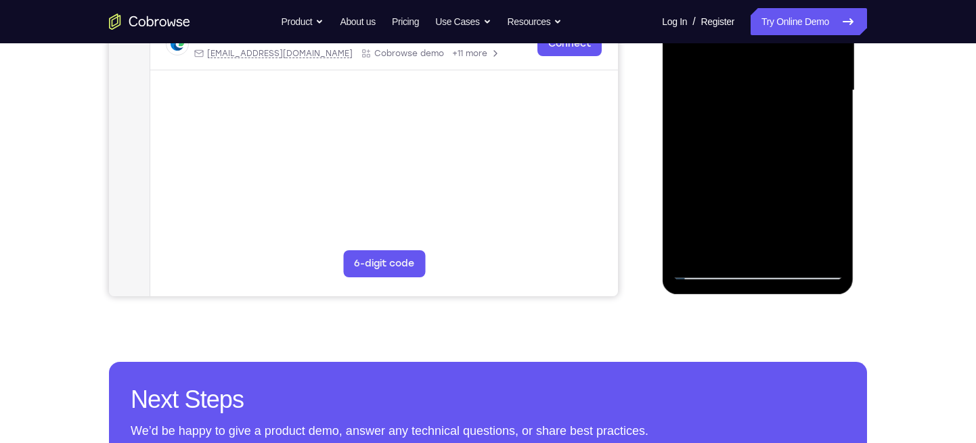
click at [753, 185] on div at bounding box center [757, 90] width 171 height 379
drag, startPoint x: 747, startPoint y: 217, endPoint x: 749, endPoint y: 170, distance: 47.5
click at [749, 170] on div at bounding box center [757, 90] width 171 height 379
drag, startPoint x: 747, startPoint y: 217, endPoint x: 749, endPoint y: 153, distance: 63.7
click at [749, 153] on div at bounding box center [757, 90] width 171 height 379
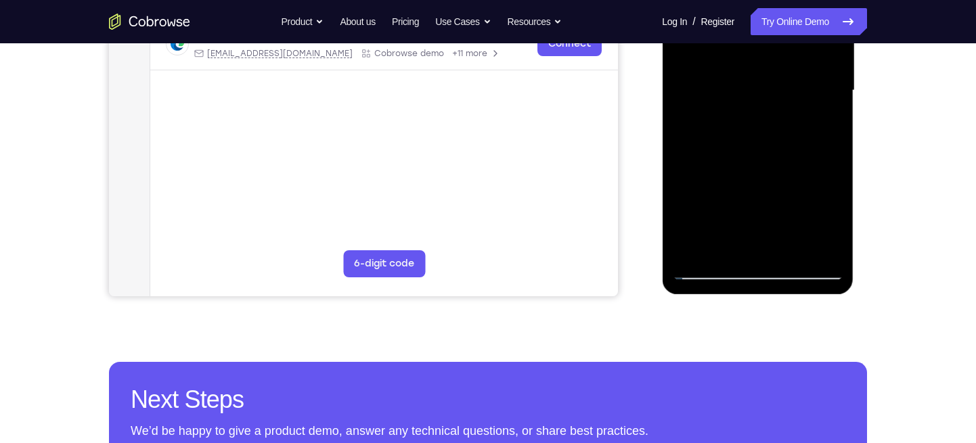
drag, startPoint x: 753, startPoint y: 196, endPoint x: 758, endPoint y: 160, distance: 36.3
click at [758, 160] on div at bounding box center [757, 90] width 171 height 379
drag, startPoint x: 743, startPoint y: 215, endPoint x: 745, endPoint y: 155, distance: 59.6
click at [745, 155] on div at bounding box center [757, 90] width 171 height 379
drag, startPoint x: 743, startPoint y: 213, endPoint x: 749, endPoint y: 158, distance: 55.2
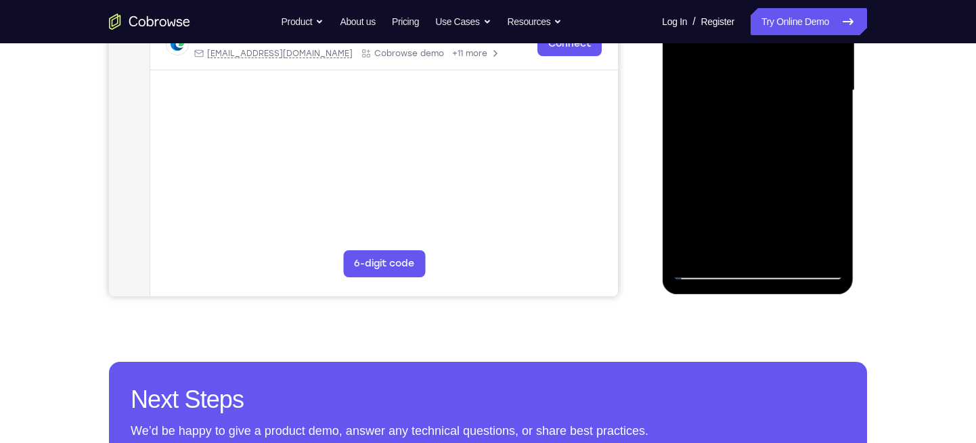
click at [749, 158] on div at bounding box center [757, 90] width 171 height 379
drag, startPoint x: 741, startPoint y: 210, endPoint x: 748, endPoint y: 173, distance: 37.2
click at [748, 173] on div at bounding box center [757, 90] width 171 height 379
drag, startPoint x: 750, startPoint y: 208, endPoint x: 753, endPoint y: 162, distance: 46.8
click at [753, 162] on div at bounding box center [757, 90] width 171 height 379
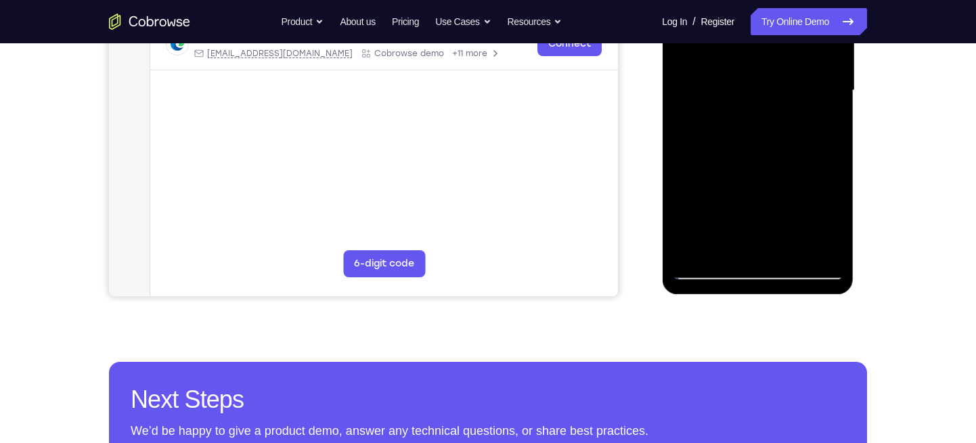
drag, startPoint x: 753, startPoint y: 211, endPoint x: 759, endPoint y: 177, distance: 34.3
click at [759, 177] on div at bounding box center [757, 90] width 171 height 379
drag, startPoint x: 758, startPoint y: 199, endPoint x: 764, endPoint y: 150, distance: 49.8
click at [764, 150] on div at bounding box center [757, 90] width 171 height 379
drag, startPoint x: 751, startPoint y: 215, endPoint x: 757, endPoint y: 168, distance: 47.8
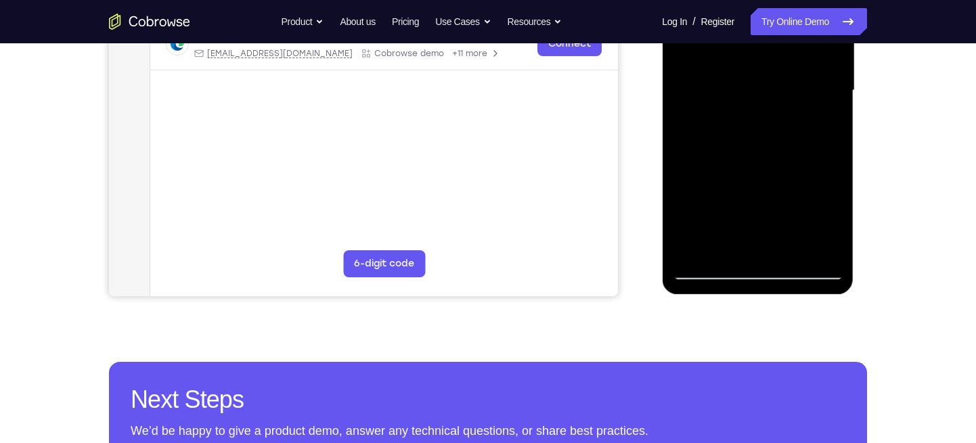
click at [757, 168] on div at bounding box center [757, 90] width 171 height 379
drag, startPoint x: 752, startPoint y: 204, endPoint x: 745, endPoint y: 253, distance: 49.3
click at [745, 253] on div at bounding box center [757, 90] width 171 height 379
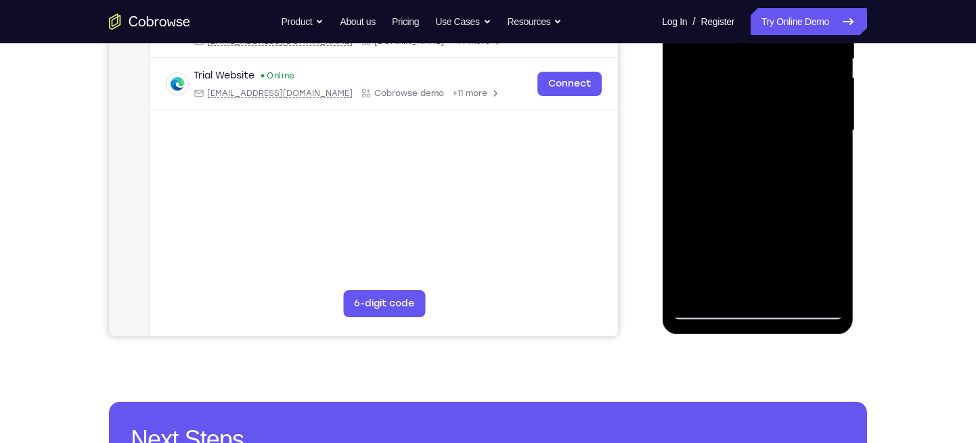
scroll to position [291, 0]
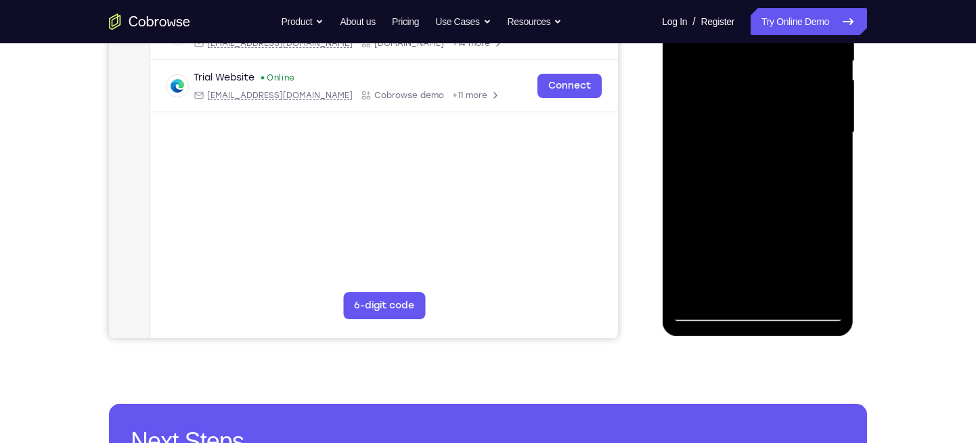
drag, startPoint x: 755, startPoint y: 155, endPoint x: 740, endPoint y: 215, distance: 61.4
click at [740, 215] on div at bounding box center [757, 132] width 171 height 379
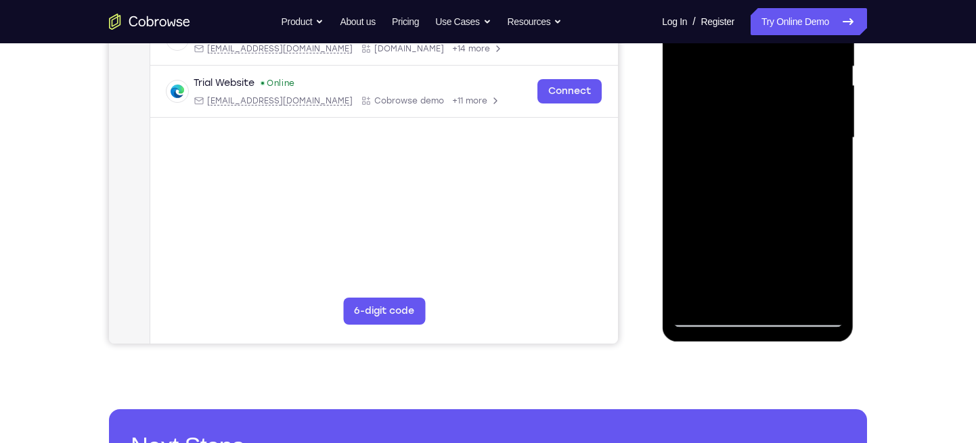
scroll to position [329, 0]
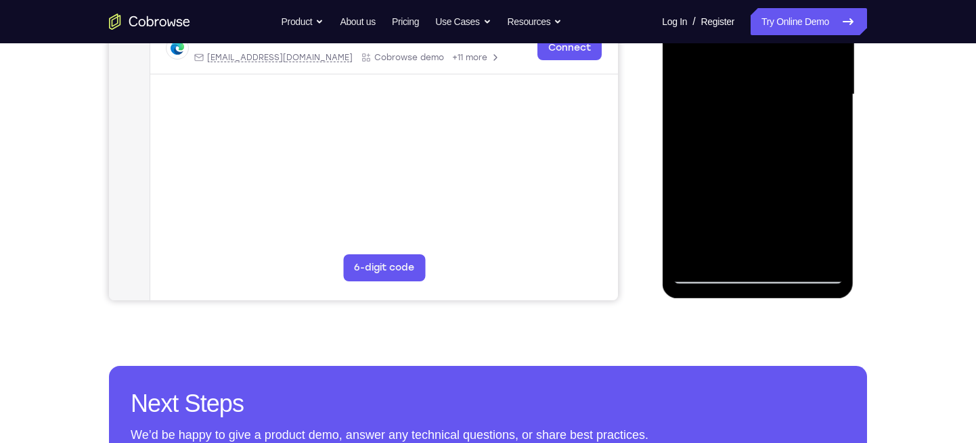
drag, startPoint x: 745, startPoint y: 218, endPoint x: 744, endPoint y: 135, distance: 82.6
click at [744, 135] on div at bounding box center [757, 94] width 171 height 379
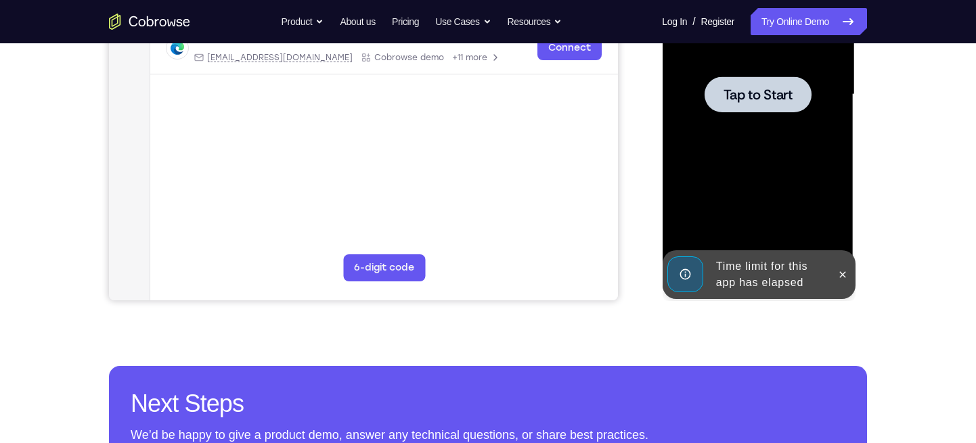
click at [741, 193] on div at bounding box center [757, 94] width 171 height 379
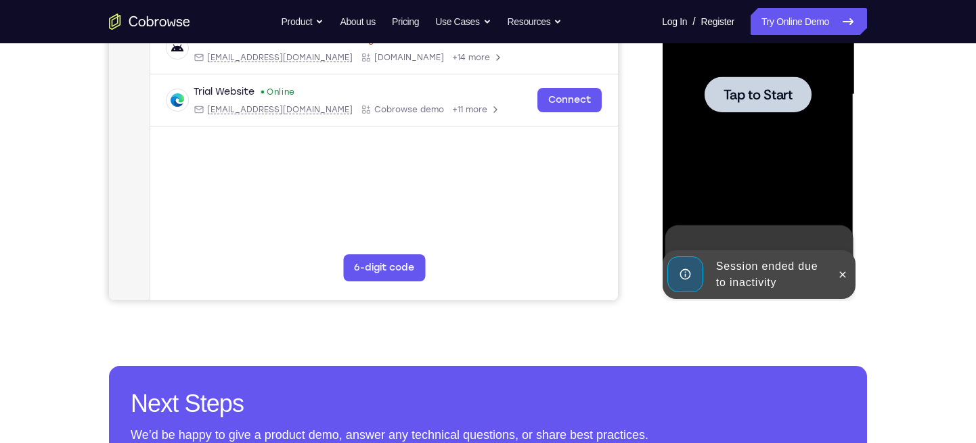
click at [716, 152] on div at bounding box center [757, 94] width 171 height 379
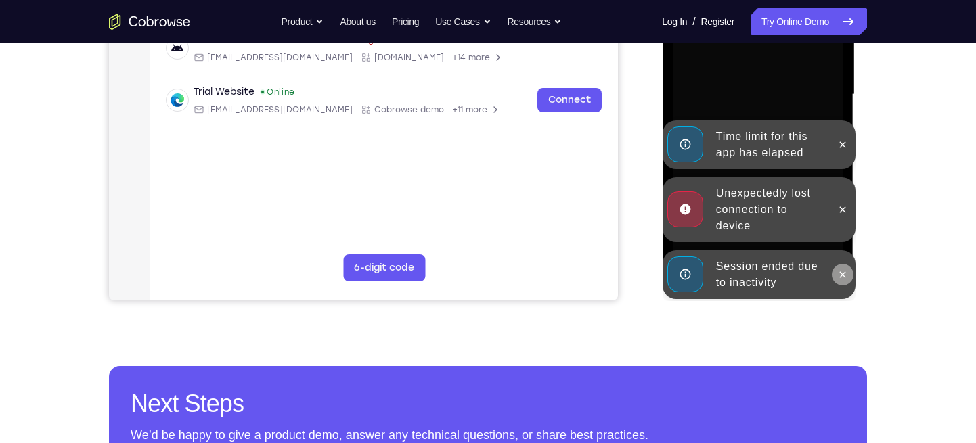
click at [840, 270] on icon at bounding box center [842, 274] width 11 height 11
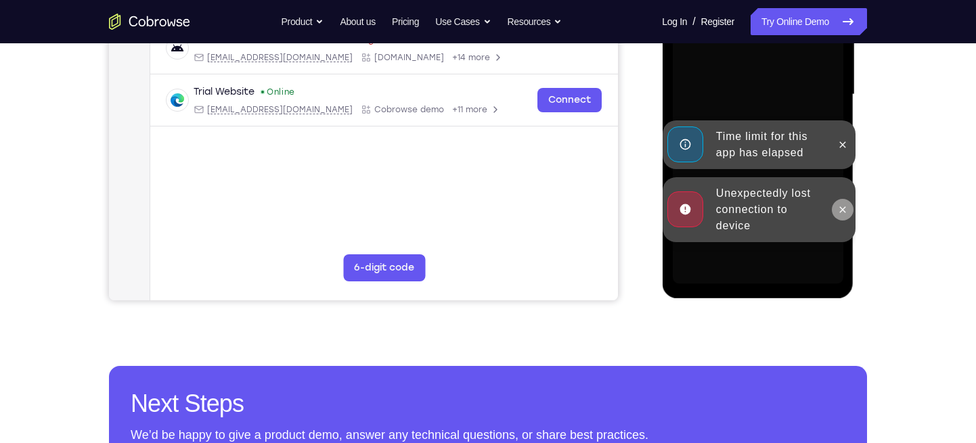
click at [847, 217] on button at bounding box center [842, 210] width 22 height 22
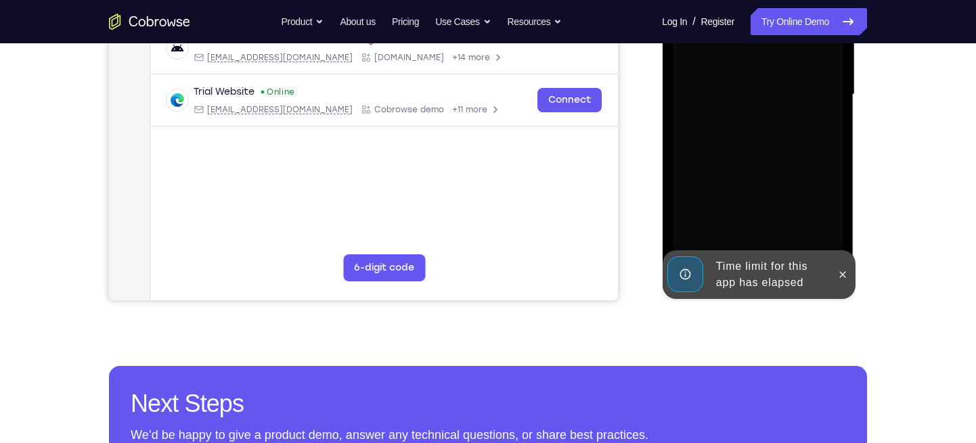
click at [853, 264] on div at bounding box center [842, 274] width 22 height 49
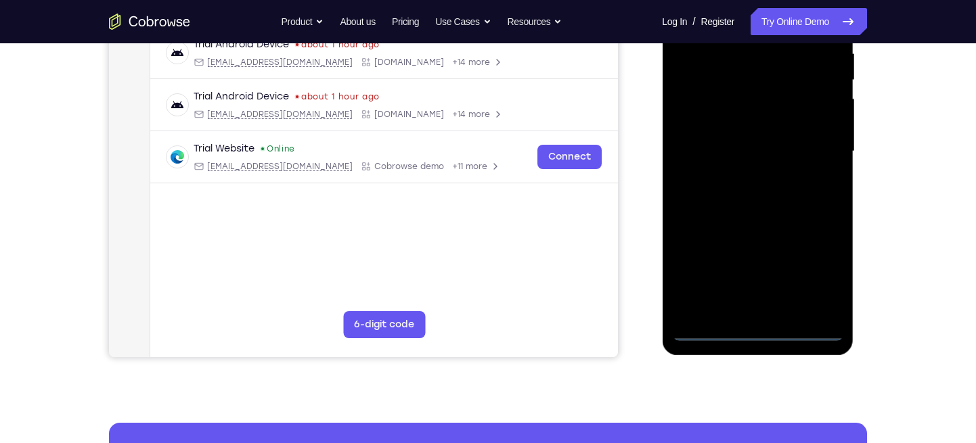
scroll to position [273, 0]
click at [755, 336] on div at bounding box center [757, 150] width 171 height 379
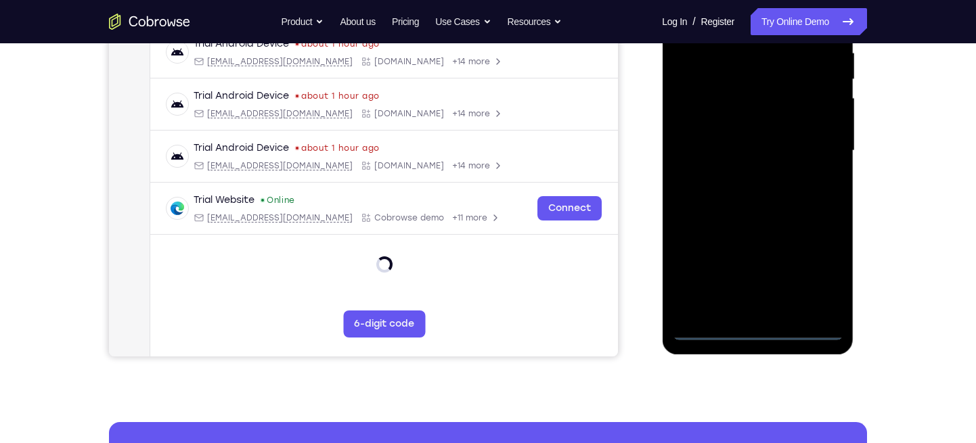
click at [826, 271] on div at bounding box center [757, 150] width 171 height 379
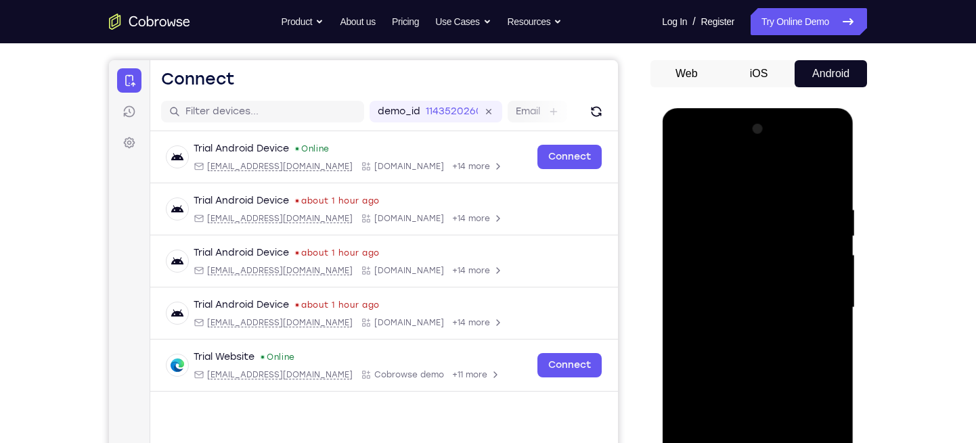
scroll to position [130, 0]
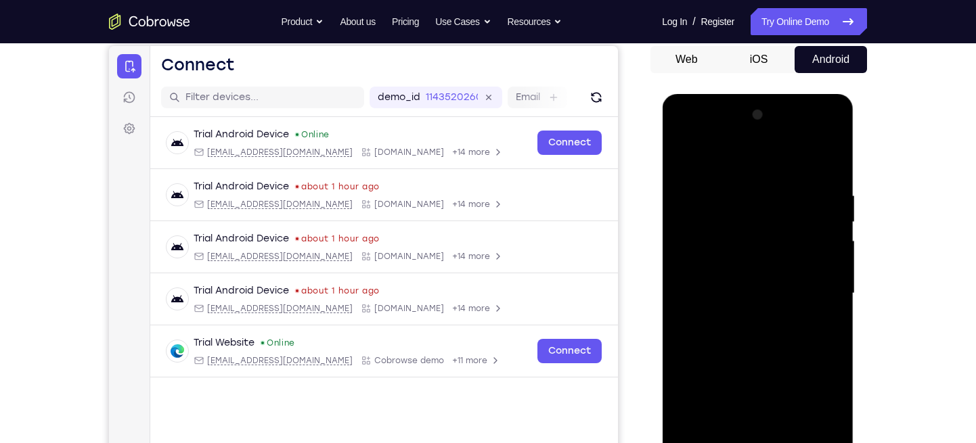
click at [674, 133] on div at bounding box center [757, 293] width 171 height 379
click at [683, 138] on div at bounding box center [757, 293] width 171 height 379
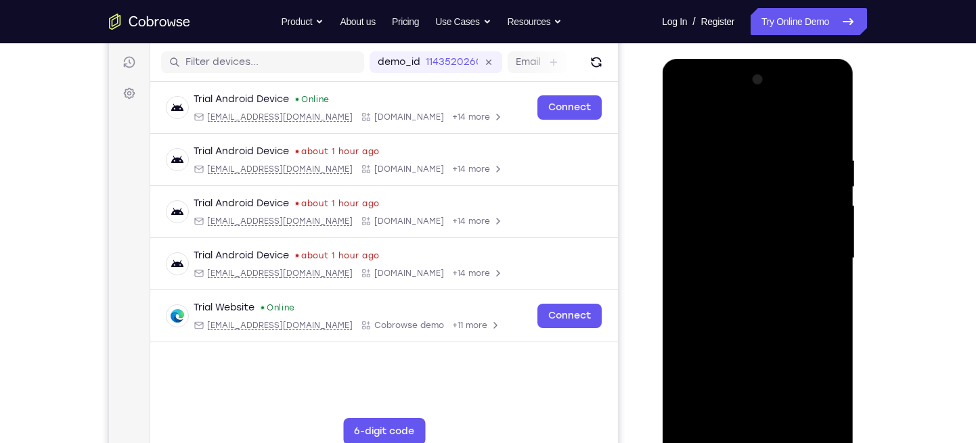
scroll to position [171, 0]
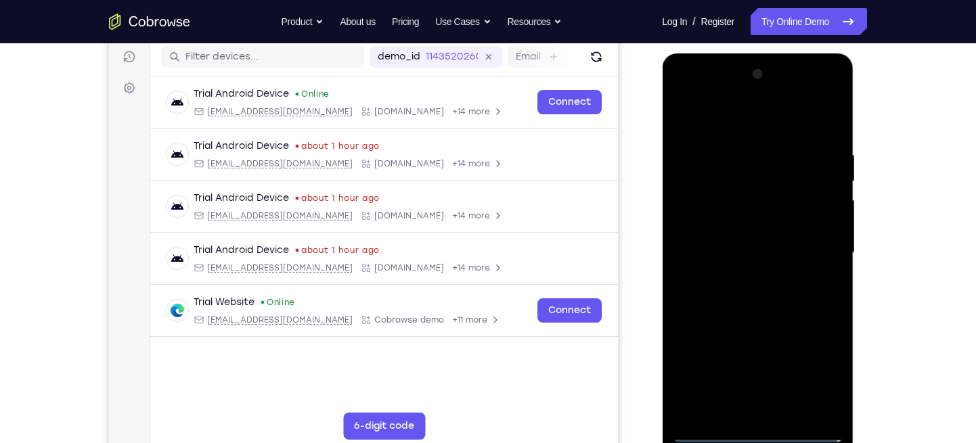
click at [818, 251] on div at bounding box center [757, 253] width 171 height 379
click at [746, 278] on div at bounding box center [757, 253] width 171 height 379
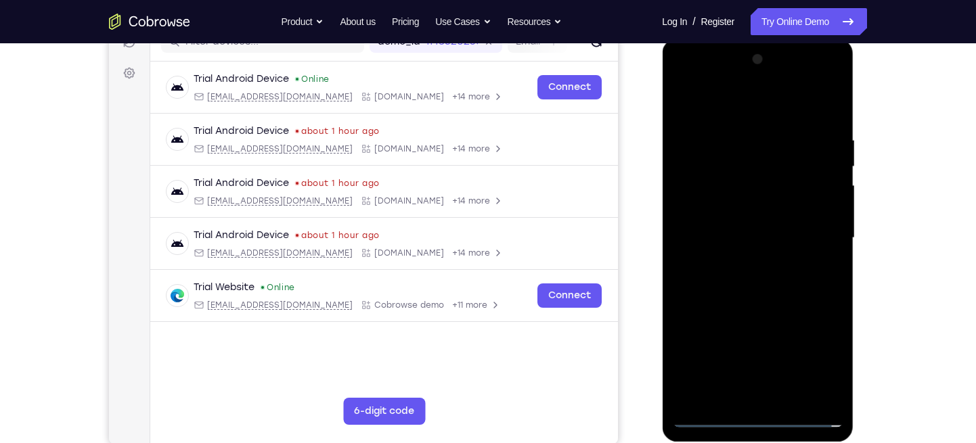
click at [721, 232] on div at bounding box center [757, 238] width 171 height 379
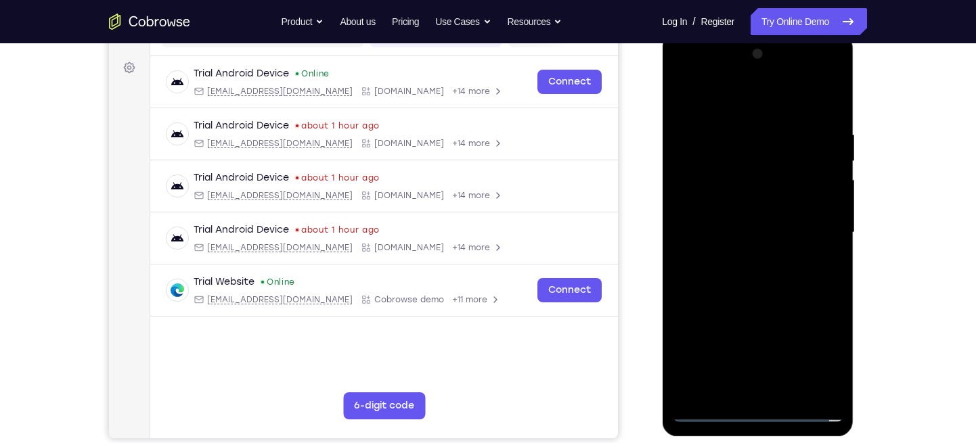
click at [706, 202] on div at bounding box center [757, 232] width 171 height 379
click at [713, 228] on div at bounding box center [757, 232] width 171 height 379
click at [764, 282] on div at bounding box center [757, 232] width 171 height 379
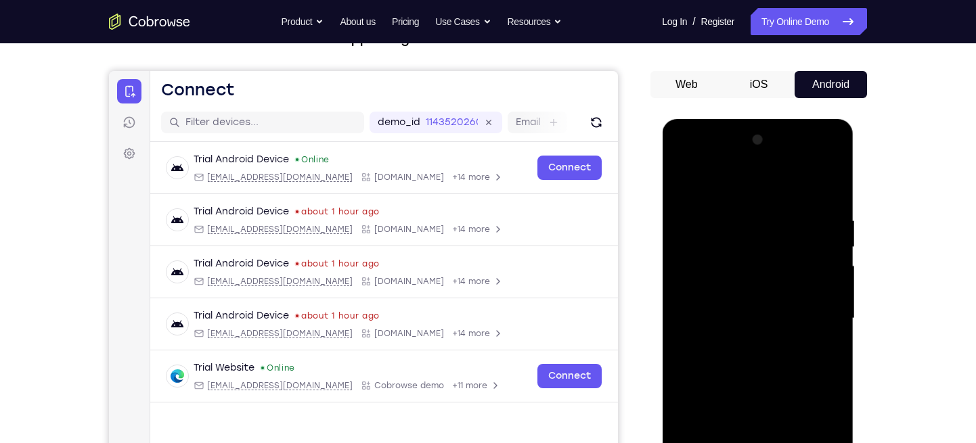
scroll to position [104, 0]
drag, startPoint x: 751, startPoint y: 194, endPoint x: 736, endPoint y: 60, distance: 135.6
click at [736, 120] on html "Online web based iOS Simulators and Android Emulators. Run iPhone, iPad, Mobile…" at bounding box center [758, 323] width 193 height 406
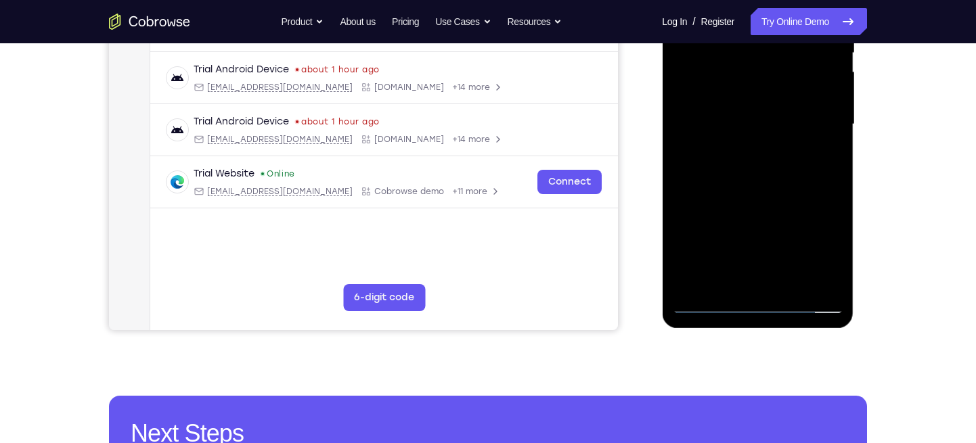
scroll to position [301, 0]
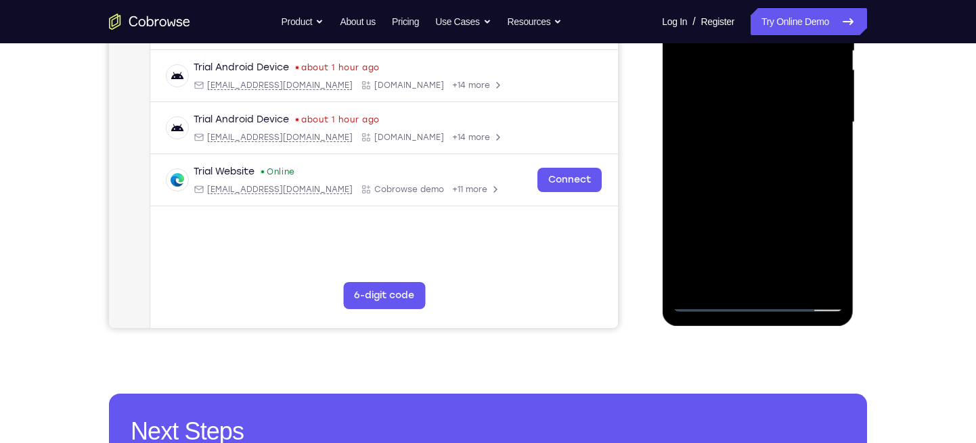
click at [837, 266] on div at bounding box center [757, 122] width 171 height 379
click at [732, 281] on div at bounding box center [757, 122] width 171 height 379
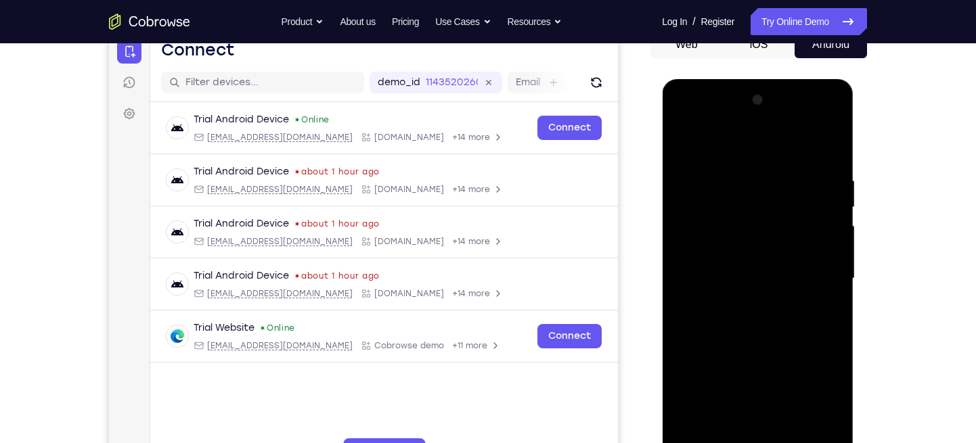
scroll to position [144, 0]
click at [736, 144] on div at bounding box center [757, 279] width 171 height 379
click at [738, 236] on div at bounding box center [757, 279] width 171 height 379
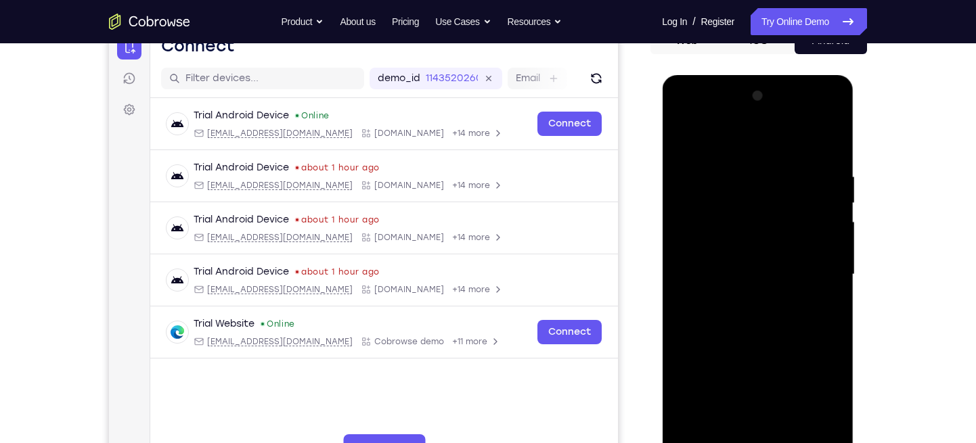
click at [760, 187] on div at bounding box center [757, 274] width 171 height 379
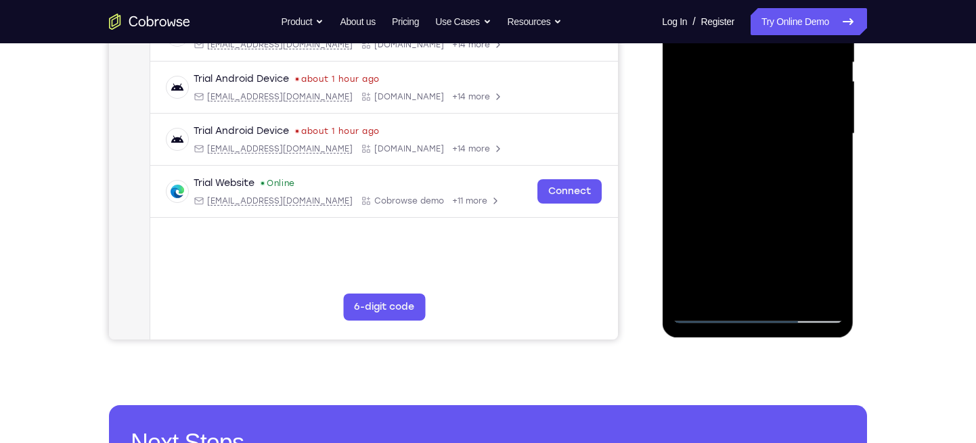
scroll to position [292, 0]
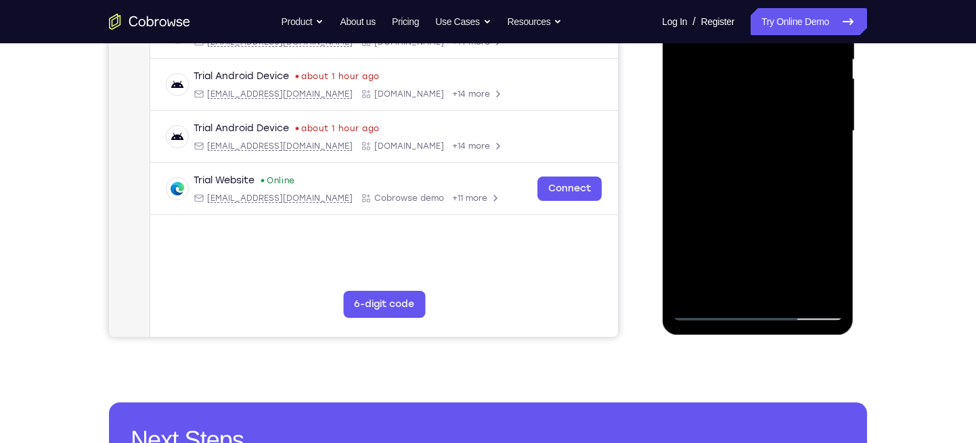
click at [722, 229] on div at bounding box center [757, 131] width 171 height 379
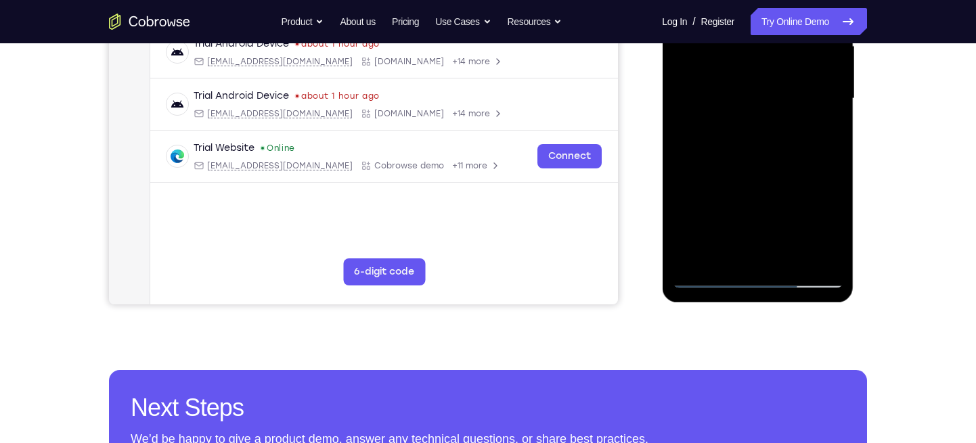
scroll to position [323, 0]
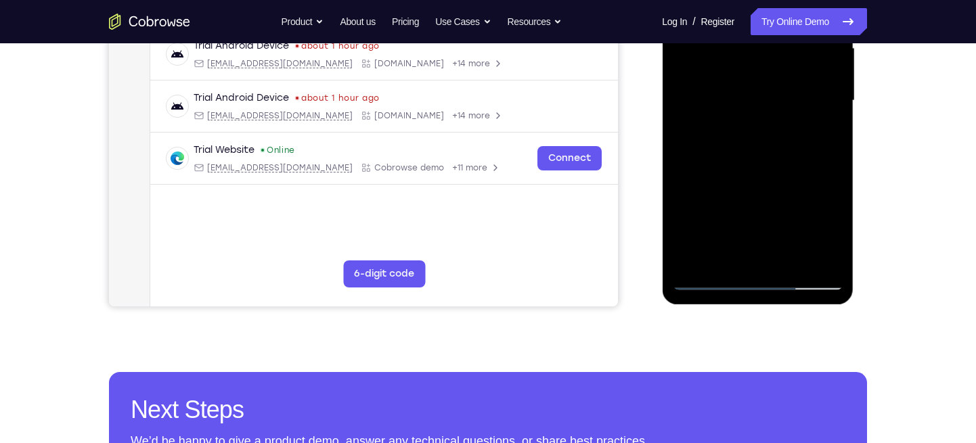
drag, startPoint x: 787, startPoint y: 227, endPoint x: 788, endPoint y: 135, distance: 92.1
click at [788, 135] on div at bounding box center [757, 100] width 171 height 379
click at [807, 224] on div at bounding box center [757, 100] width 171 height 379
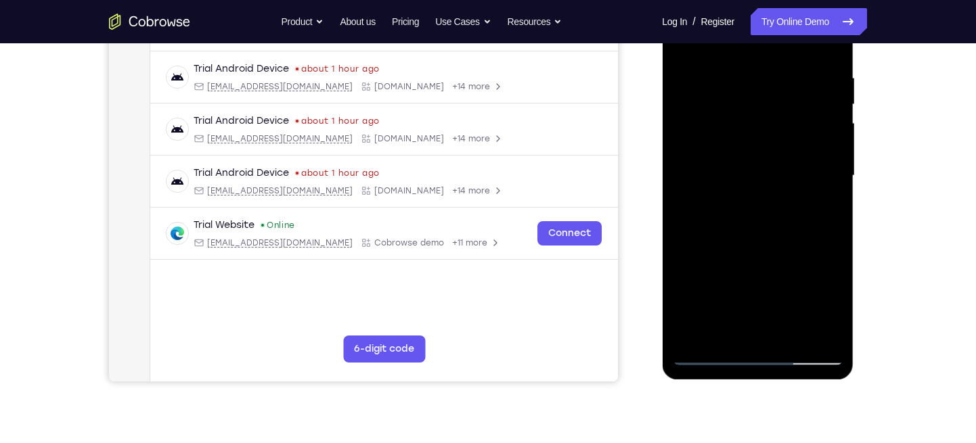
scroll to position [246, 0]
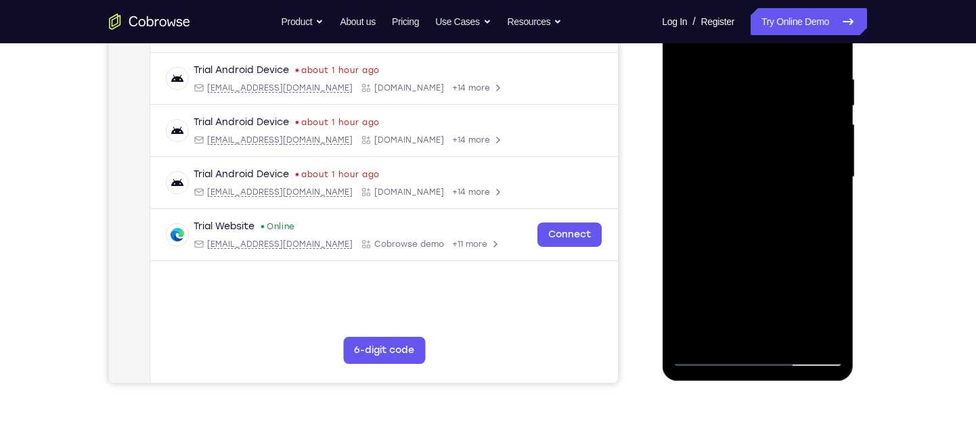
drag, startPoint x: 759, startPoint y: 255, endPoint x: 768, endPoint y: 166, distance: 89.9
click at [768, 166] on div at bounding box center [757, 177] width 171 height 379
drag, startPoint x: 753, startPoint y: 262, endPoint x: 759, endPoint y: 196, distance: 66.6
click at [759, 196] on div at bounding box center [757, 177] width 171 height 379
drag, startPoint x: 743, startPoint y: 255, endPoint x: 751, endPoint y: 194, distance: 60.7
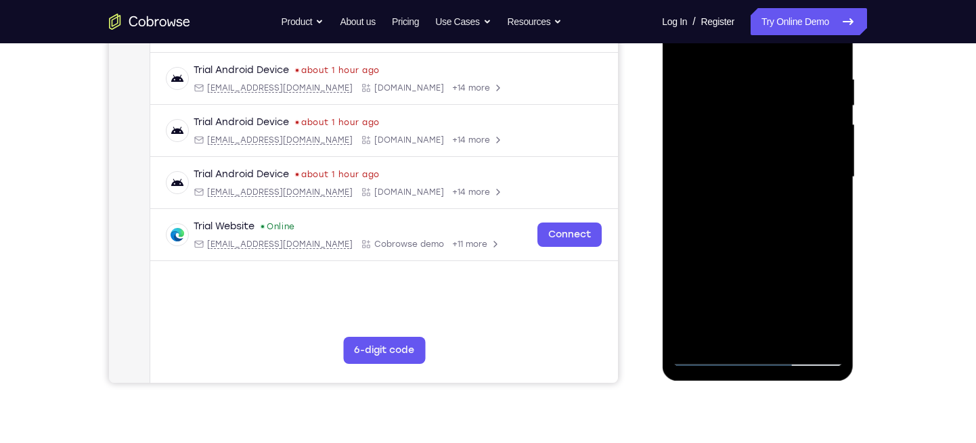
click at [751, 194] on div at bounding box center [757, 177] width 171 height 379
drag, startPoint x: 736, startPoint y: 268, endPoint x: 751, endPoint y: 146, distance: 123.3
click at [751, 146] on div at bounding box center [757, 177] width 171 height 379
drag, startPoint x: 734, startPoint y: 251, endPoint x: 736, endPoint y: 187, distance: 64.3
click at [736, 187] on div at bounding box center [757, 177] width 171 height 379
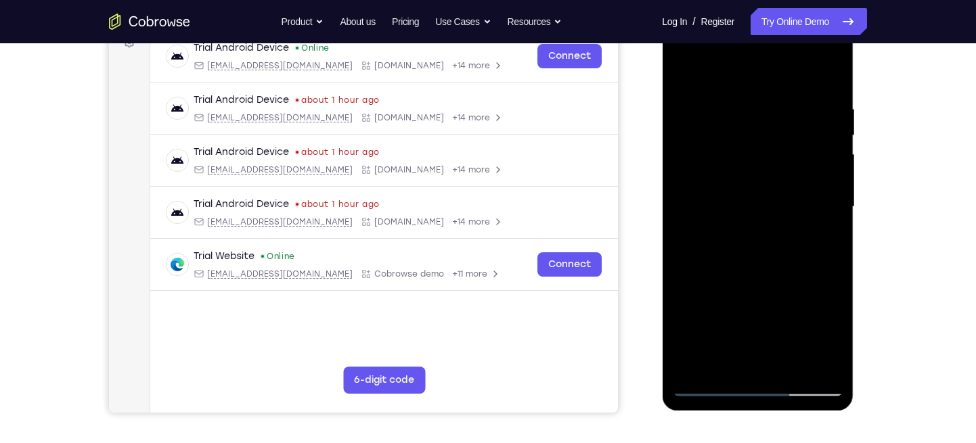
scroll to position [213, 0]
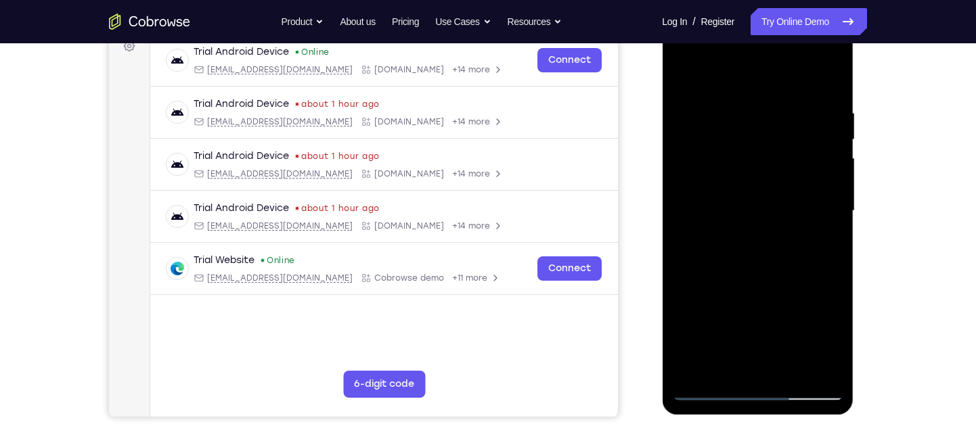
drag, startPoint x: 733, startPoint y: 273, endPoint x: 740, endPoint y: 186, distance: 86.9
click at [740, 186] on div at bounding box center [757, 211] width 171 height 379
drag, startPoint x: 741, startPoint y: 281, endPoint x: 741, endPoint y: 219, distance: 62.3
click at [741, 219] on div at bounding box center [757, 211] width 171 height 379
drag, startPoint x: 736, startPoint y: 264, endPoint x: 734, endPoint y: 194, distance: 70.4
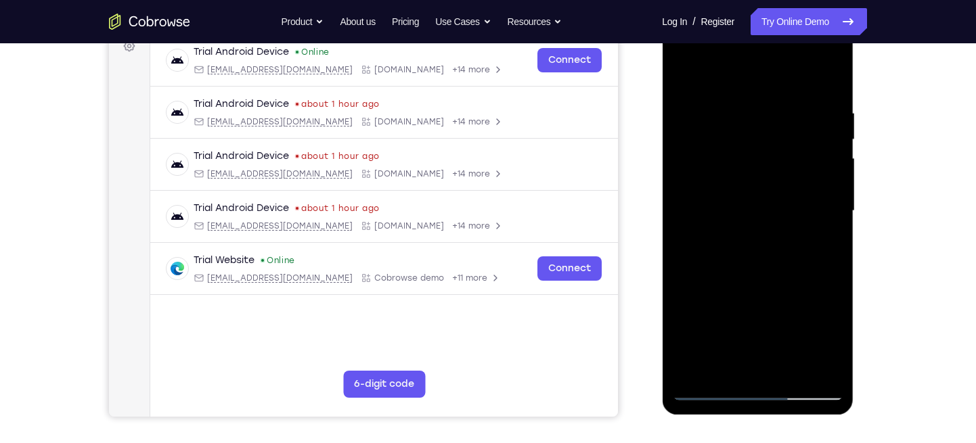
click at [734, 194] on div at bounding box center [757, 211] width 171 height 379
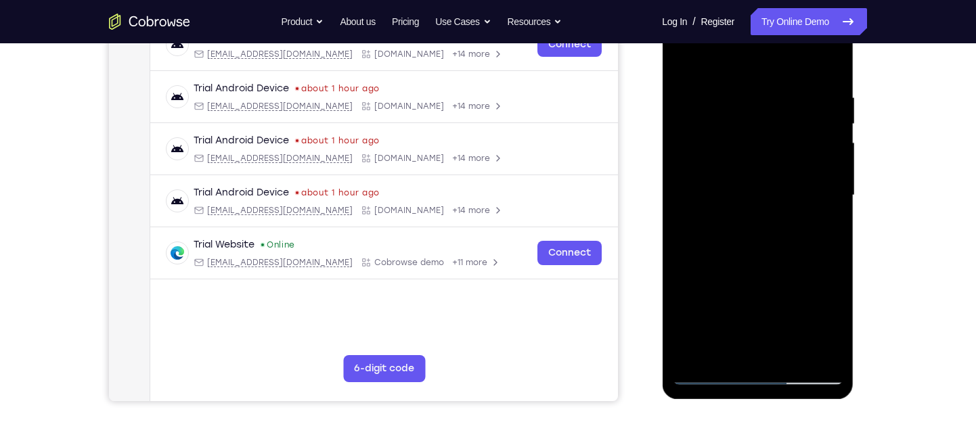
scroll to position [229, 0]
drag, startPoint x: 755, startPoint y: 271, endPoint x: 758, endPoint y: 216, distance: 55.6
click at [758, 216] on div at bounding box center [757, 194] width 171 height 379
drag, startPoint x: 749, startPoint y: 273, endPoint x: 743, endPoint y: 217, distance: 56.4
click at [743, 217] on div at bounding box center [757, 194] width 171 height 379
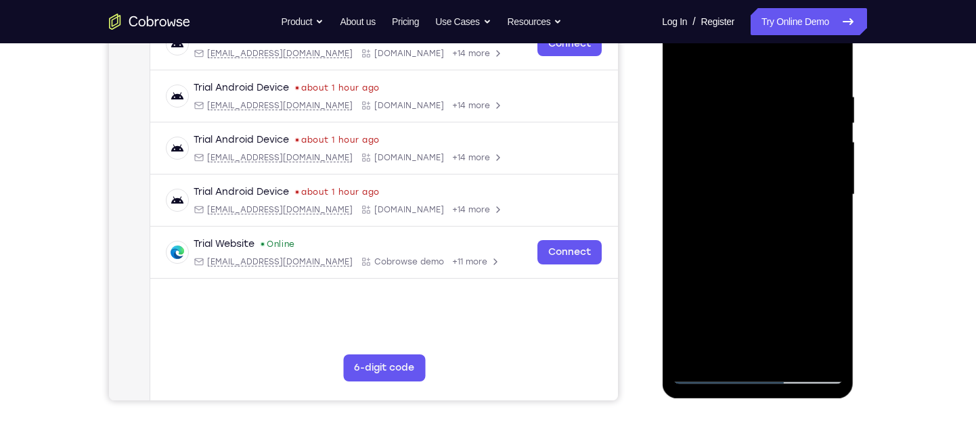
drag, startPoint x: 743, startPoint y: 270, endPoint x: 741, endPoint y: 215, distance: 55.5
click at [741, 215] on div at bounding box center [757, 194] width 171 height 379
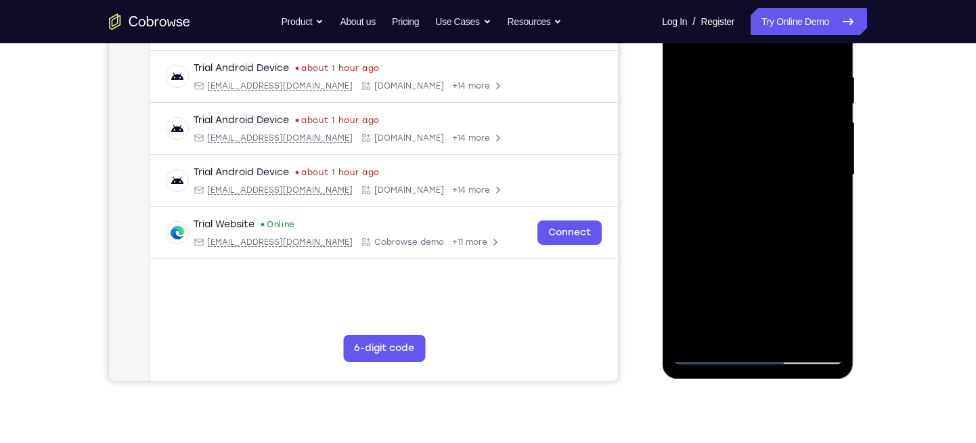
scroll to position [250, 0]
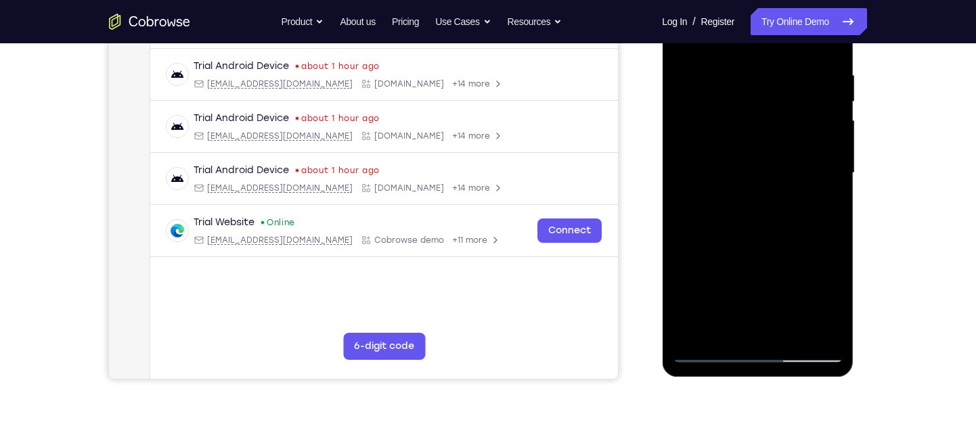
drag, startPoint x: 742, startPoint y: 265, endPoint x: 753, endPoint y: 204, distance: 61.3
click at [753, 204] on div at bounding box center [757, 173] width 171 height 379
drag, startPoint x: 746, startPoint y: 267, endPoint x: 743, endPoint y: 199, distance: 67.8
click at [743, 199] on div at bounding box center [757, 173] width 171 height 379
drag, startPoint x: 748, startPoint y: 252, endPoint x: 755, endPoint y: 185, distance: 68.0
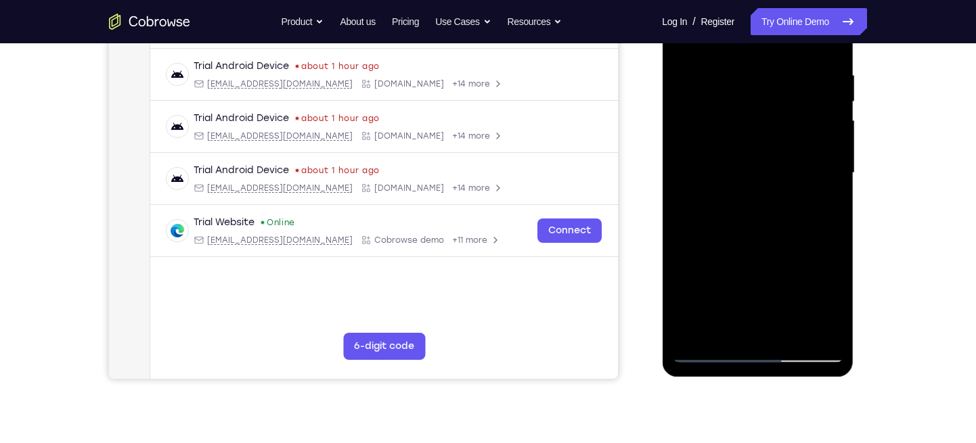
click at [755, 185] on div at bounding box center [757, 173] width 171 height 379
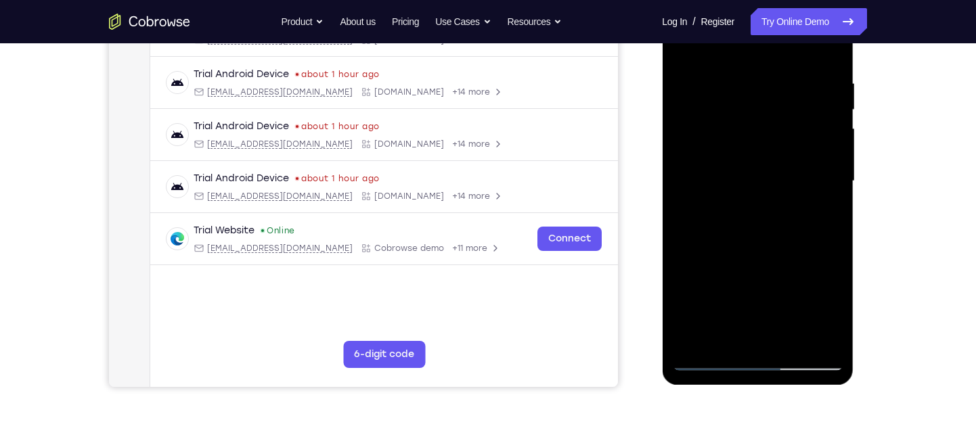
drag, startPoint x: 744, startPoint y: 240, endPoint x: 749, endPoint y: 188, distance: 51.7
click at [749, 188] on div at bounding box center [757, 181] width 171 height 379
drag, startPoint x: 743, startPoint y: 253, endPoint x: 750, endPoint y: 189, distance: 64.7
click at [750, 189] on div at bounding box center [757, 181] width 171 height 379
drag, startPoint x: 746, startPoint y: 250, endPoint x: 751, endPoint y: 221, distance: 29.5
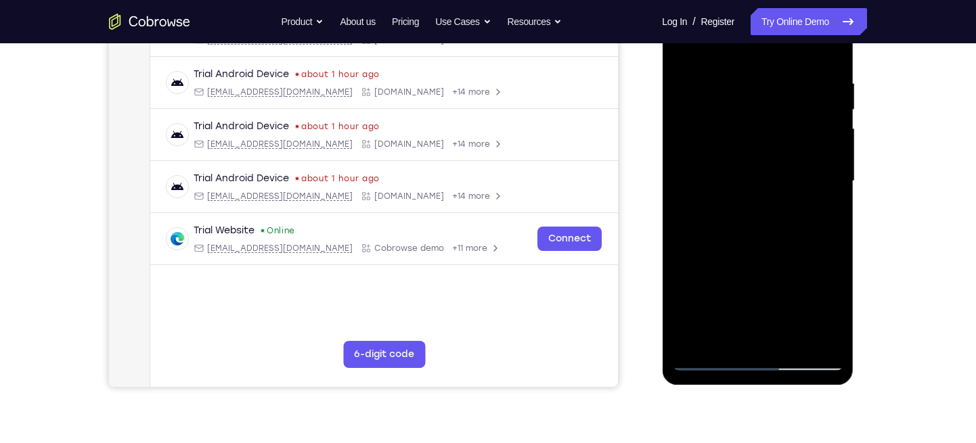
click at [751, 221] on div at bounding box center [757, 181] width 171 height 379
click at [739, 246] on div at bounding box center [757, 181] width 171 height 379
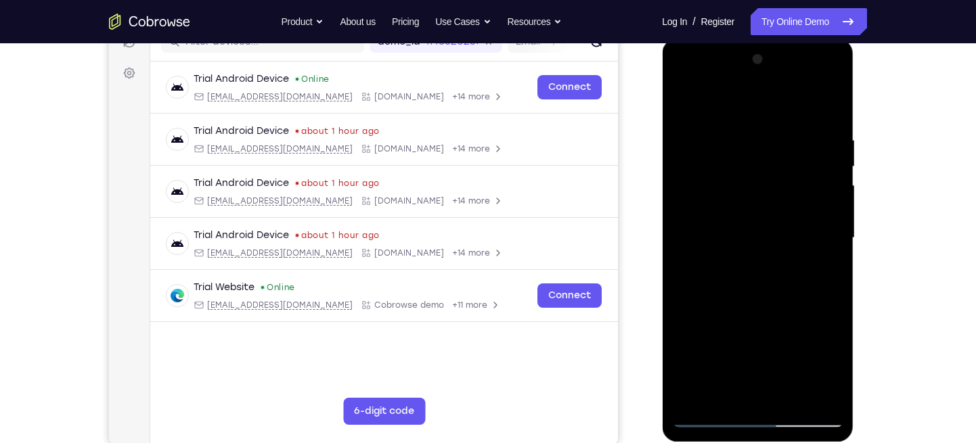
scroll to position [152, 0]
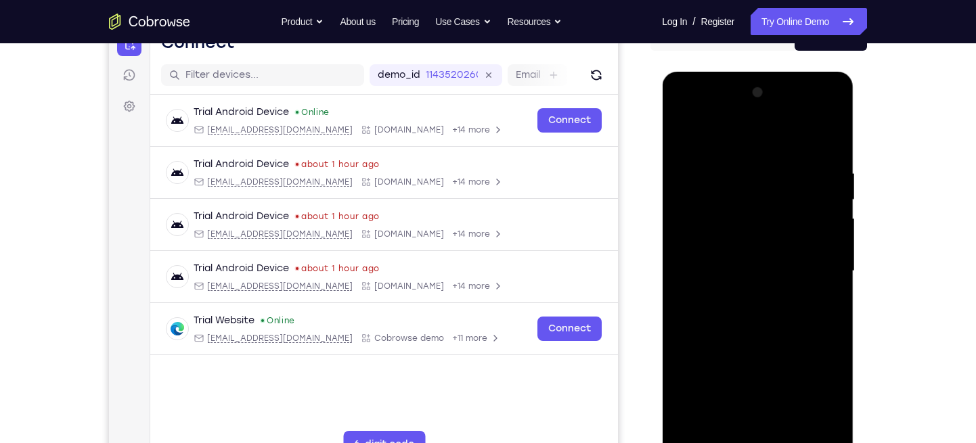
drag, startPoint x: 796, startPoint y: 179, endPoint x: 749, endPoint y: 323, distance: 150.9
click at [749, 323] on div at bounding box center [757, 271] width 171 height 379
drag, startPoint x: 757, startPoint y: 206, endPoint x: 741, endPoint y: 282, distance: 77.5
click at [741, 282] on div at bounding box center [757, 271] width 171 height 379
click at [755, 234] on div at bounding box center [757, 271] width 171 height 379
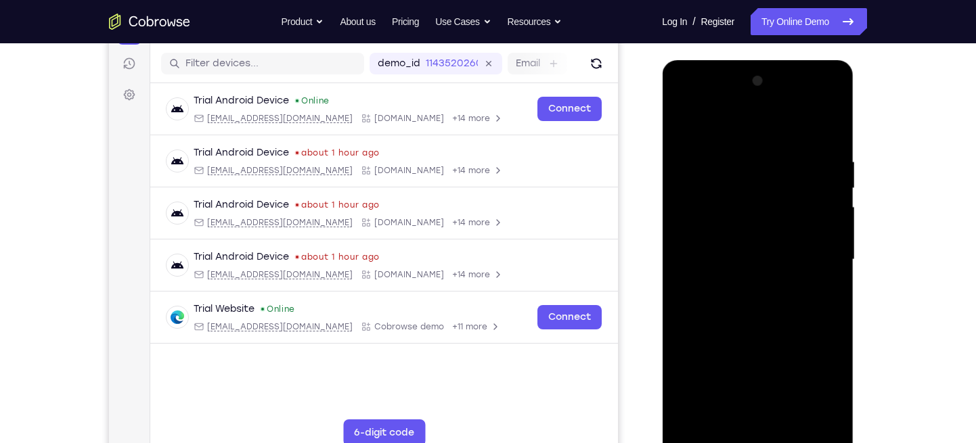
scroll to position [179, 0]
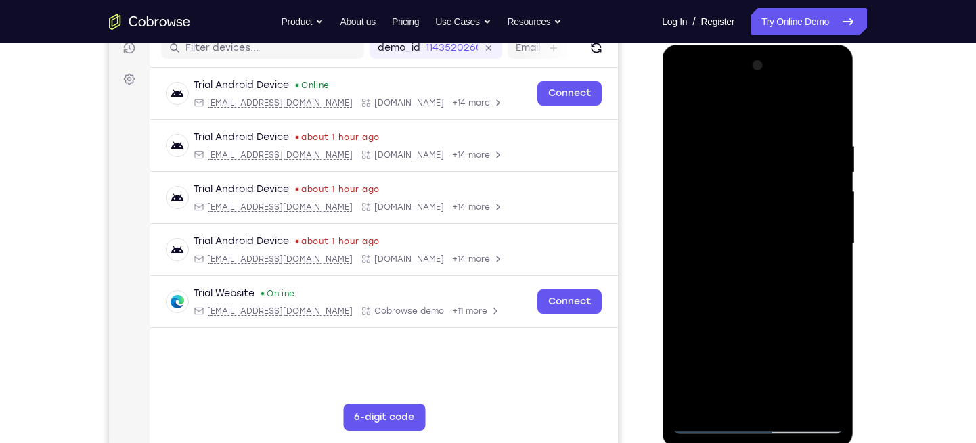
drag, startPoint x: 733, startPoint y: 252, endPoint x: 737, endPoint y: 159, distance: 93.5
click at [737, 159] on div at bounding box center [757, 244] width 171 height 379
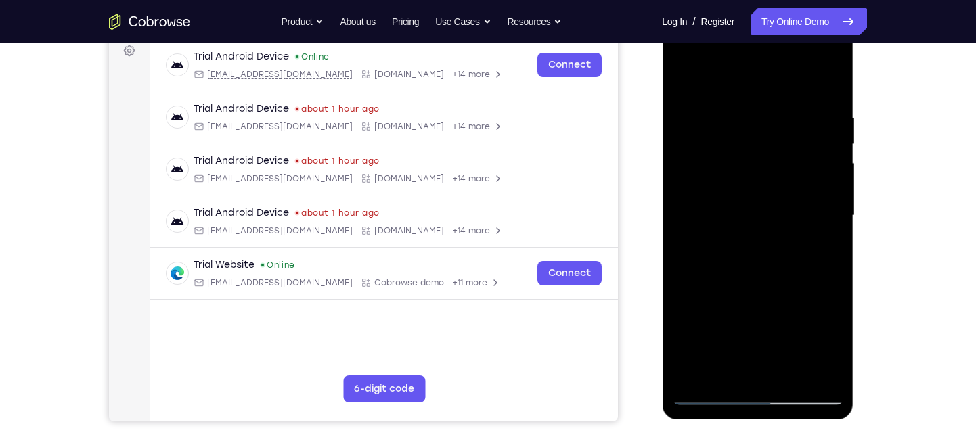
drag, startPoint x: 729, startPoint y: 249, endPoint x: 738, endPoint y: 148, distance: 101.2
click at [738, 148] on div at bounding box center [757, 215] width 171 height 379
drag, startPoint x: 728, startPoint y: 259, endPoint x: 728, endPoint y: 179, distance: 79.9
click at [728, 179] on div at bounding box center [757, 215] width 171 height 379
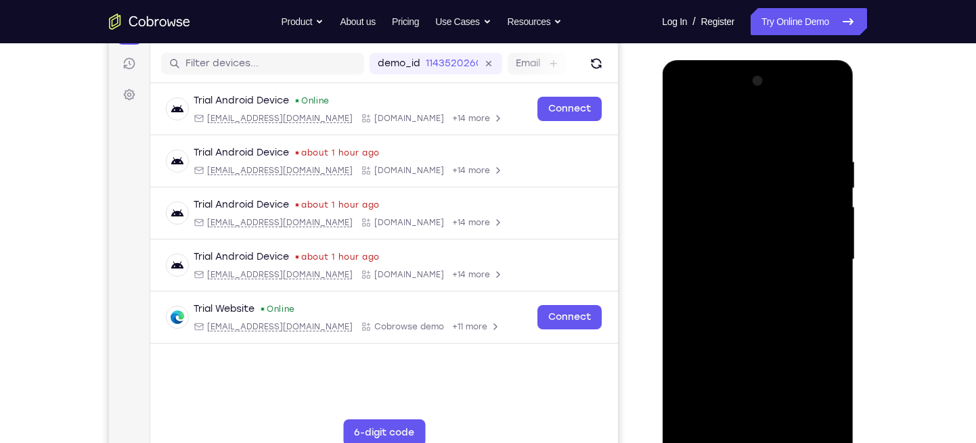
scroll to position [161, 0]
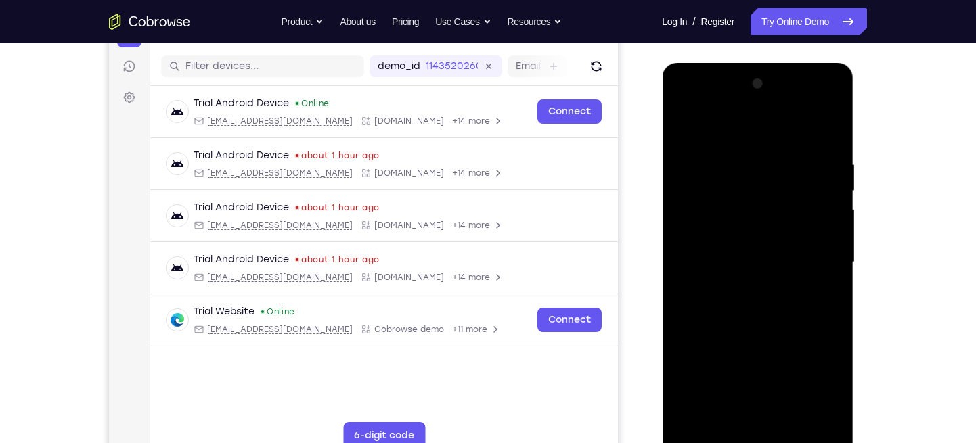
drag, startPoint x: 738, startPoint y: 195, endPoint x: 734, endPoint y: 225, distance: 30.7
click at [734, 225] on div at bounding box center [757, 262] width 171 height 379
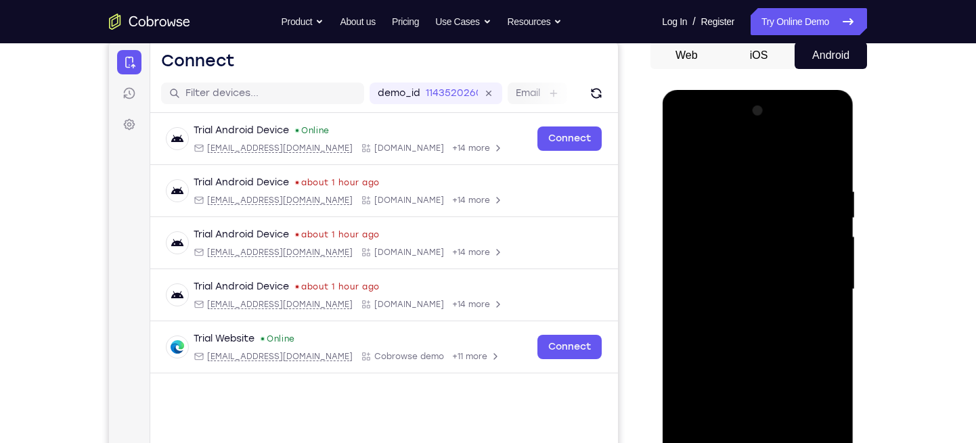
scroll to position [130, 0]
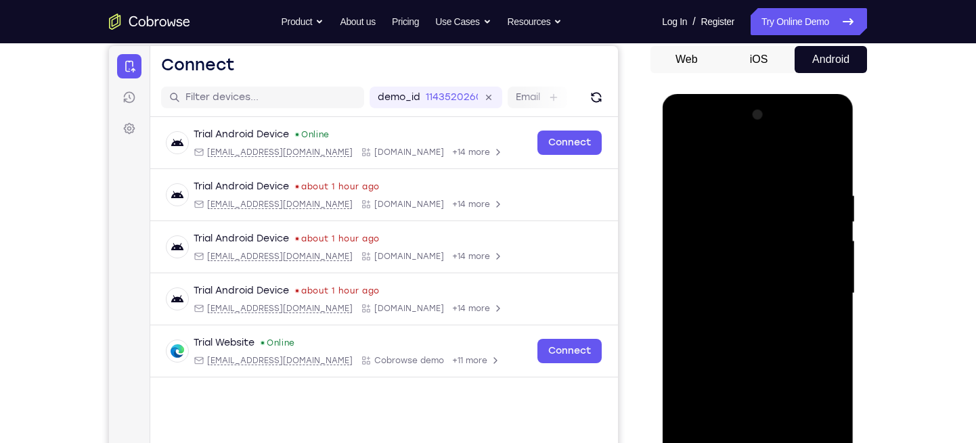
drag, startPoint x: 730, startPoint y: 206, endPoint x: 726, endPoint y: 243, distance: 37.4
click at [726, 243] on div at bounding box center [757, 293] width 171 height 379
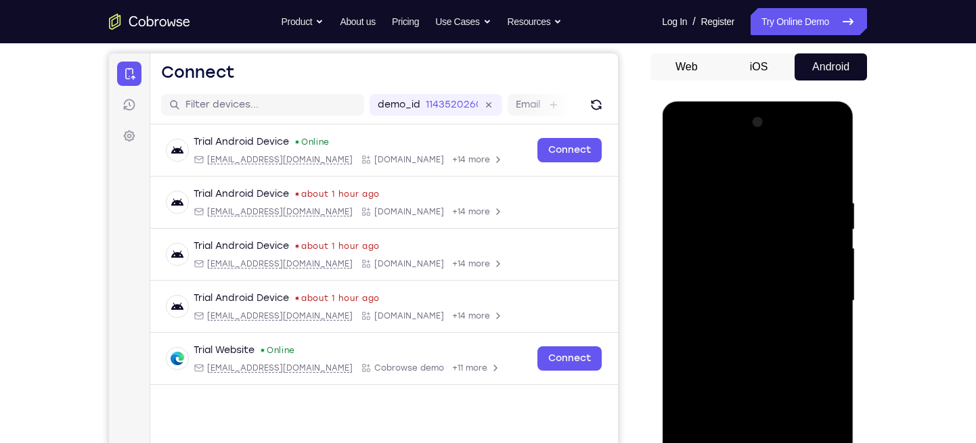
scroll to position [122, 0]
drag, startPoint x: 740, startPoint y: 203, endPoint x: 729, endPoint y: 230, distance: 29.2
click at [729, 230] on div at bounding box center [757, 301] width 171 height 379
click at [719, 231] on div at bounding box center [757, 301] width 171 height 379
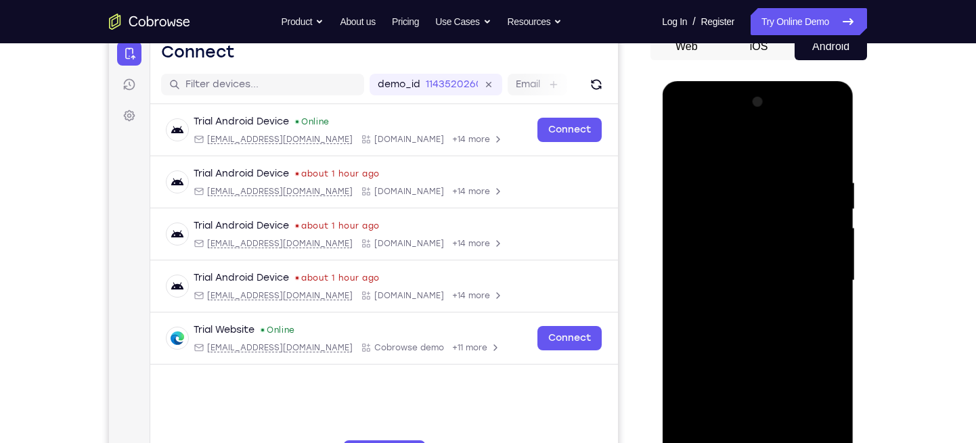
drag, startPoint x: 768, startPoint y: 204, endPoint x: 753, endPoint y: 252, distance: 50.3
click at [753, 252] on div at bounding box center [757, 280] width 171 height 379
drag, startPoint x: 778, startPoint y: 159, endPoint x: 755, endPoint y: 215, distance: 60.5
click at [755, 215] on div at bounding box center [757, 280] width 171 height 379
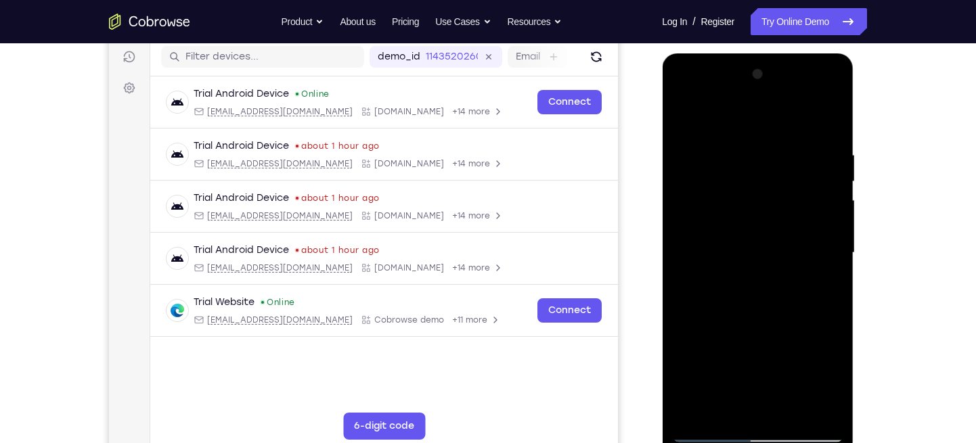
scroll to position [168, 0]
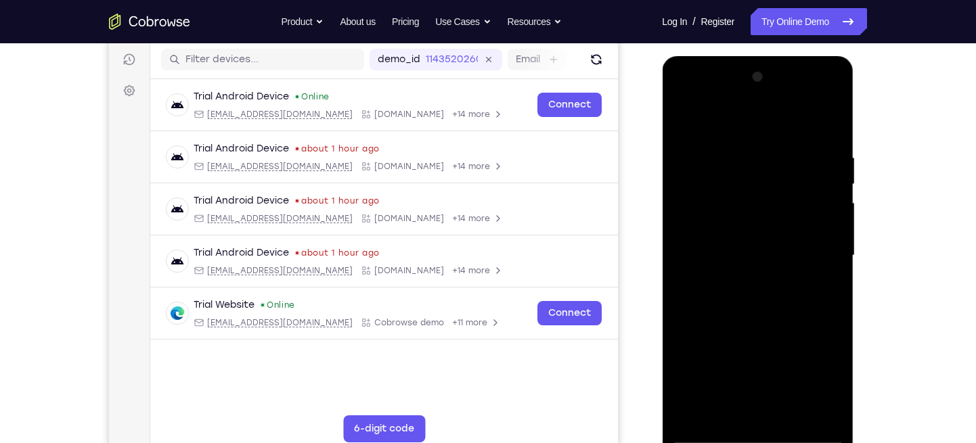
click at [763, 177] on div at bounding box center [757, 255] width 171 height 379
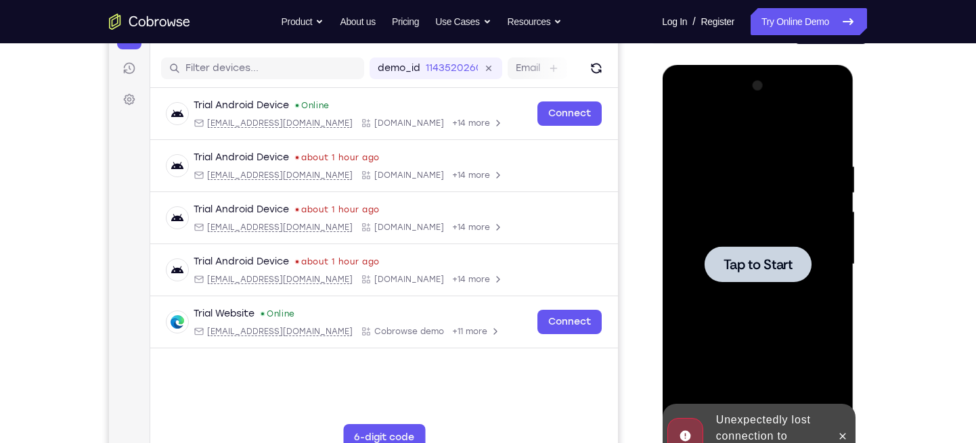
scroll to position [158, 0]
click at [765, 193] on div at bounding box center [757, 265] width 171 height 379
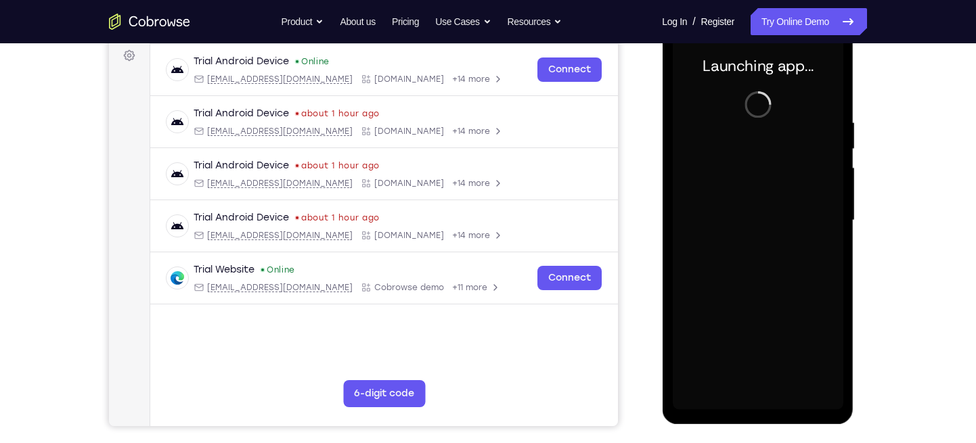
scroll to position [204, 0]
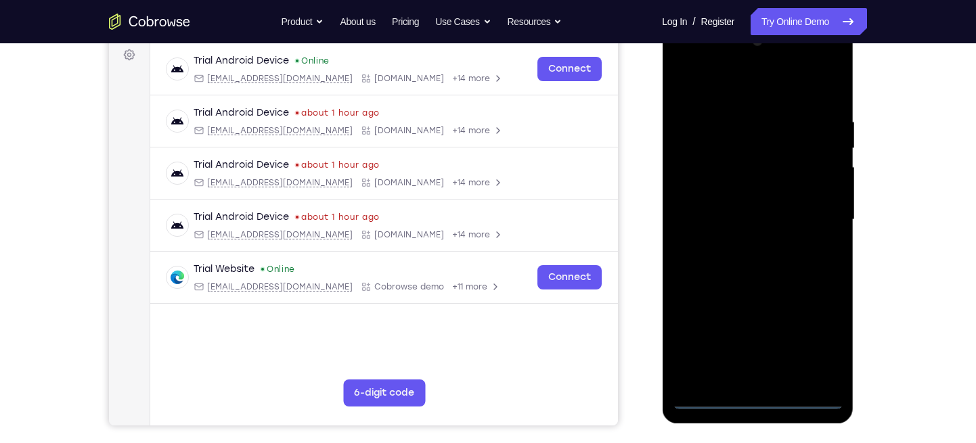
click at [755, 395] on div at bounding box center [757, 219] width 171 height 379
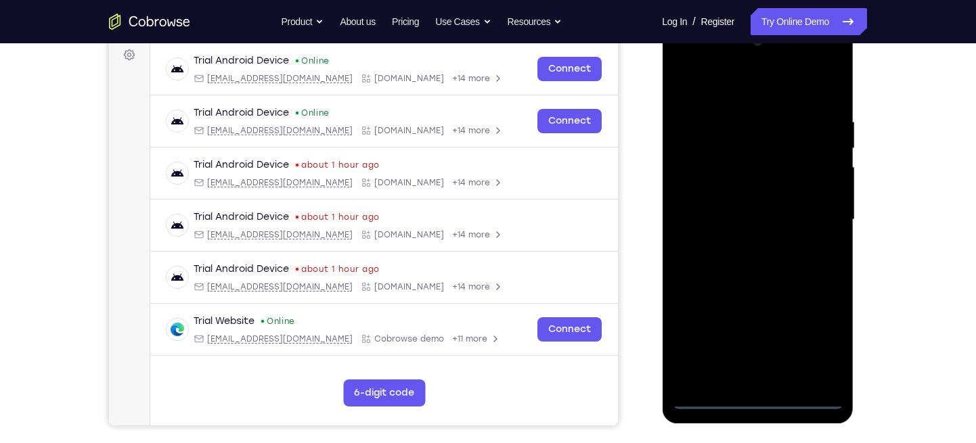
click at [818, 334] on div at bounding box center [757, 219] width 171 height 379
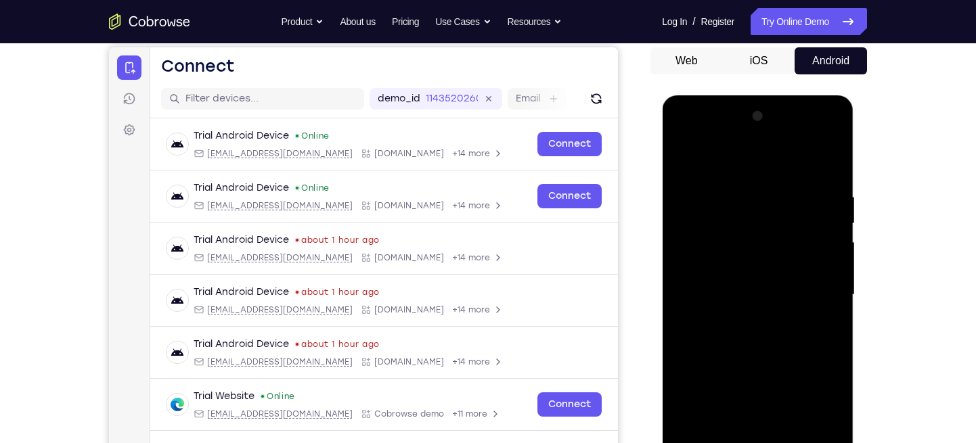
scroll to position [125, 0]
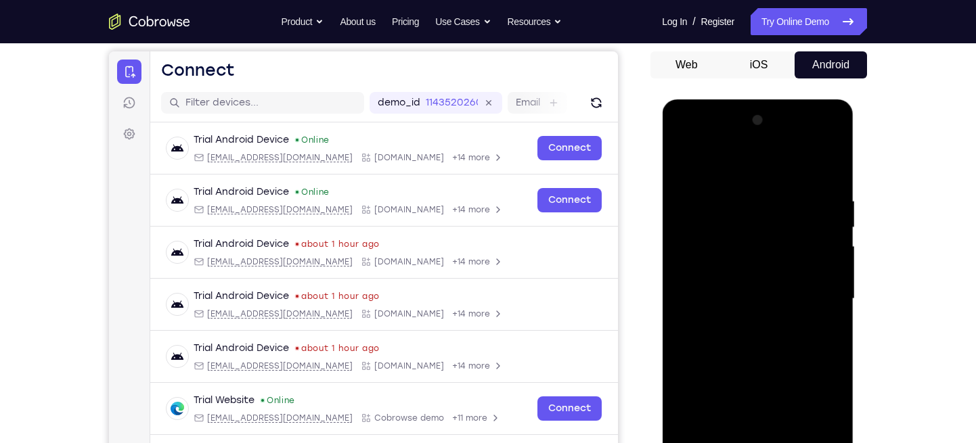
click at [677, 140] on div at bounding box center [757, 299] width 171 height 379
click at [816, 296] on div at bounding box center [757, 299] width 171 height 379
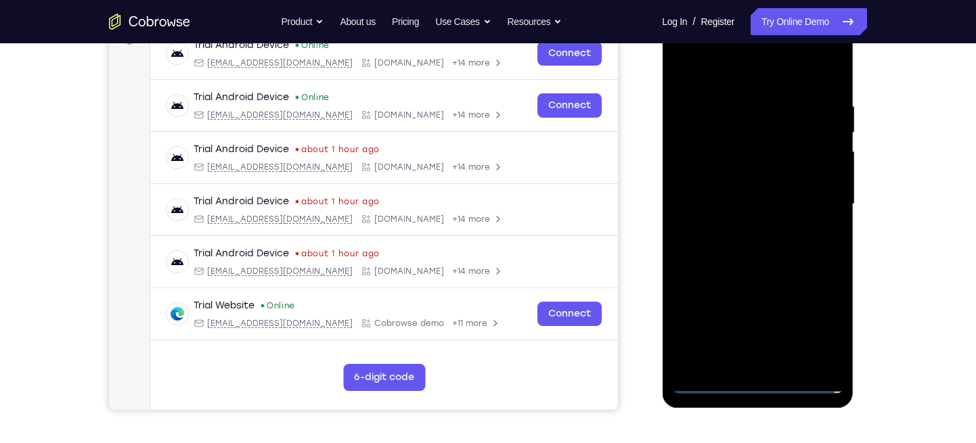
scroll to position [253, 0]
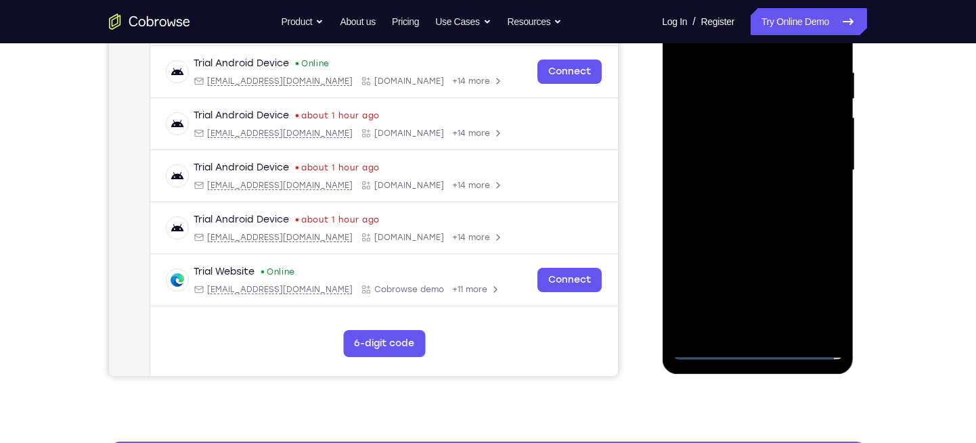
click at [774, 330] on div at bounding box center [757, 170] width 171 height 379
click at [753, 153] on div at bounding box center [757, 170] width 171 height 379
click at [745, 149] on div at bounding box center [757, 170] width 171 height 379
click at [740, 173] on div at bounding box center [757, 170] width 171 height 379
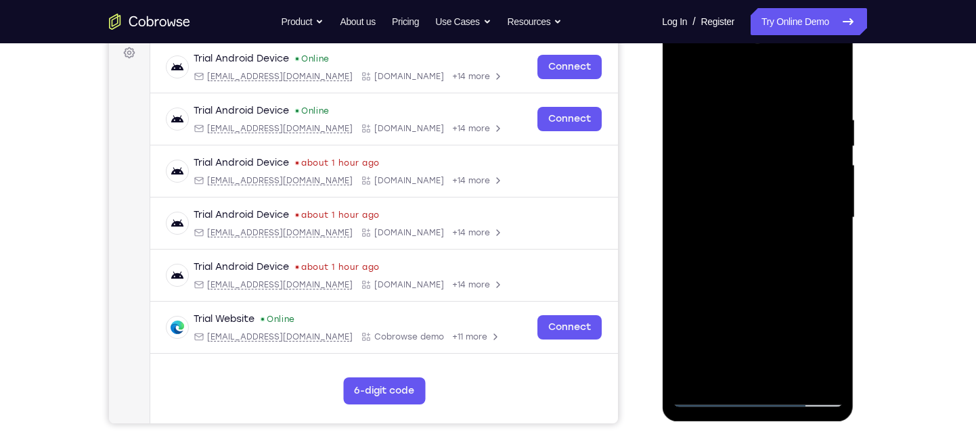
scroll to position [207, 0]
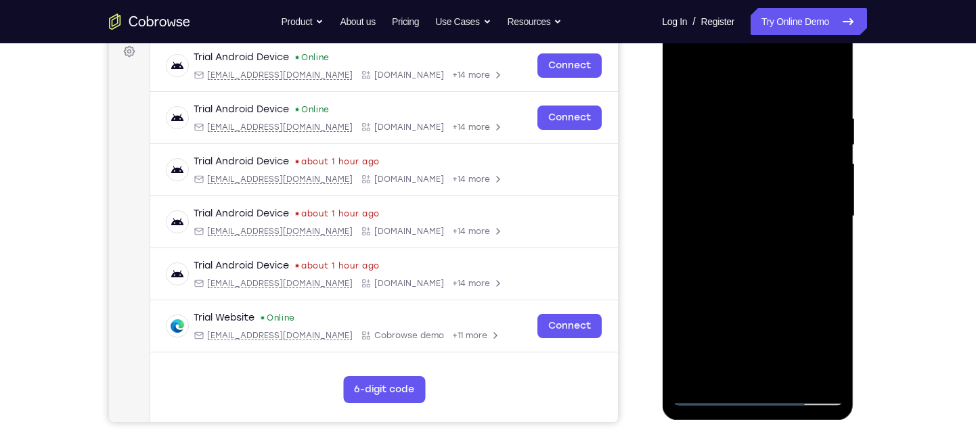
click at [730, 268] on div at bounding box center [757, 216] width 171 height 379
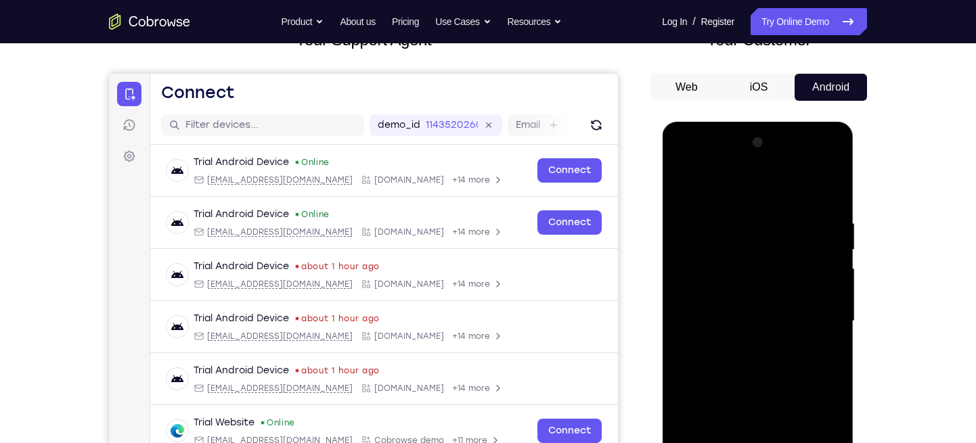
scroll to position [103, 0]
drag, startPoint x: 743, startPoint y: 197, endPoint x: 776, endPoint y: 61, distance: 139.9
click at [776, 121] on html "Online web based iOS Simulators and Android Emulators. Run iPhone, iPad, Mobile…" at bounding box center [758, 324] width 193 height 406
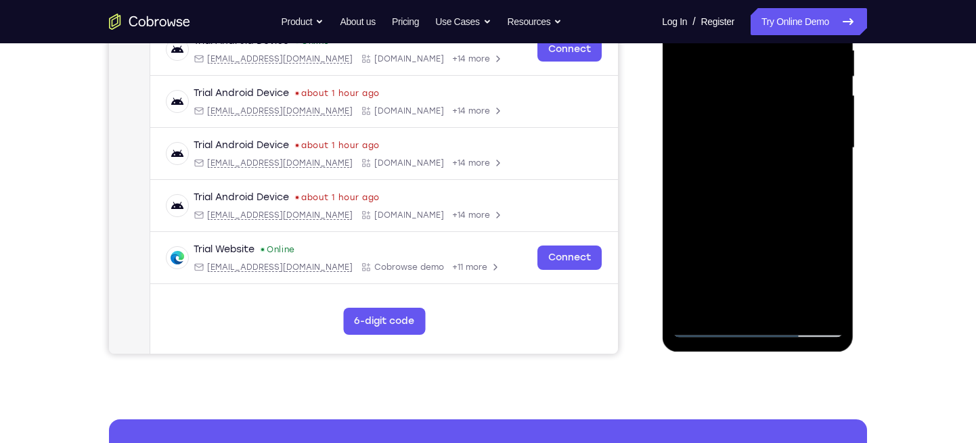
scroll to position [276, 0]
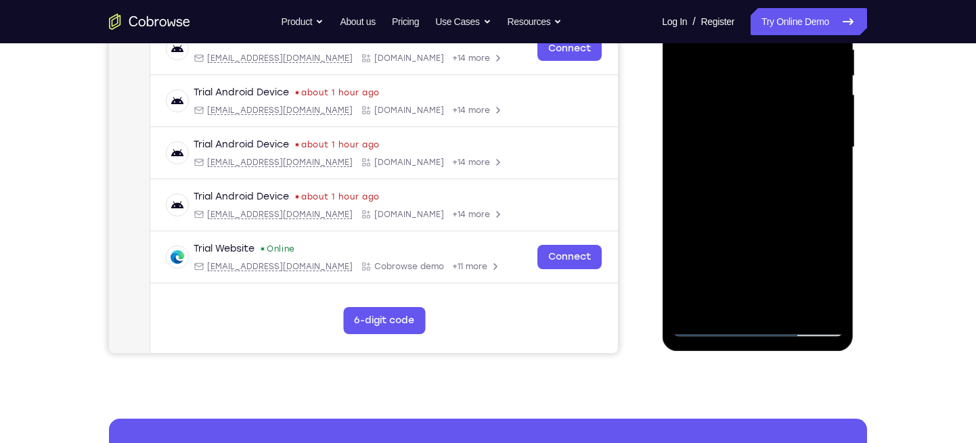
click at [758, 206] on div at bounding box center [757, 147] width 171 height 379
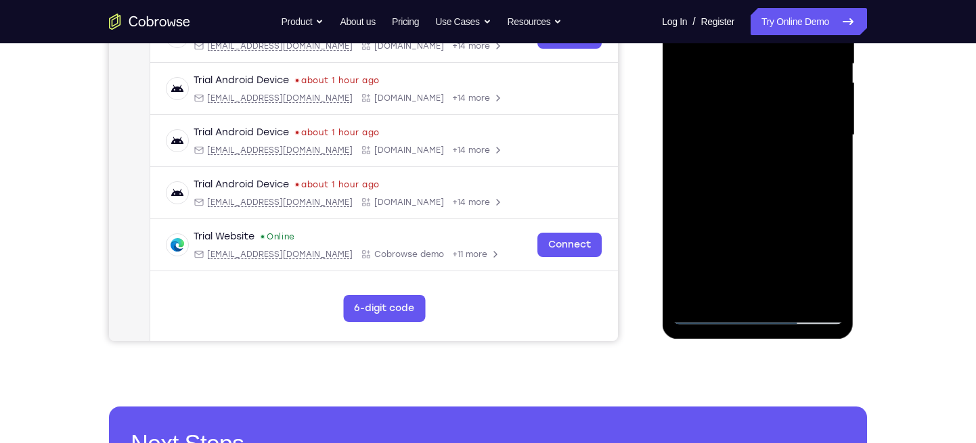
scroll to position [289, 0]
click at [732, 295] on div at bounding box center [757, 134] width 171 height 379
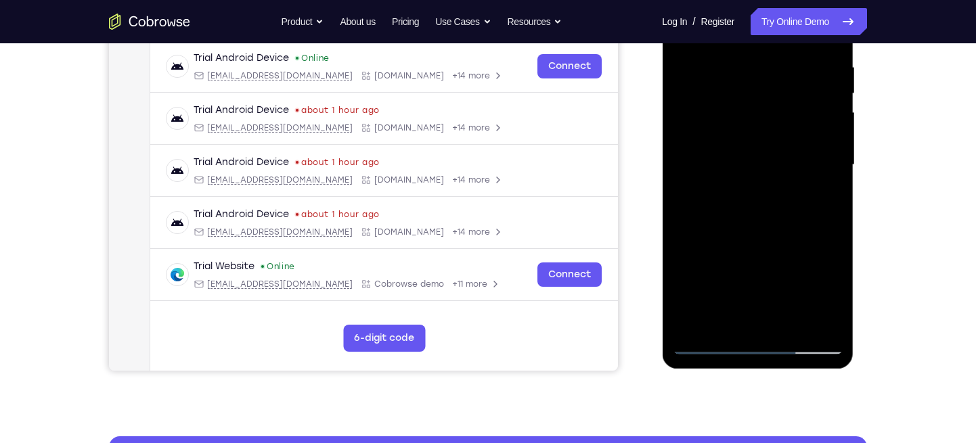
scroll to position [258, 0]
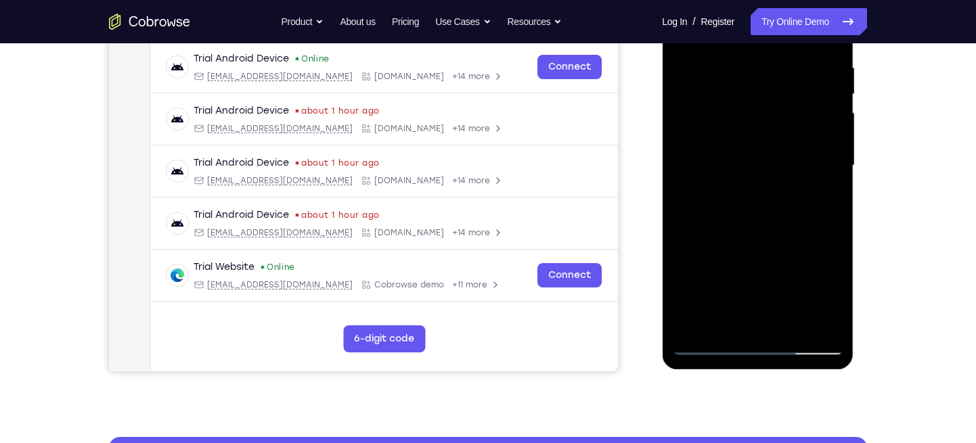
click at [709, 306] on div at bounding box center [757, 165] width 171 height 379
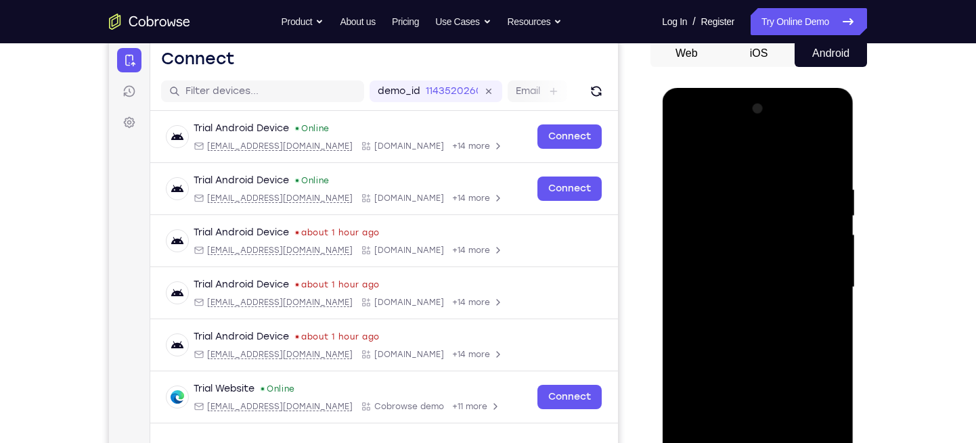
scroll to position [132, 0]
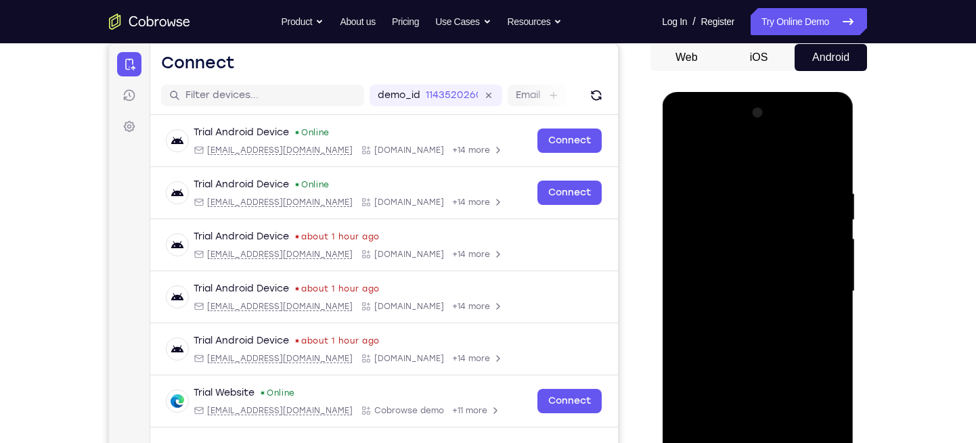
click at [727, 159] on div at bounding box center [757, 291] width 171 height 379
click at [751, 198] on div at bounding box center [757, 291] width 171 height 379
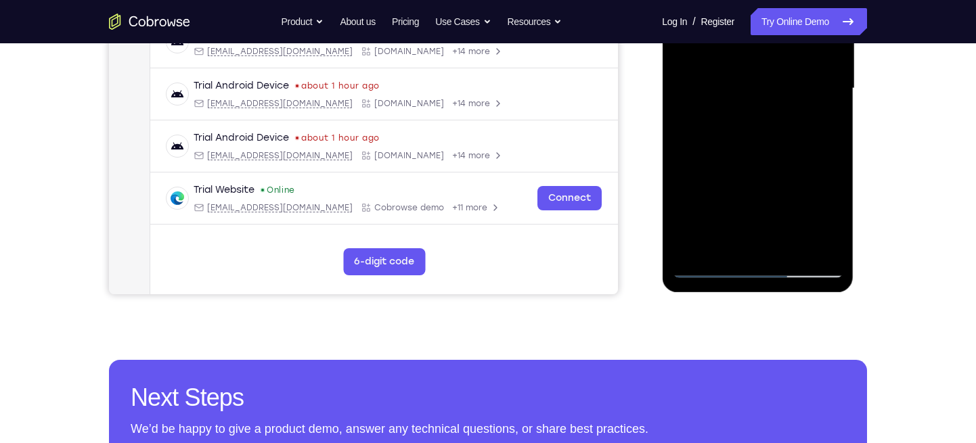
scroll to position [342, 0]
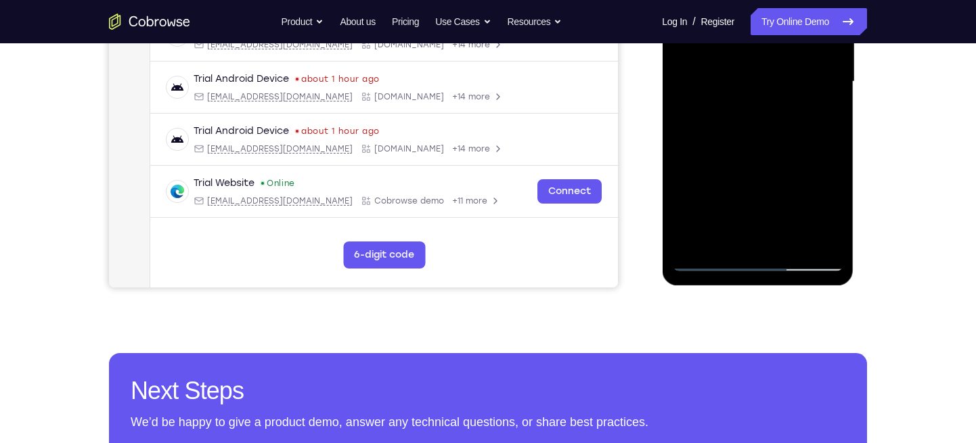
click at [725, 242] on div at bounding box center [757, 81] width 171 height 379
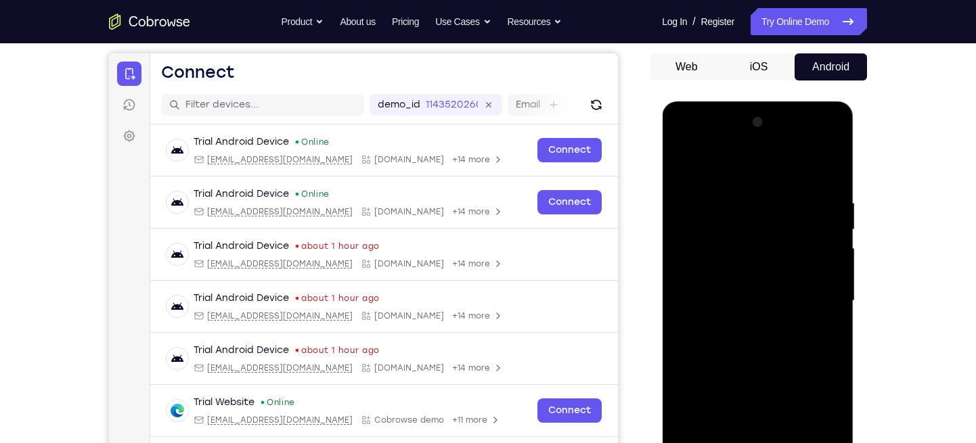
scroll to position [122, 0]
click at [736, 168] on div at bounding box center [757, 301] width 171 height 379
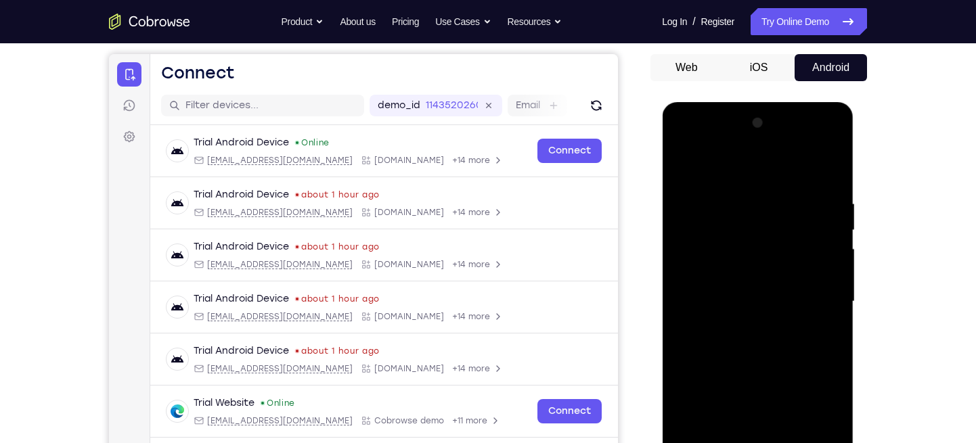
click at [733, 185] on div at bounding box center [757, 301] width 171 height 379
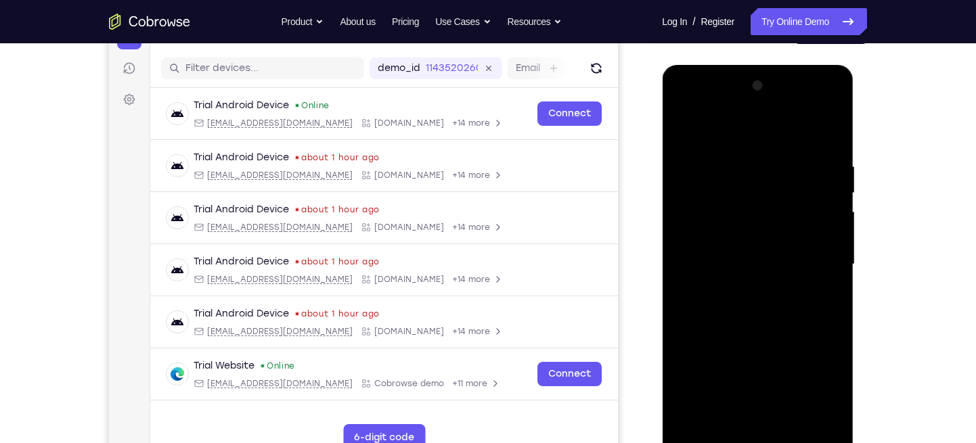
scroll to position [160, 0]
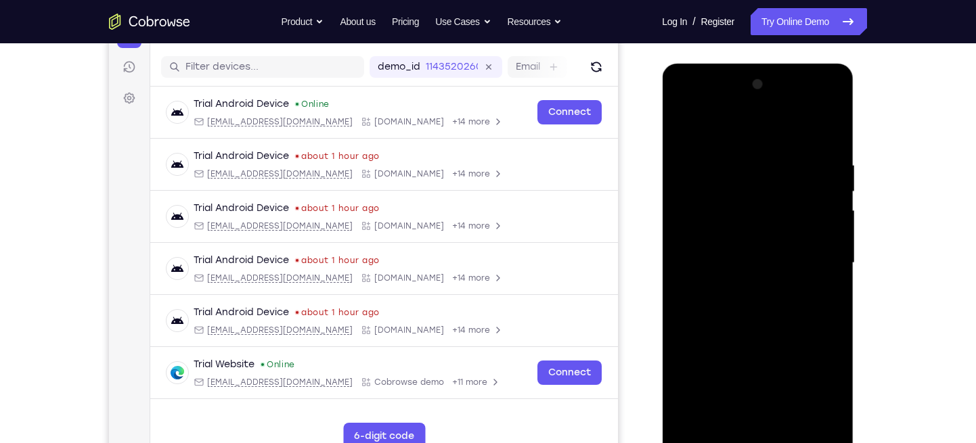
click at [754, 250] on div at bounding box center [757, 263] width 171 height 379
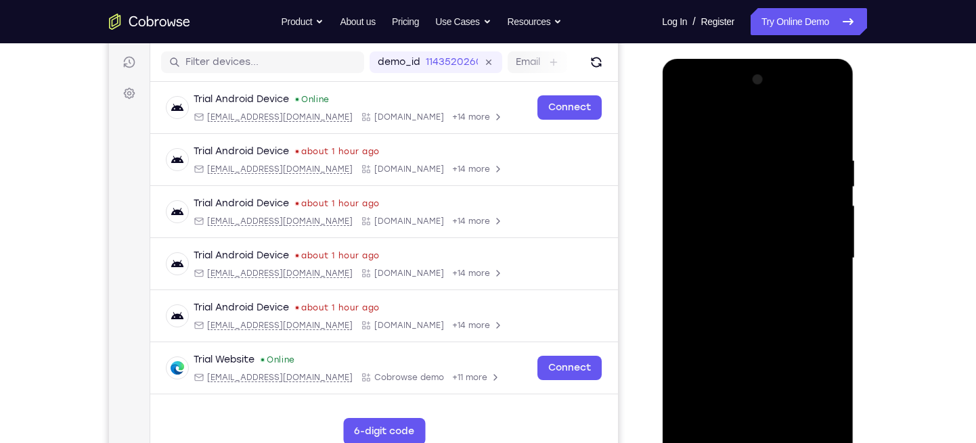
scroll to position [149, 0]
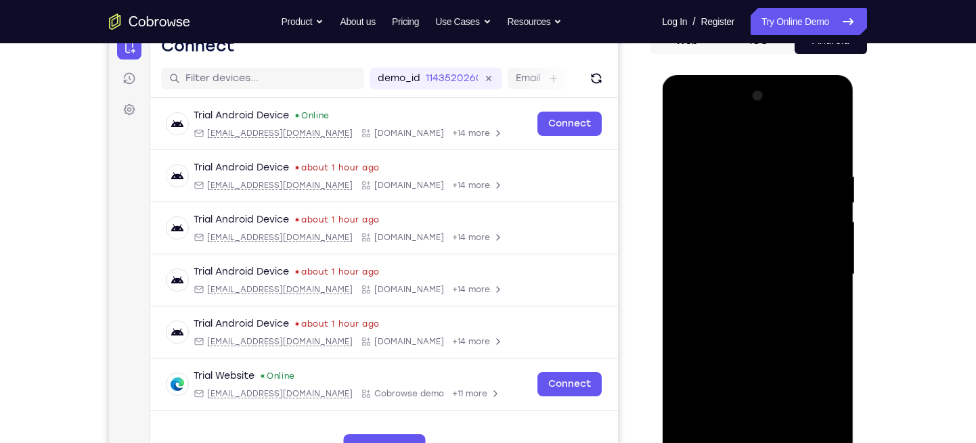
click at [684, 137] on div at bounding box center [757, 274] width 171 height 379
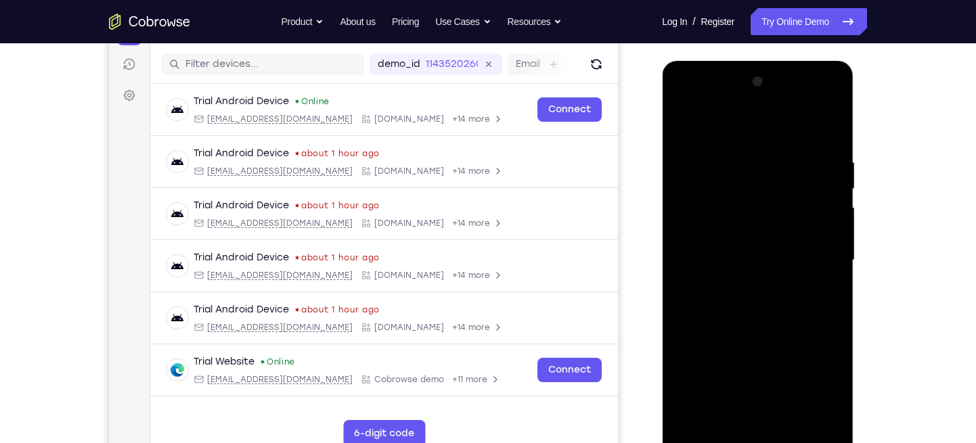
click at [723, 220] on div at bounding box center [757, 260] width 171 height 379
click at [715, 144] on div at bounding box center [757, 260] width 171 height 379
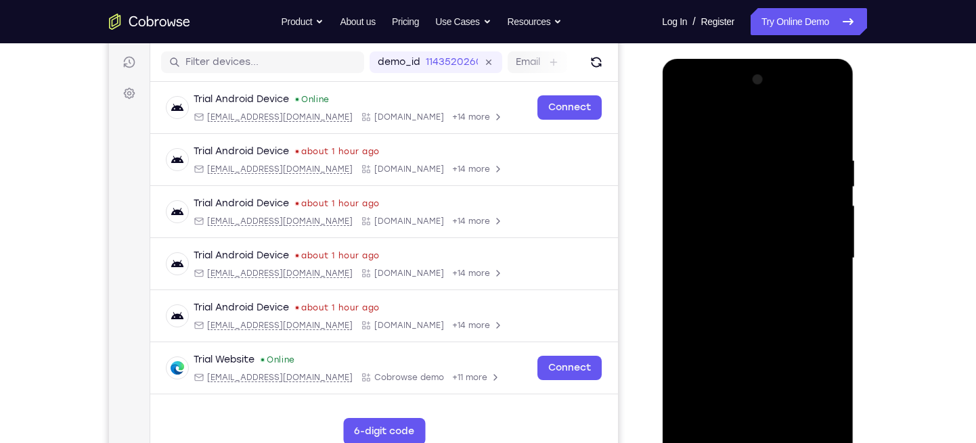
click at [786, 223] on div at bounding box center [757, 258] width 171 height 379
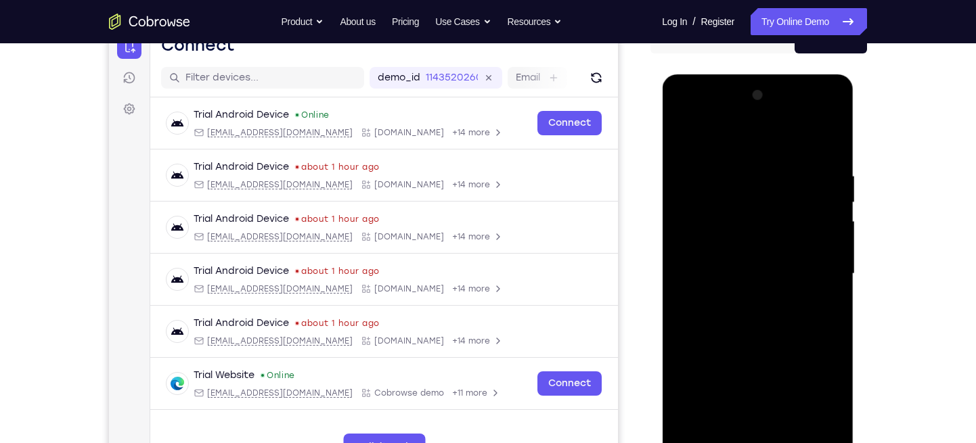
scroll to position [140, 0]
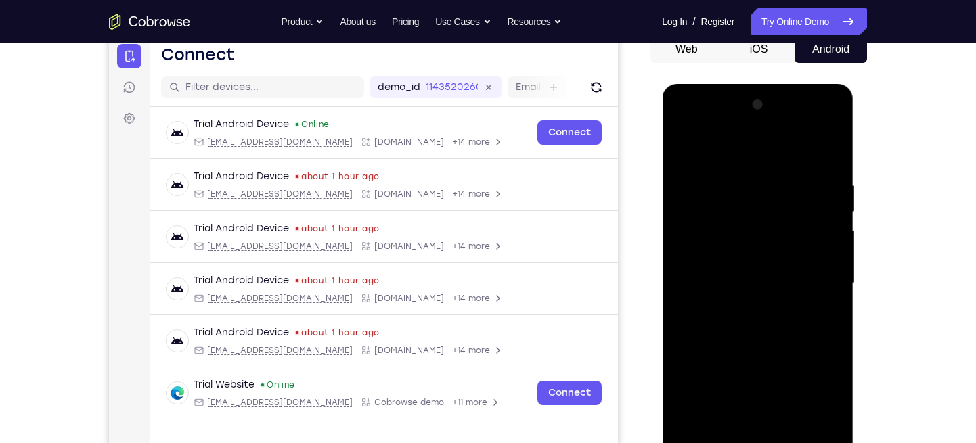
click at [688, 151] on div at bounding box center [757, 283] width 171 height 379
click at [783, 192] on div at bounding box center [757, 283] width 171 height 379
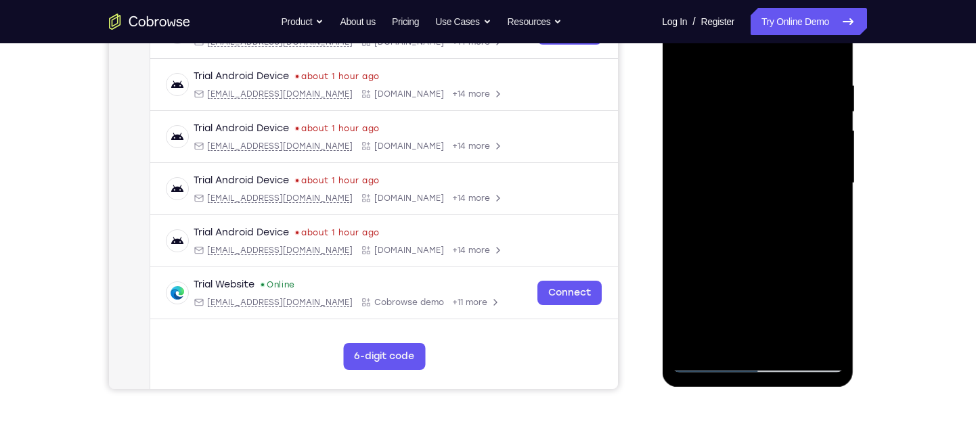
click at [768, 251] on div at bounding box center [757, 183] width 171 height 379
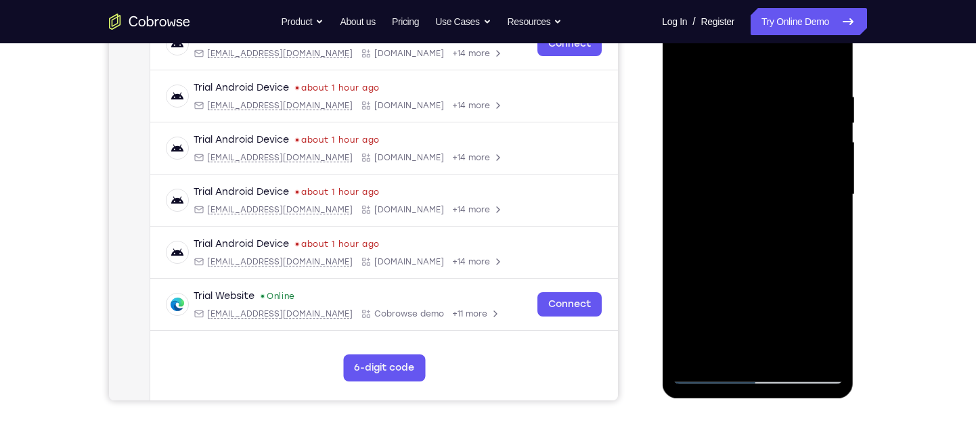
scroll to position [201, 0]
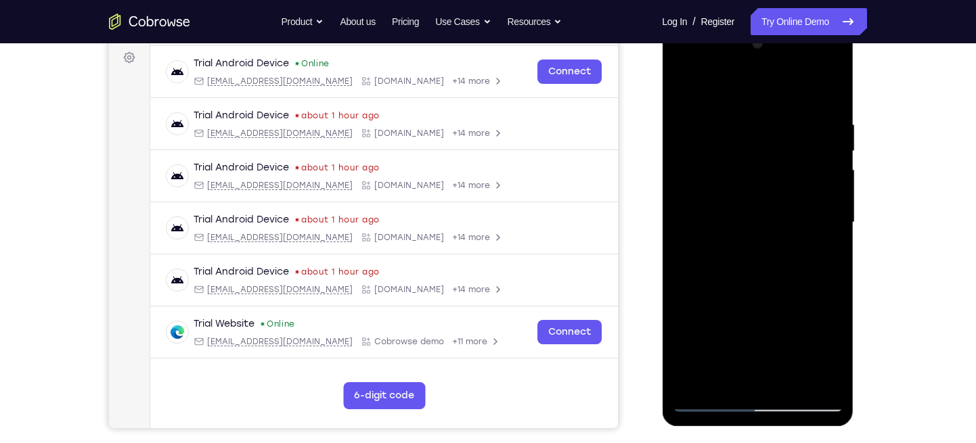
drag, startPoint x: 799, startPoint y: 148, endPoint x: 769, endPoint y: 241, distance: 98.0
click at [769, 241] on div at bounding box center [757, 222] width 171 height 379
drag, startPoint x: 768, startPoint y: 174, endPoint x: 792, endPoint y: 79, distance: 98.5
click at [792, 79] on div at bounding box center [757, 222] width 171 height 379
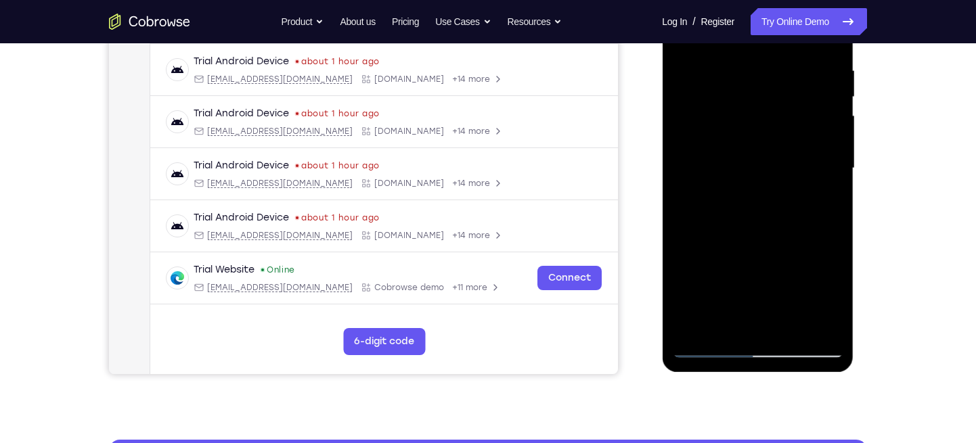
scroll to position [260, 0]
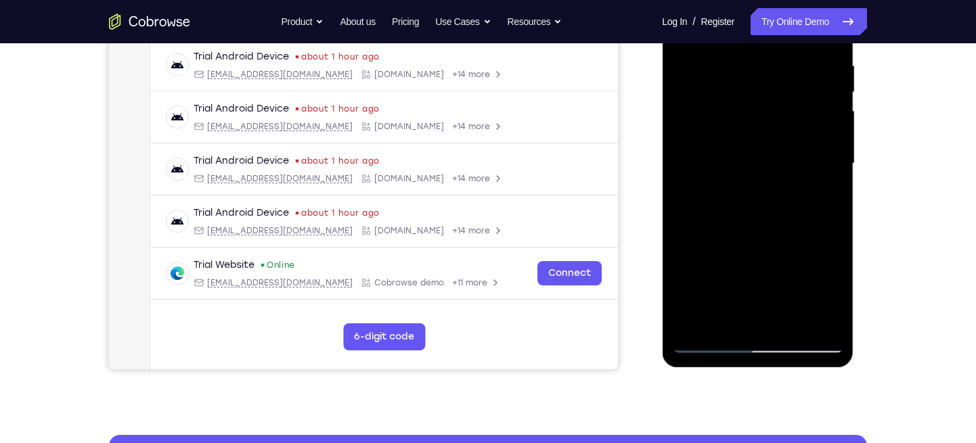
drag, startPoint x: 768, startPoint y: 254, endPoint x: 776, endPoint y: 222, distance: 32.8
click at [776, 222] on div at bounding box center [757, 163] width 171 height 379
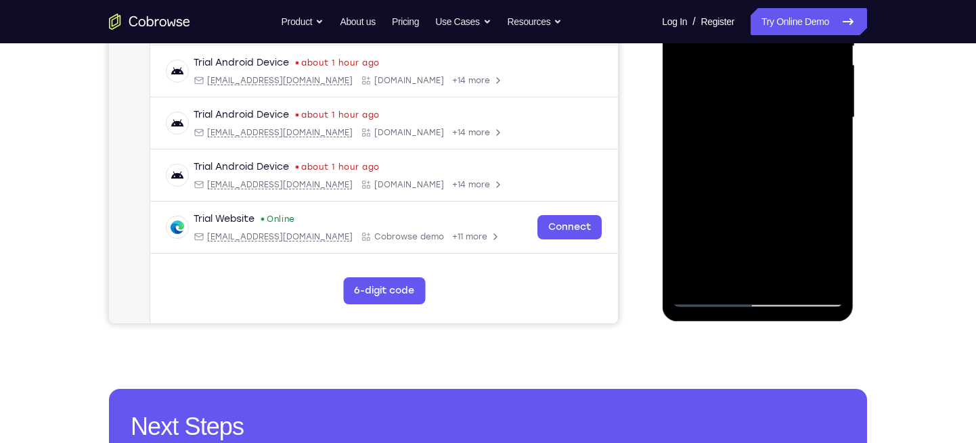
scroll to position [307, 0]
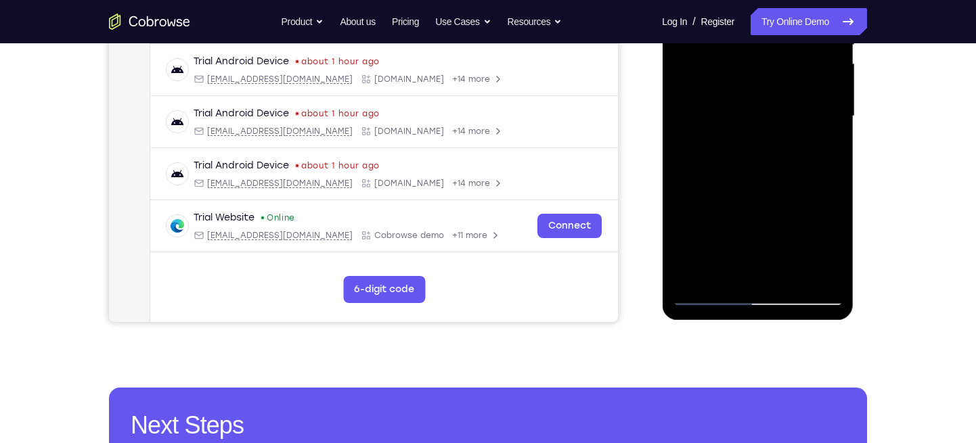
click at [746, 271] on div at bounding box center [757, 116] width 171 height 379
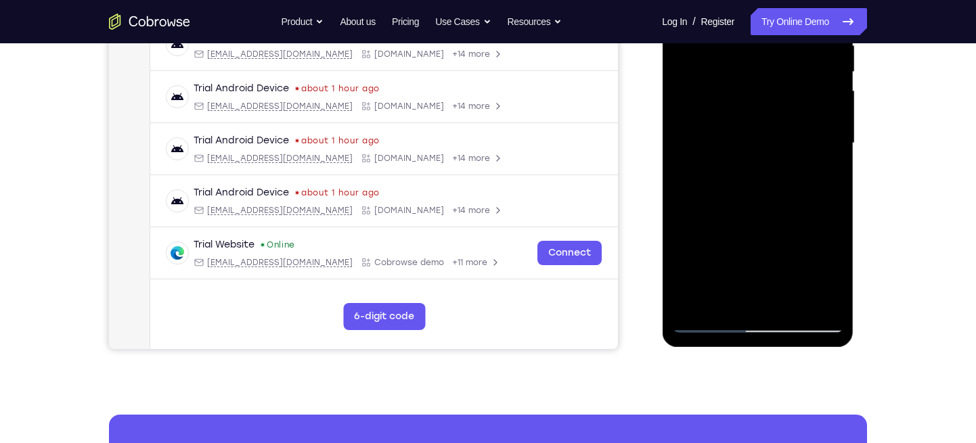
click at [819, 175] on div at bounding box center [757, 143] width 171 height 379
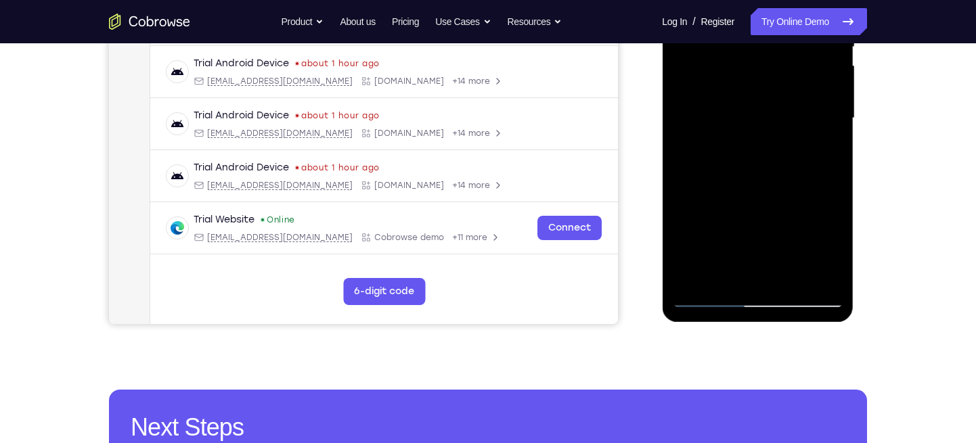
scroll to position [319, 0]
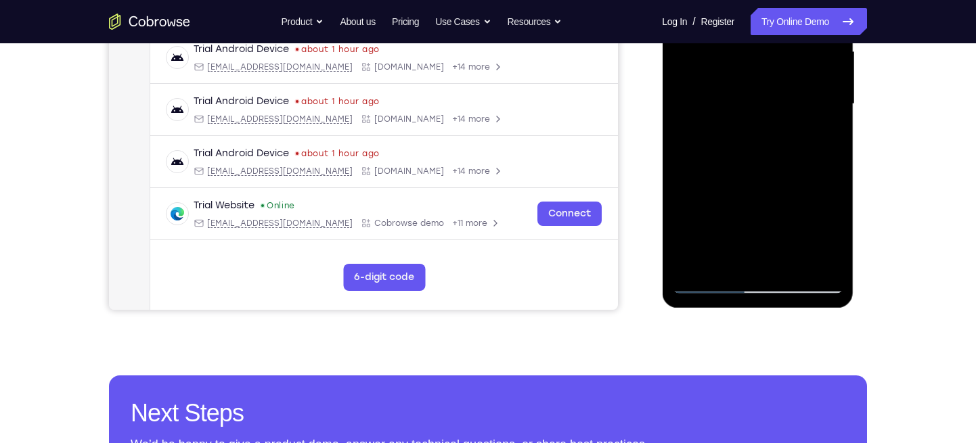
click at [708, 284] on div at bounding box center [757, 104] width 171 height 379
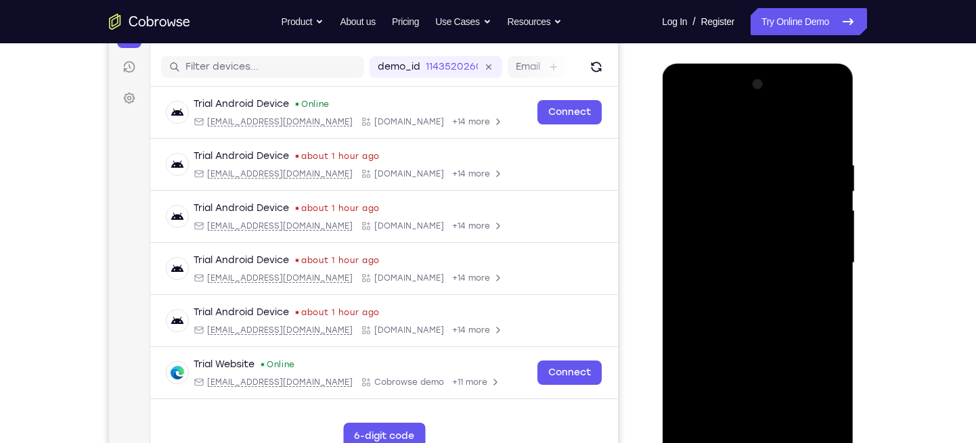
scroll to position [158, 0]
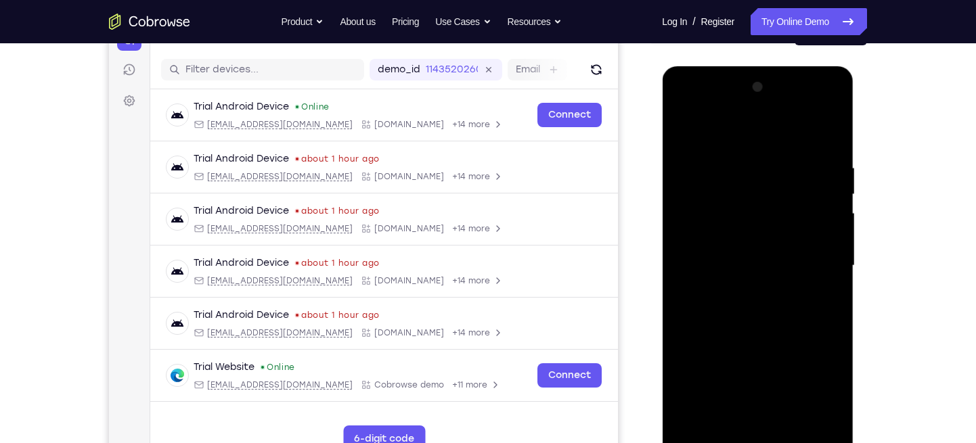
click at [685, 127] on div at bounding box center [757, 265] width 171 height 379
click at [747, 226] on div at bounding box center [757, 265] width 171 height 379
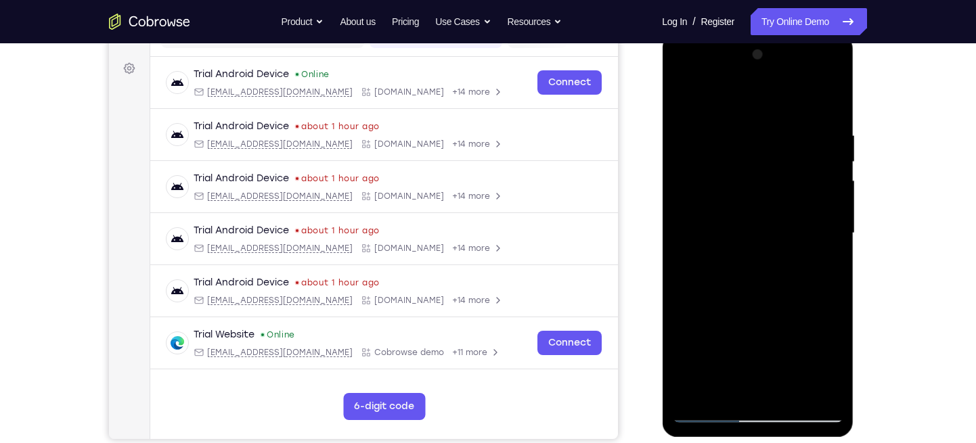
scroll to position [191, 0]
drag, startPoint x: 745, startPoint y: 268, endPoint x: 749, endPoint y: 215, distance: 53.0
click at [749, 215] on div at bounding box center [757, 232] width 171 height 379
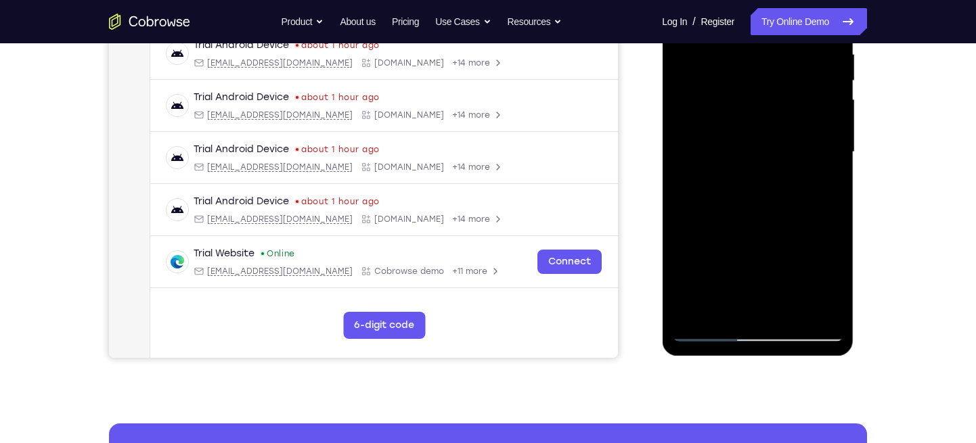
scroll to position [322, 0]
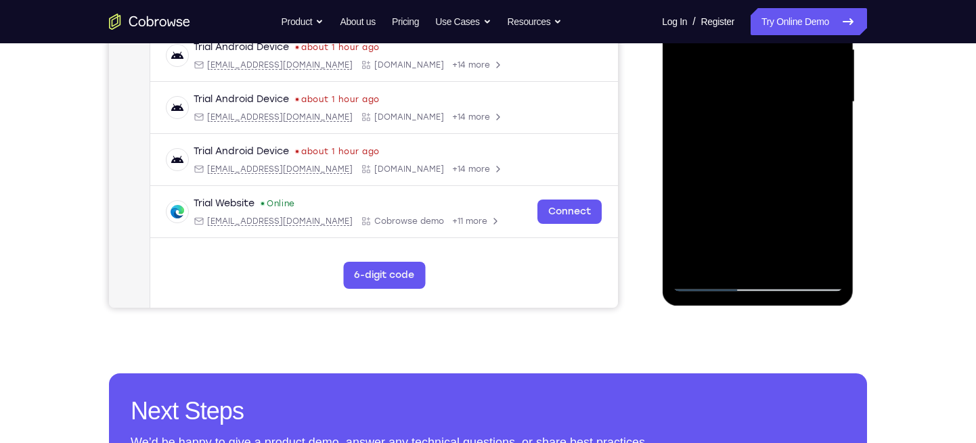
drag, startPoint x: 741, startPoint y: 224, endPoint x: 743, endPoint y: 195, distance: 29.2
click at [743, 195] on div at bounding box center [757, 102] width 171 height 379
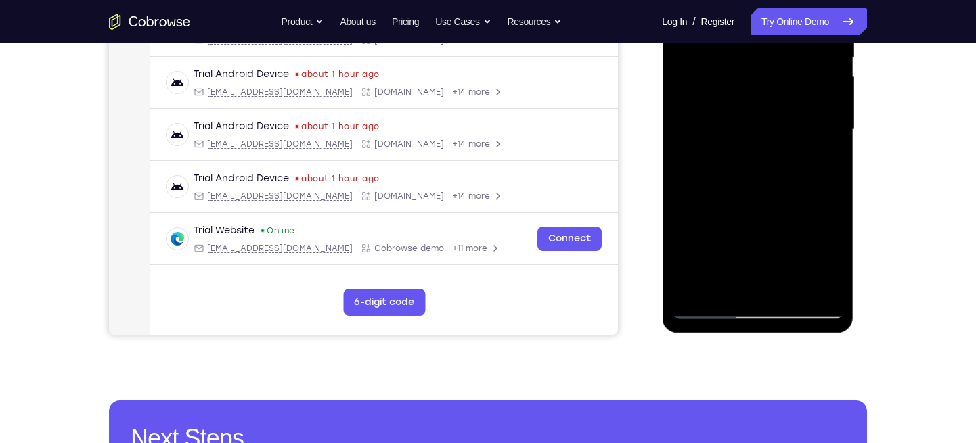
scroll to position [292, 0]
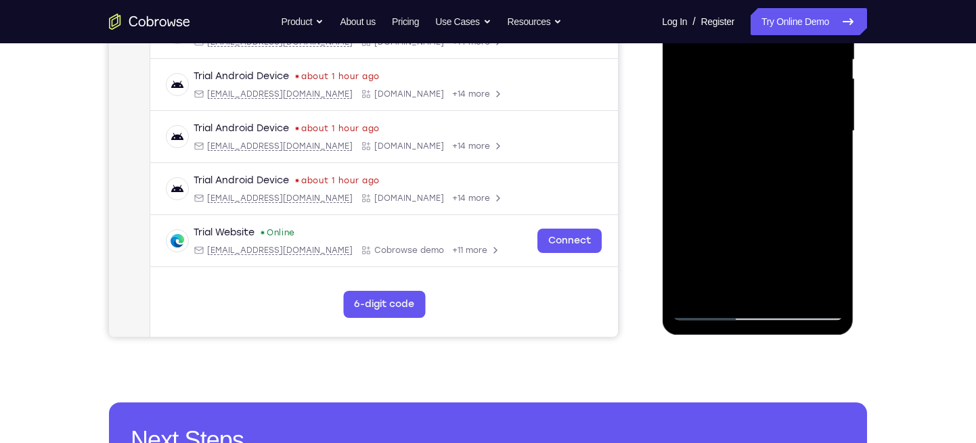
drag, startPoint x: 732, startPoint y: 251, endPoint x: 745, endPoint y: 187, distance: 64.8
click at [745, 187] on div at bounding box center [757, 131] width 171 height 379
drag, startPoint x: 744, startPoint y: 238, endPoint x: 749, endPoint y: 192, distance: 45.7
click at [749, 192] on div at bounding box center [757, 131] width 171 height 379
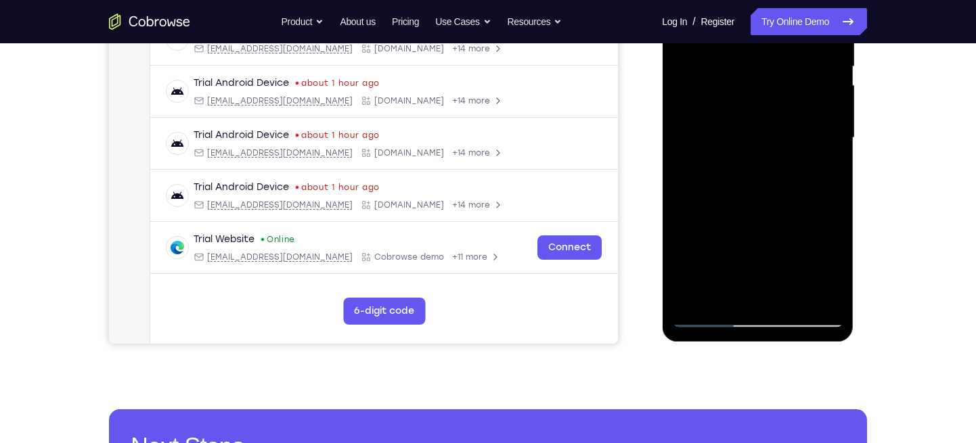
drag, startPoint x: 734, startPoint y: 255, endPoint x: 740, endPoint y: 187, distance: 68.6
click at [740, 187] on div at bounding box center [757, 138] width 171 height 379
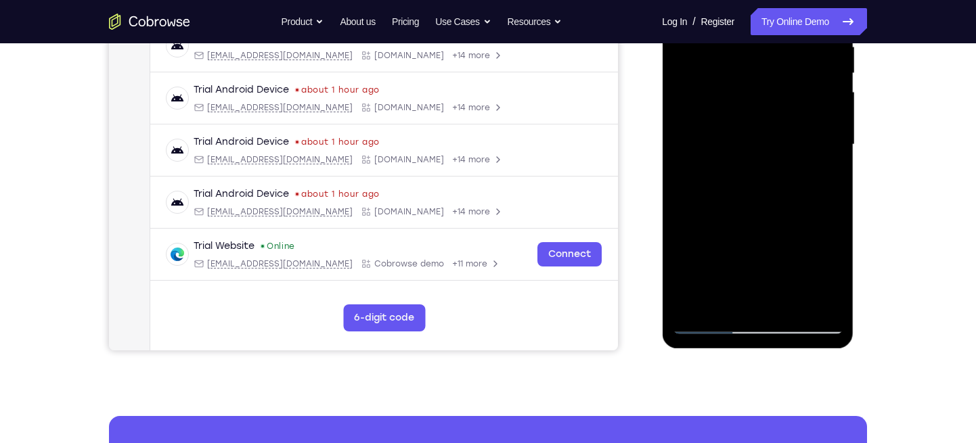
drag, startPoint x: 723, startPoint y: 267, endPoint x: 729, endPoint y: 234, distance: 33.1
click at [729, 234] on div at bounding box center [757, 144] width 171 height 379
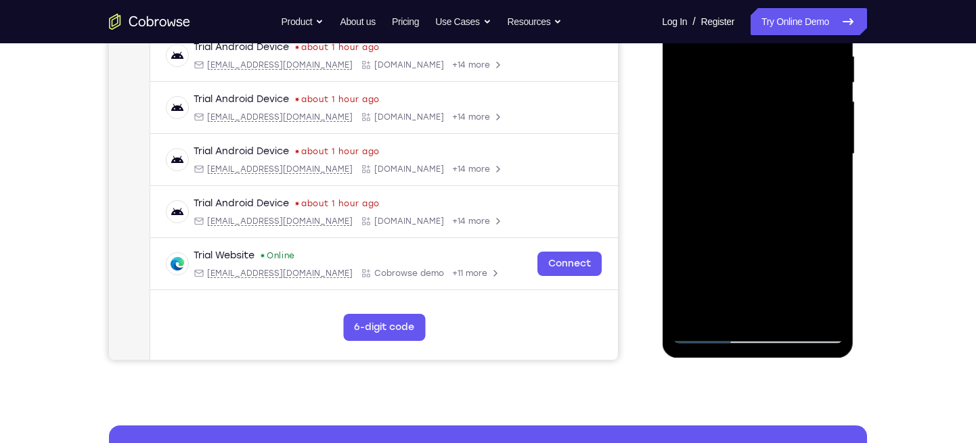
drag, startPoint x: 734, startPoint y: 244, endPoint x: 737, endPoint y: 203, distance: 41.4
click at [737, 203] on div at bounding box center [757, 154] width 171 height 379
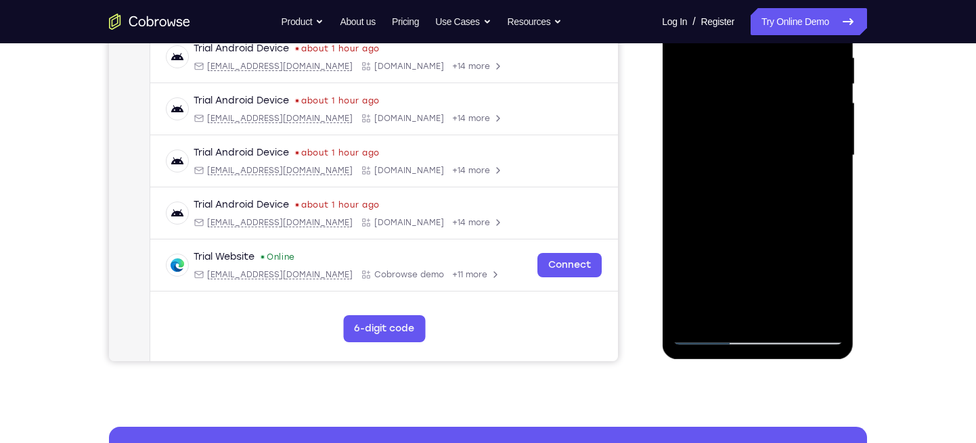
scroll to position [267, 0]
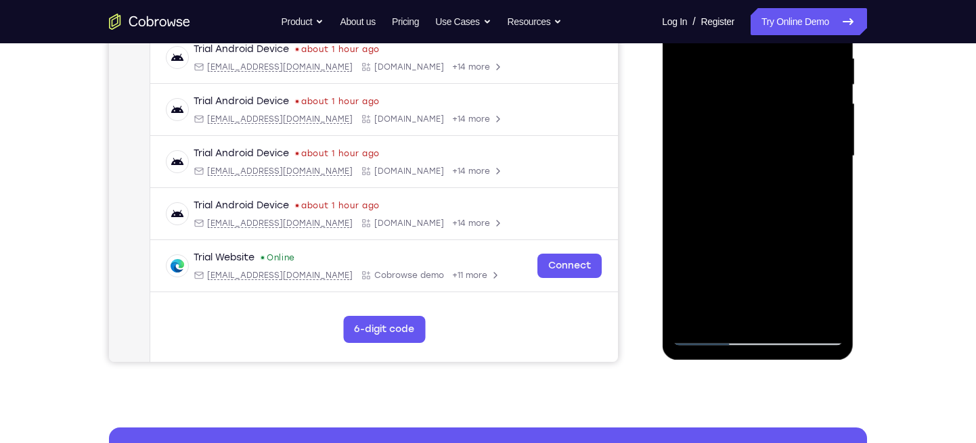
drag, startPoint x: 743, startPoint y: 277, endPoint x: 744, endPoint y: 225, distance: 51.4
click at [744, 225] on div at bounding box center [757, 156] width 171 height 379
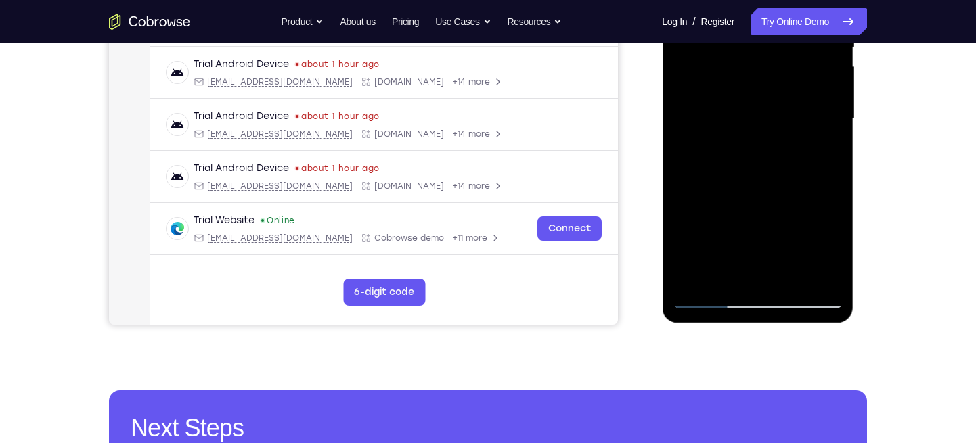
drag, startPoint x: 735, startPoint y: 234, endPoint x: 738, endPoint y: 162, distance: 71.8
click at [738, 162] on div at bounding box center [757, 119] width 171 height 379
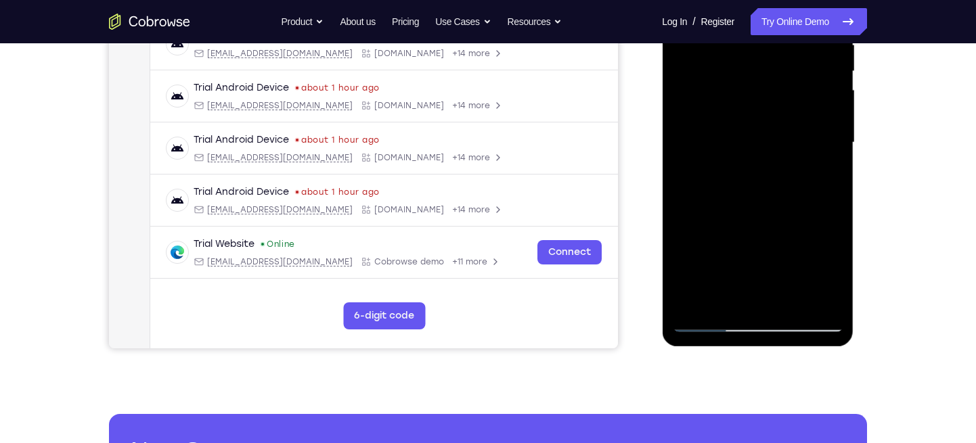
drag, startPoint x: 739, startPoint y: 257, endPoint x: 742, endPoint y: 217, distance: 40.7
click at [744, 205] on div at bounding box center [757, 142] width 171 height 379
drag, startPoint x: 722, startPoint y: 270, endPoint x: 730, endPoint y: 215, distance: 56.2
click at [730, 215] on div at bounding box center [757, 142] width 171 height 379
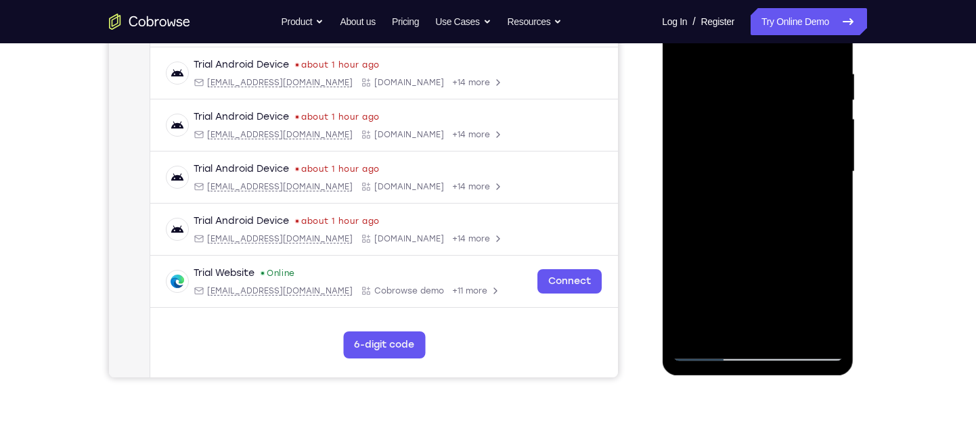
drag, startPoint x: 751, startPoint y: 224, endPoint x: 753, endPoint y: 211, distance: 13.1
click at [753, 211] on div at bounding box center [757, 171] width 171 height 379
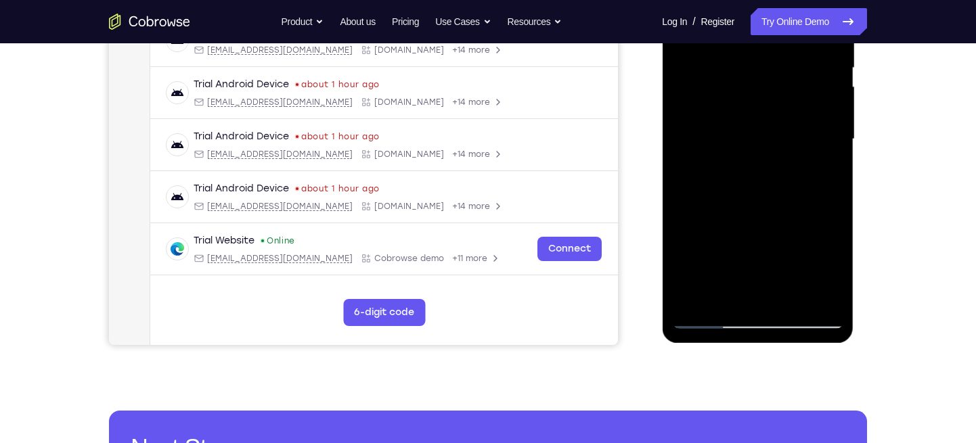
drag, startPoint x: 728, startPoint y: 246, endPoint x: 739, endPoint y: 195, distance: 52.6
click at [739, 195] on div at bounding box center [757, 139] width 171 height 379
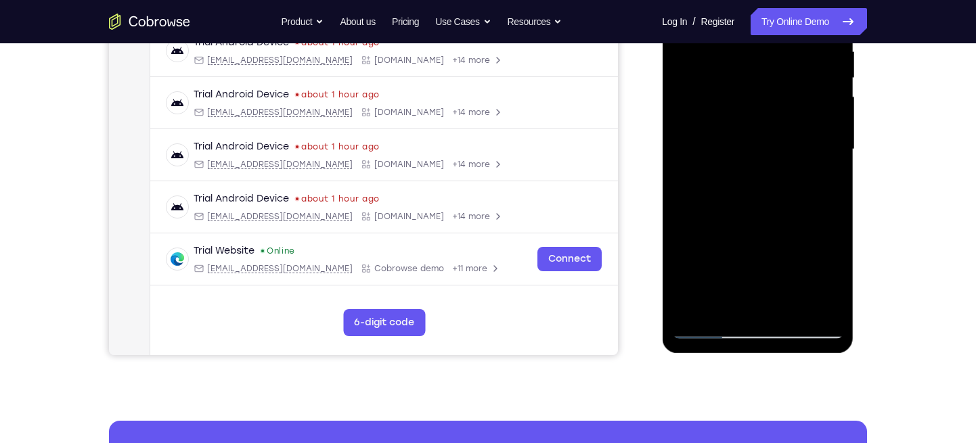
drag, startPoint x: 718, startPoint y: 280, endPoint x: 736, endPoint y: 203, distance: 78.5
click at [736, 200] on div at bounding box center [757, 149] width 171 height 379
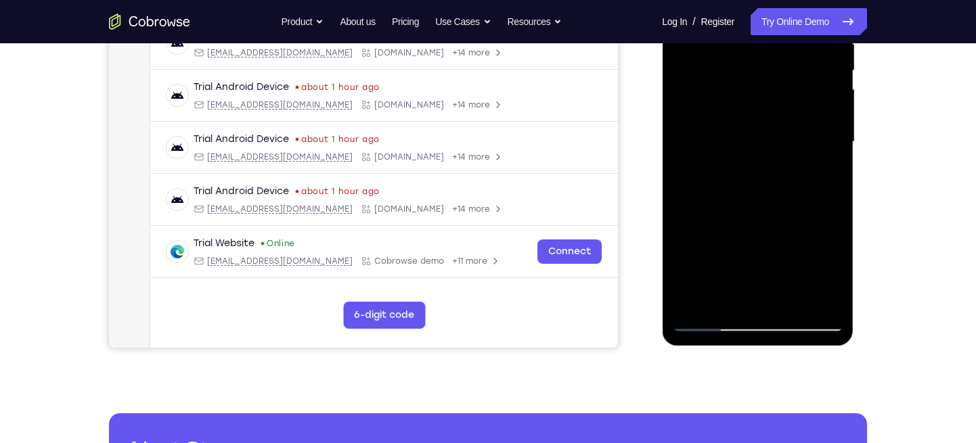
scroll to position [280, 0]
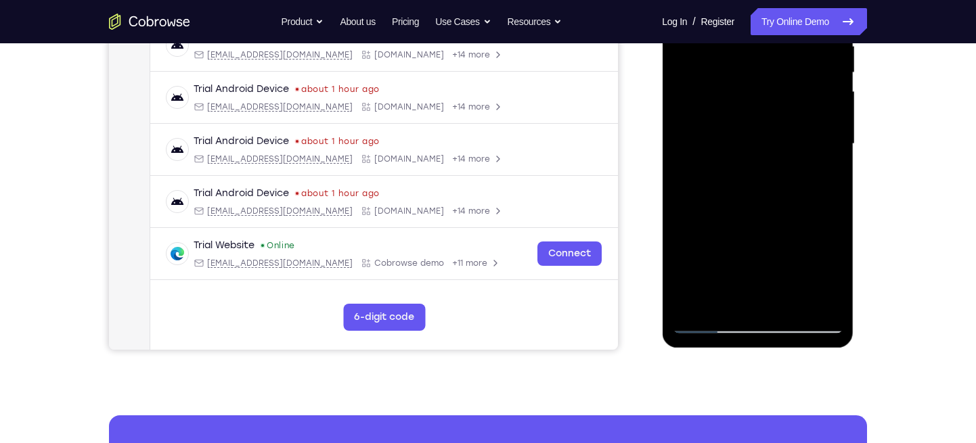
drag, startPoint x: 745, startPoint y: 264, endPoint x: 749, endPoint y: 202, distance: 62.4
click at [749, 202] on div at bounding box center [757, 144] width 171 height 379
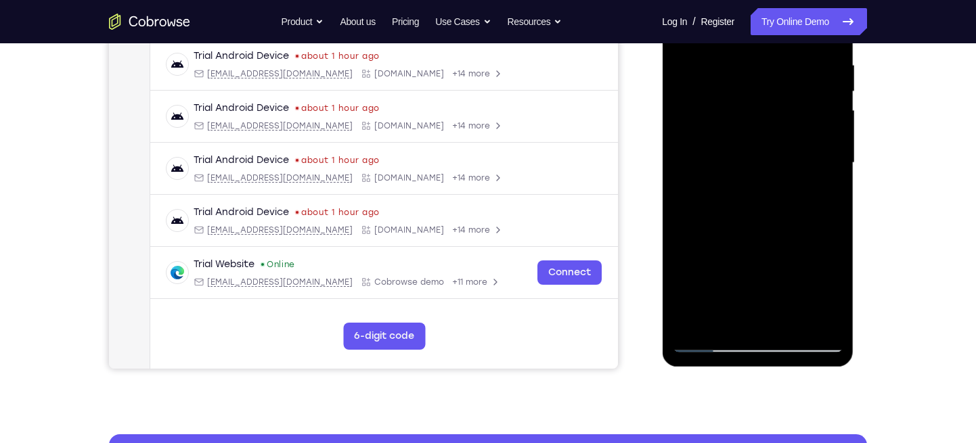
scroll to position [260, 0]
click at [691, 236] on div at bounding box center [757, 163] width 171 height 379
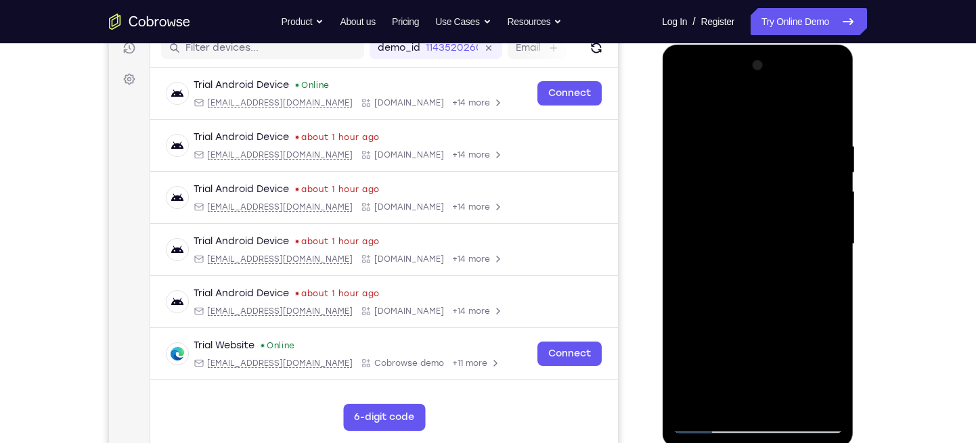
scroll to position [108, 0]
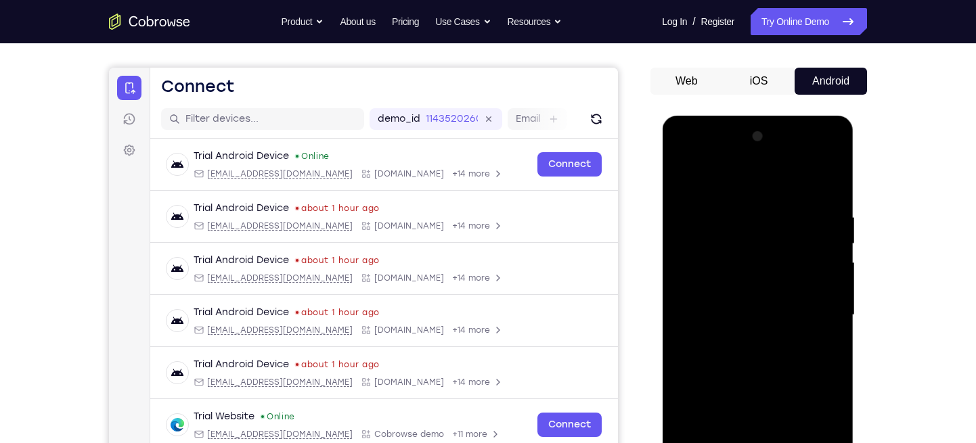
drag, startPoint x: 729, startPoint y: 207, endPoint x: 722, endPoint y: 249, distance: 42.5
click at [722, 249] on div at bounding box center [757, 315] width 171 height 379
click at [732, 221] on div at bounding box center [757, 315] width 171 height 379
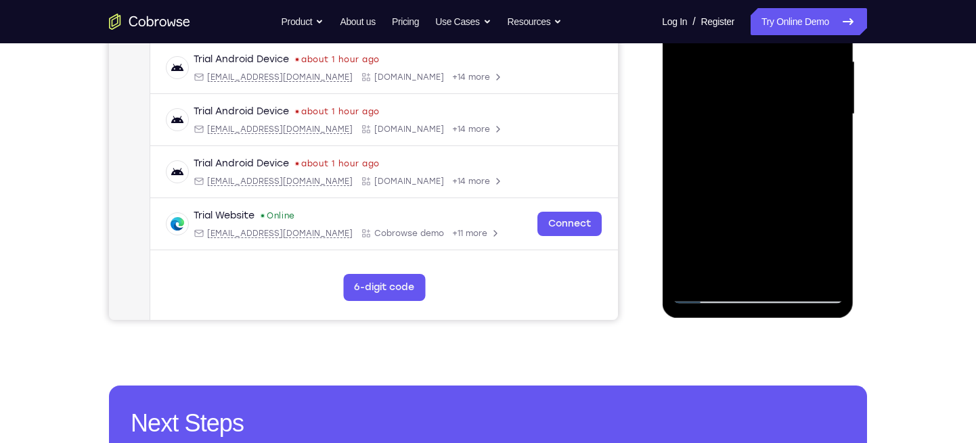
scroll to position [313, 0]
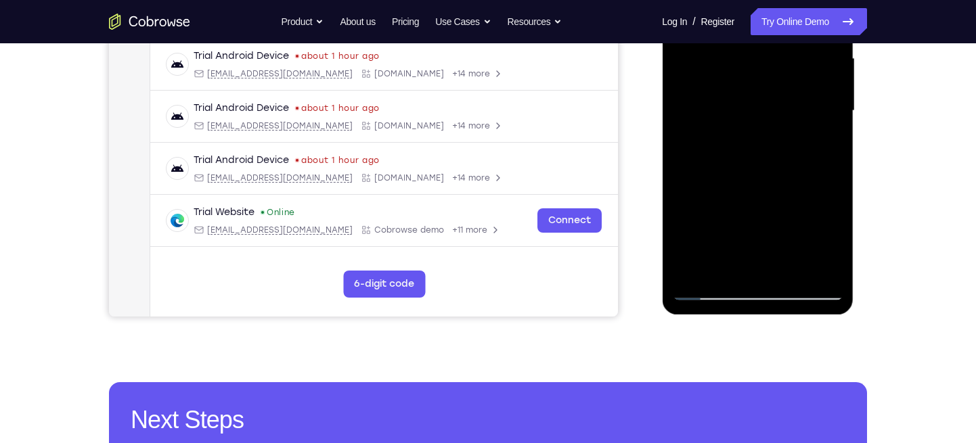
click at [730, 271] on div at bounding box center [757, 110] width 171 height 379
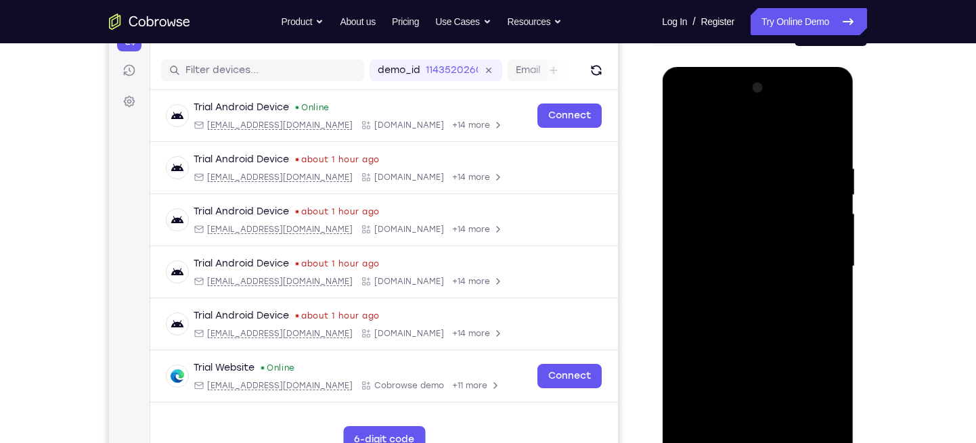
scroll to position [146, 0]
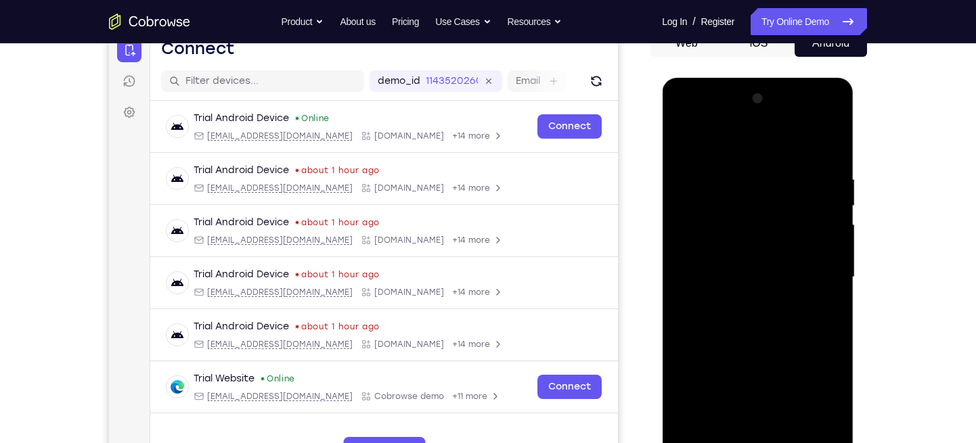
click at [753, 142] on div at bounding box center [757, 277] width 171 height 379
click at [808, 140] on div at bounding box center [757, 277] width 171 height 379
click at [742, 171] on div at bounding box center [757, 277] width 171 height 379
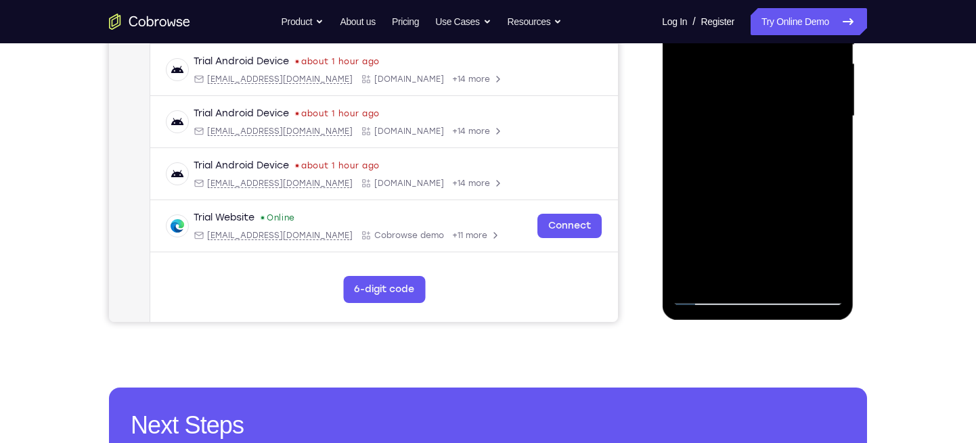
click at [729, 274] on div at bounding box center [757, 116] width 171 height 379
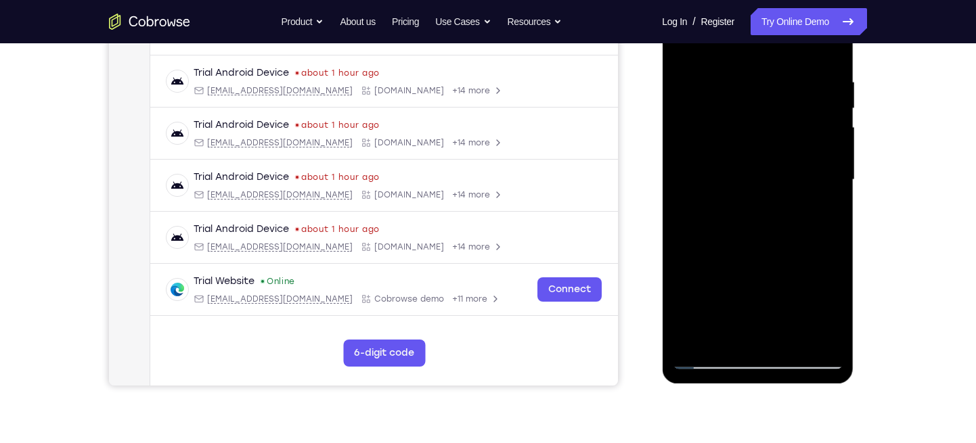
scroll to position [154, 0]
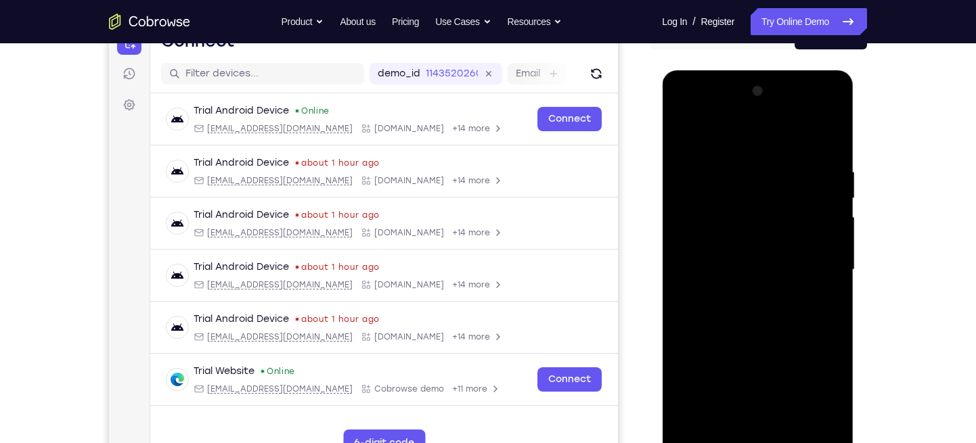
click at [833, 133] on div at bounding box center [757, 270] width 171 height 379
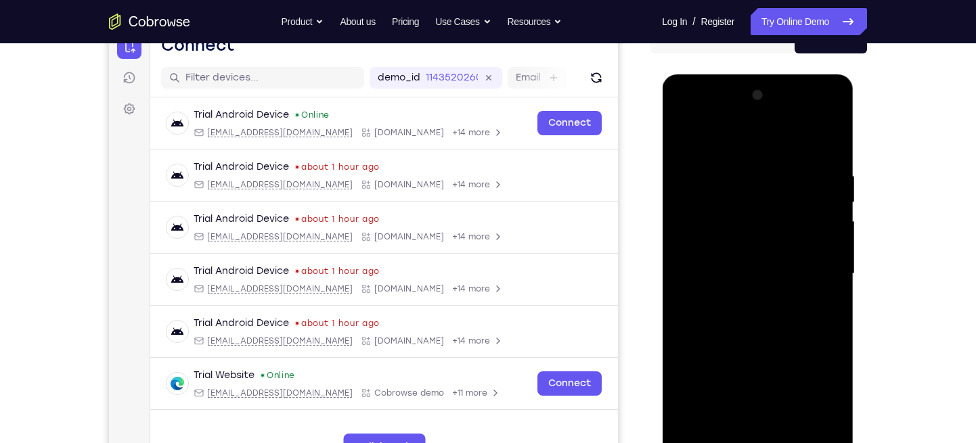
click at [768, 205] on div at bounding box center [757, 274] width 171 height 379
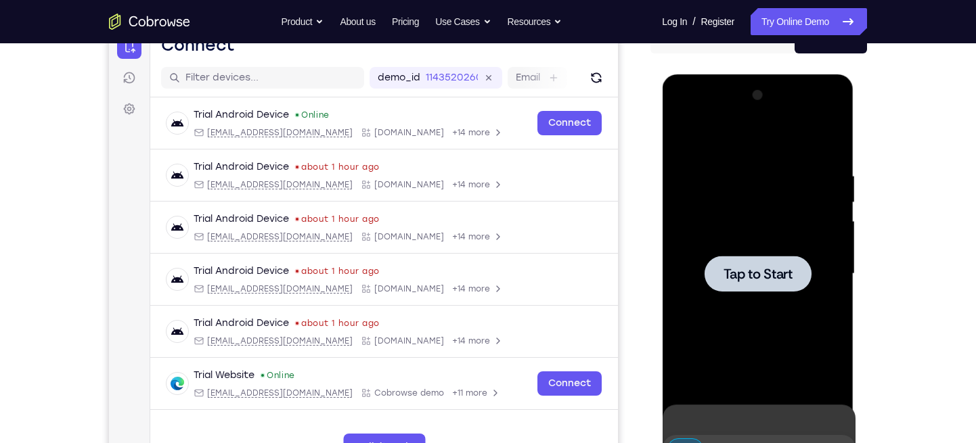
click at [752, 225] on div at bounding box center [757, 274] width 171 height 379
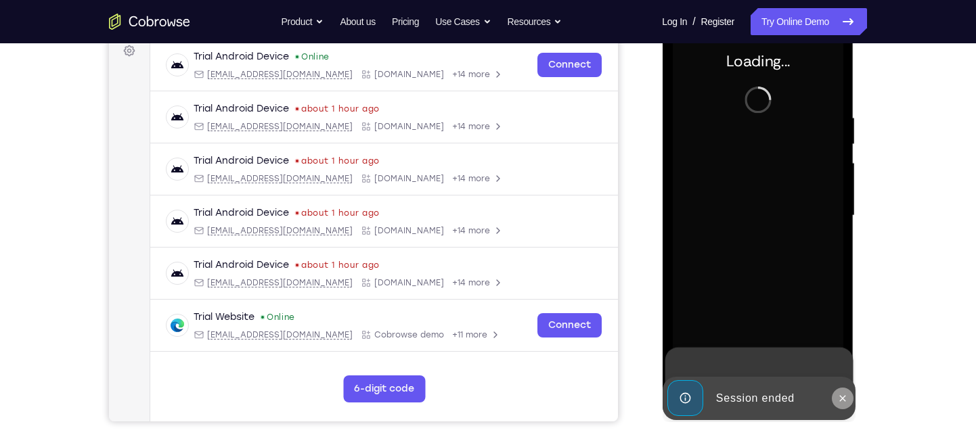
click at [844, 391] on button at bounding box center [842, 399] width 22 height 22
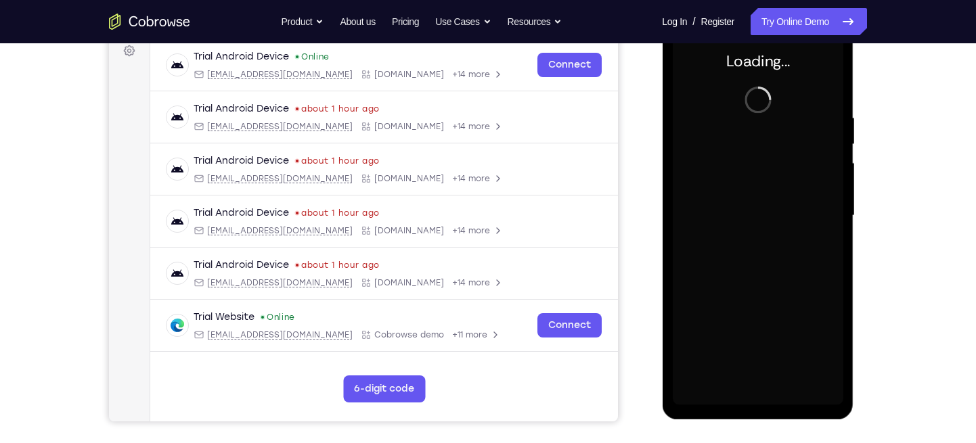
scroll to position [179, 0]
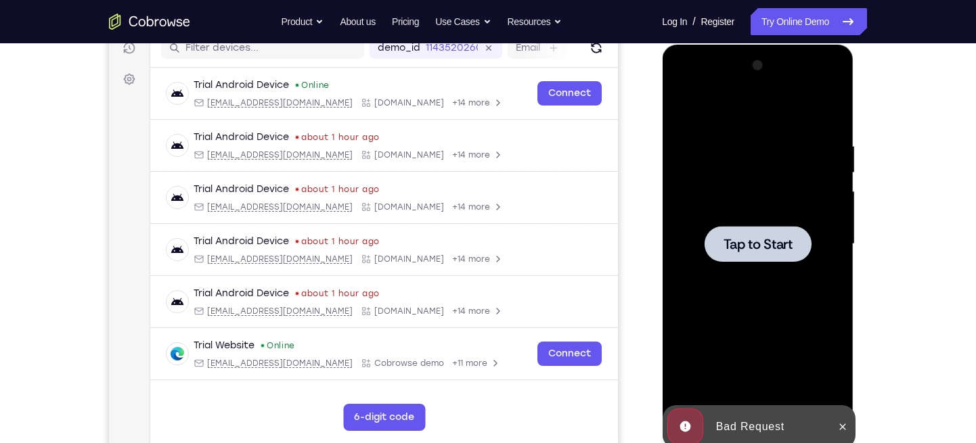
click at [751, 156] on div at bounding box center [757, 244] width 171 height 379
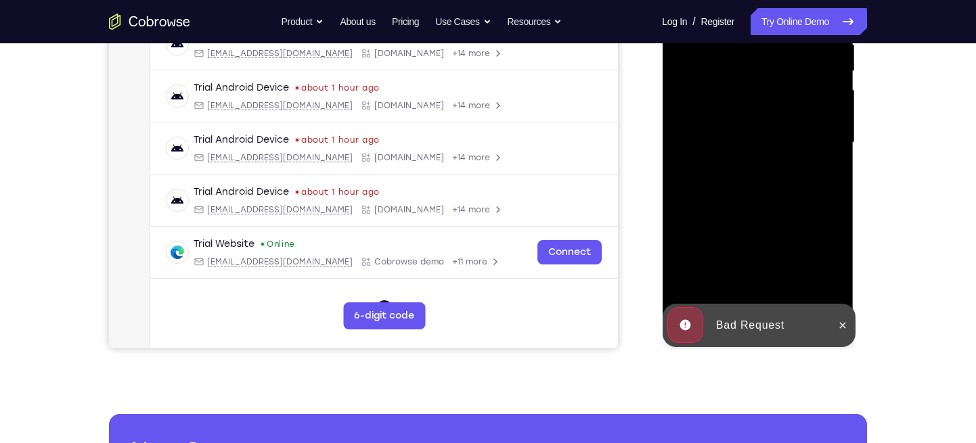
scroll to position [306, 0]
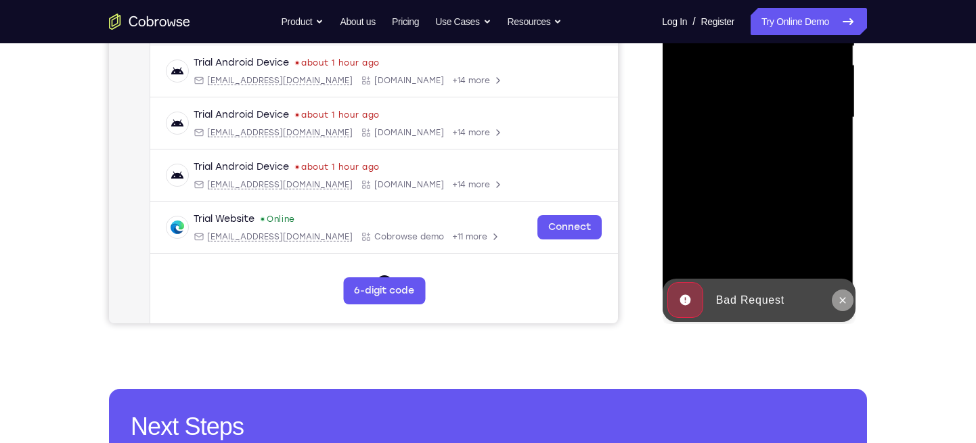
click at [843, 299] on icon at bounding box center [842, 300] width 6 height 6
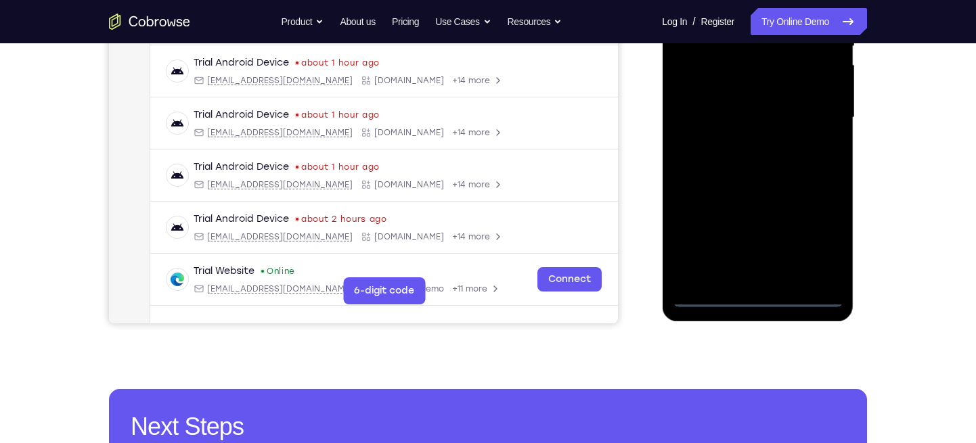
click at [759, 297] on div at bounding box center [757, 117] width 171 height 379
click at [820, 238] on div at bounding box center [757, 117] width 171 height 379
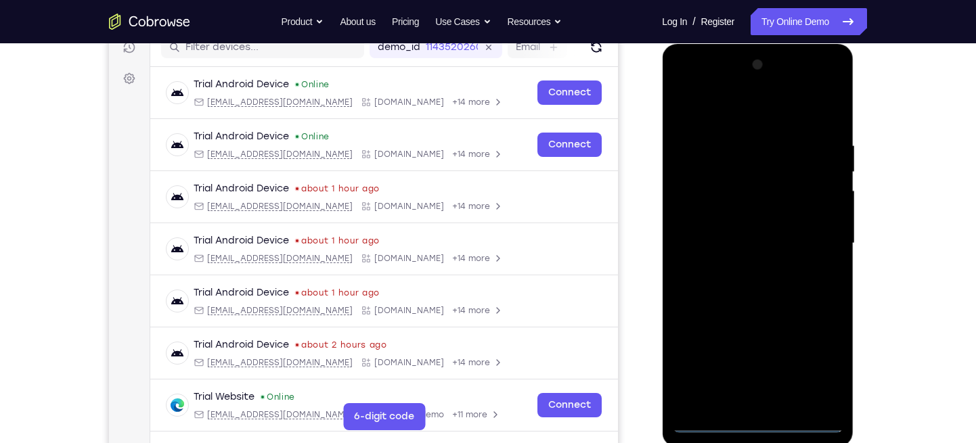
scroll to position [120, 0]
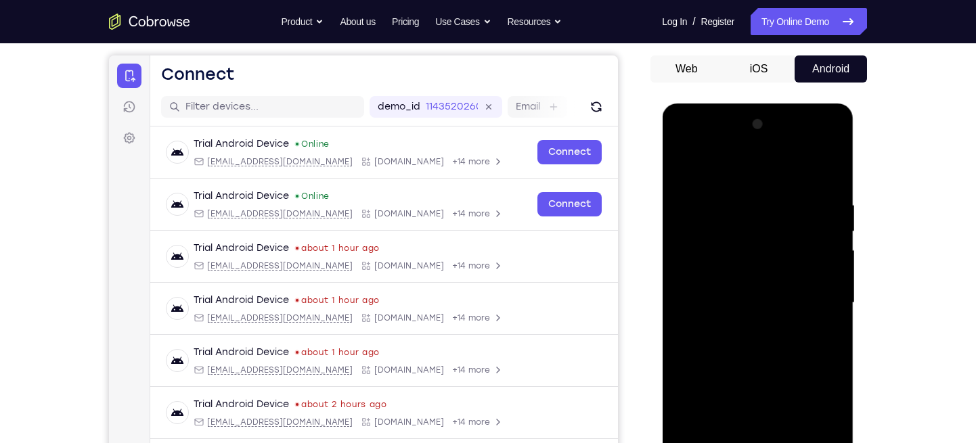
click at [683, 144] on div at bounding box center [757, 303] width 171 height 379
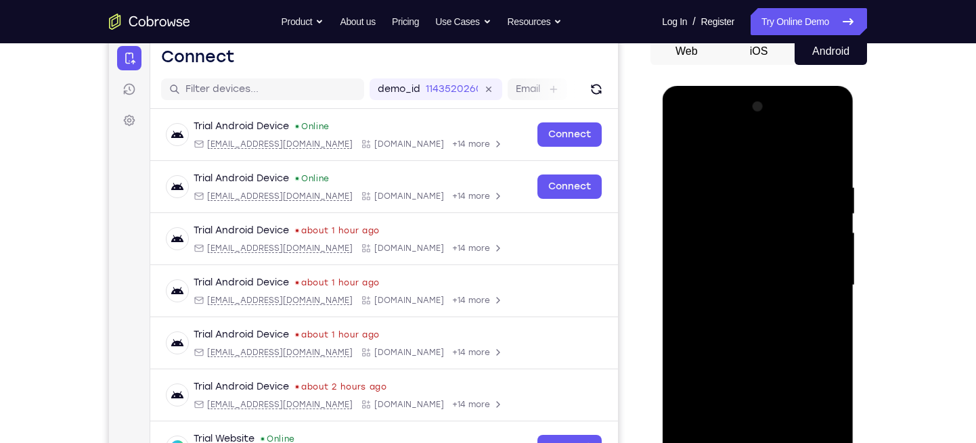
scroll to position [146, 0]
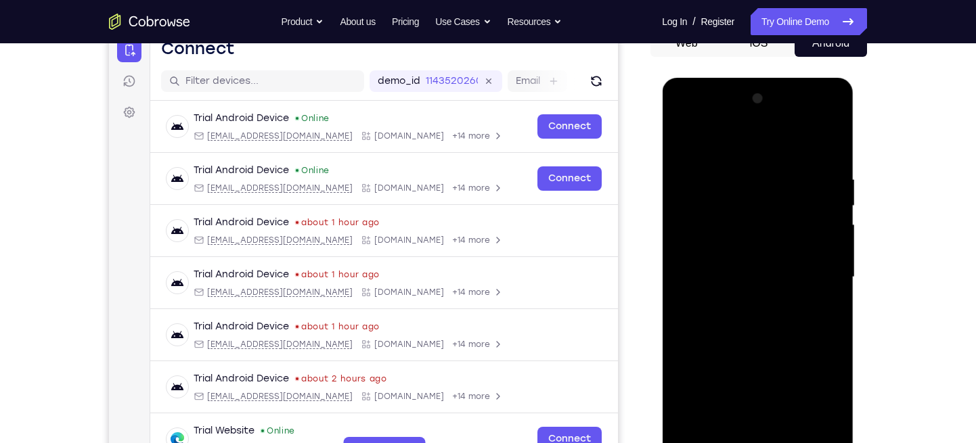
click at [810, 272] on div at bounding box center [757, 277] width 171 height 379
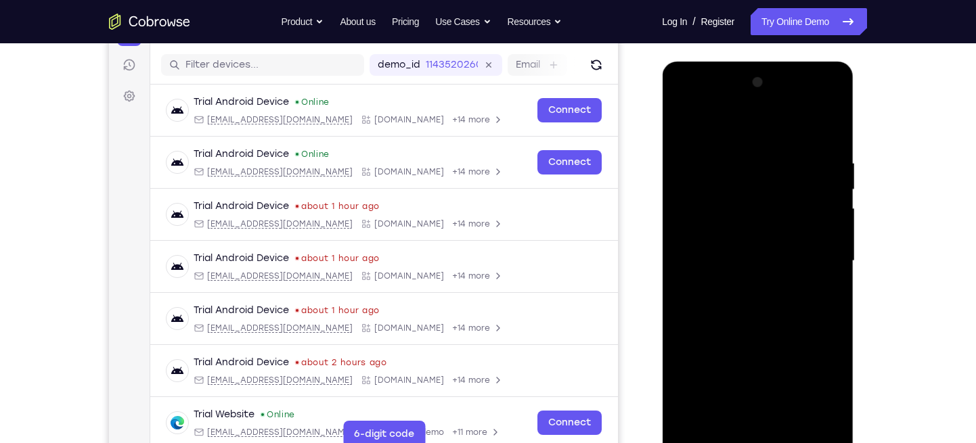
scroll to position [227, 0]
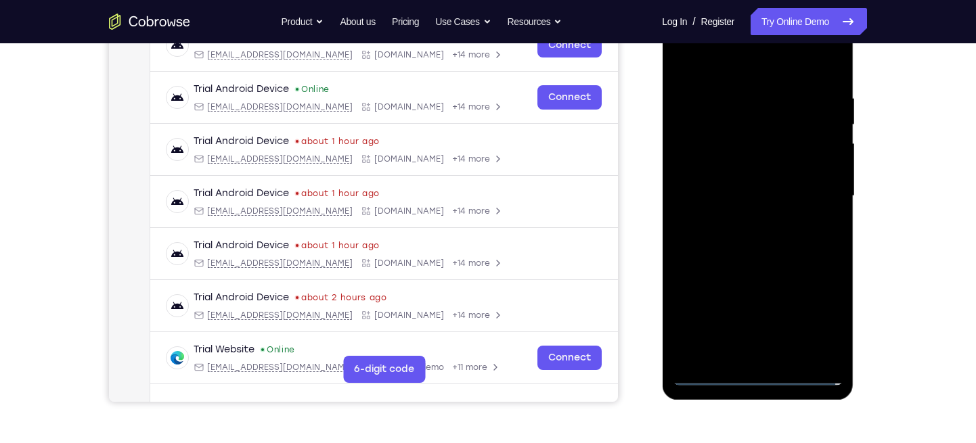
click at [744, 221] on div at bounding box center [757, 196] width 171 height 379
click at [742, 222] on div at bounding box center [757, 195] width 171 height 379
click at [745, 181] on div at bounding box center [757, 195] width 171 height 379
click at [744, 182] on div at bounding box center [757, 195] width 171 height 379
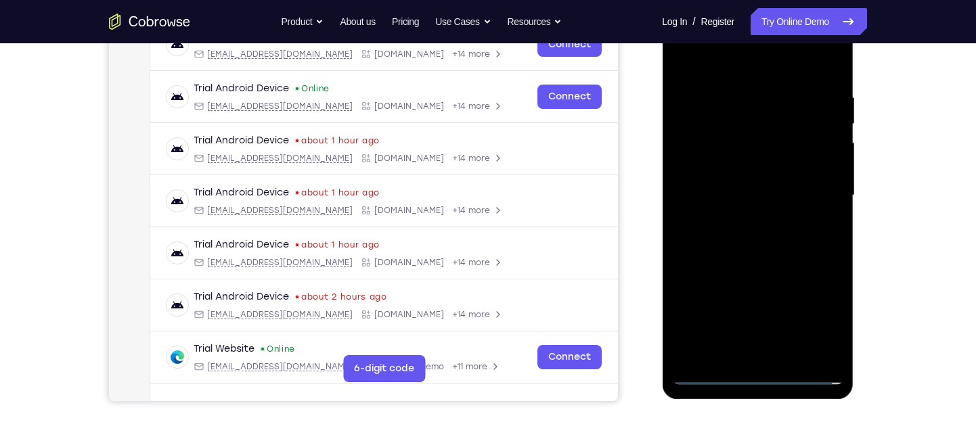
scroll to position [238, 0]
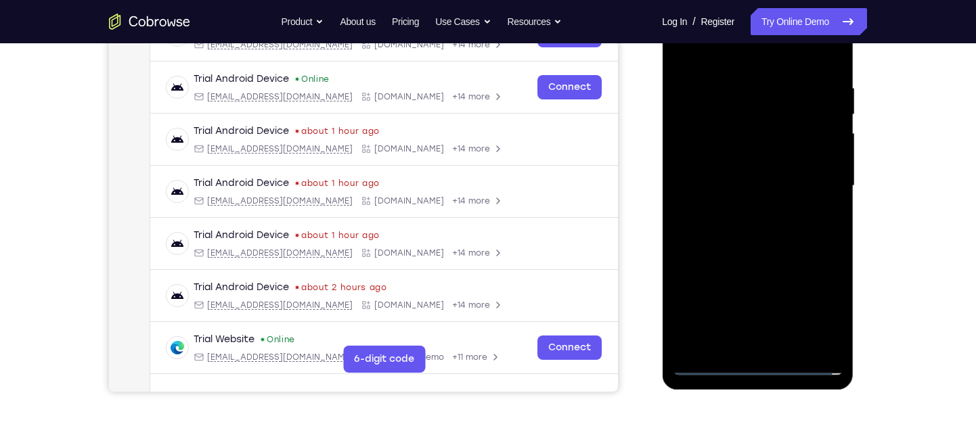
click at [768, 170] on div at bounding box center [757, 186] width 171 height 379
click at [755, 173] on div at bounding box center [757, 186] width 171 height 379
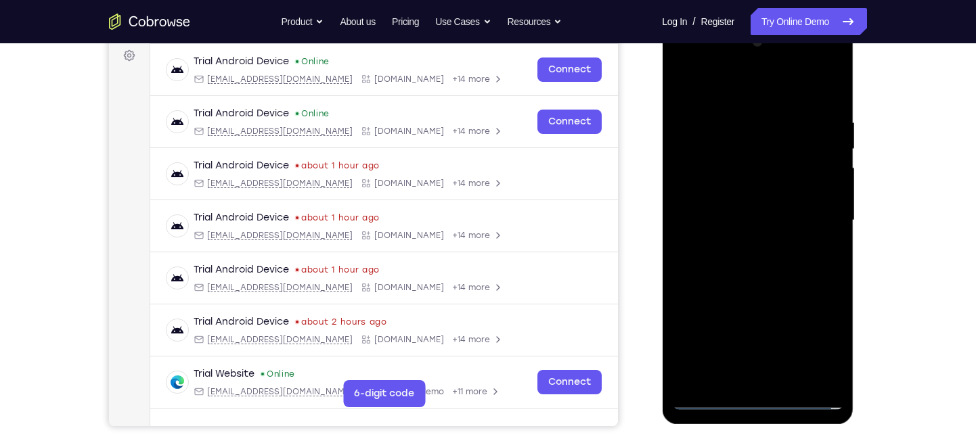
click at [735, 164] on div at bounding box center [757, 220] width 171 height 379
click at [724, 196] on div at bounding box center [757, 220] width 171 height 379
click at [722, 217] on div at bounding box center [757, 220] width 171 height 379
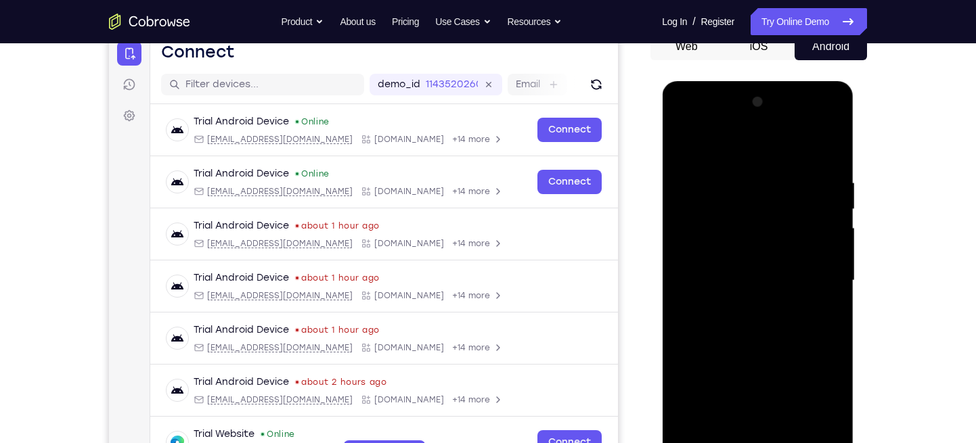
scroll to position [142, 0]
drag, startPoint x: 778, startPoint y: 159, endPoint x: 797, endPoint y: 81, distance: 80.6
click at [797, 82] on html "Online web based iOS Simulators and Android Emulators. Run iPhone, iPad, Mobile…" at bounding box center [758, 285] width 193 height 406
click at [828, 167] on div at bounding box center [757, 281] width 171 height 379
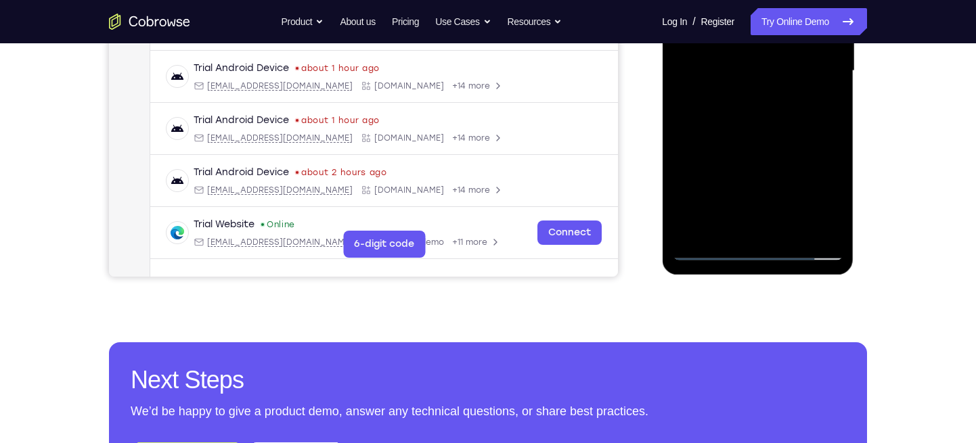
click at [793, 228] on div at bounding box center [757, 71] width 171 height 379
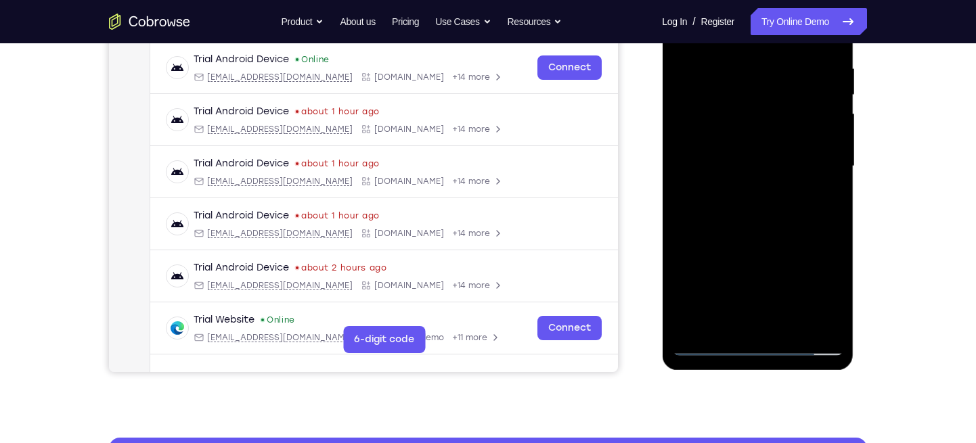
scroll to position [250, 0]
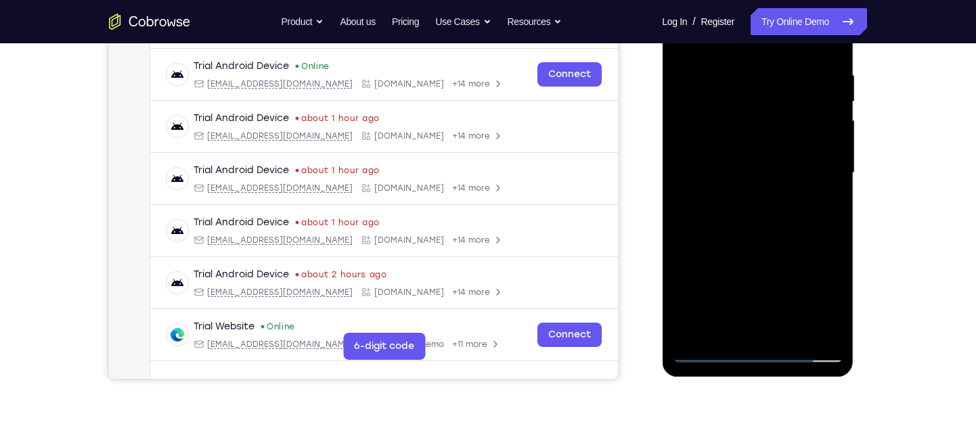
click at [758, 243] on div at bounding box center [757, 173] width 171 height 379
click at [756, 169] on div at bounding box center [757, 173] width 171 height 379
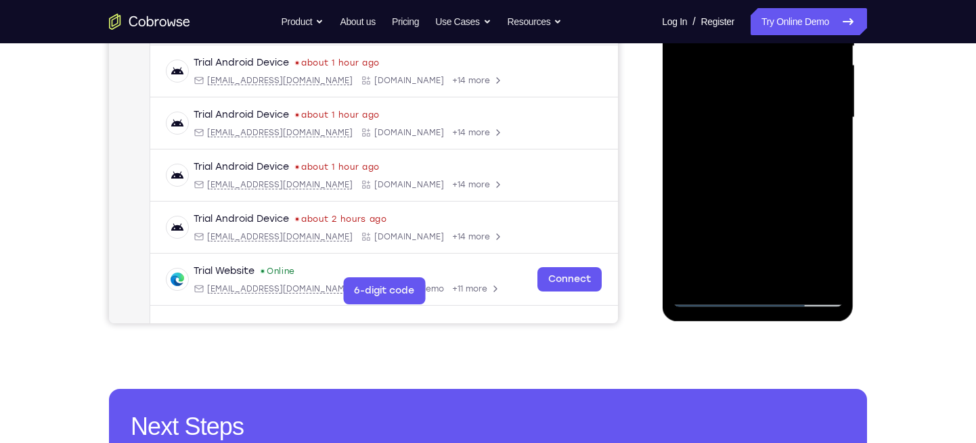
scroll to position [303, 0]
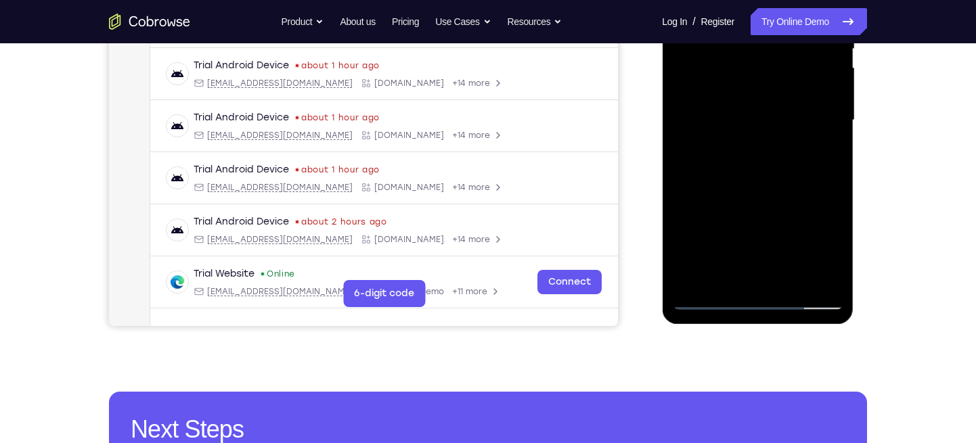
click at [822, 153] on div at bounding box center [757, 120] width 171 height 379
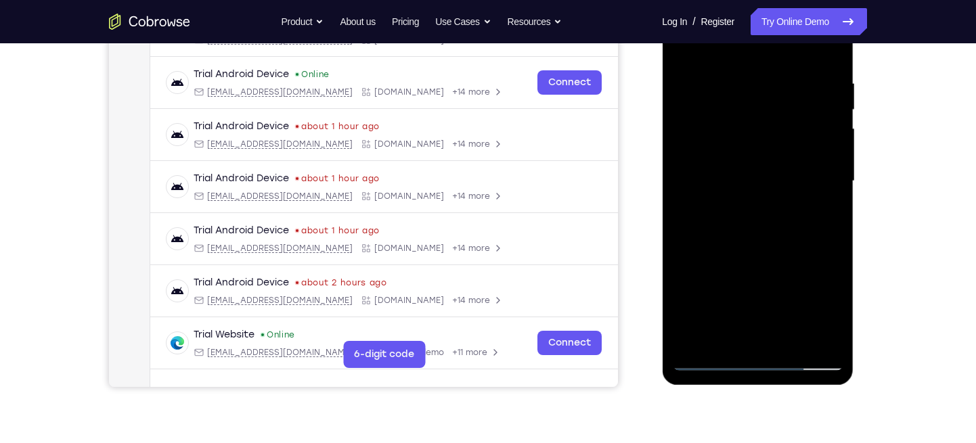
scroll to position [242, 0]
click at [763, 164] on div at bounding box center [757, 182] width 171 height 379
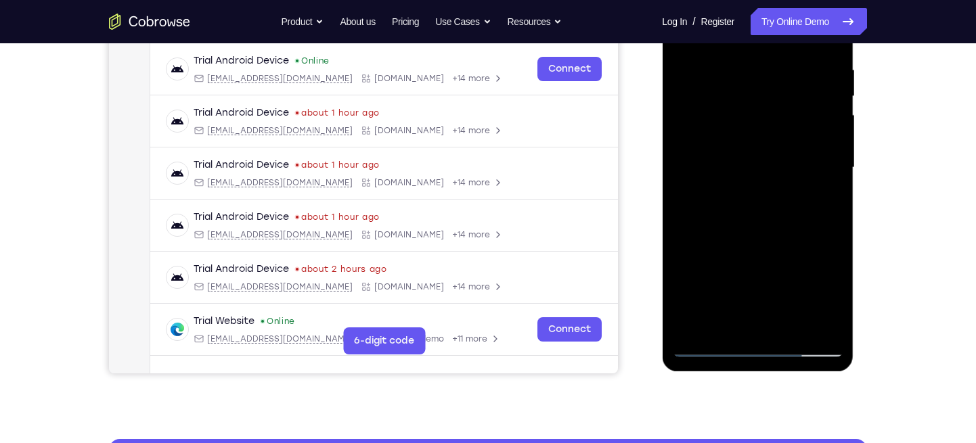
scroll to position [288, 0]
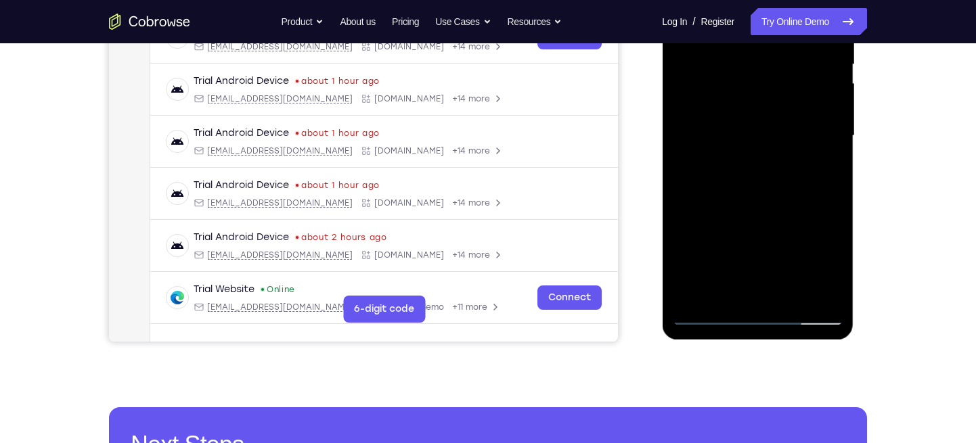
click at [791, 234] on div at bounding box center [757, 136] width 171 height 379
click at [832, 265] on div at bounding box center [757, 136] width 171 height 379
click at [828, 170] on div at bounding box center [757, 136] width 171 height 379
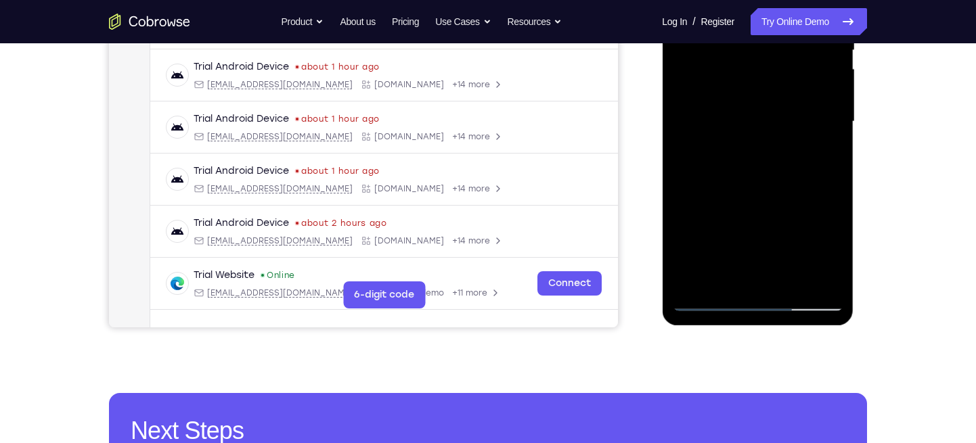
scroll to position [342, 0]
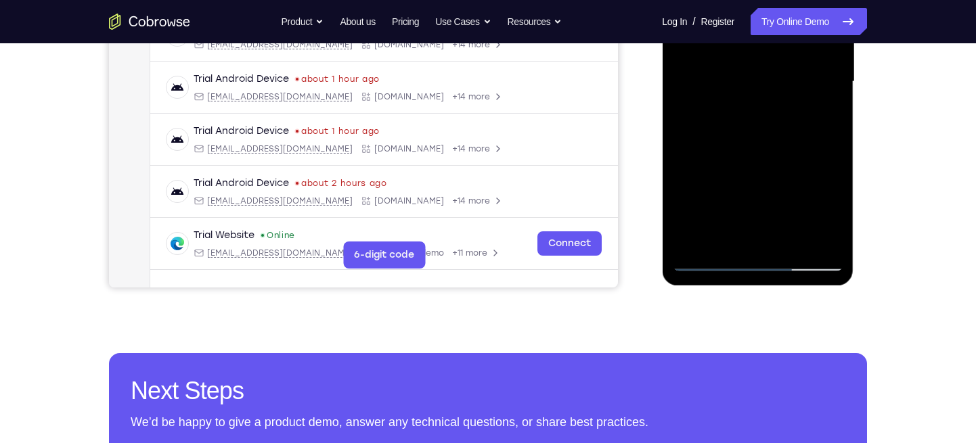
click at [707, 263] on div at bounding box center [757, 81] width 171 height 379
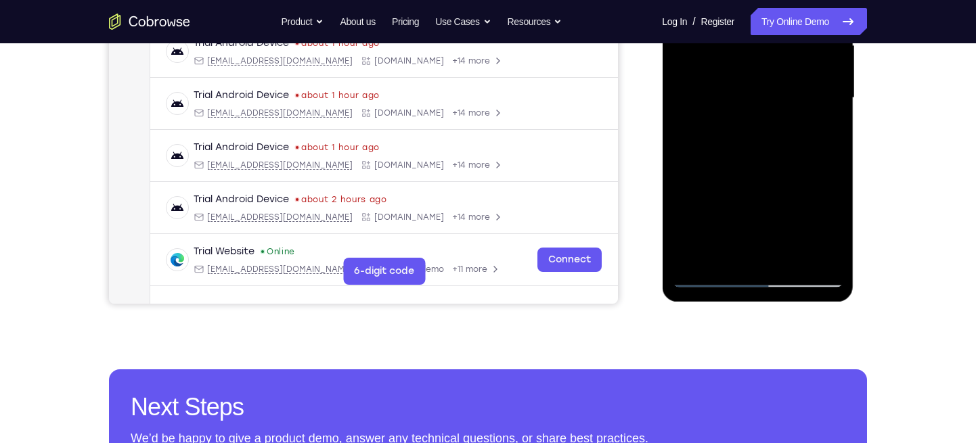
scroll to position [327, 0]
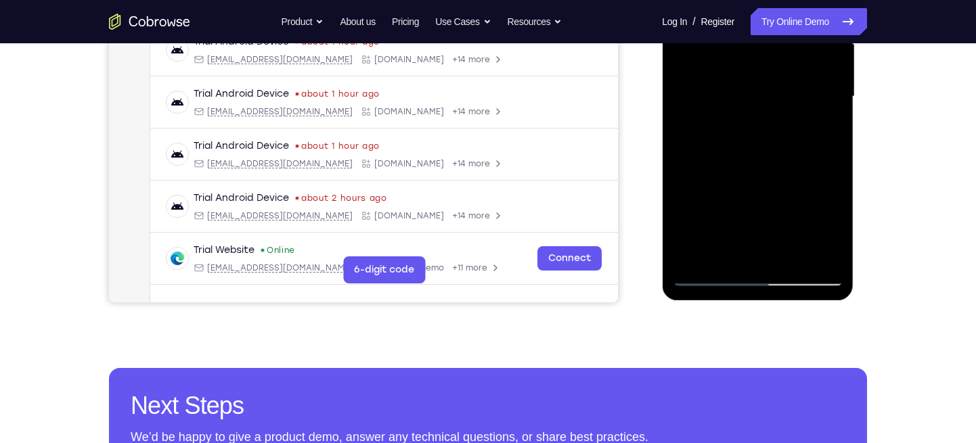
click at [688, 150] on div at bounding box center [757, 96] width 171 height 379
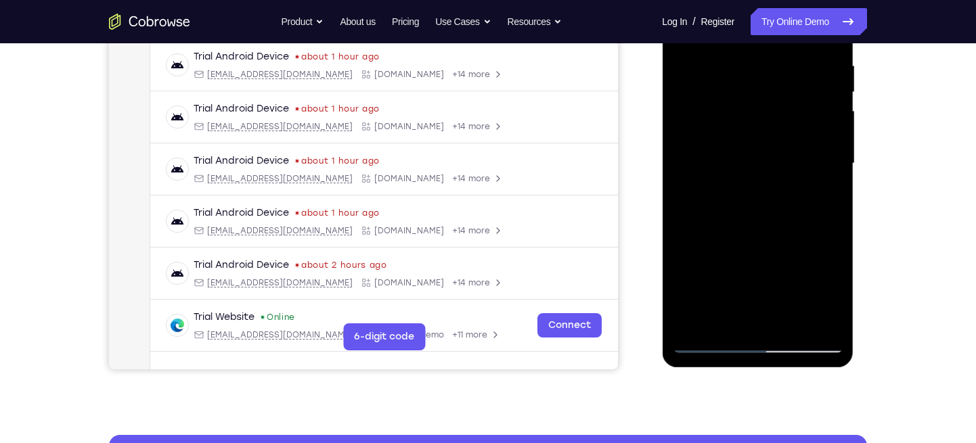
scroll to position [244, 0]
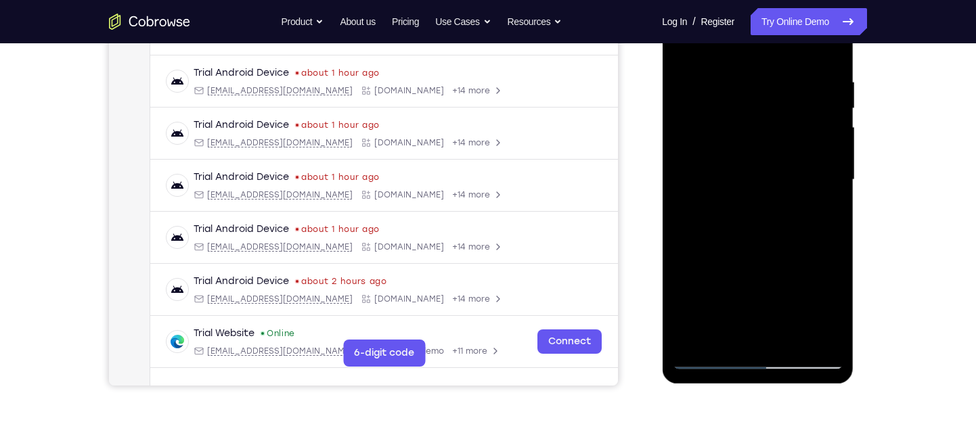
click at [786, 149] on div at bounding box center [757, 180] width 171 height 379
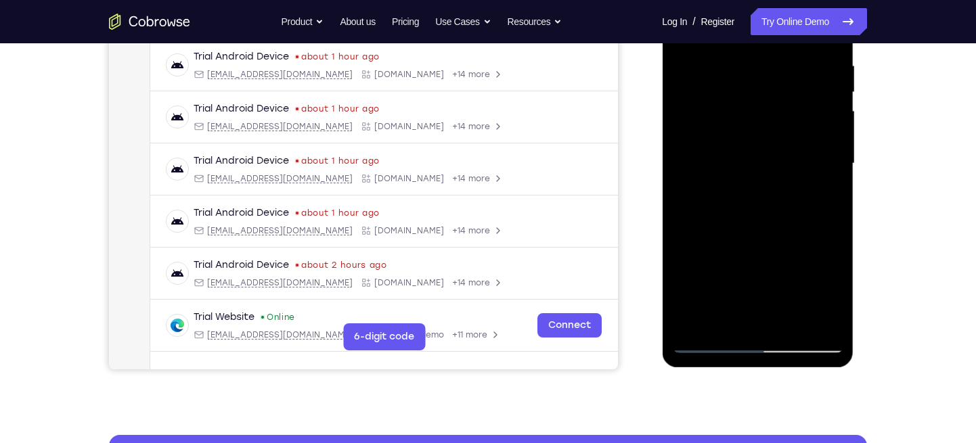
click at [760, 149] on div at bounding box center [757, 163] width 171 height 379
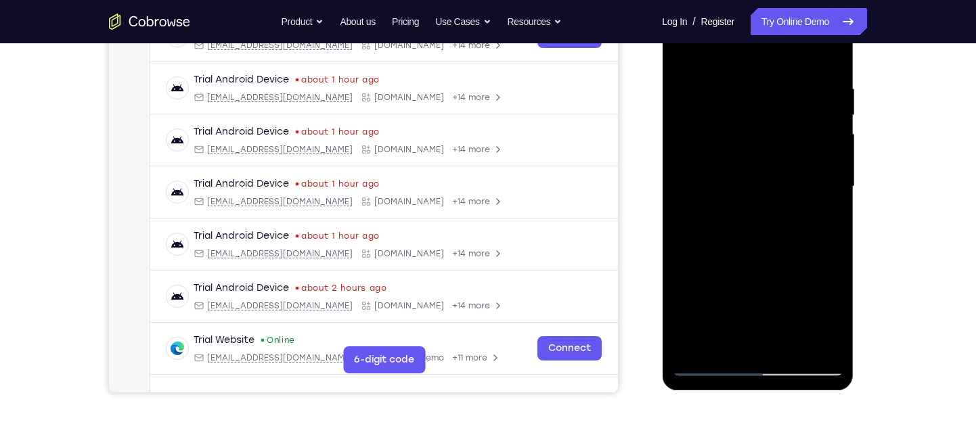
click at [684, 52] on div at bounding box center [757, 186] width 171 height 379
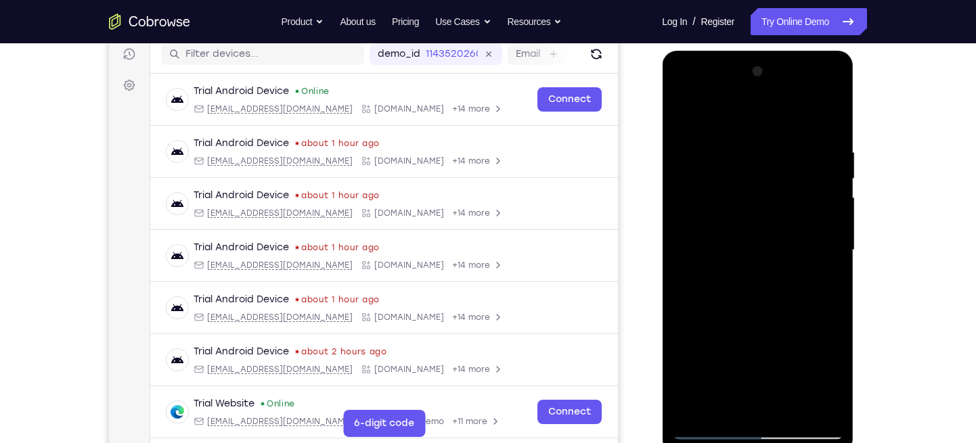
scroll to position [288, 0]
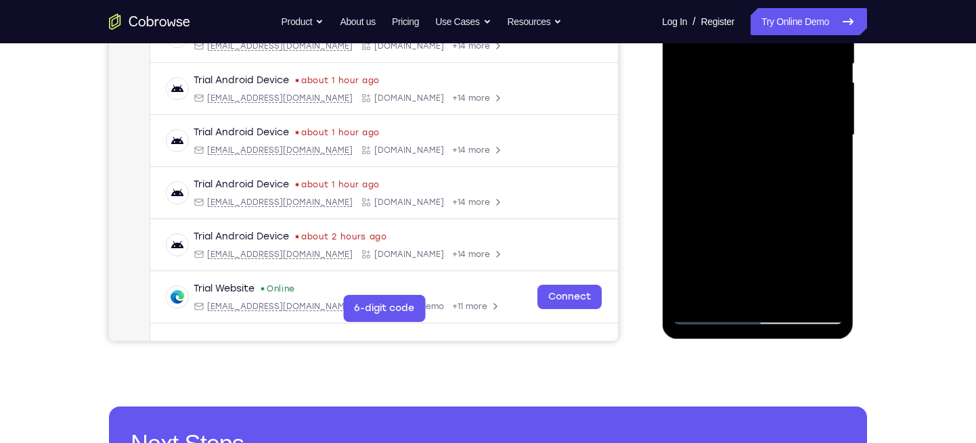
click at [789, 294] on div at bounding box center [757, 135] width 171 height 379
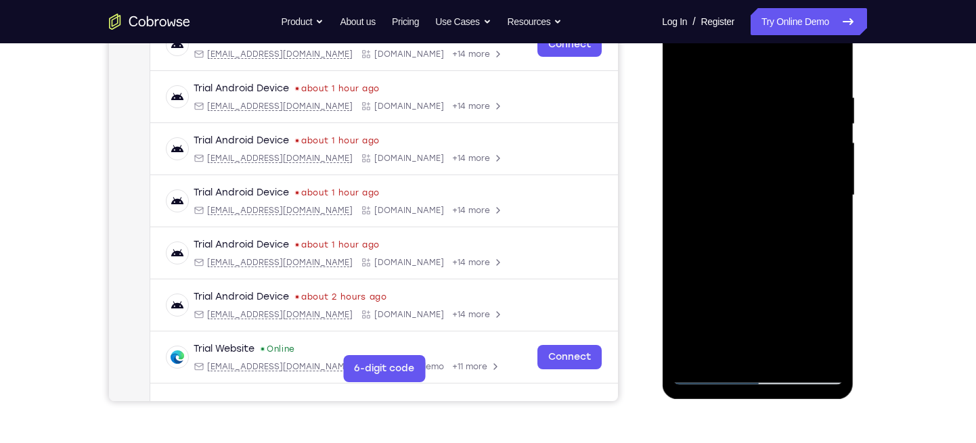
click at [792, 355] on div at bounding box center [757, 195] width 171 height 379
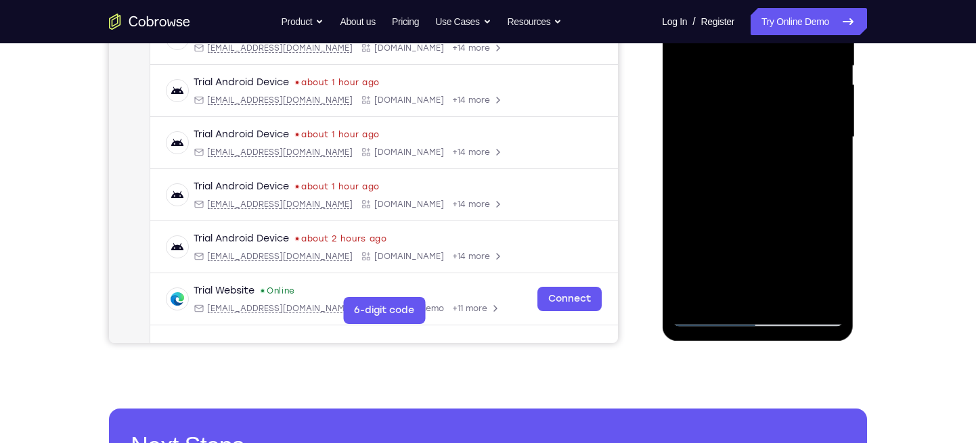
scroll to position [428, 0]
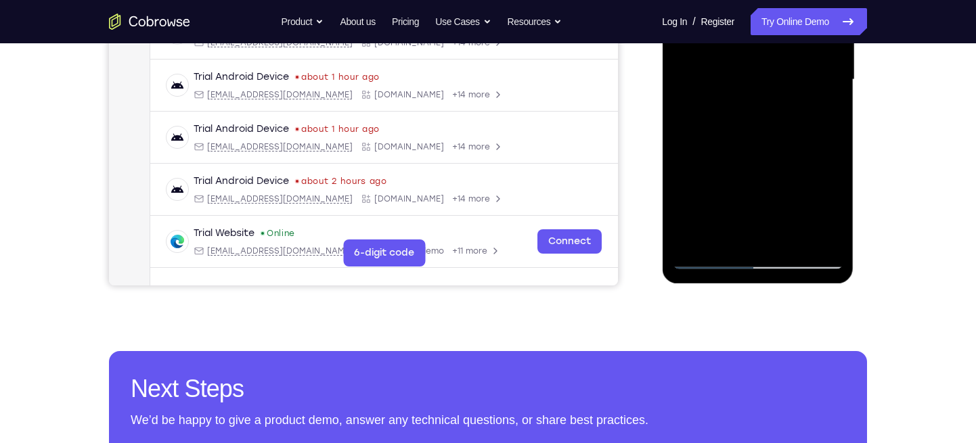
scroll to position [292, 0]
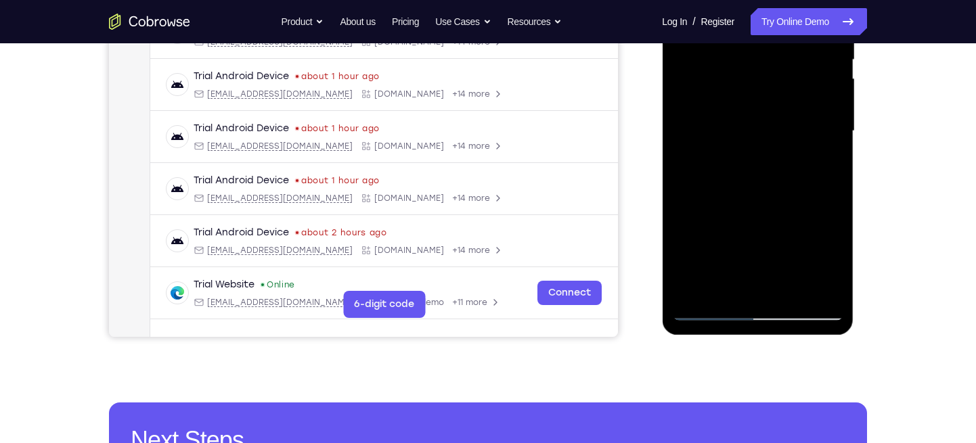
click at [764, 129] on div at bounding box center [757, 131] width 171 height 379
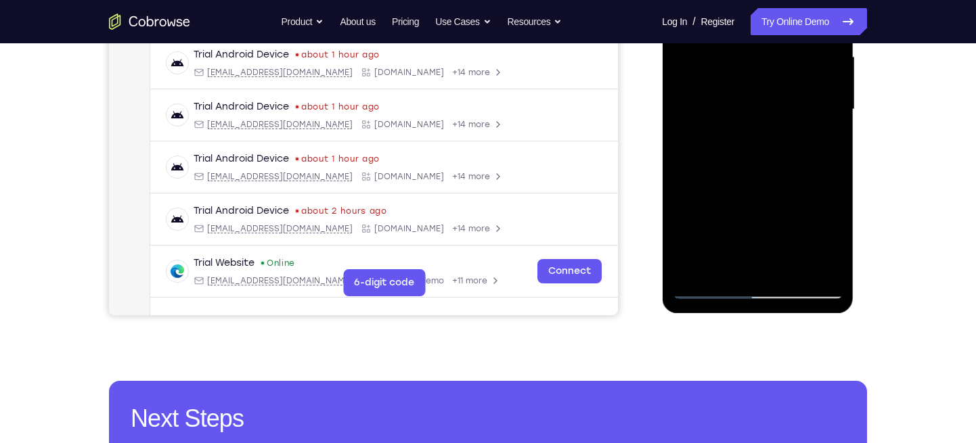
scroll to position [330, 0]
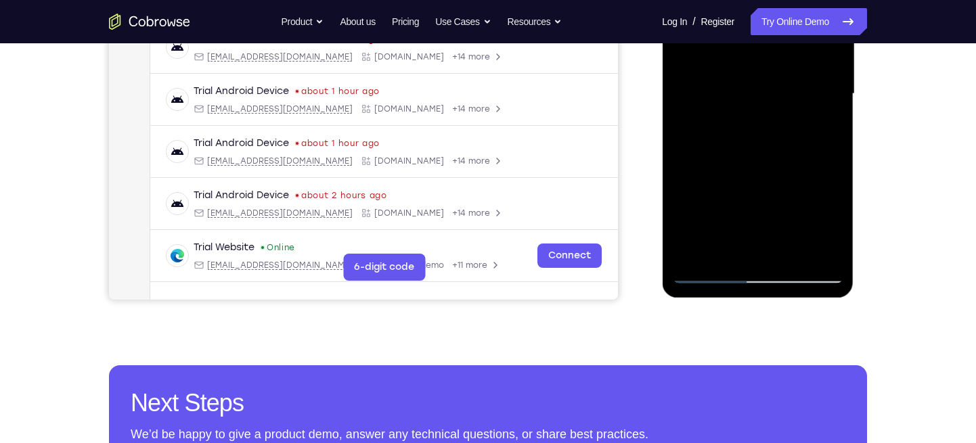
click at [835, 222] on div at bounding box center [757, 94] width 171 height 379
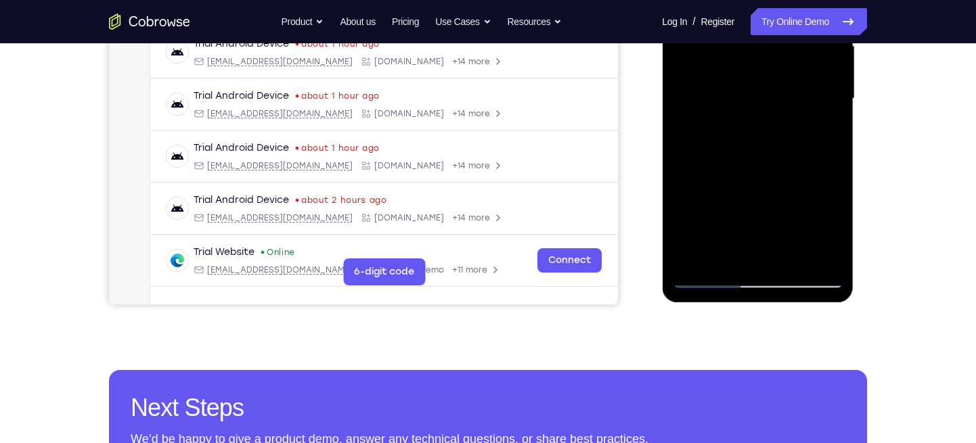
scroll to position [299, 0]
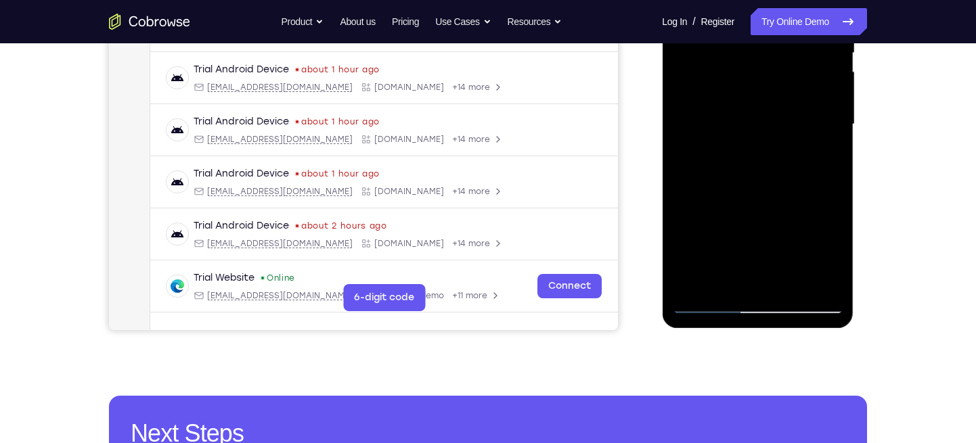
click at [816, 158] on div at bounding box center [757, 124] width 171 height 379
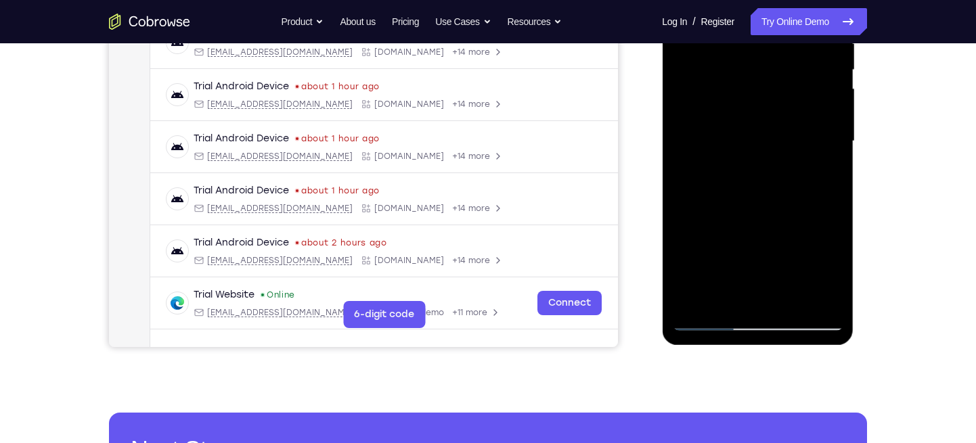
click at [772, 177] on div at bounding box center [757, 141] width 171 height 379
click at [820, 176] on div at bounding box center [757, 141] width 171 height 379
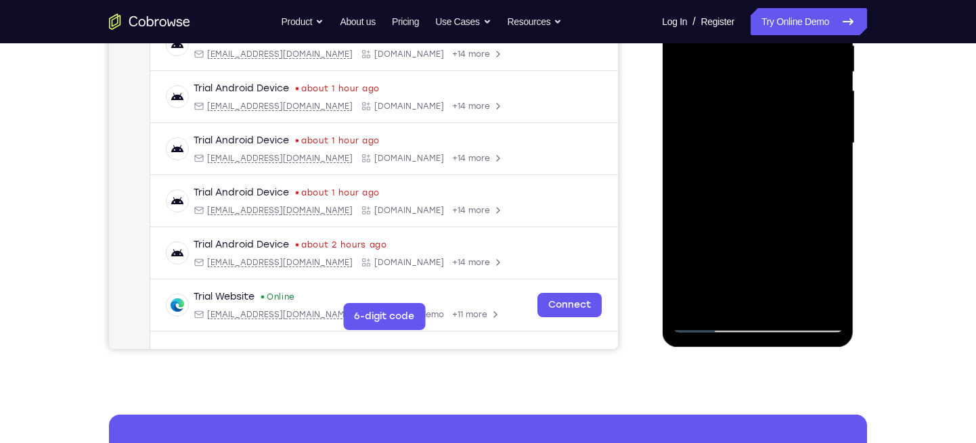
click at [817, 180] on div at bounding box center [757, 143] width 171 height 379
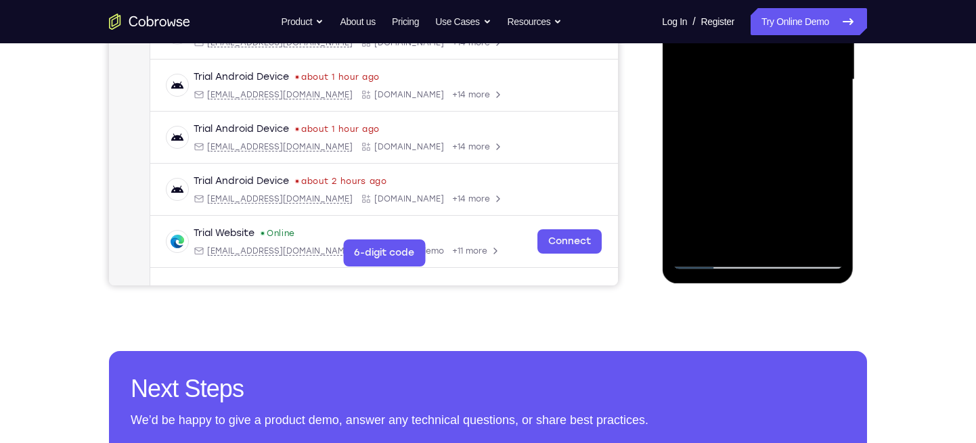
click at [712, 261] on div at bounding box center [757, 79] width 171 height 379
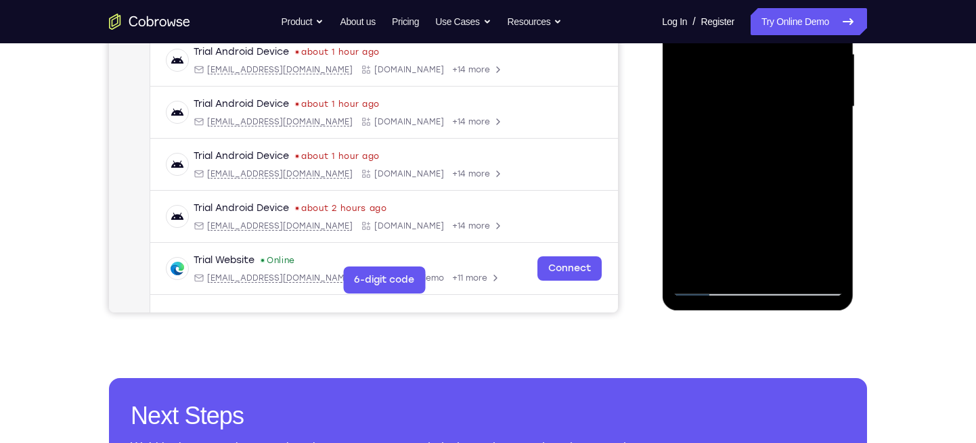
scroll to position [326, 0]
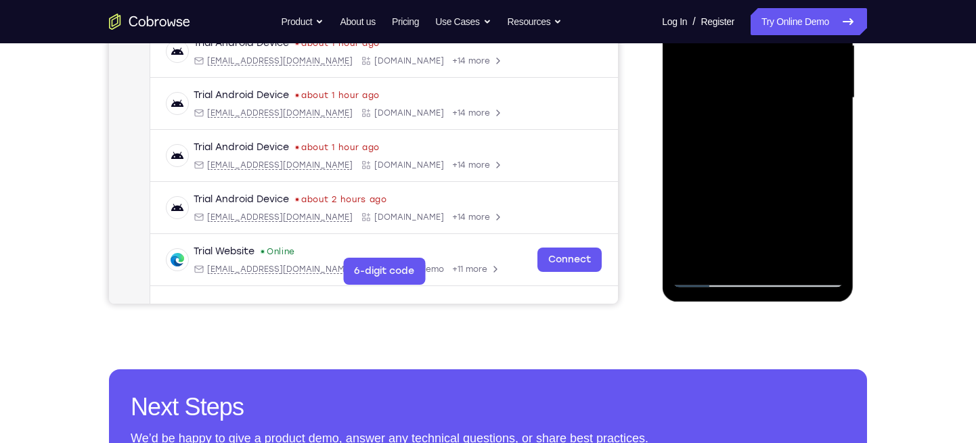
click at [707, 277] on div at bounding box center [757, 98] width 171 height 379
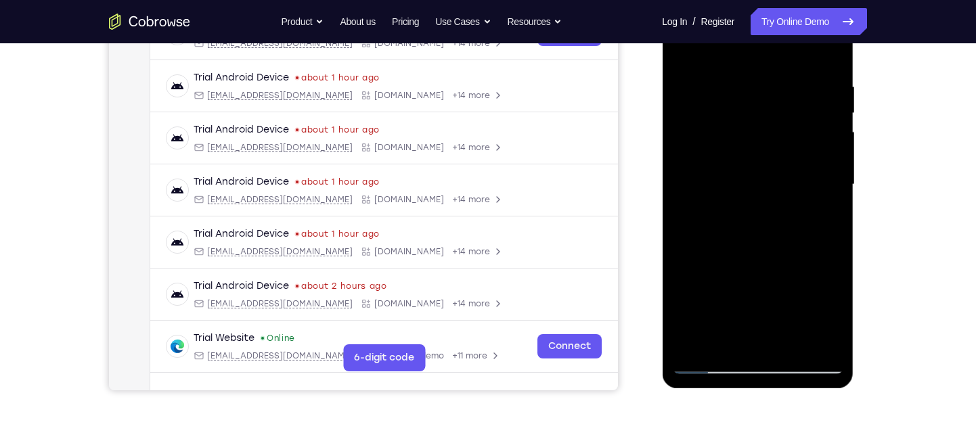
click at [741, 181] on div at bounding box center [757, 184] width 171 height 379
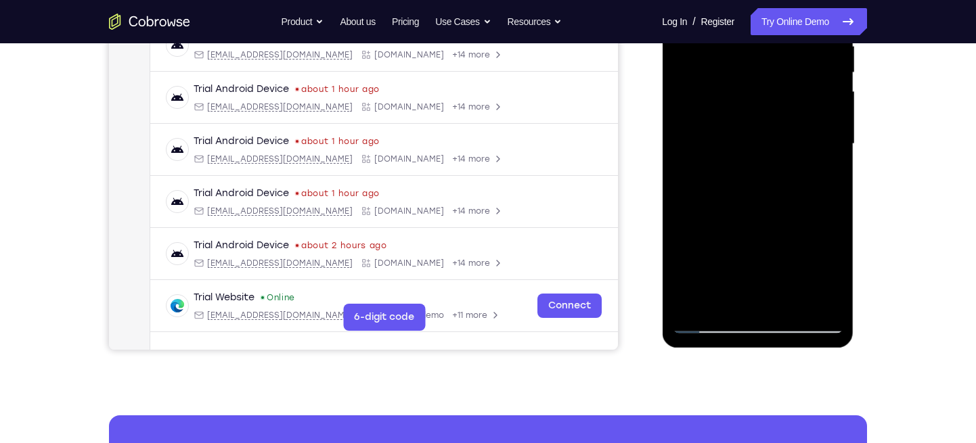
scroll to position [274, 0]
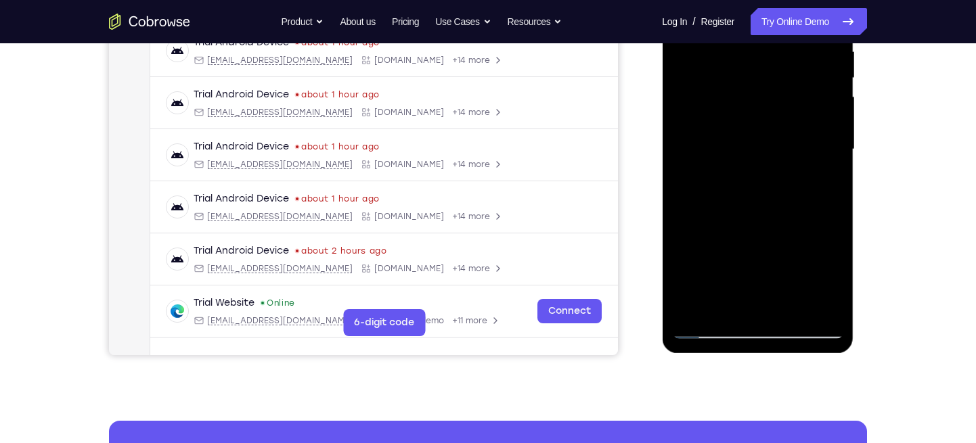
click at [821, 184] on div at bounding box center [757, 149] width 171 height 379
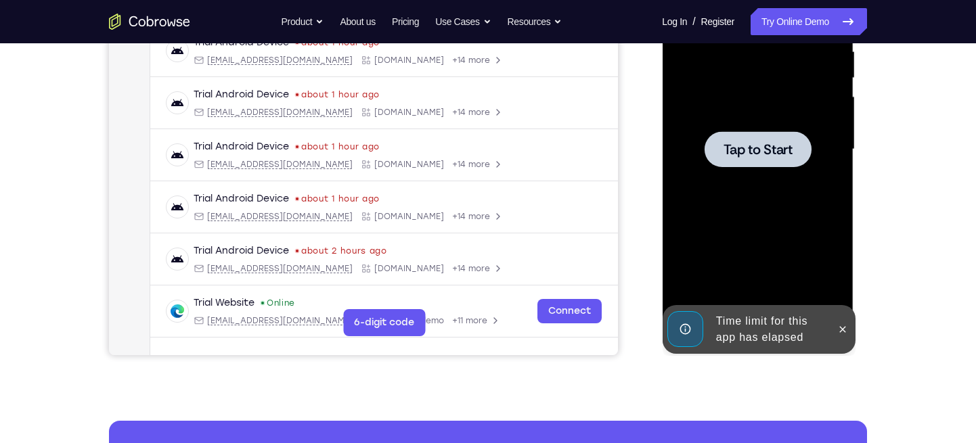
click at [821, 184] on div at bounding box center [757, 149] width 171 height 379
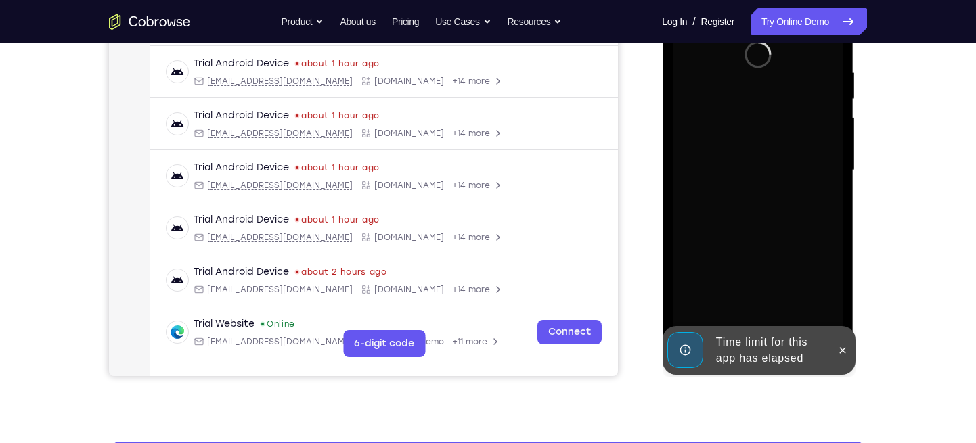
scroll to position [252, 0]
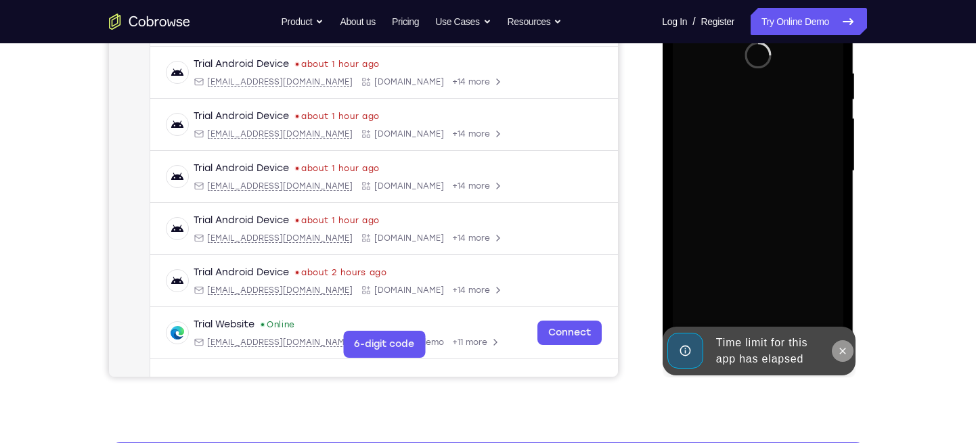
click at [844, 355] on icon at bounding box center [842, 351] width 11 height 11
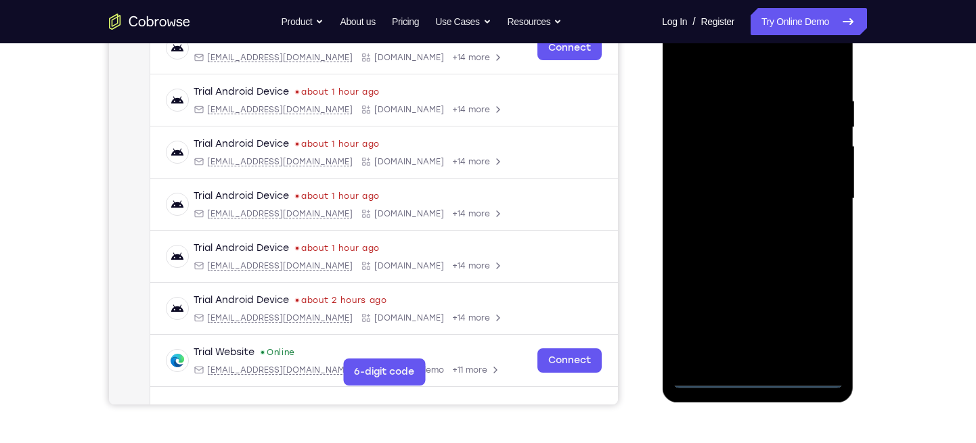
scroll to position [232, 0]
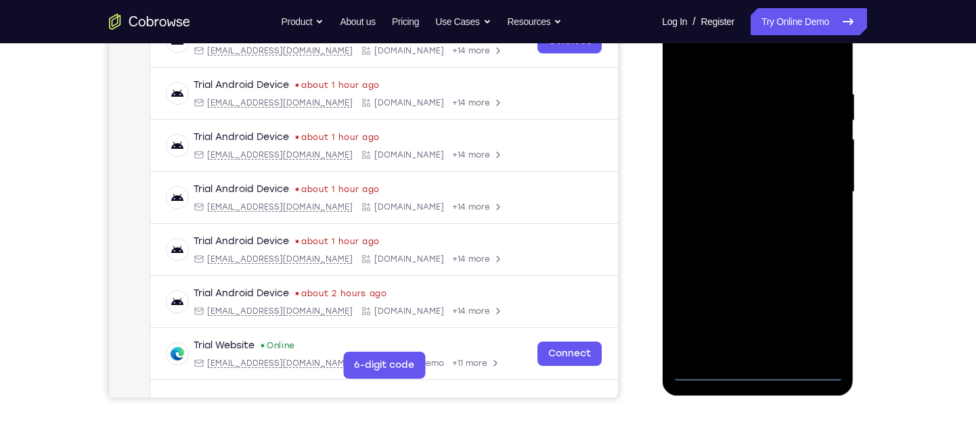
click at [755, 367] on div at bounding box center [757, 192] width 171 height 379
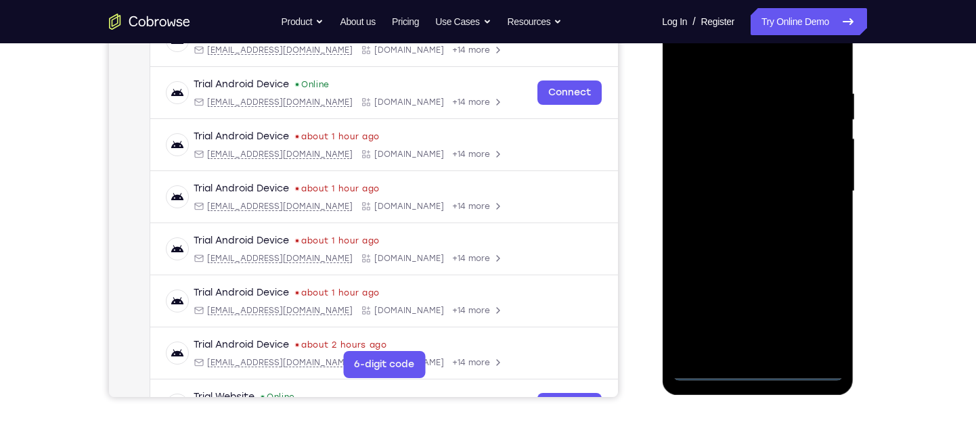
scroll to position [251, 0]
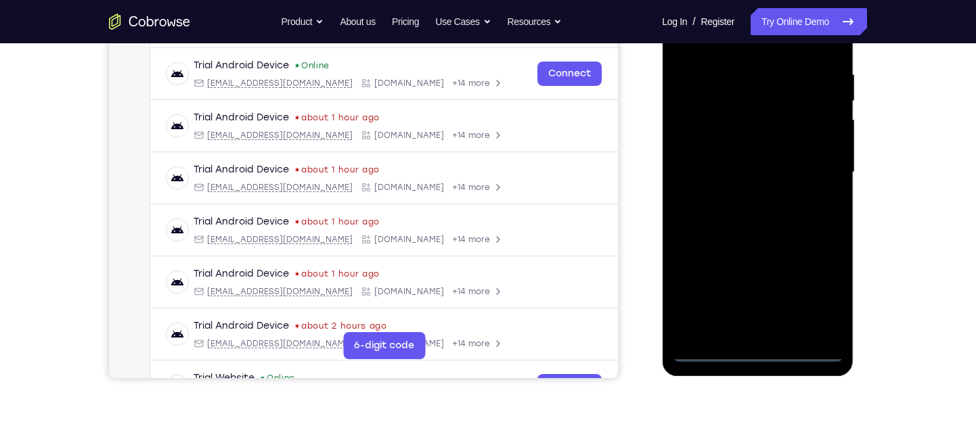
click at [752, 351] on div at bounding box center [757, 172] width 171 height 379
click at [822, 290] on div at bounding box center [757, 171] width 171 height 379
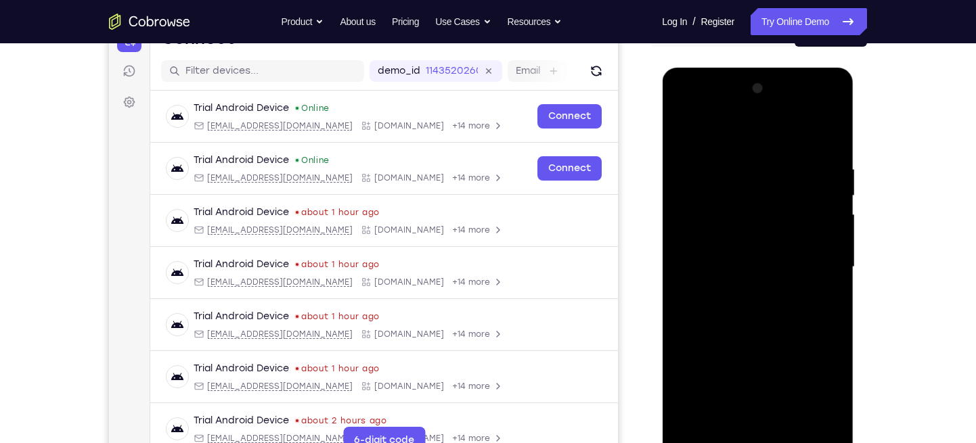
scroll to position [232, 0]
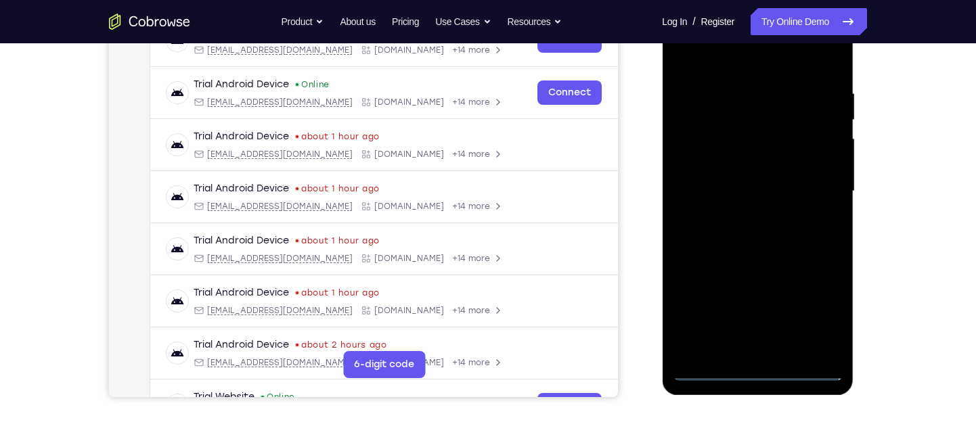
click at [686, 39] on div at bounding box center [757, 191] width 171 height 379
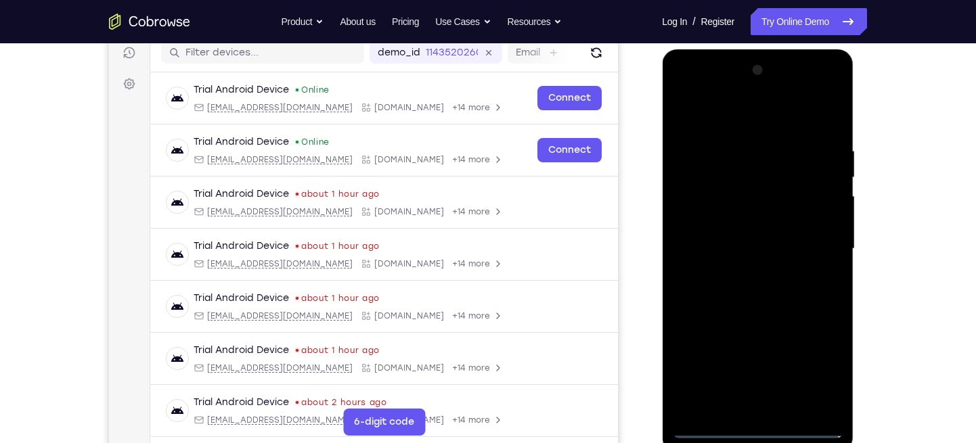
click at [684, 95] on div at bounding box center [757, 249] width 171 height 379
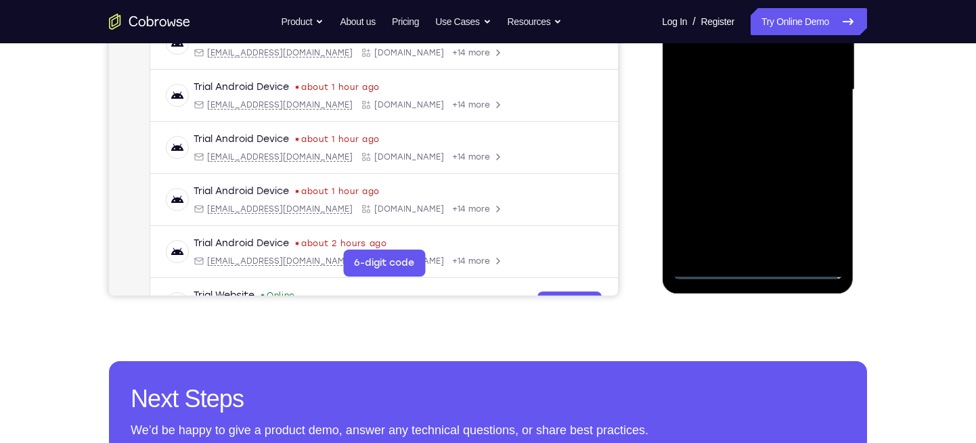
click at [682, 0] on div at bounding box center [757, 89] width 171 height 379
click at [816, 85] on div at bounding box center [757, 89] width 171 height 379
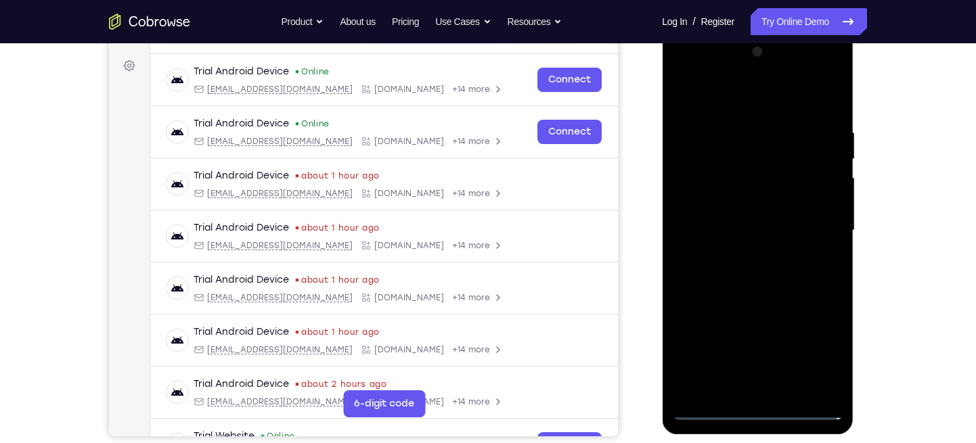
click at [812, 231] on div at bounding box center [757, 230] width 171 height 379
click at [726, 70] on div at bounding box center [757, 230] width 171 height 379
click at [816, 229] on div at bounding box center [757, 230] width 171 height 379
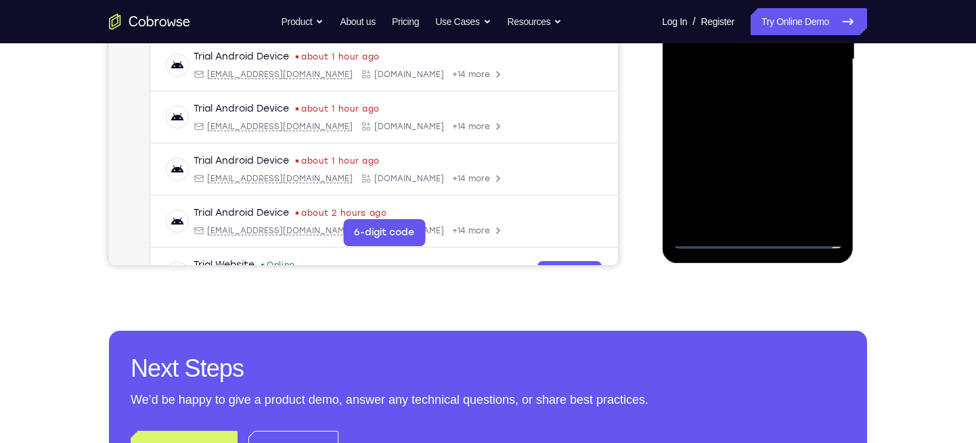
scroll to position [393, 0]
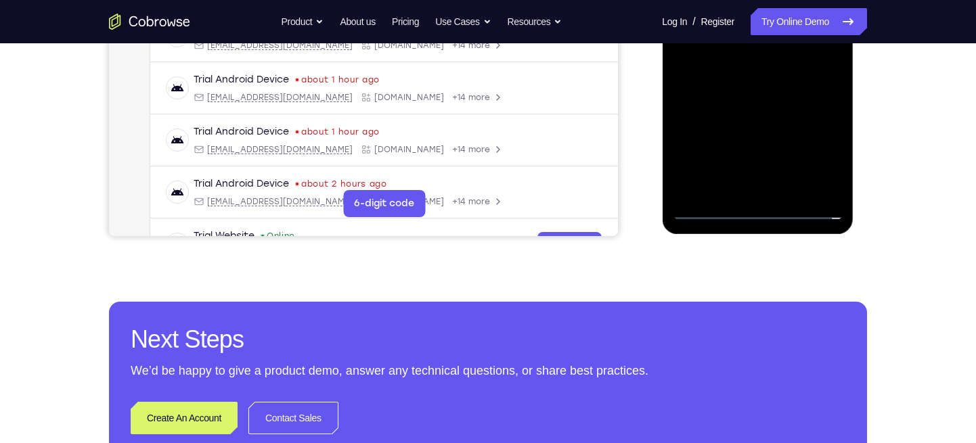
click at [706, 213] on div at bounding box center [757, 30] width 171 height 379
click at [710, 208] on div at bounding box center [757, 30] width 171 height 379
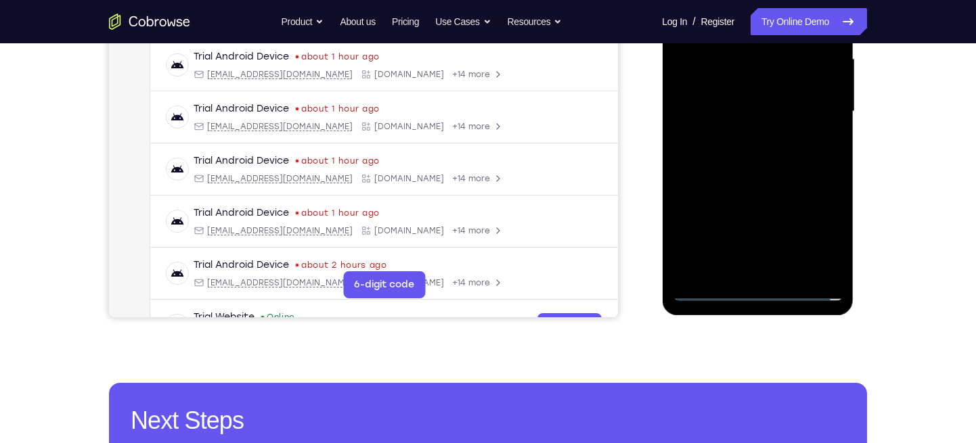
scroll to position [310, 0]
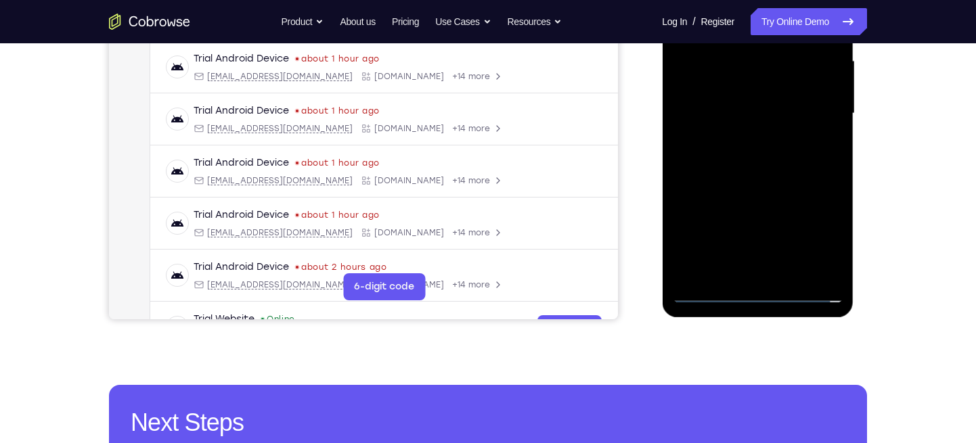
click at [742, 141] on div at bounding box center [757, 113] width 171 height 379
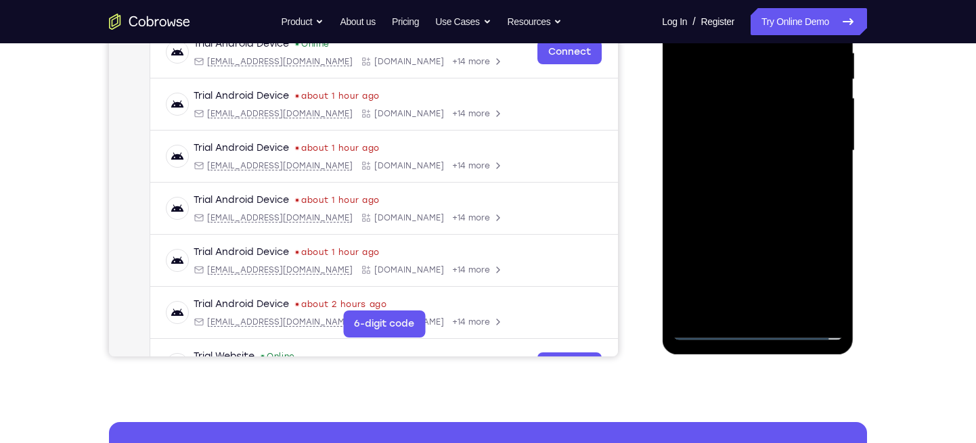
click at [741, 139] on div at bounding box center [757, 150] width 171 height 379
click at [727, 131] on div at bounding box center [757, 150] width 171 height 379
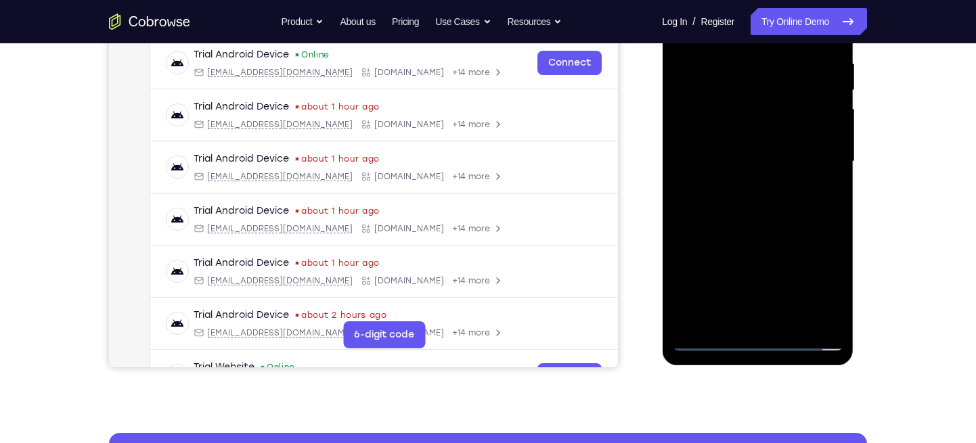
click at [755, 162] on div at bounding box center [757, 161] width 171 height 379
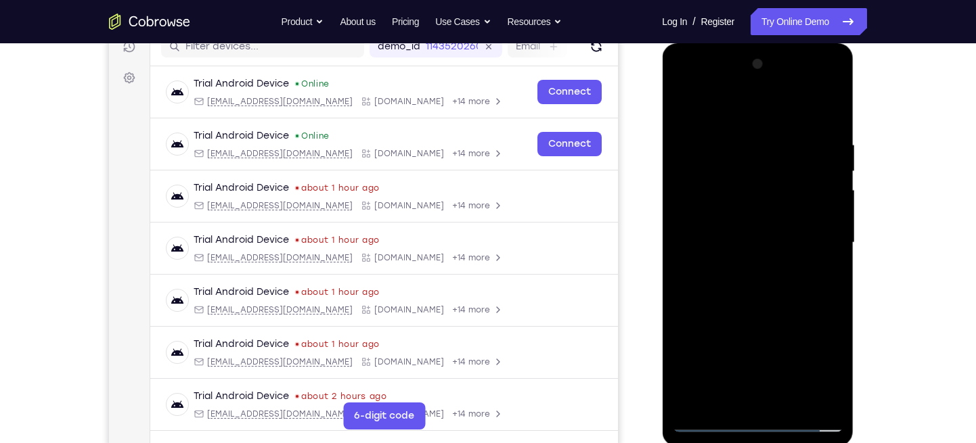
scroll to position [206, 0]
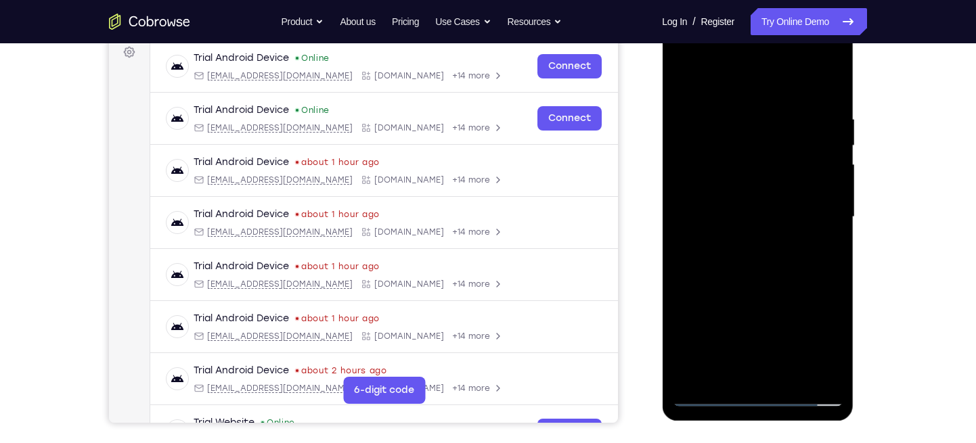
click at [759, 275] on div at bounding box center [757, 217] width 171 height 379
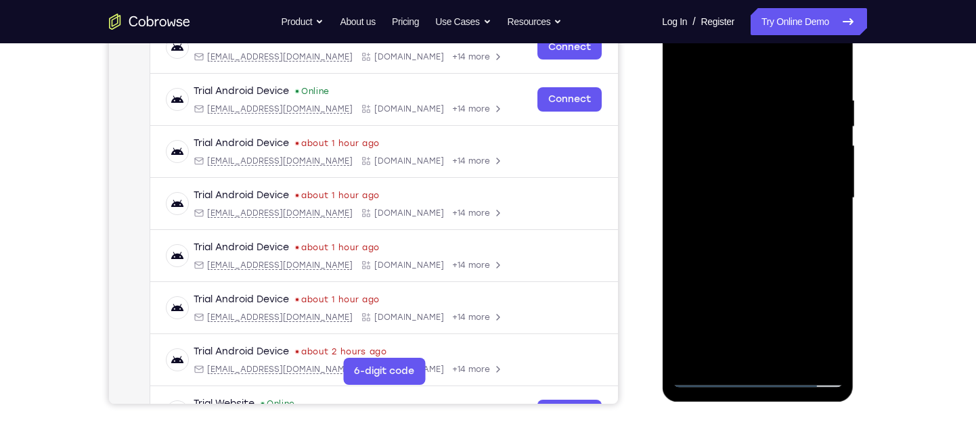
scroll to position [227, 0]
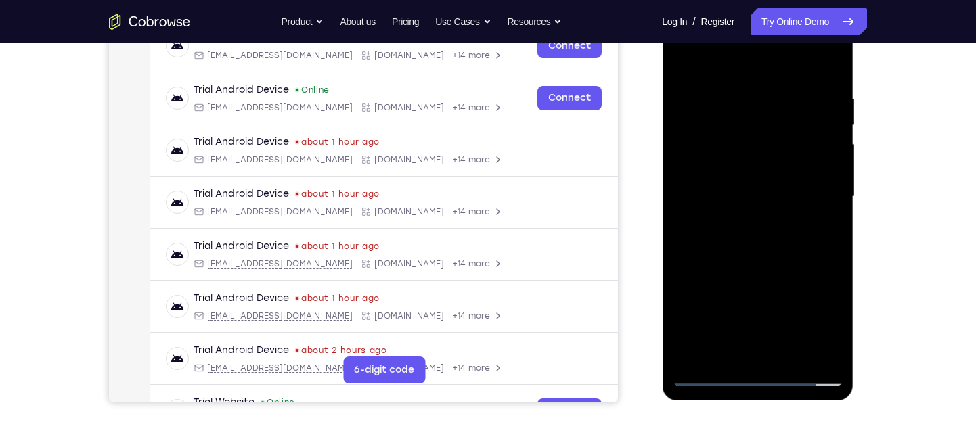
click at [794, 356] on div at bounding box center [757, 196] width 171 height 379
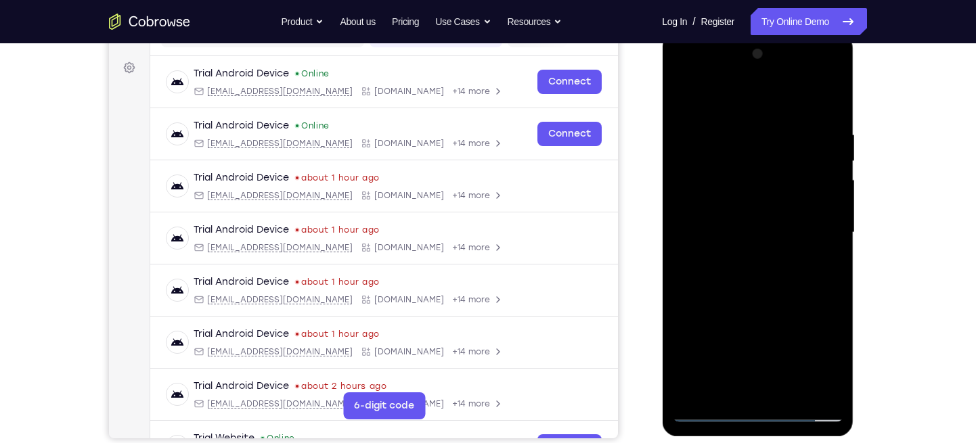
scroll to position [192, 0]
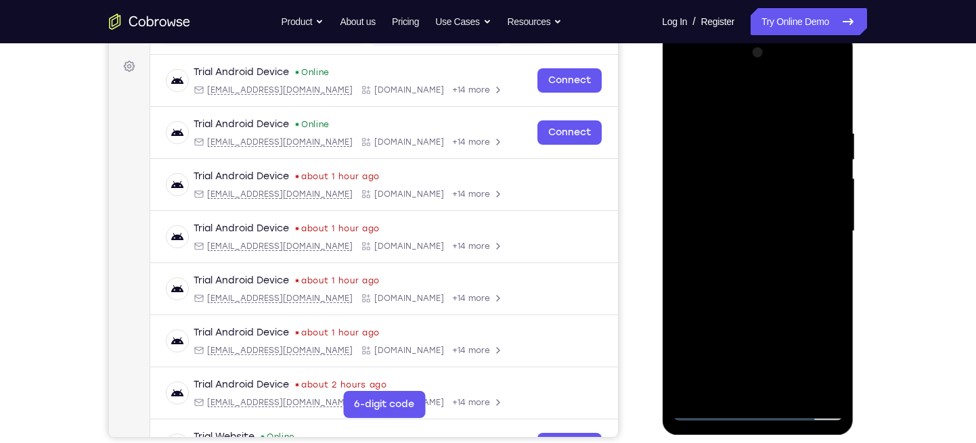
click at [748, 303] on div at bounding box center [757, 231] width 171 height 379
click at [758, 224] on div at bounding box center [757, 231] width 171 height 379
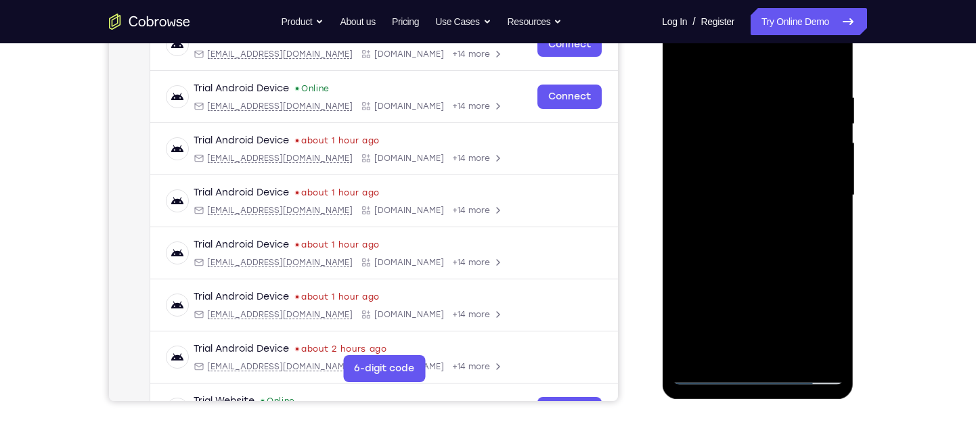
scroll to position [264, 0]
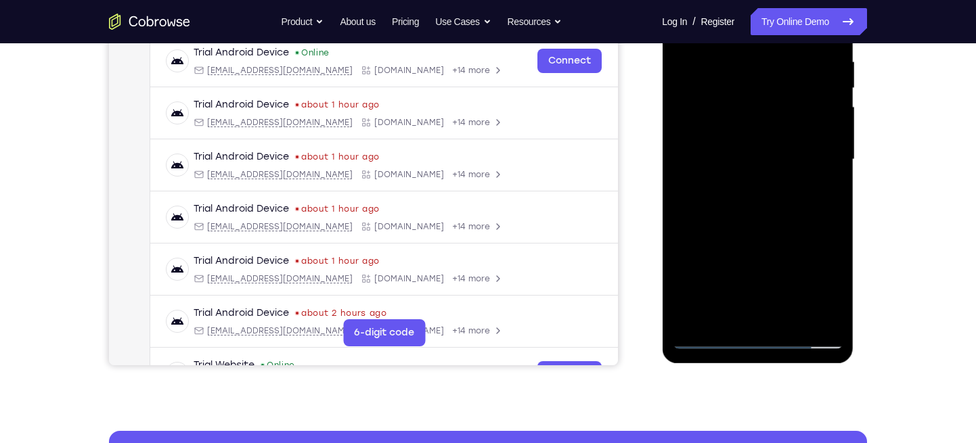
click at [724, 290] on div at bounding box center [757, 159] width 171 height 379
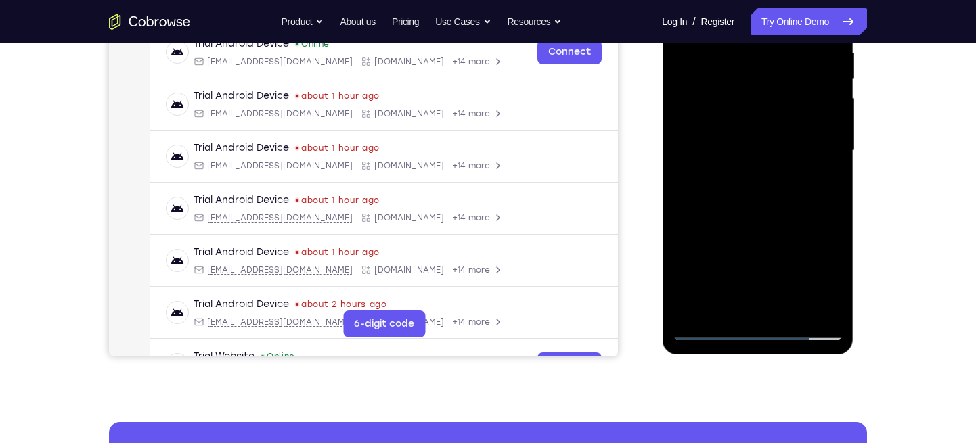
click at [726, 302] on div at bounding box center [757, 150] width 171 height 379
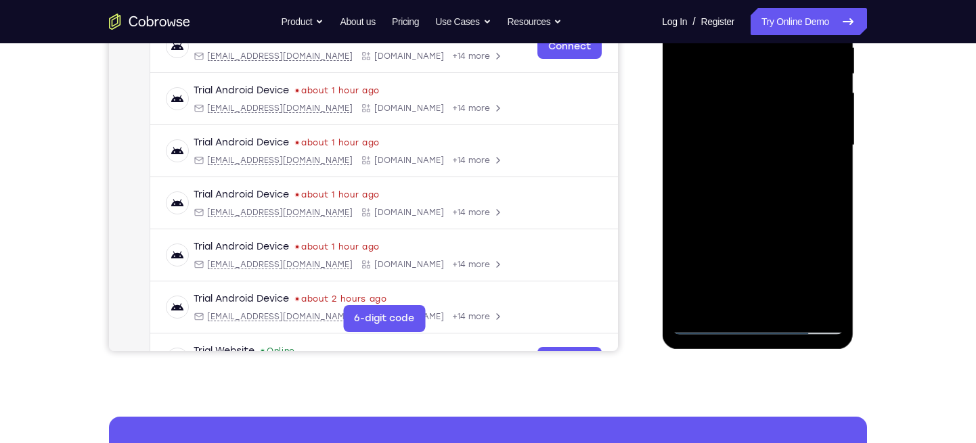
click at [718, 296] on div at bounding box center [757, 145] width 171 height 379
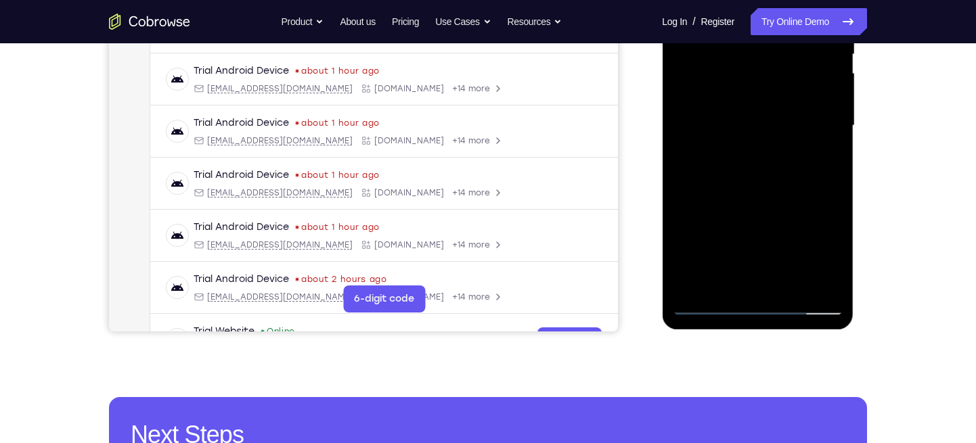
scroll to position [282, 0]
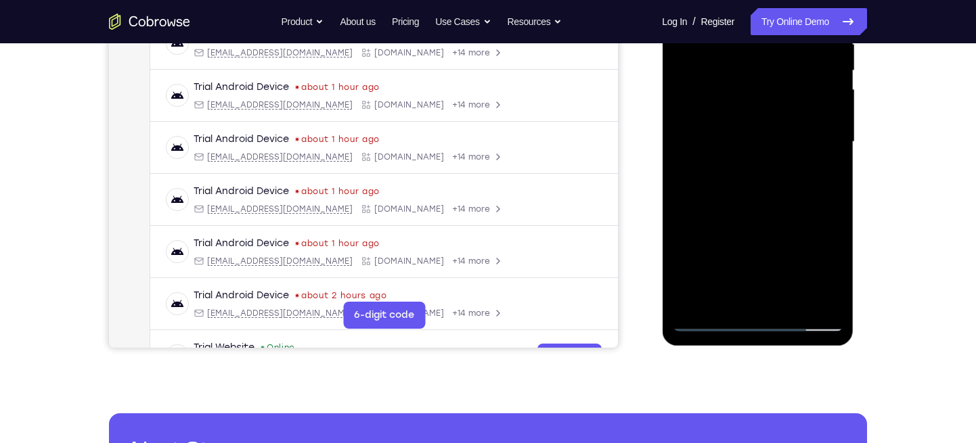
click at [824, 271] on div at bounding box center [757, 142] width 171 height 379
click at [833, 307] on div at bounding box center [757, 142] width 171 height 379
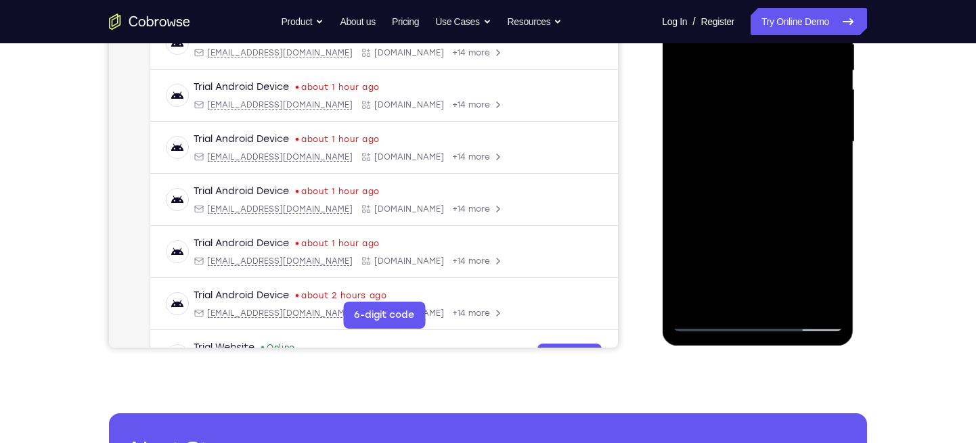
click at [833, 307] on div at bounding box center [757, 142] width 171 height 379
click at [687, 303] on div at bounding box center [757, 142] width 171 height 379
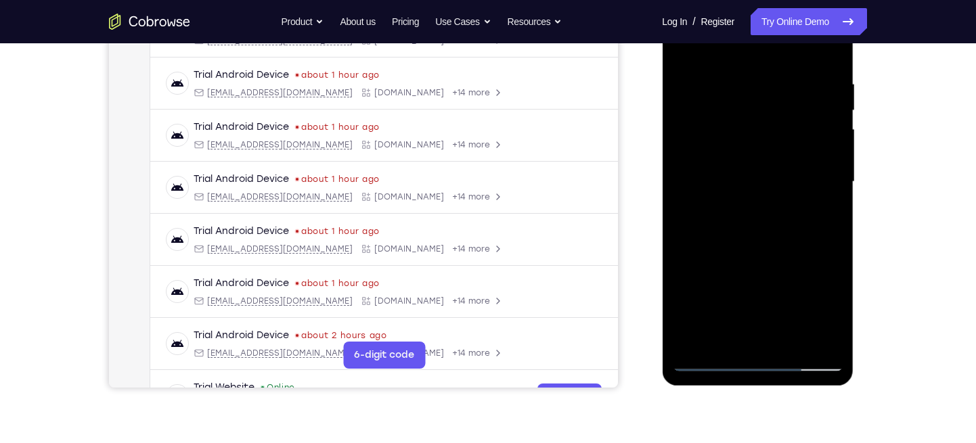
click at [755, 208] on div at bounding box center [757, 182] width 171 height 379
click at [831, 343] on div at bounding box center [757, 182] width 171 height 379
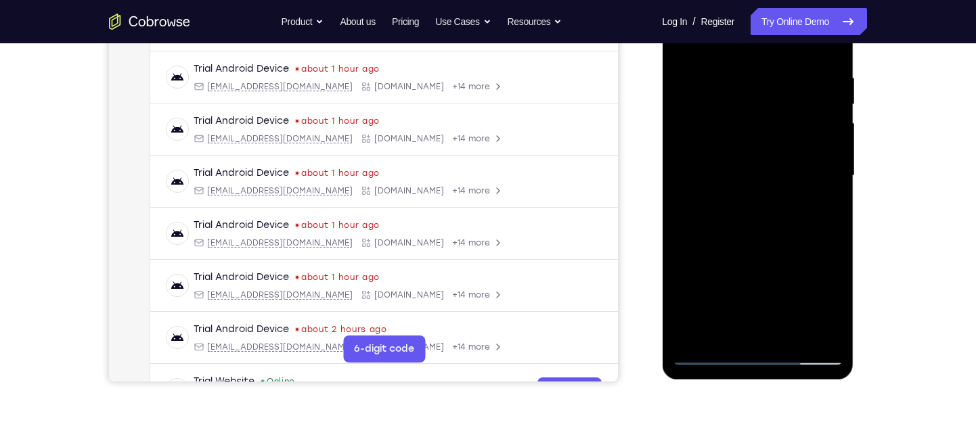
click at [825, 204] on div at bounding box center [757, 175] width 171 height 379
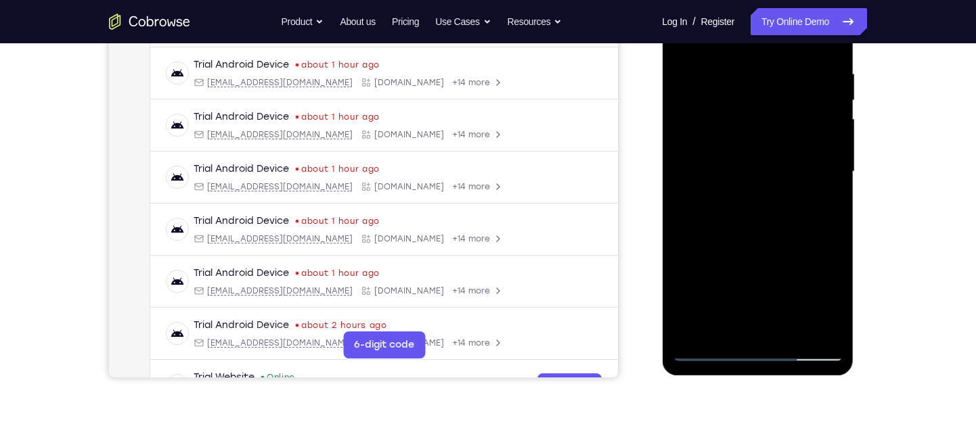
click at [823, 181] on div at bounding box center [757, 171] width 171 height 379
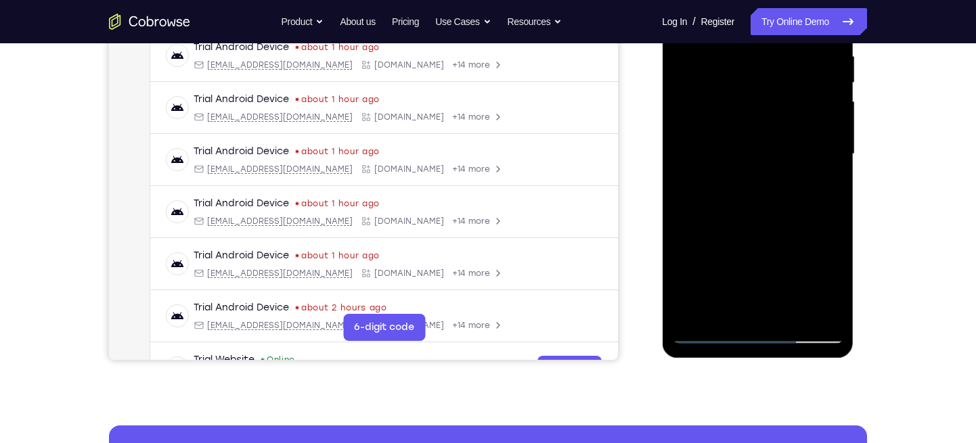
click at [783, 278] on div at bounding box center [757, 154] width 171 height 379
click at [774, 254] on div at bounding box center [757, 154] width 171 height 379
click at [764, 157] on div at bounding box center [757, 154] width 171 height 379
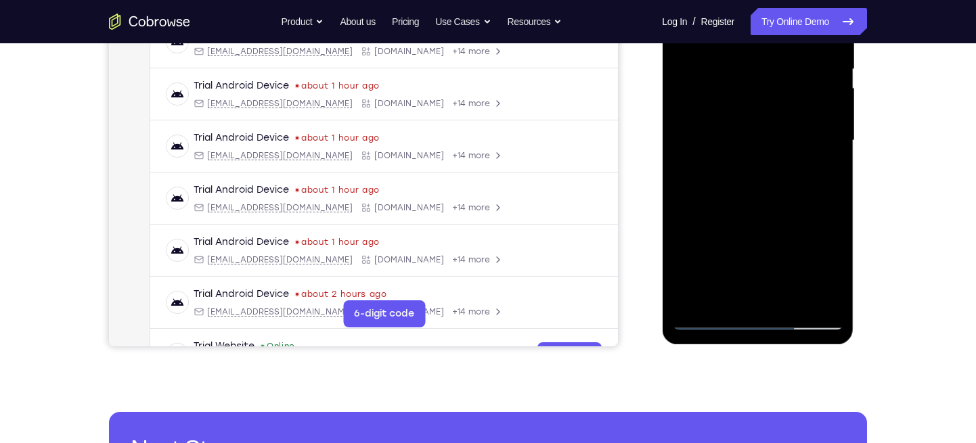
scroll to position [302, 0]
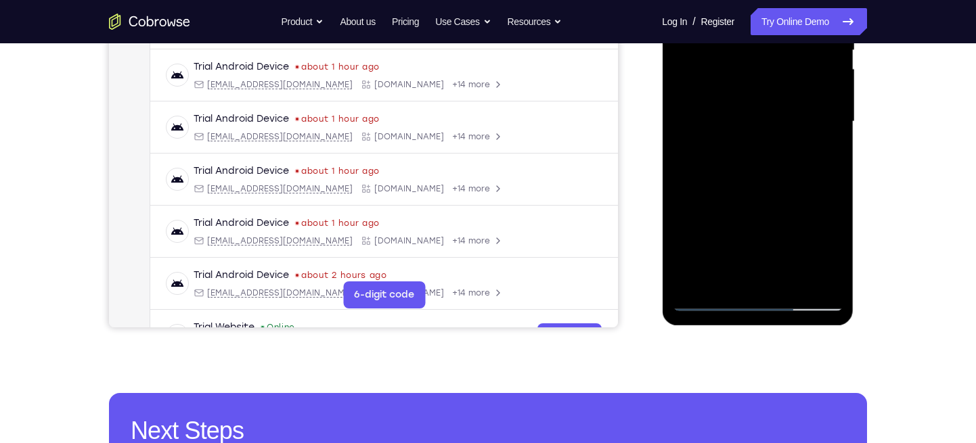
click at [709, 299] on div at bounding box center [757, 121] width 171 height 379
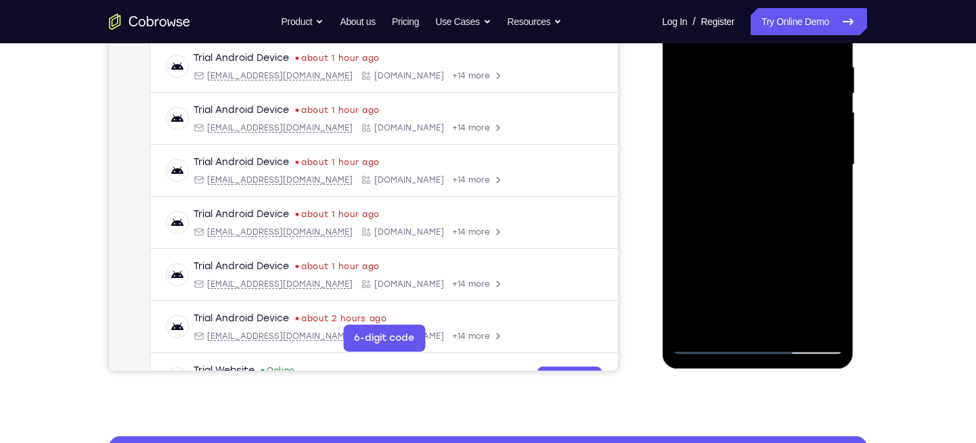
scroll to position [208, 0]
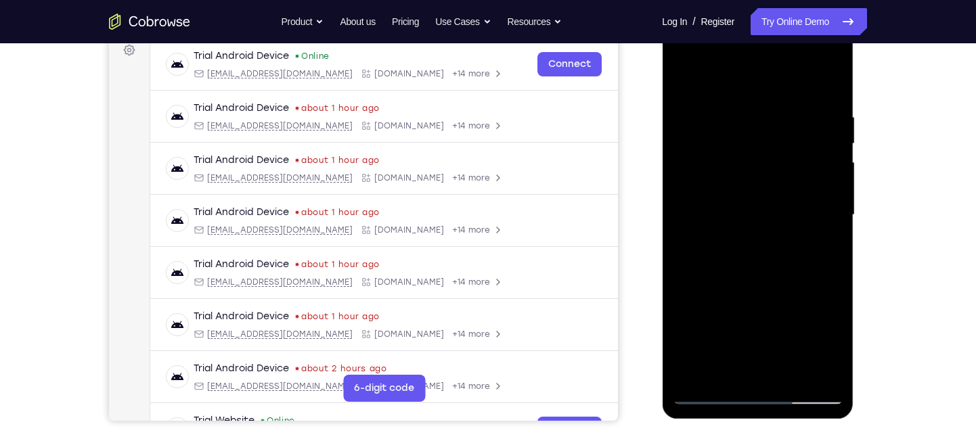
click at [732, 246] on div at bounding box center [757, 215] width 171 height 379
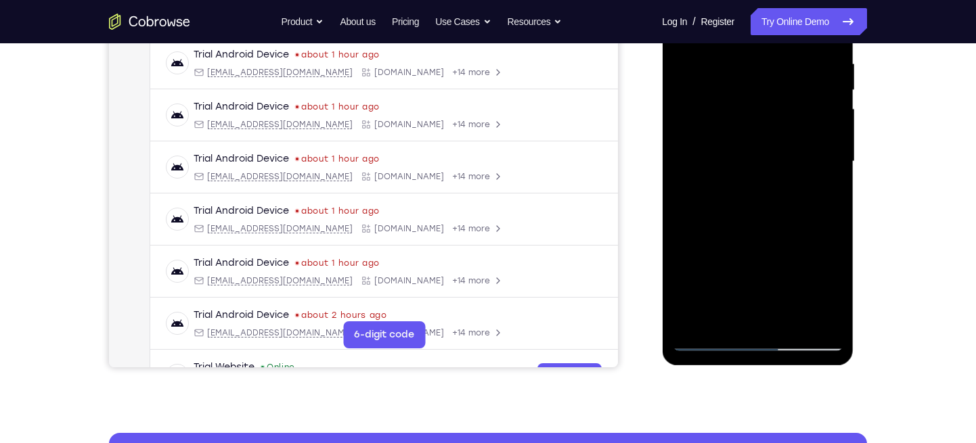
scroll to position [259, 0]
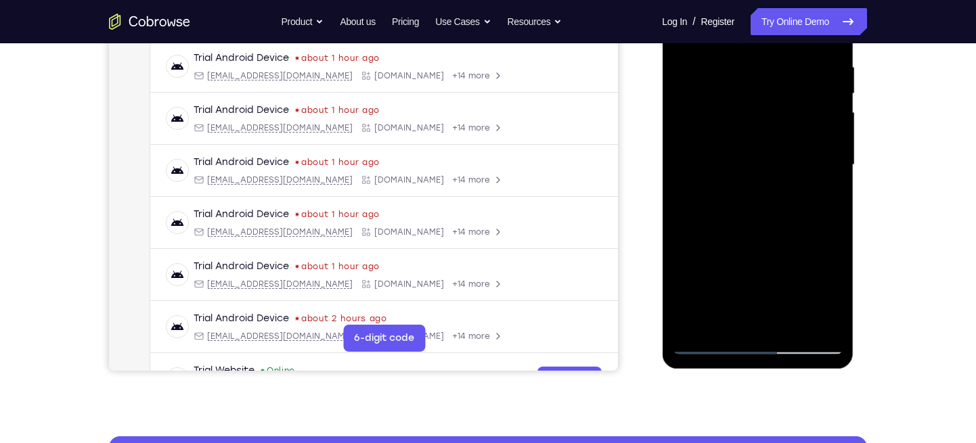
click at [826, 294] on div at bounding box center [757, 165] width 171 height 379
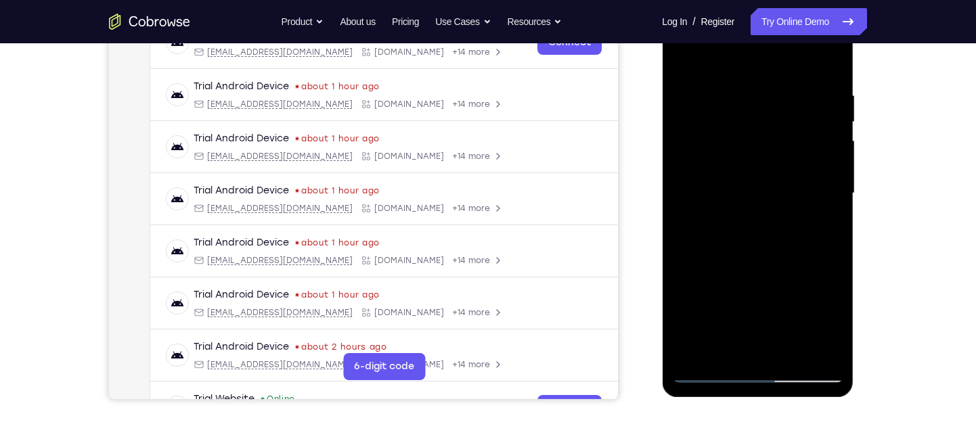
scroll to position [233, 0]
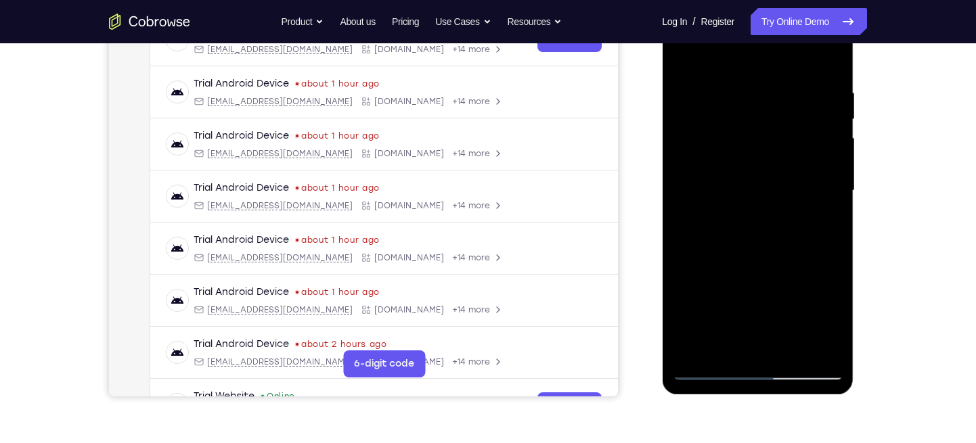
click at [818, 225] on div at bounding box center [757, 190] width 171 height 379
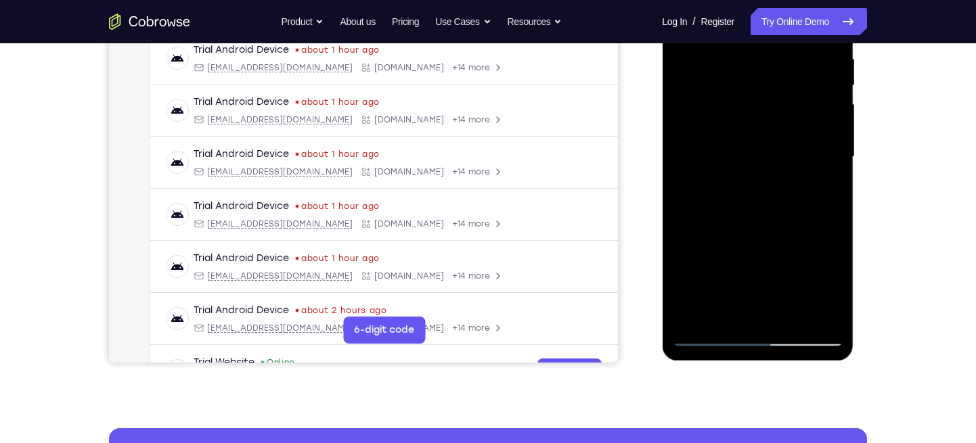
click at [709, 336] on div at bounding box center [757, 157] width 171 height 379
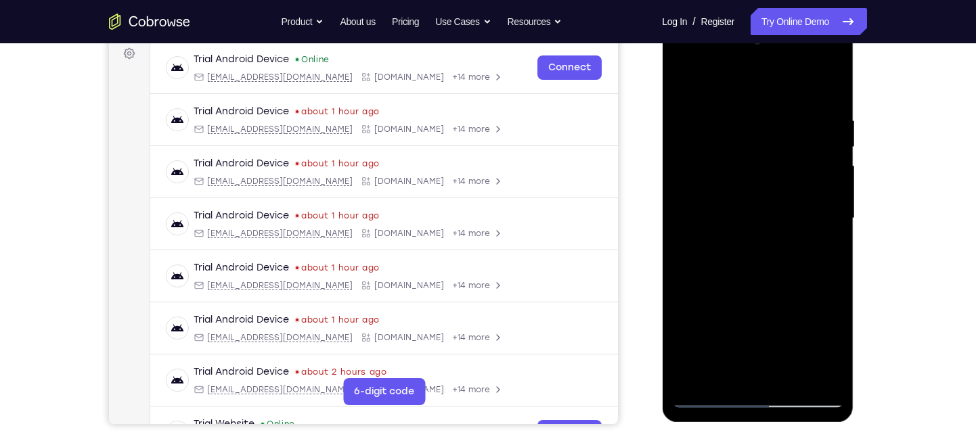
scroll to position [194, 0]
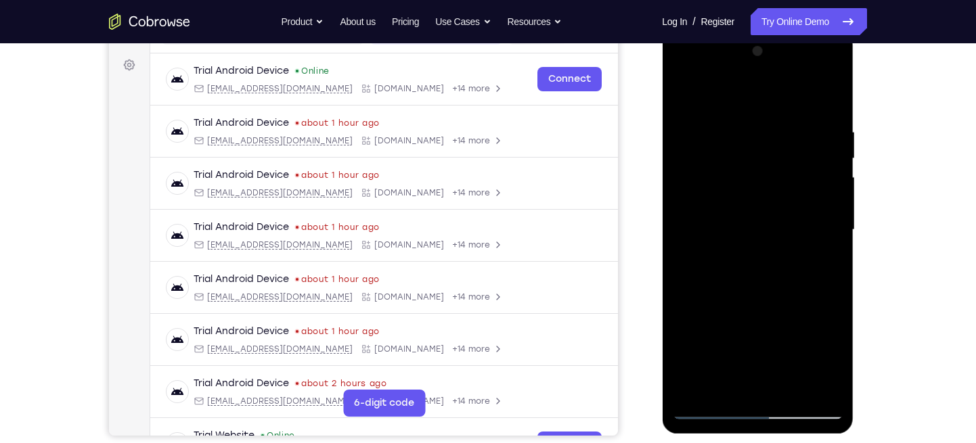
click at [733, 259] on div at bounding box center [757, 230] width 171 height 379
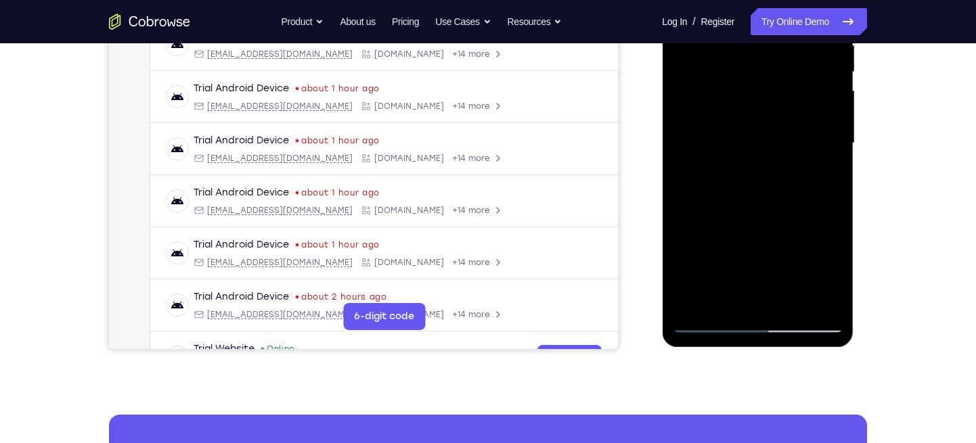
scroll to position [281, 0]
click at [711, 317] on div at bounding box center [757, 142] width 171 height 379
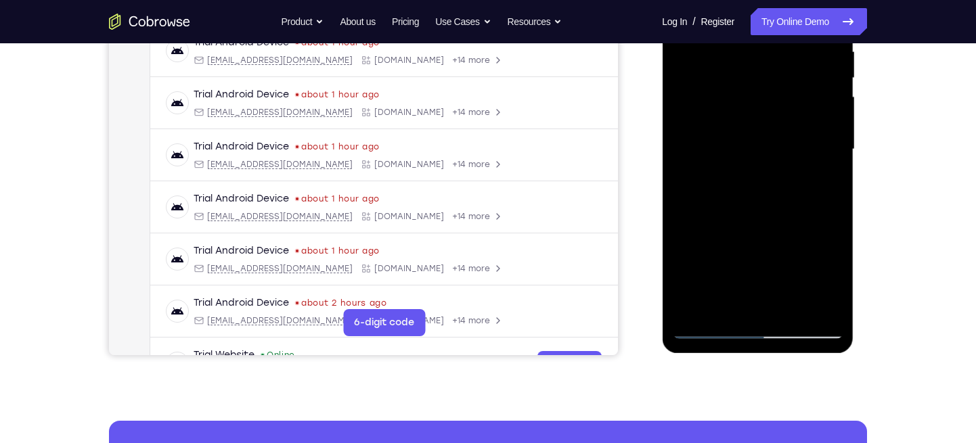
scroll to position [275, 0]
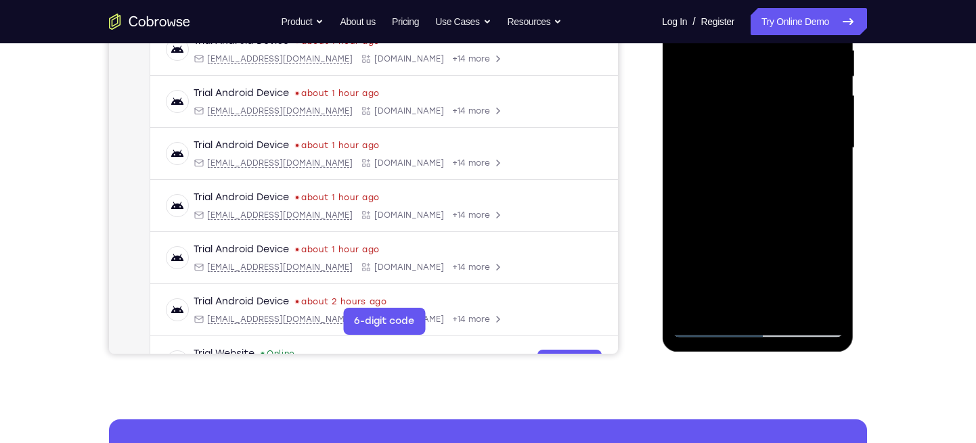
click at [709, 326] on div at bounding box center [757, 148] width 171 height 379
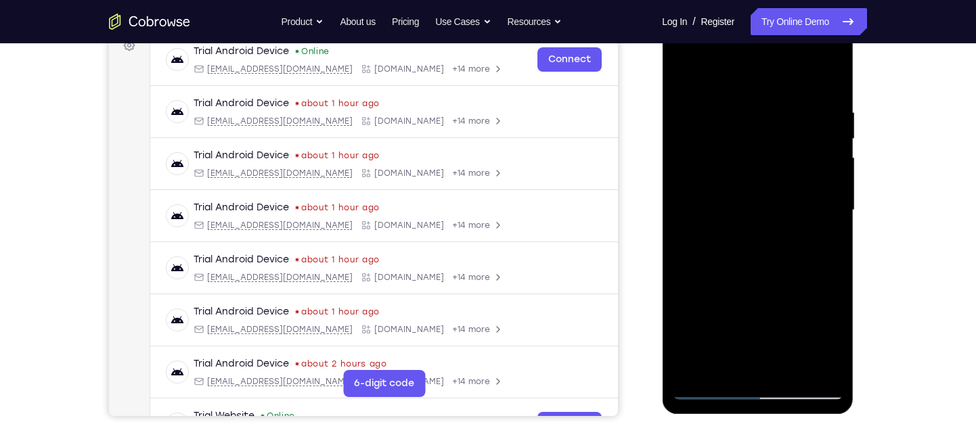
scroll to position [181, 0]
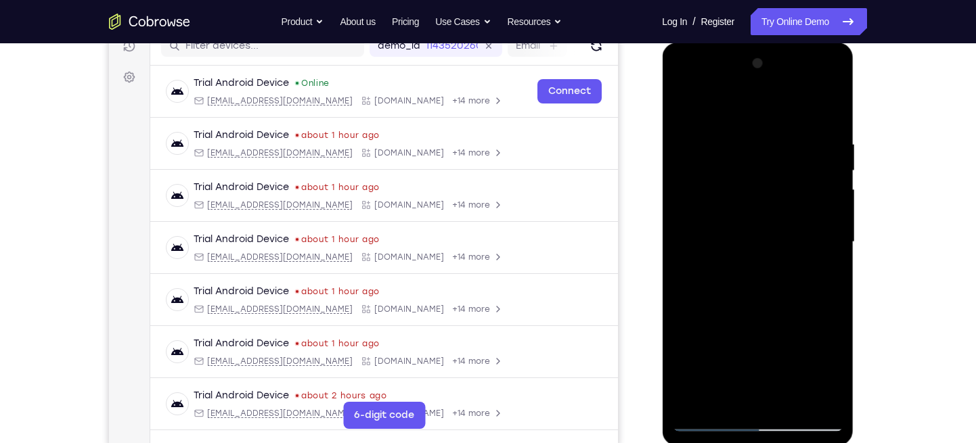
click at [835, 172] on div at bounding box center [757, 242] width 171 height 379
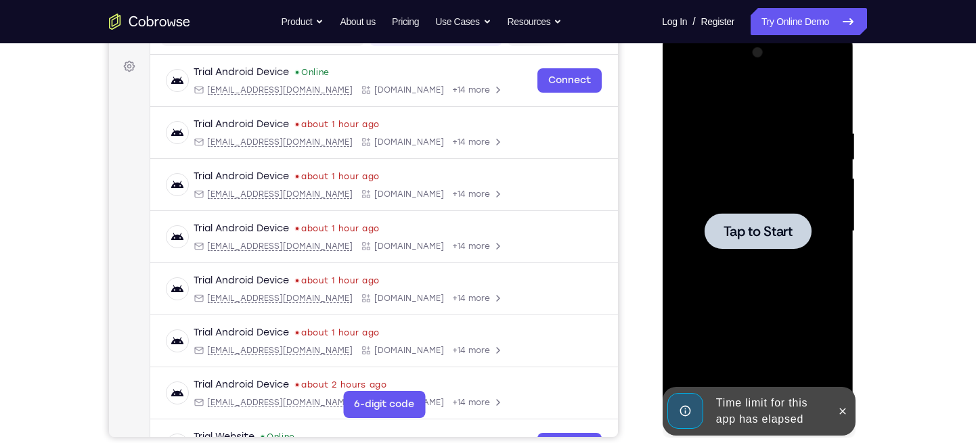
click at [792, 340] on div at bounding box center [757, 231] width 171 height 379
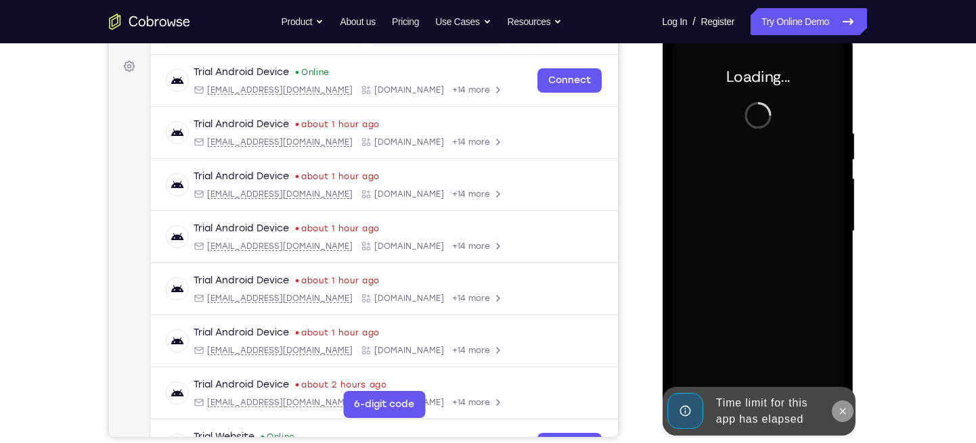
click at [837, 395] on button at bounding box center [842, 412] width 22 height 22
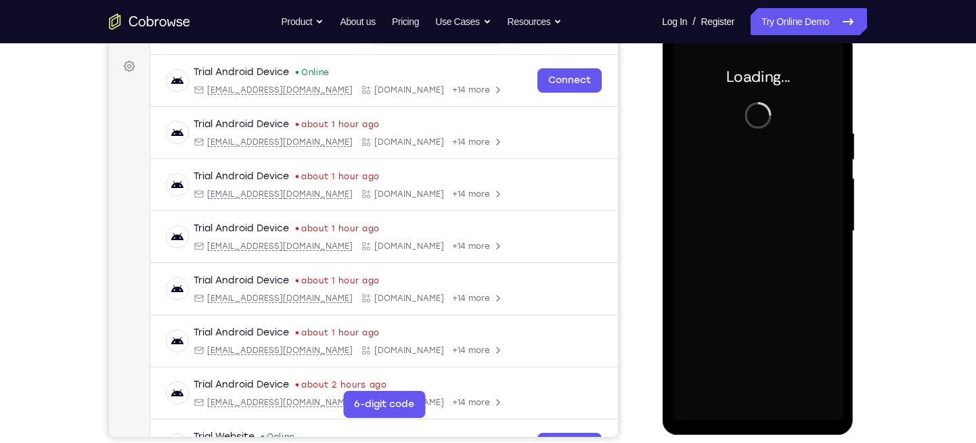
scroll to position [147, 0]
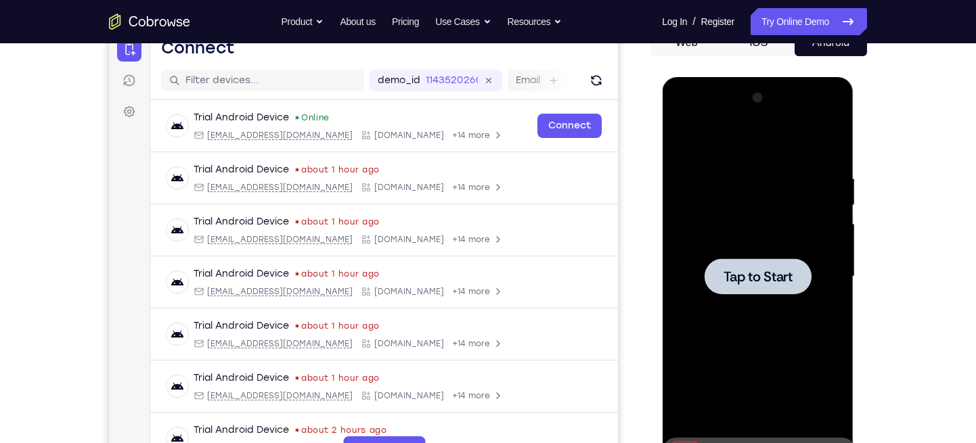
click at [807, 301] on div at bounding box center [757, 276] width 171 height 379
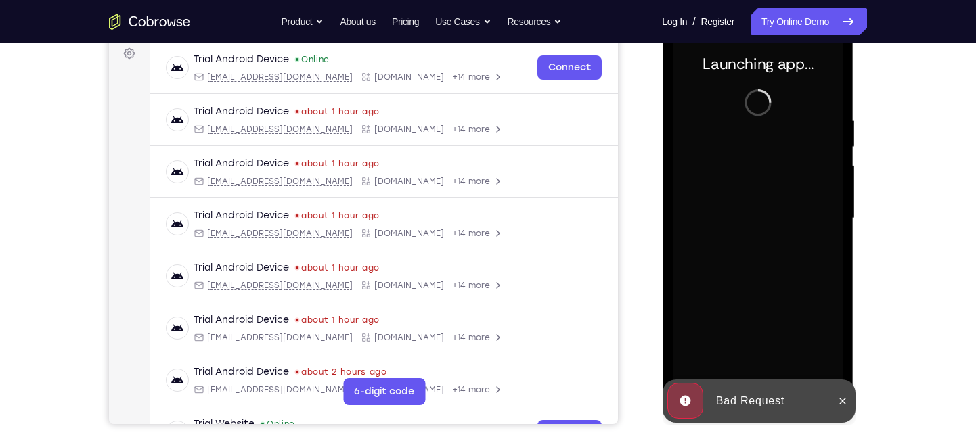
scroll to position [231, 0]
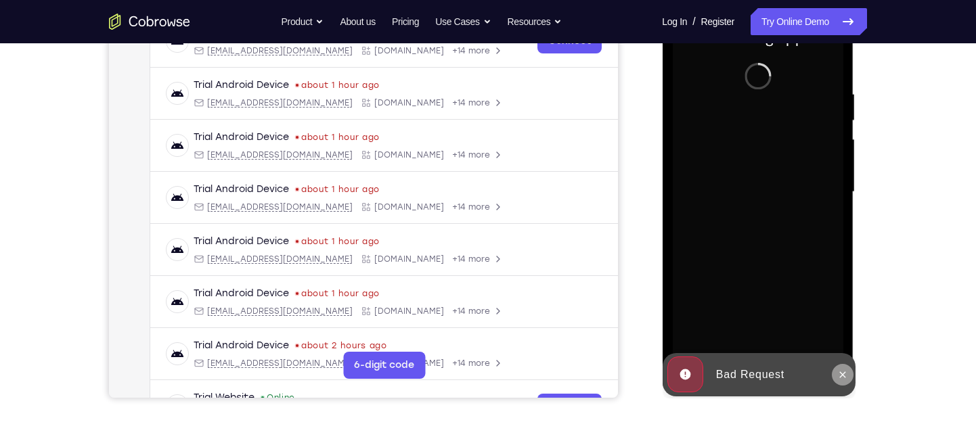
click at [838, 377] on icon at bounding box center [842, 375] width 11 height 11
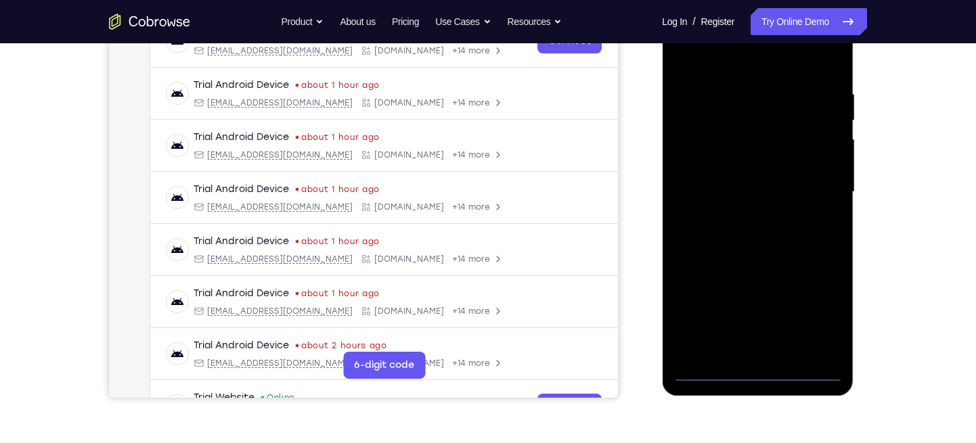
scroll to position [259, 0]
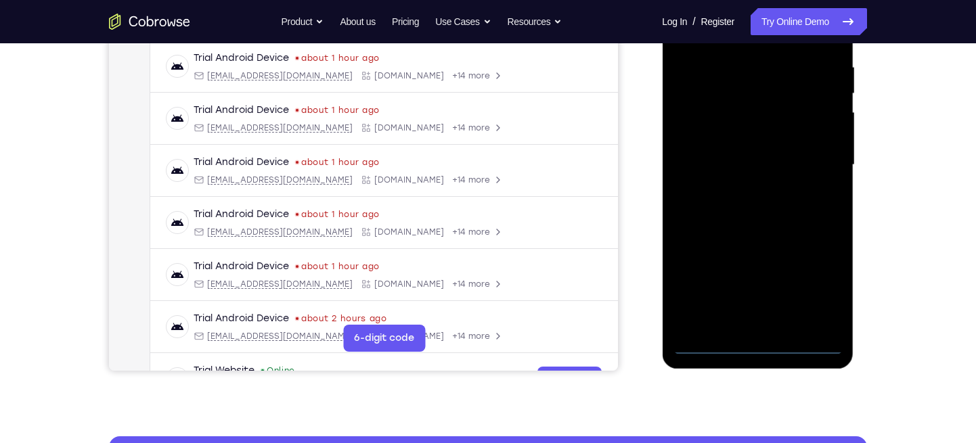
click at [763, 347] on div at bounding box center [757, 165] width 171 height 379
click at [812, 280] on div at bounding box center [757, 165] width 171 height 379
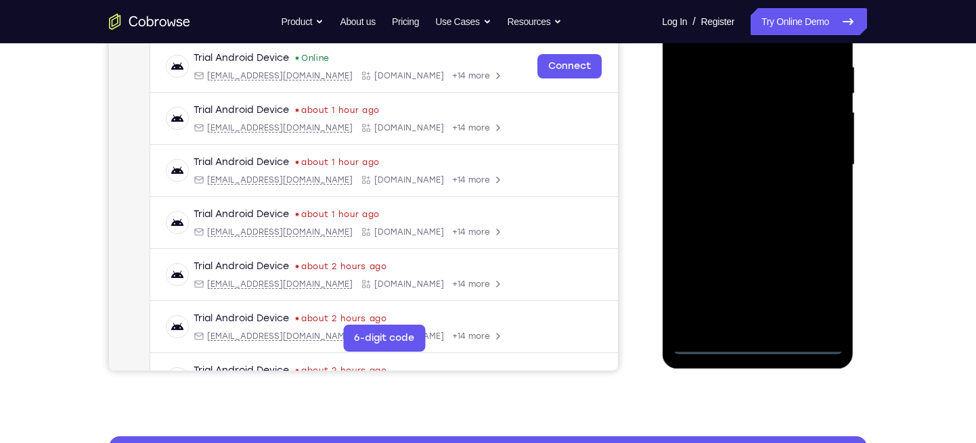
scroll to position [113, 0]
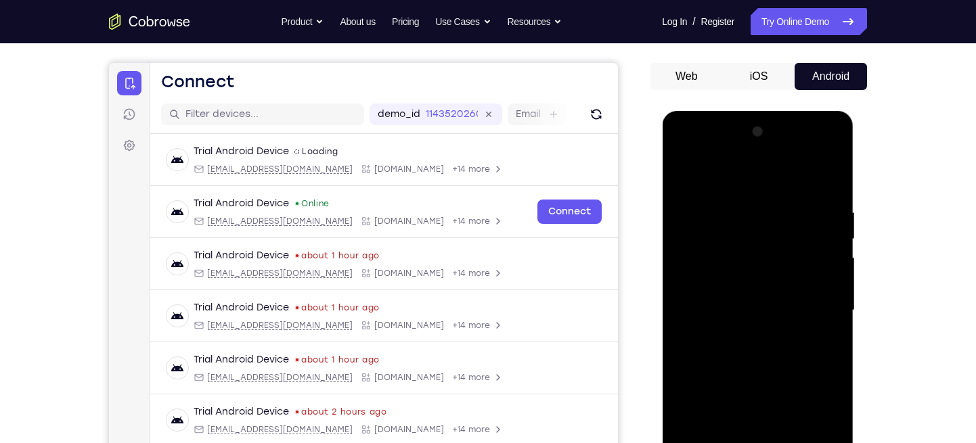
click at [814, 395] on div at bounding box center [757, 310] width 171 height 379
click at [747, 255] on div at bounding box center [757, 310] width 171 height 379
click at [778, 215] on div at bounding box center [757, 310] width 171 height 379
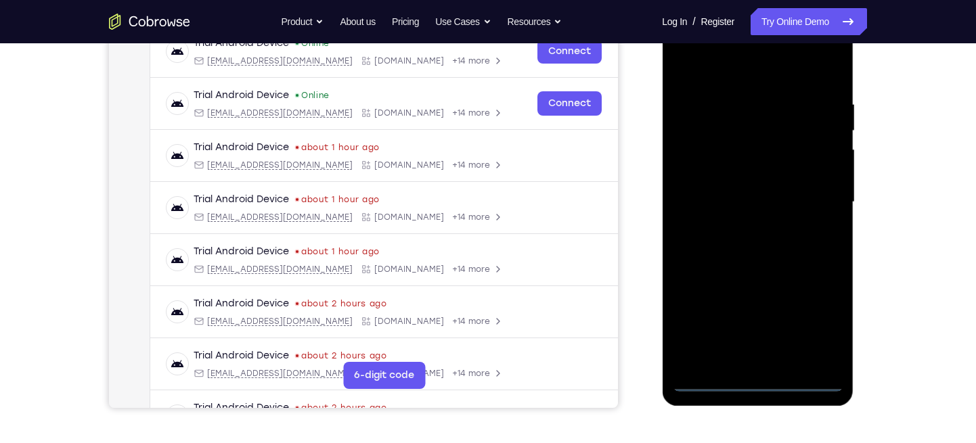
click at [745, 175] on div at bounding box center [757, 202] width 171 height 379
click at [692, 204] on div at bounding box center [757, 202] width 171 height 379
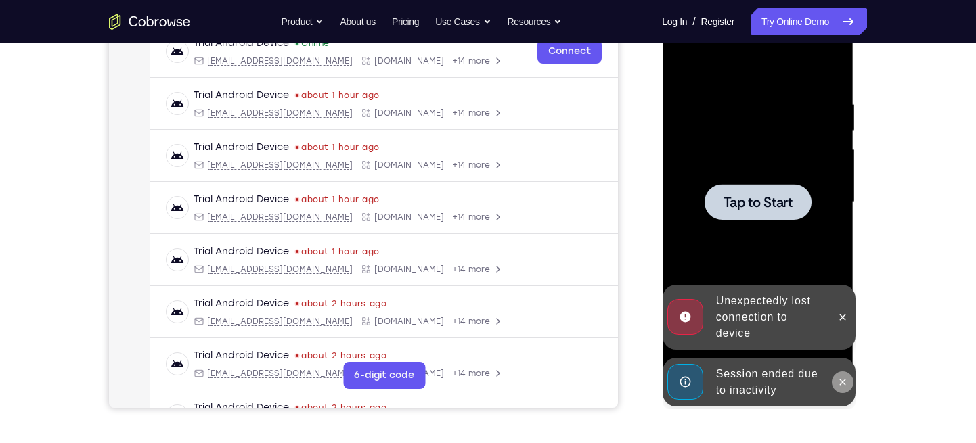
click at [839, 380] on icon at bounding box center [842, 382] width 11 height 11
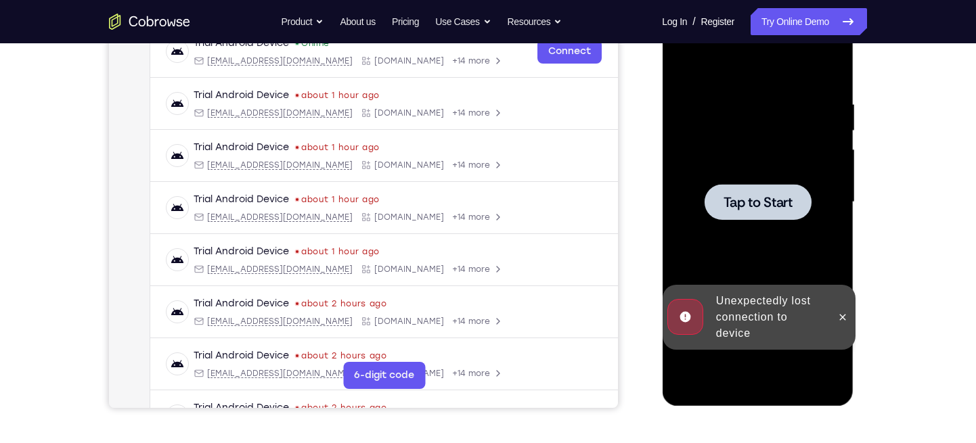
click at [845, 332] on div at bounding box center [842, 317] width 22 height 65
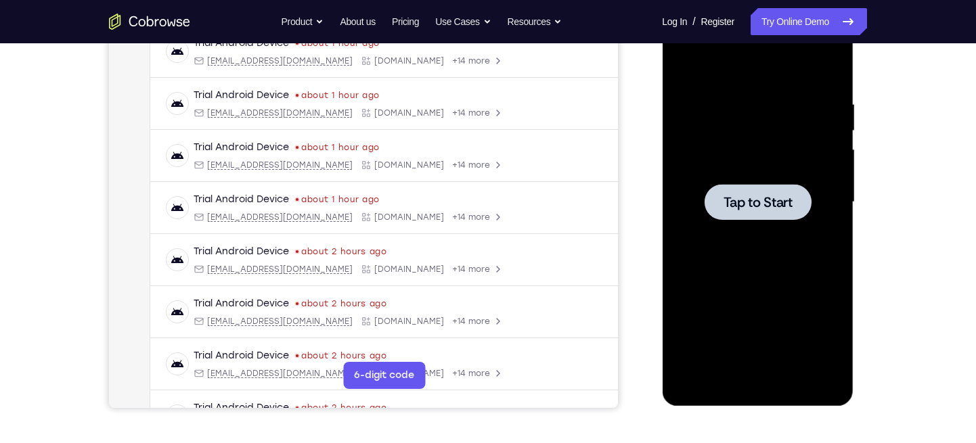
click at [683, 190] on div at bounding box center [757, 202] width 171 height 379
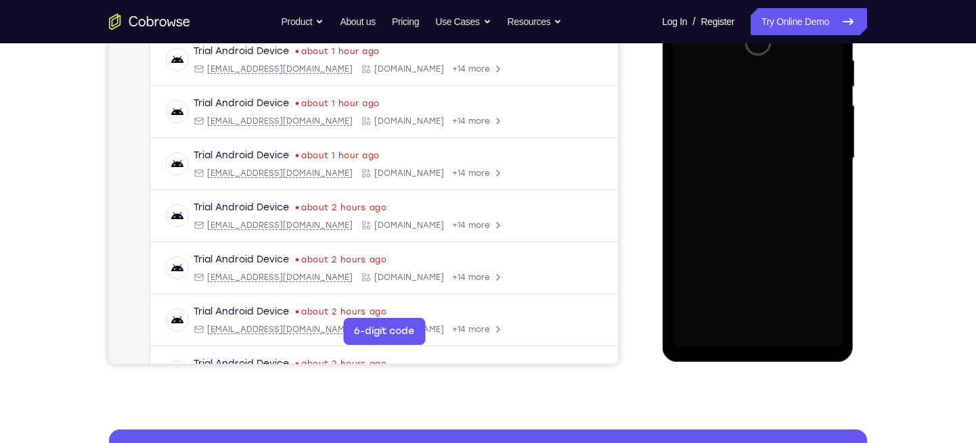
scroll to position [269, 0]
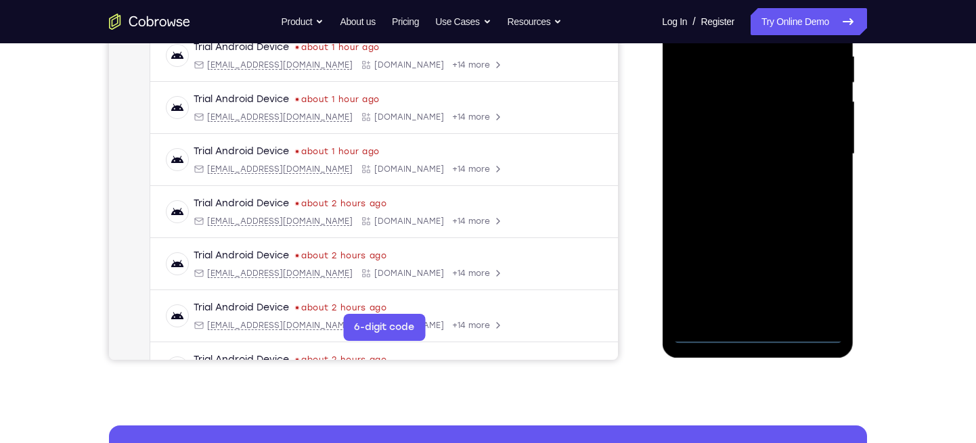
click at [755, 340] on div at bounding box center [757, 154] width 171 height 379
click at [816, 286] on div at bounding box center [757, 154] width 171 height 379
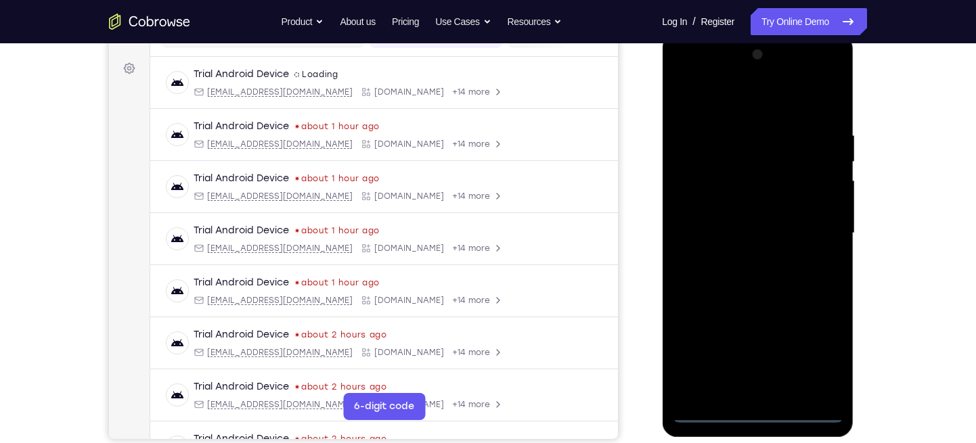
click at [818, 351] on div at bounding box center [757, 233] width 171 height 379
click at [815, 355] on div at bounding box center [757, 233] width 171 height 379
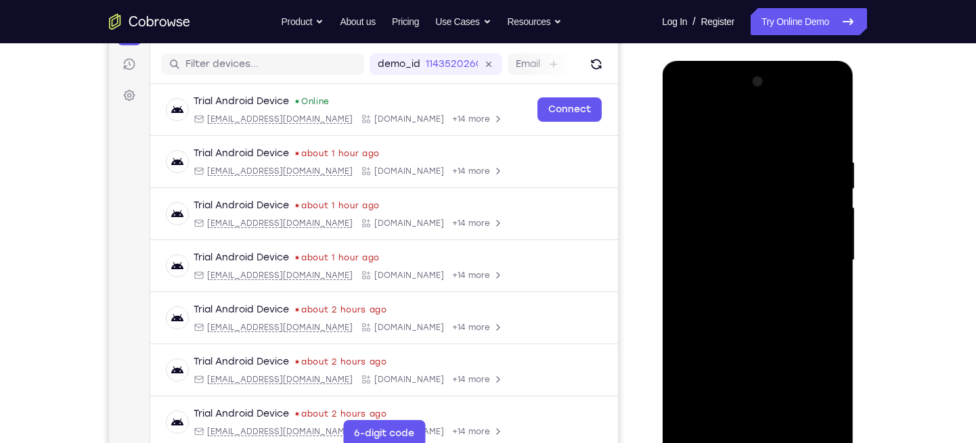
click at [692, 109] on div at bounding box center [757, 260] width 171 height 379
click at [684, 105] on div at bounding box center [757, 260] width 171 height 379
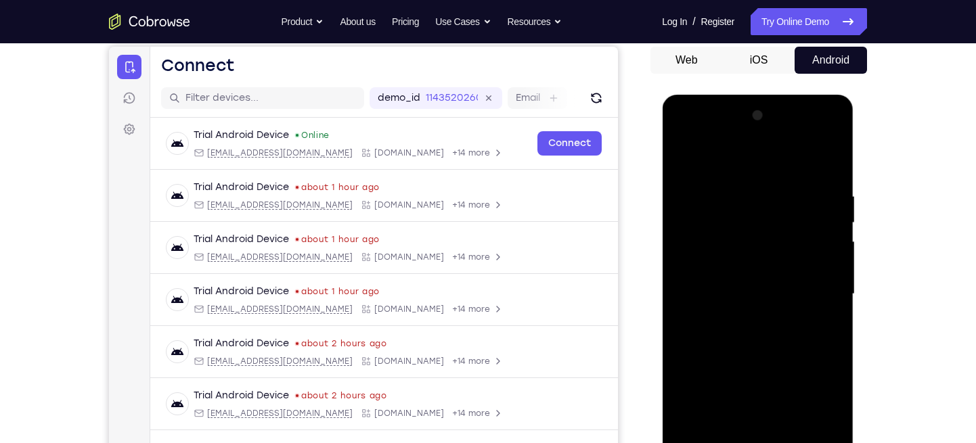
click at [692, 144] on div at bounding box center [757, 294] width 171 height 379
click at [687, 138] on div at bounding box center [757, 294] width 171 height 379
click at [699, 141] on div at bounding box center [757, 294] width 171 height 379
click at [682, 137] on div at bounding box center [757, 294] width 171 height 379
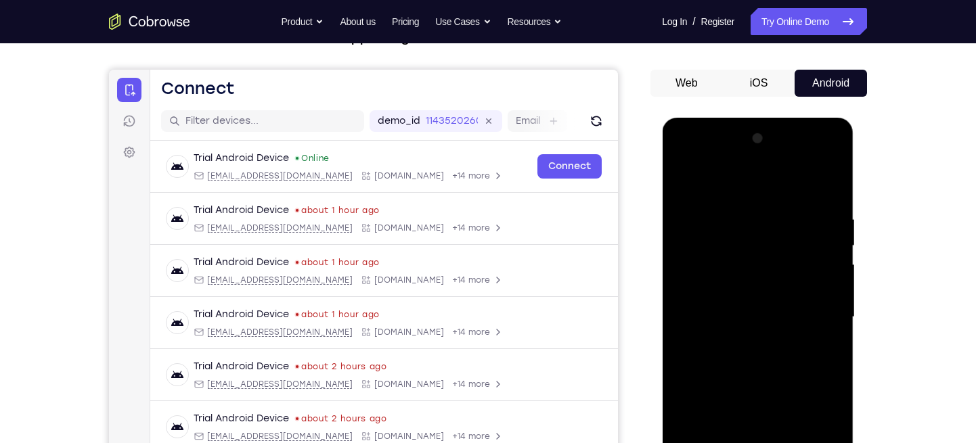
click at [761, 395] on div at bounding box center [757, 317] width 171 height 379
drag, startPoint x: 684, startPoint y: 162, endPoint x: 1451, endPoint y: 137, distance: 766.7
click at [684, 162] on div at bounding box center [757, 317] width 171 height 379
click at [789, 18] on link "Try Online Demo" at bounding box center [809, 21] width 116 height 27
click at [683, 160] on div at bounding box center [757, 317] width 171 height 379
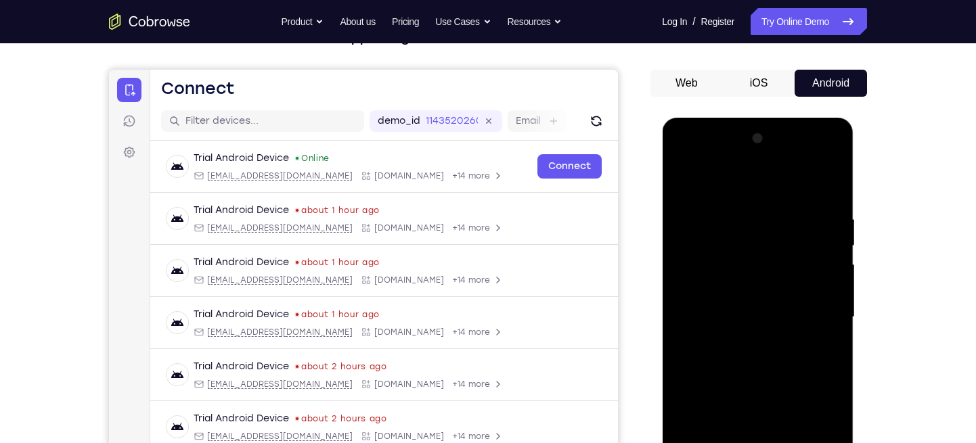
click at [683, 162] on div at bounding box center [757, 317] width 171 height 379
click at [679, 162] on div at bounding box center [757, 317] width 171 height 379
click at [695, 160] on div at bounding box center [757, 317] width 171 height 379
click at [681, 156] on div at bounding box center [757, 317] width 171 height 379
click at [814, 97] on button "Android" at bounding box center [831, 83] width 72 height 27
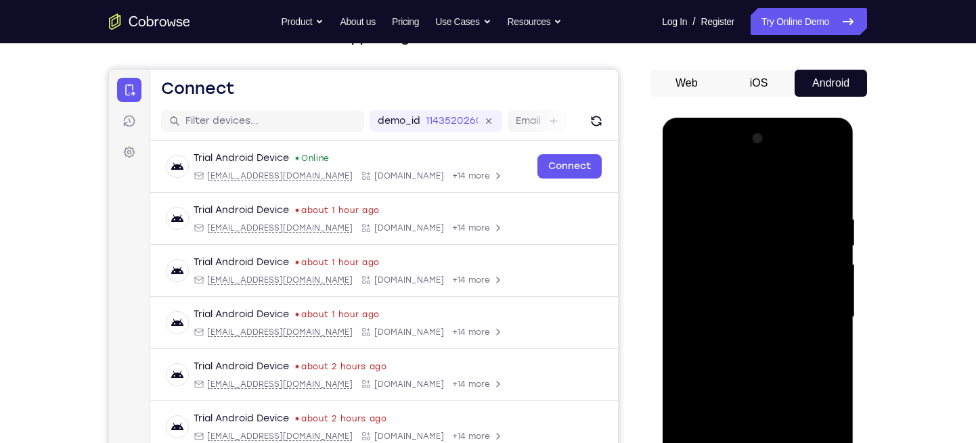
click at [699, 97] on button "Web" at bounding box center [686, 83] width 72 height 27
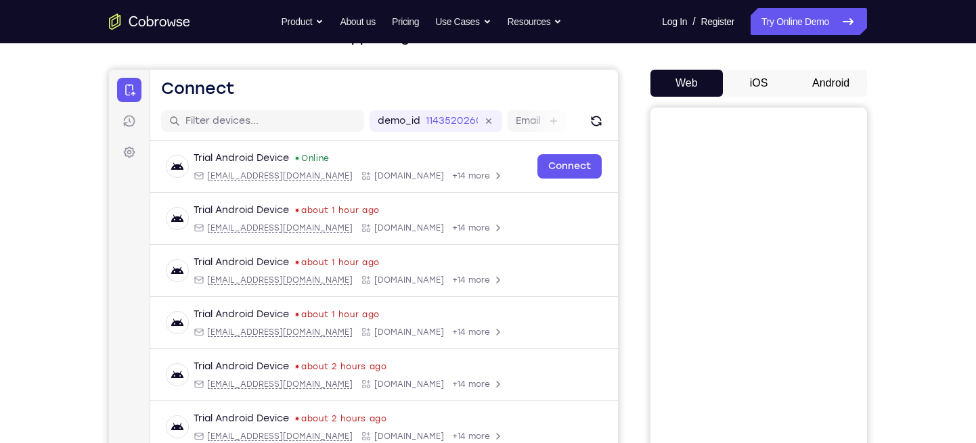
click at [792, 97] on button "iOS" at bounding box center [759, 83] width 72 height 27
click at [812, 97] on button "Android" at bounding box center [831, 83] width 72 height 27
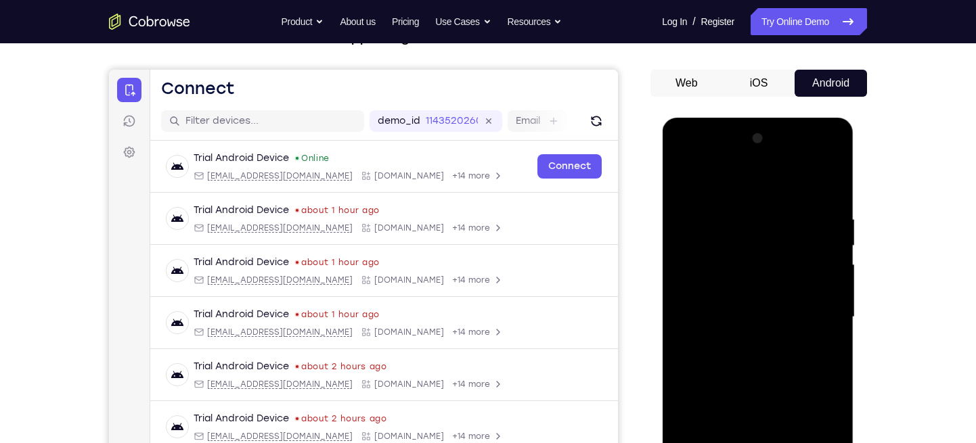
click at [696, 158] on div at bounding box center [757, 317] width 171 height 379
click at [683, 158] on div at bounding box center [757, 317] width 171 height 379
click at [685, 161] on div at bounding box center [757, 317] width 171 height 379
